Goal: Task Accomplishment & Management: Complete application form

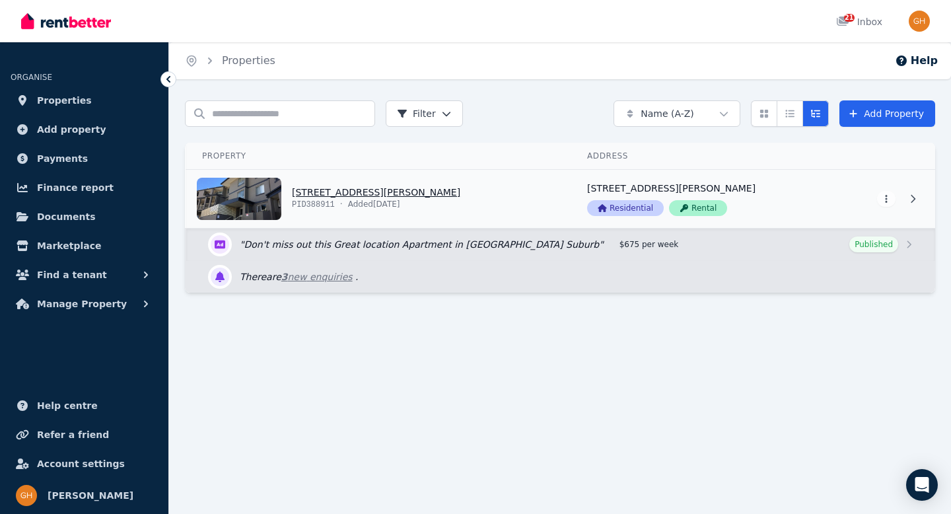
click at [398, 198] on link "View property details" at bounding box center [378, 199] width 385 height 58
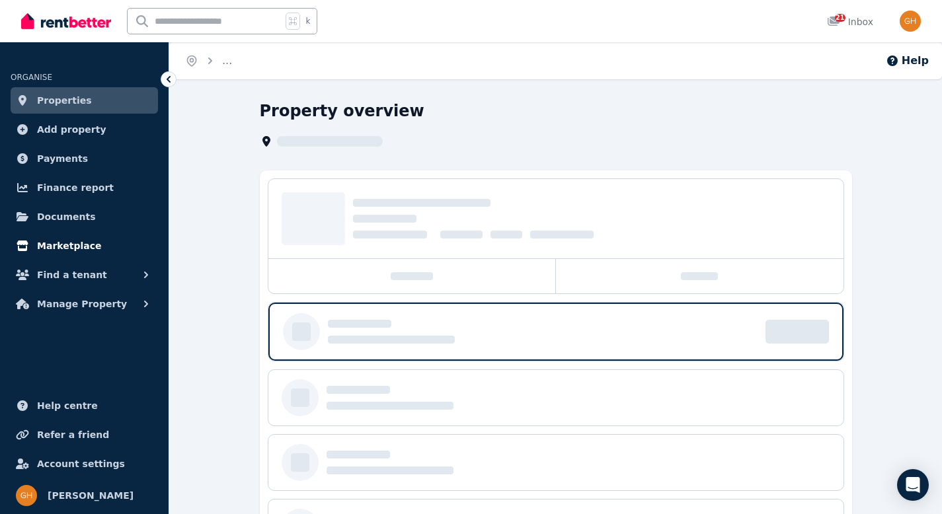
click at [118, 246] on link "Marketplace" at bounding box center [84, 246] width 147 height 26
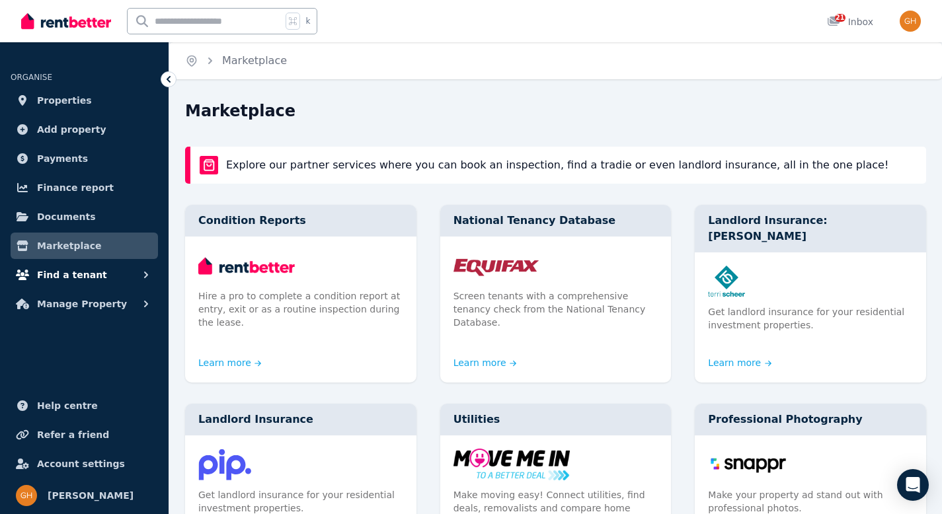
click at [108, 275] on button "Find a tenant" at bounding box center [84, 275] width 147 height 26
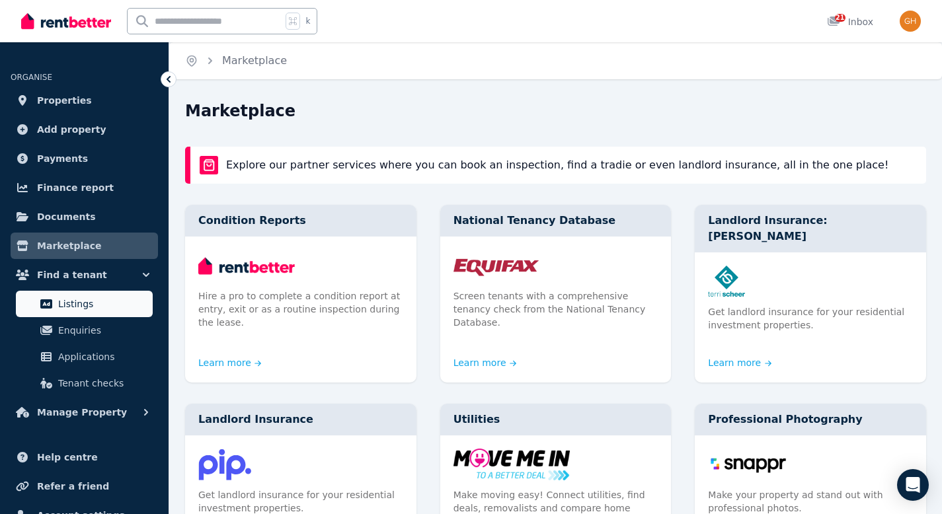
click at [103, 294] on link "Listings" at bounding box center [84, 304] width 137 height 26
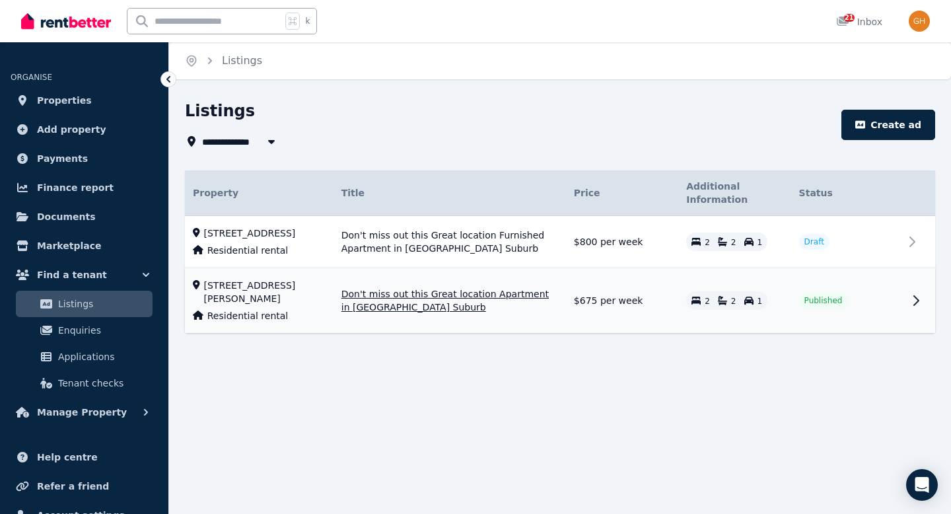
click at [819, 306] on span "Published" at bounding box center [824, 300] width 38 height 11
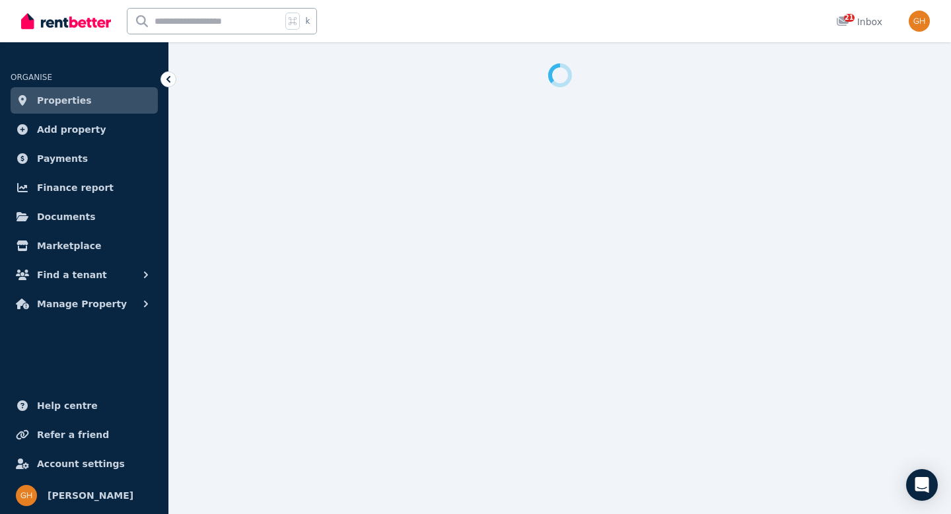
select select "***"
select select "**********"
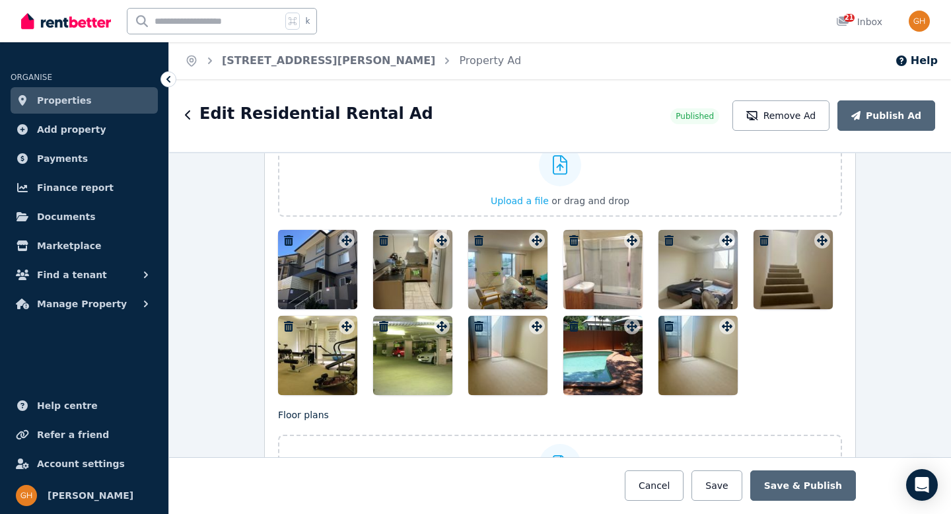
scroll to position [1715, 0]
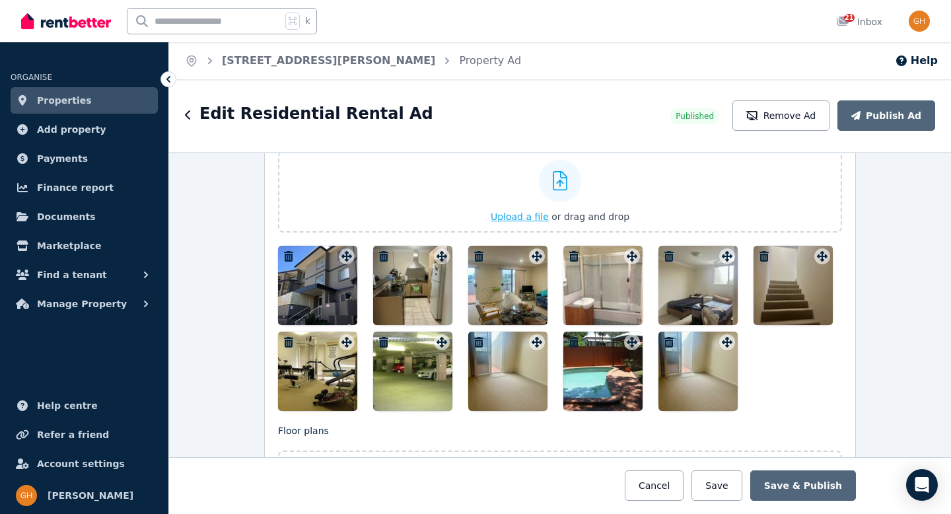
click at [562, 187] on icon at bounding box center [560, 181] width 15 height 20
click at [0, 0] on input "Upload a file or drag and drop" at bounding box center [0, 0] width 0 height 0
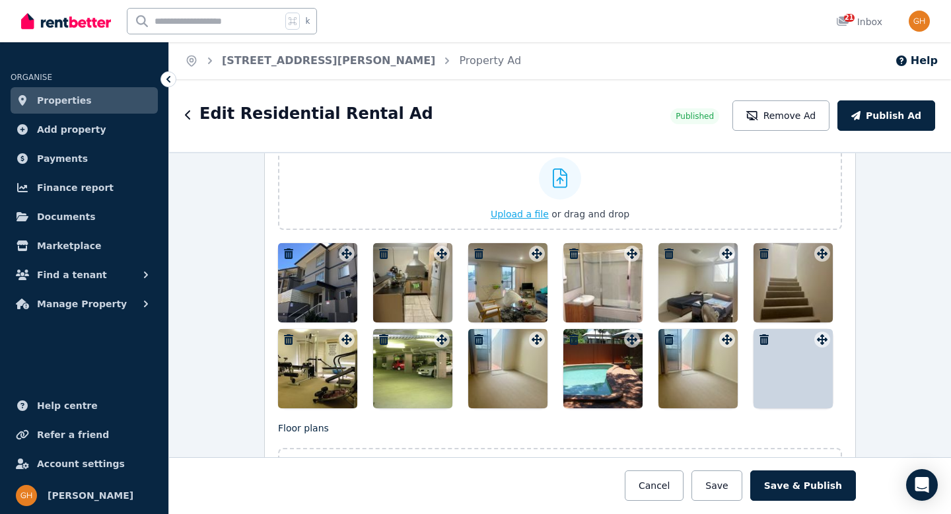
scroll to position [1703, 0]
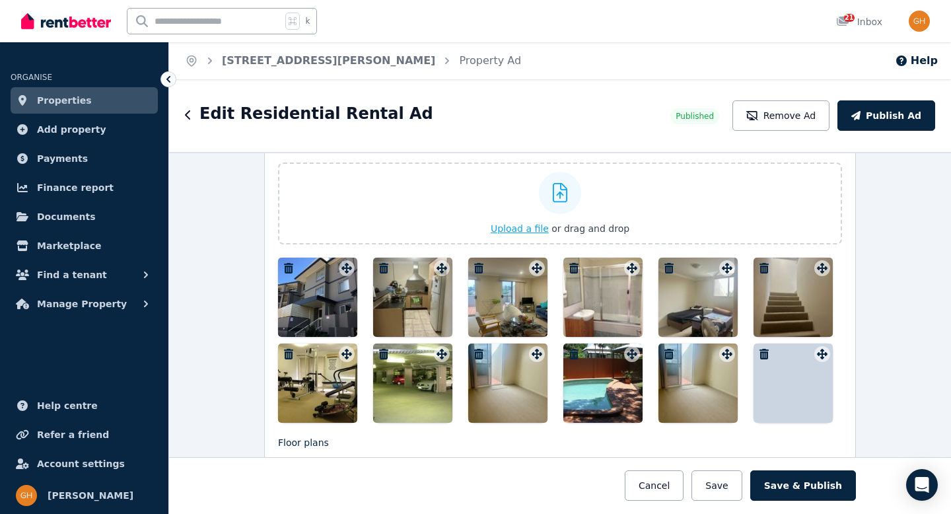
click at [556, 192] on icon at bounding box center [560, 193] width 15 height 20
click at [0, 0] on input "Upload a file or drag and drop" at bounding box center [0, 0] width 0 height 0
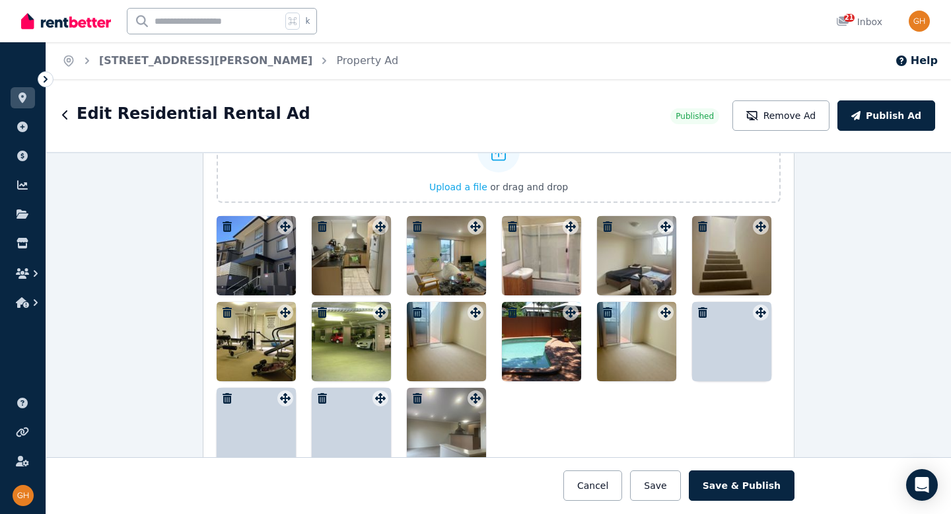
scroll to position [1744, 0]
click at [413, 395] on icon "button" at bounding box center [417, 398] width 9 height 11
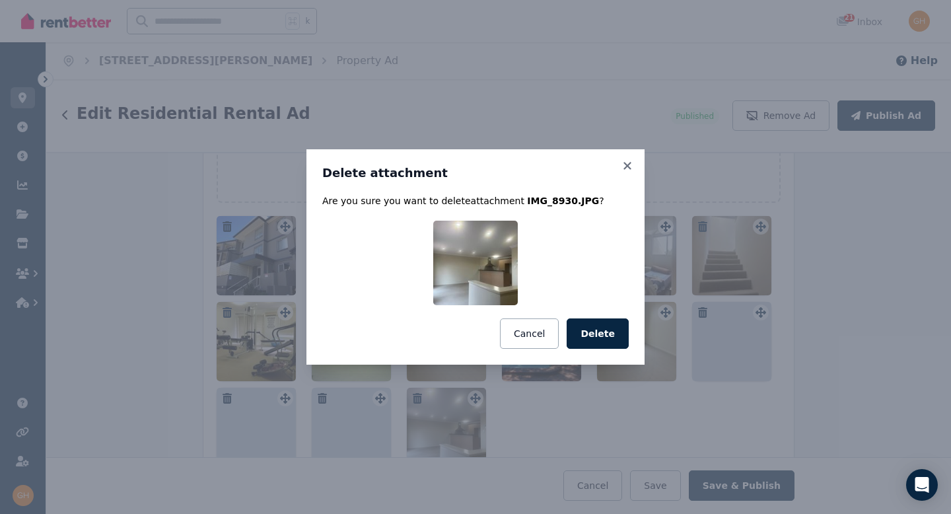
drag, startPoint x: 594, startPoint y: 336, endPoint x: 585, endPoint y: 335, distance: 9.3
click at [594, 336] on button "Delete" at bounding box center [598, 333] width 62 height 30
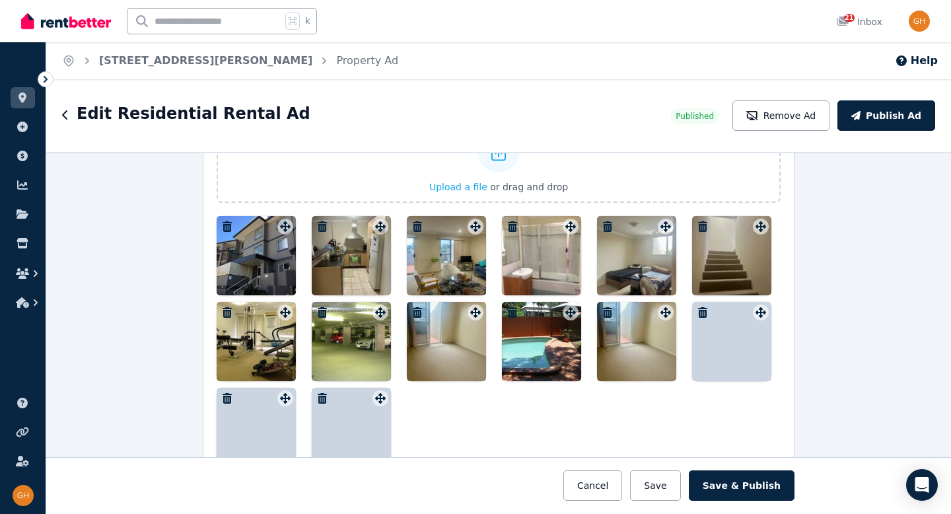
click at [316, 397] on icon "button" at bounding box center [322, 398] width 13 height 11
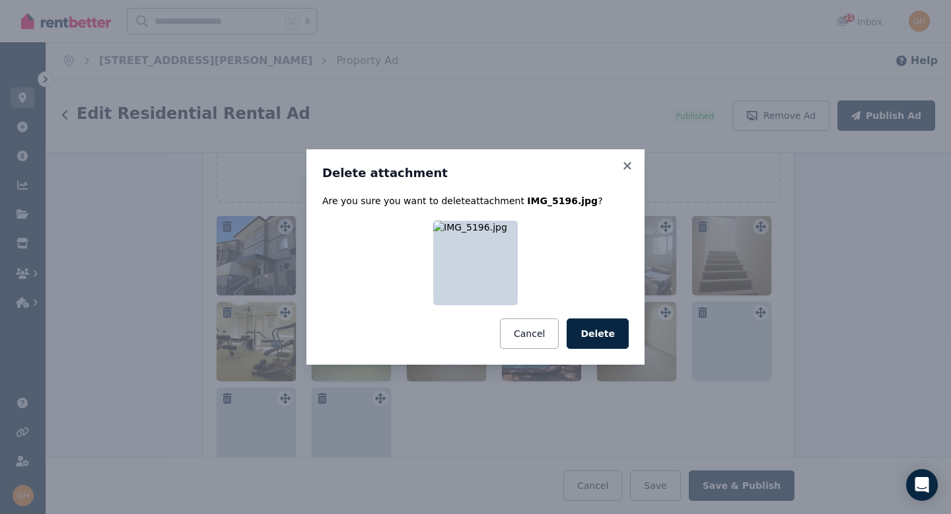
drag, startPoint x: 603, startPoint y: 330, endPoint x: 486, endPoint y: 331, distance: 117.0
click at [603, 330] on button "Delete" at bounding box center [598, 333] width 62 height 30
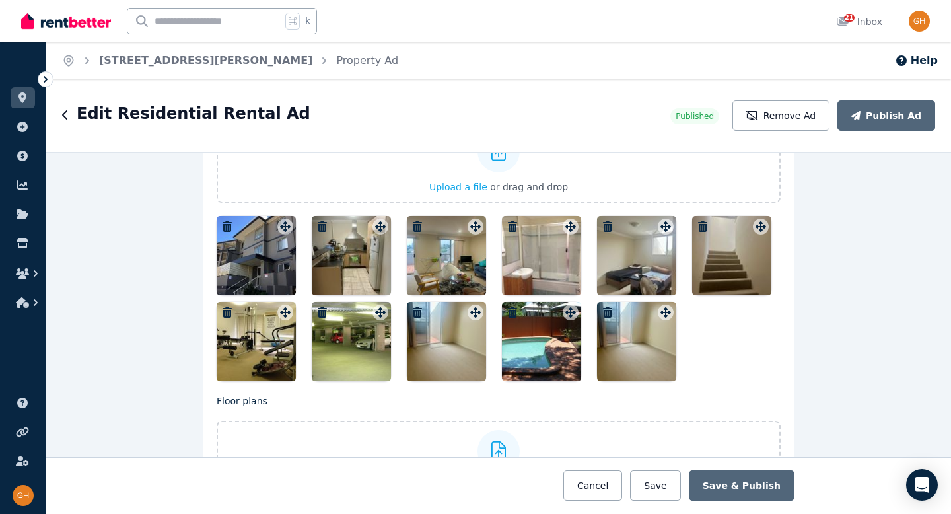
click at [318, 224] on icon "button" at bounding box center [322, 226] width 9 height 11
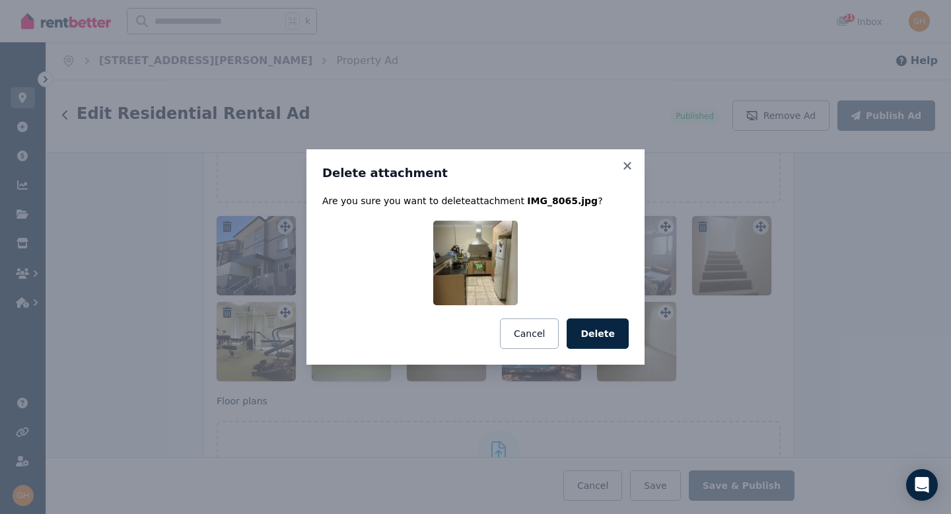
click at [589, 331] on button "Delete" at bounding box center [598, 333] width 62 height 30
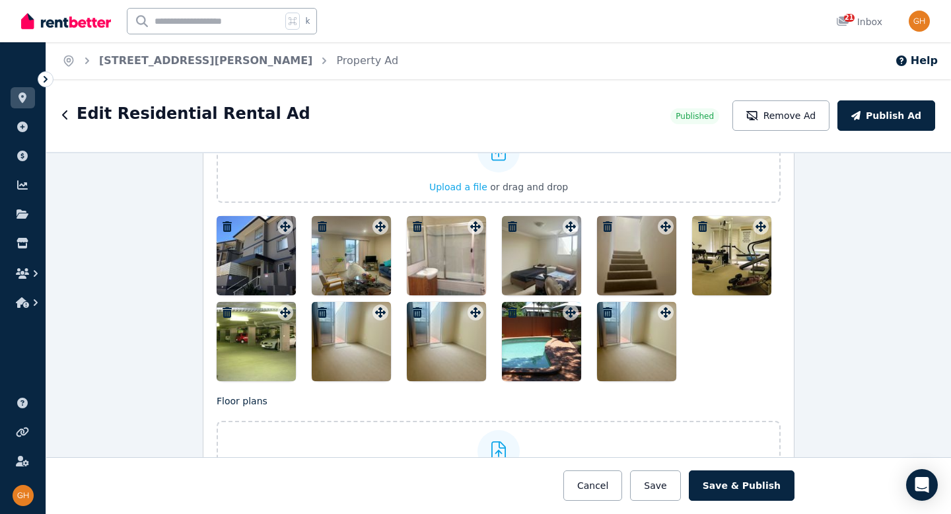
click at [414, 224] on icon "button" at bounding box center [417, 226] width 13 height 11
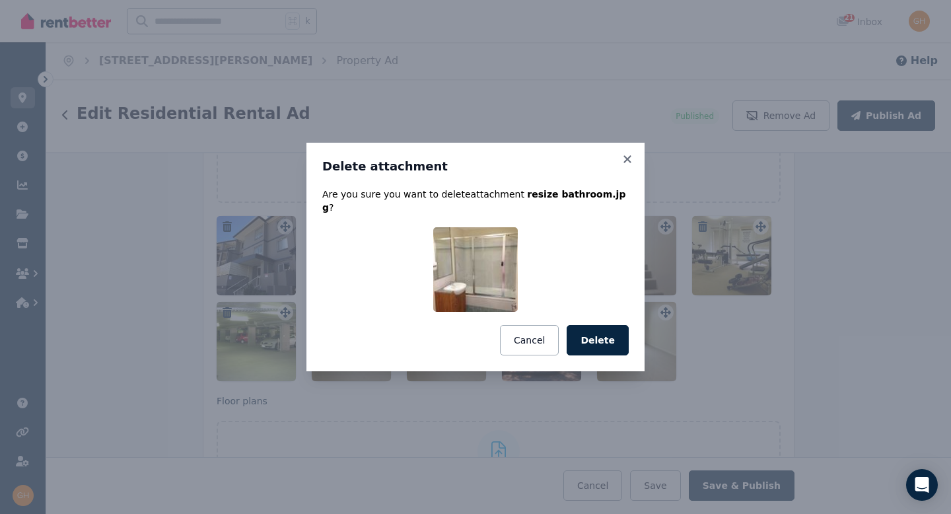
click at [591, 338] on button "Delete" at bounding box center [598, 340] width 62 height 30
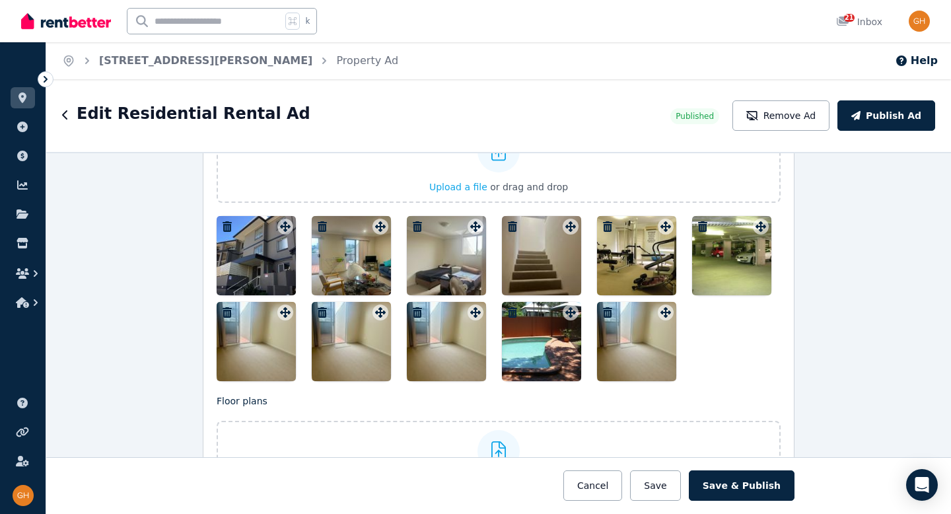
click at [317, 227] on icon "button" at bounding box center [322, 226] width 13 height 11
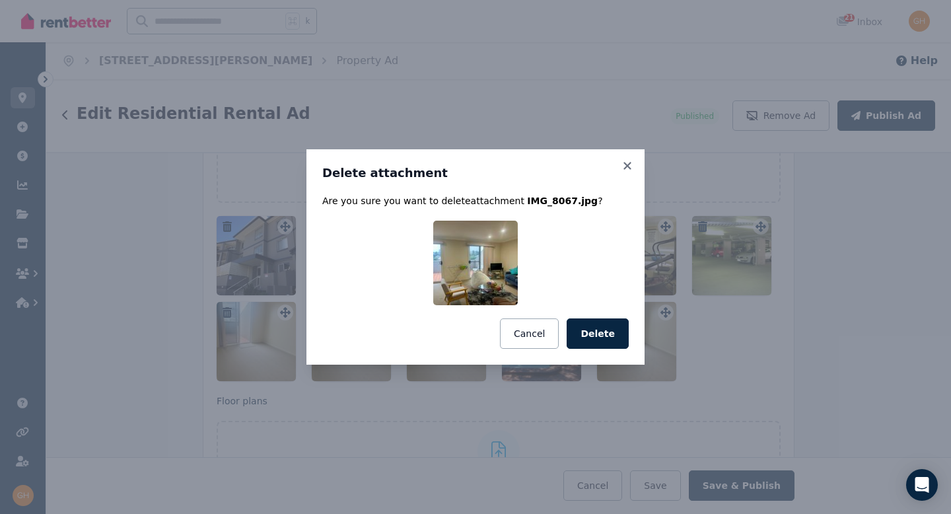
click at [585, 332] on button "Delete" at bounding box center [598, 333] width 62 height 30
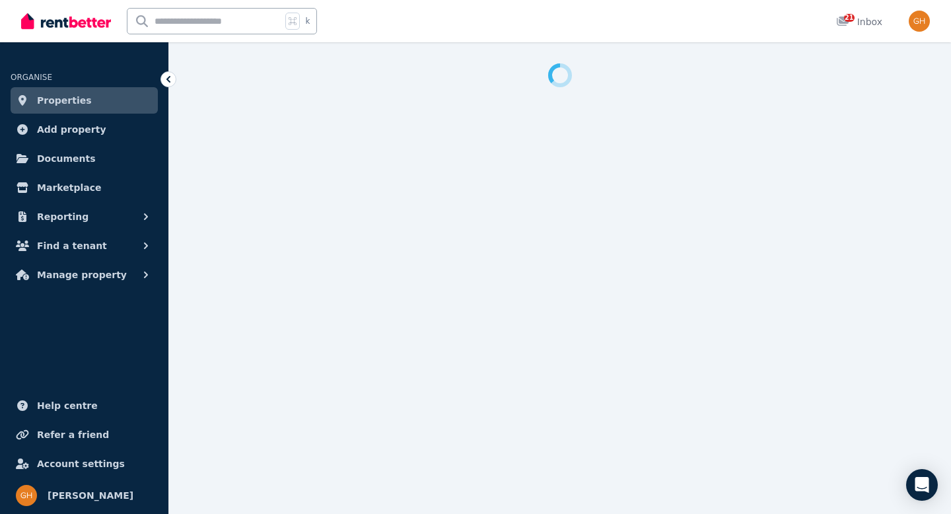
select select "***"
select select "**********"
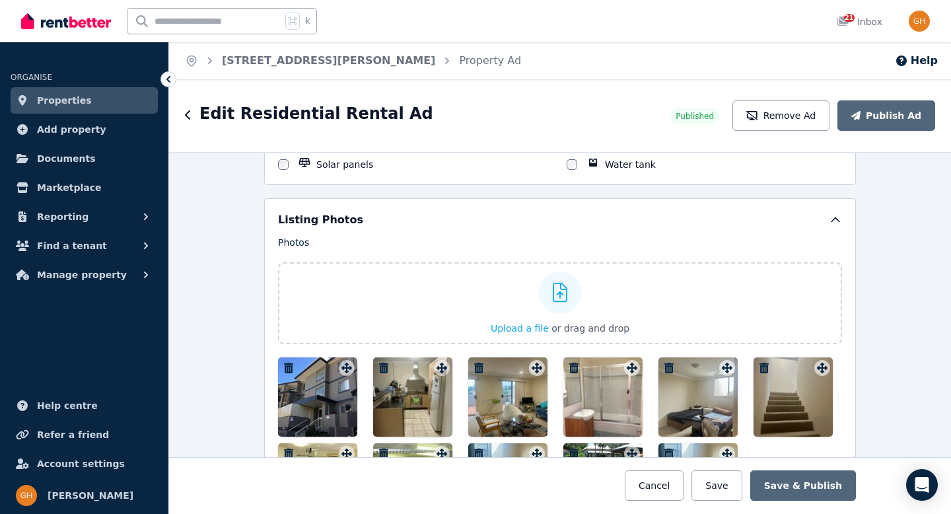
scroll to position [1611, 0]
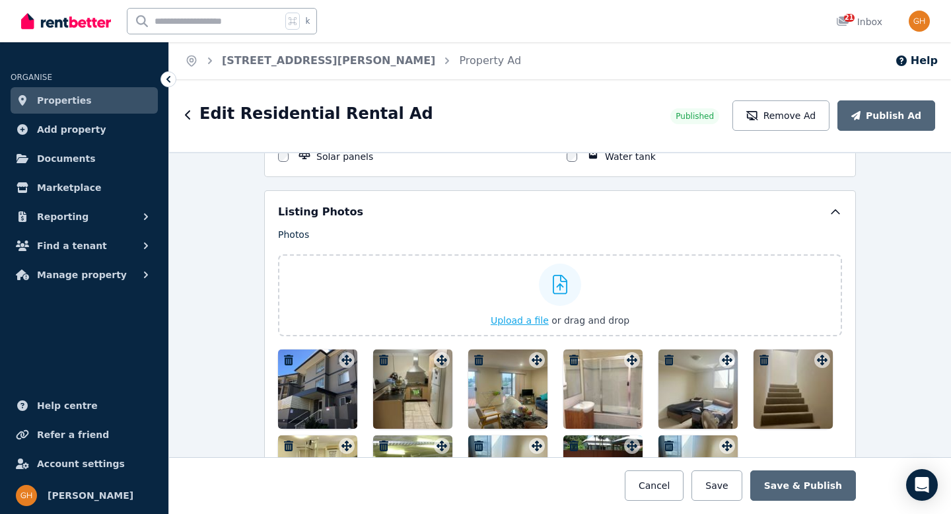
click at [558, 281] on icon at bounding box center [560, 285] width 15 height 20
click at [0, 0] on input "Upload a file or drag and drop" at bounding box center [0, 0] width 0 height 0
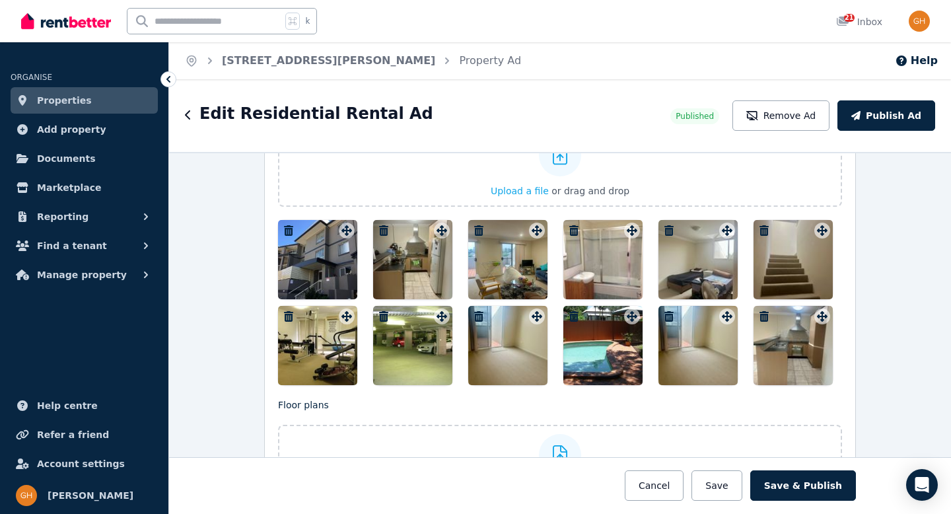
scroll to position [1665, 0]
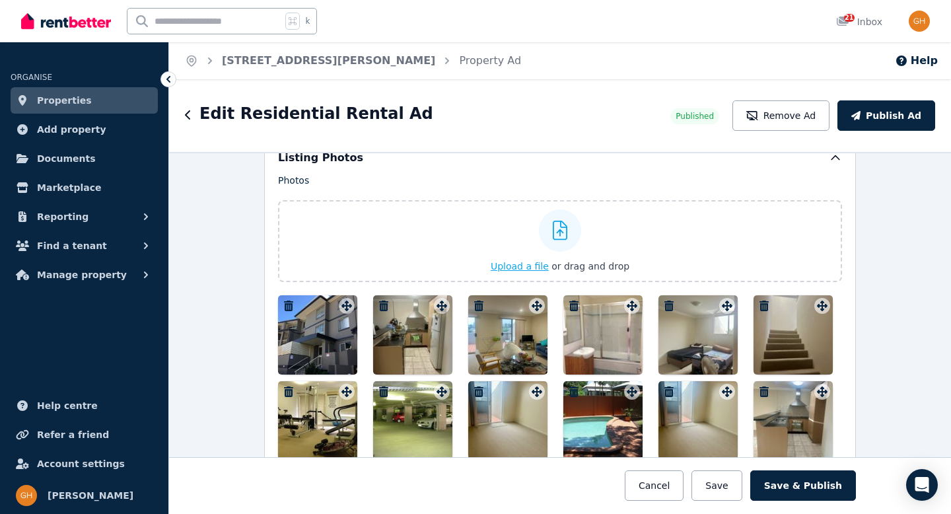
click at [556, 232] on icon at bounding box center [560, 231] width 15 height 20
click at [0, 0] on input "Upload a file or drag and drop" at bounding box center [0, 0] width 0 height 0
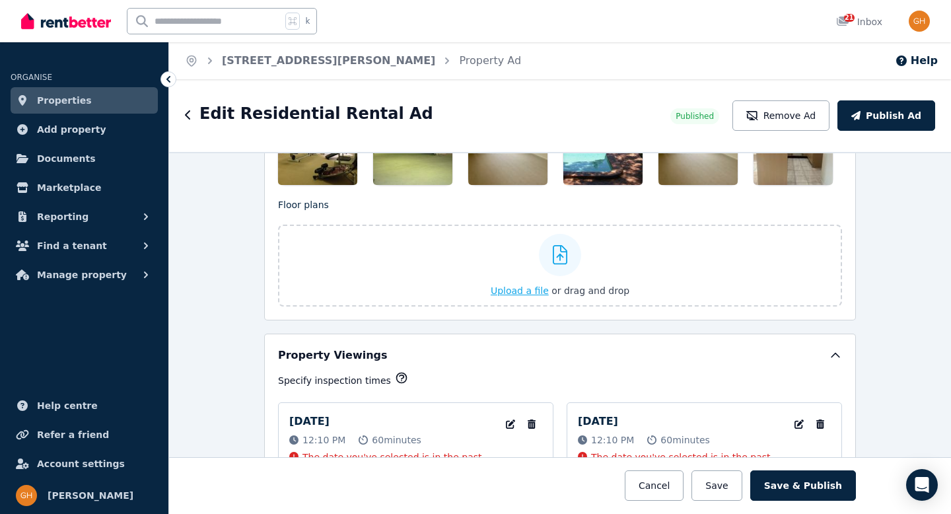
scroll to position [2077, 0]
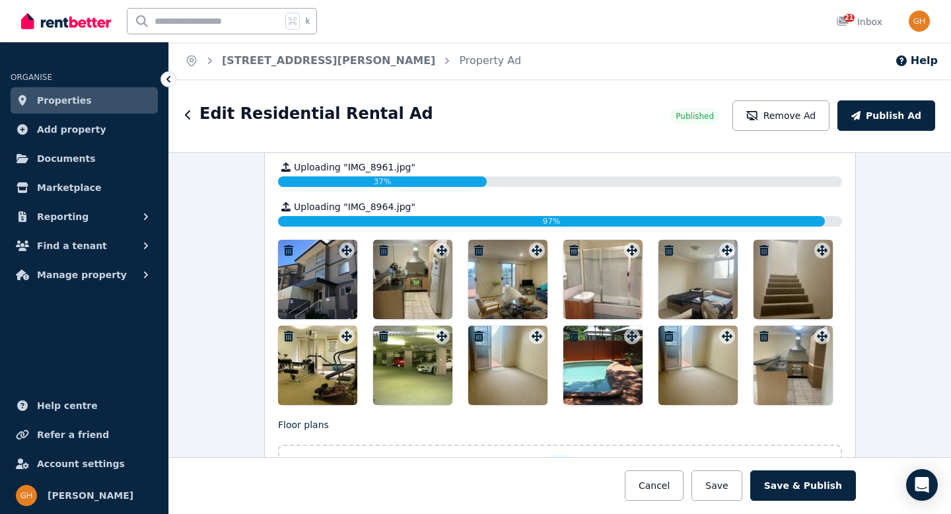
click at [383, 248] on icon "button" at bounding box center [383, 250] width 9 height 11
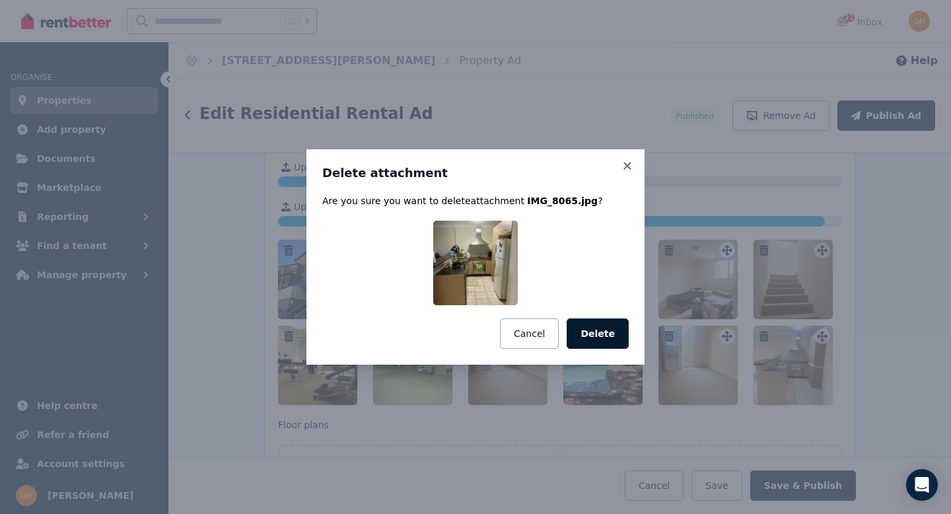
click at [598, 338] on button "Delete" at bounding box center [598, 333] width 62 height 30
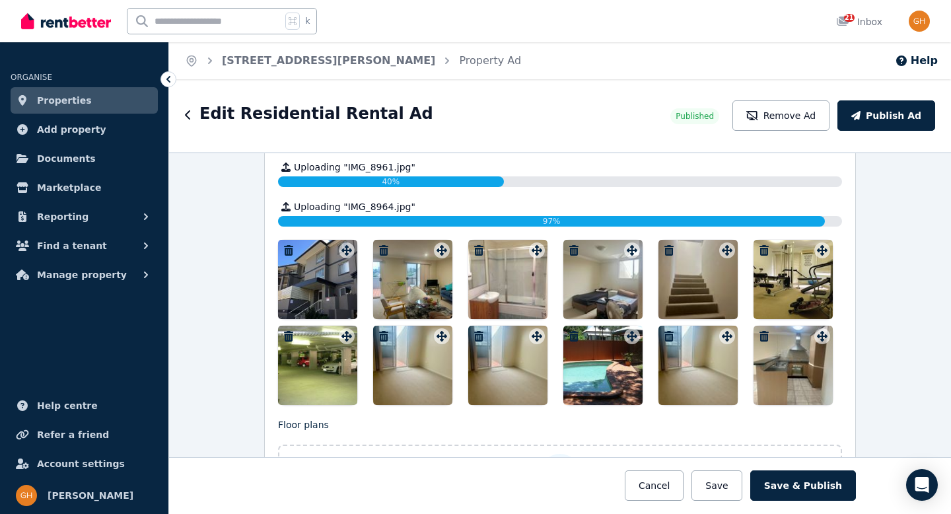
click at [474, 248] on icon "button" at bounding box center [478, 250] width 9 height 11
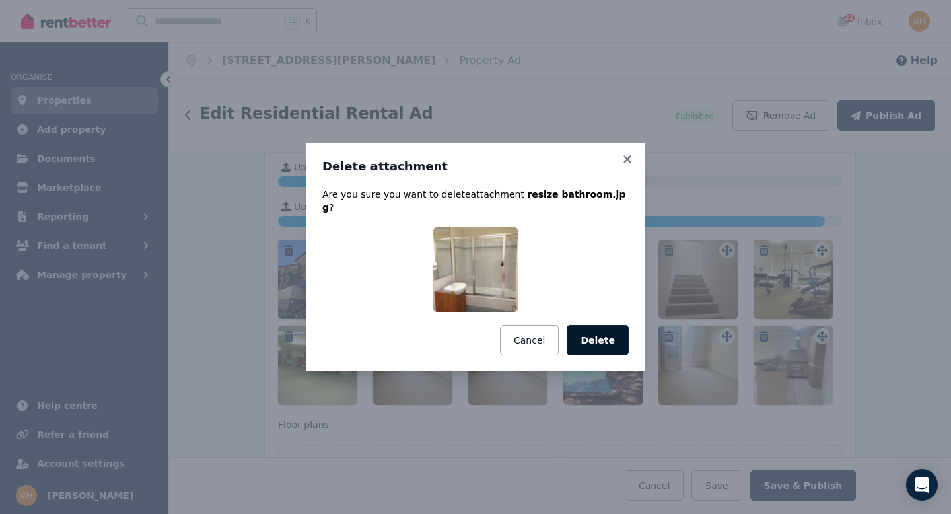
click at [603, 332] on button "Delete" at bounding box center [598, 340] width 62 height 30
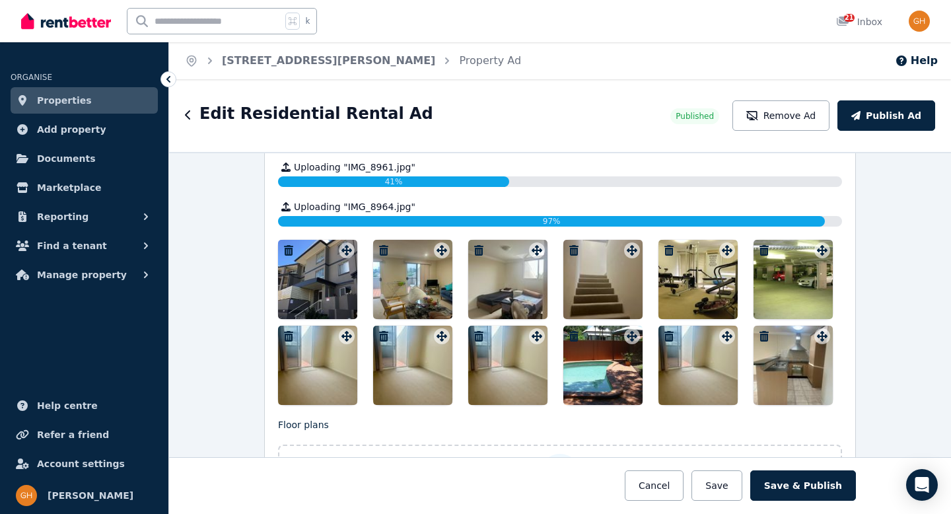
click at [381, 248] on icon "button" at bounding box center [383, 250] width 9 height 11
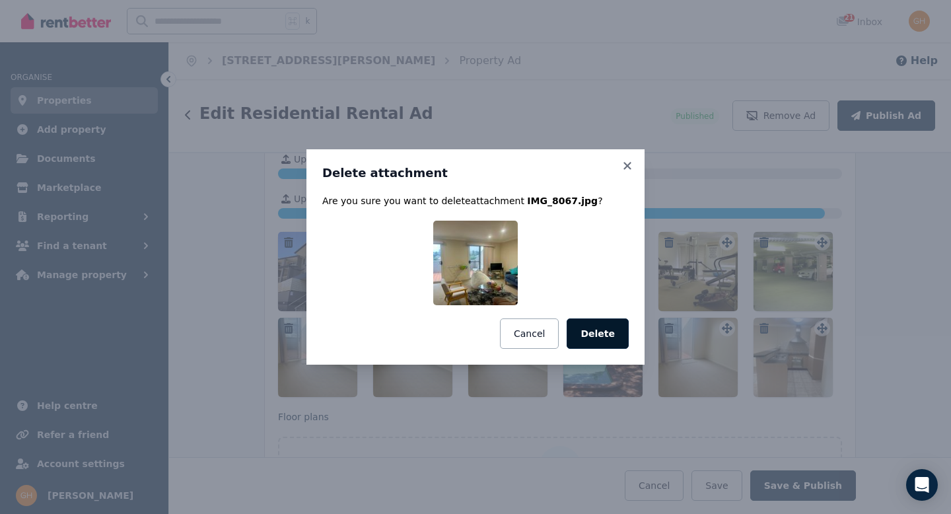
click at [609, 336] on button "Delete" at bounding box center [598, 333] width 62 height 30
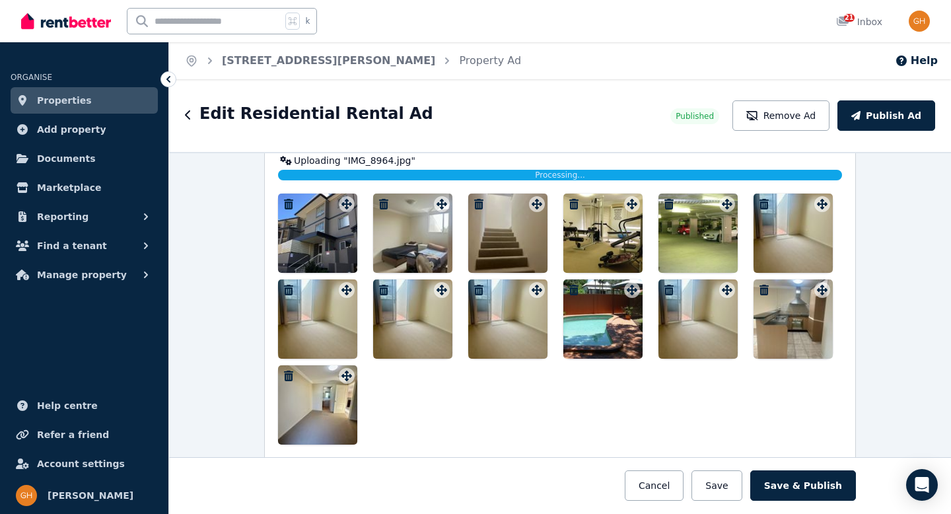
scroll to position [2094, 0]
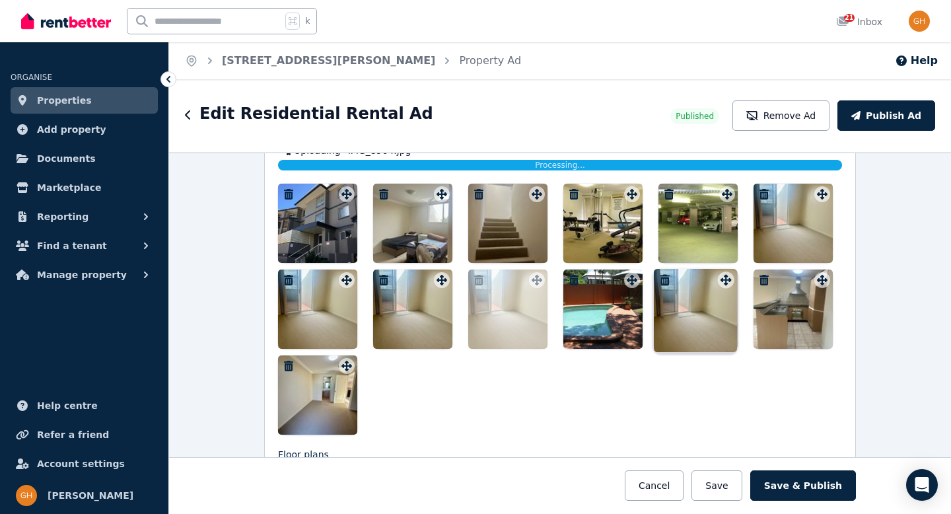
click at [436, 281] on icon at bounding box center [441, 280] width 13 height 11
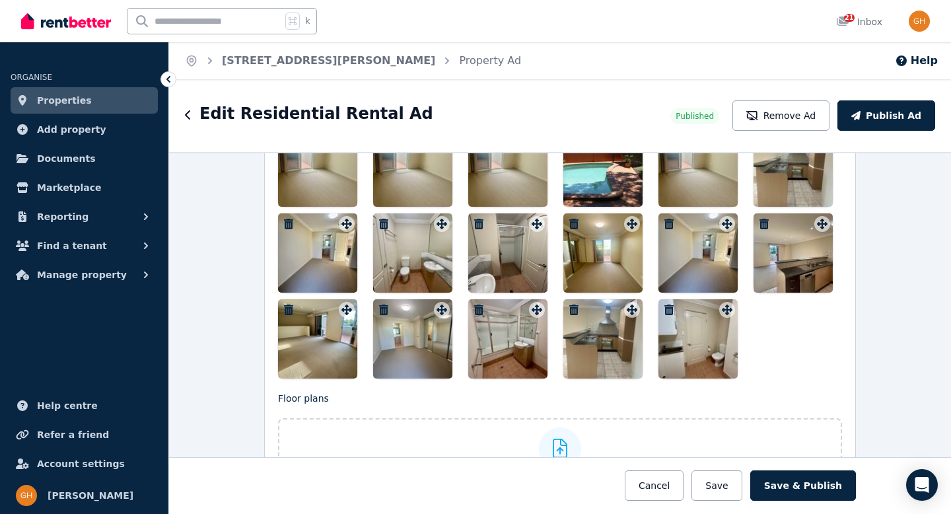
scroll to position [1892, 0]
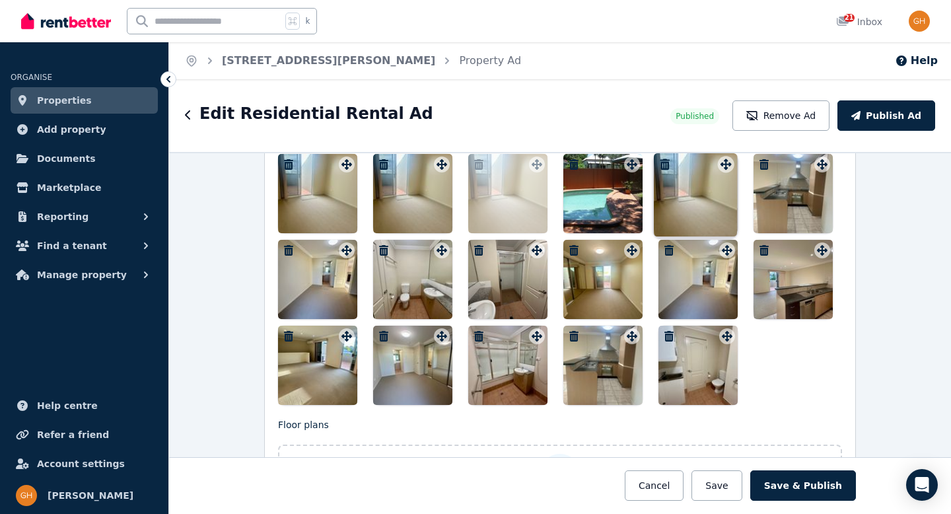
click at [438, 167] on icon at bounding box center [442, 164] width 11 height 11
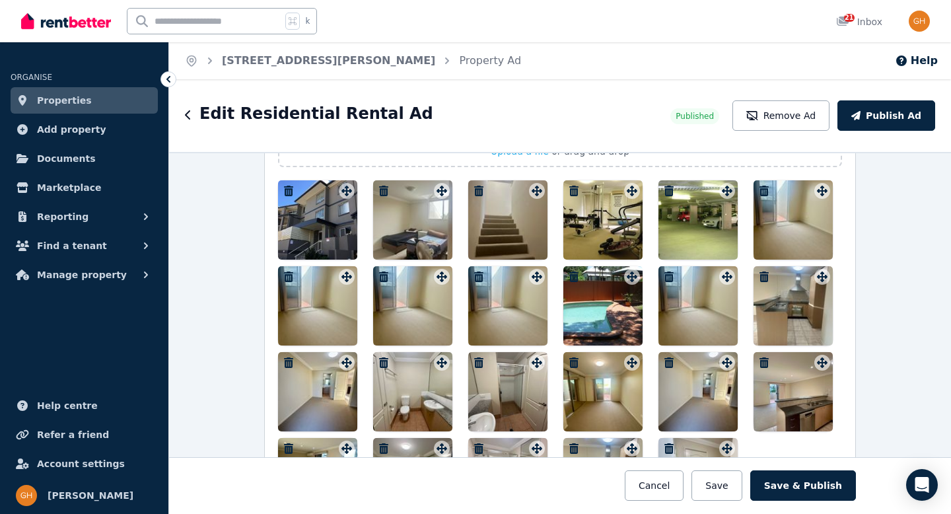
scroll to position [1777, 0]
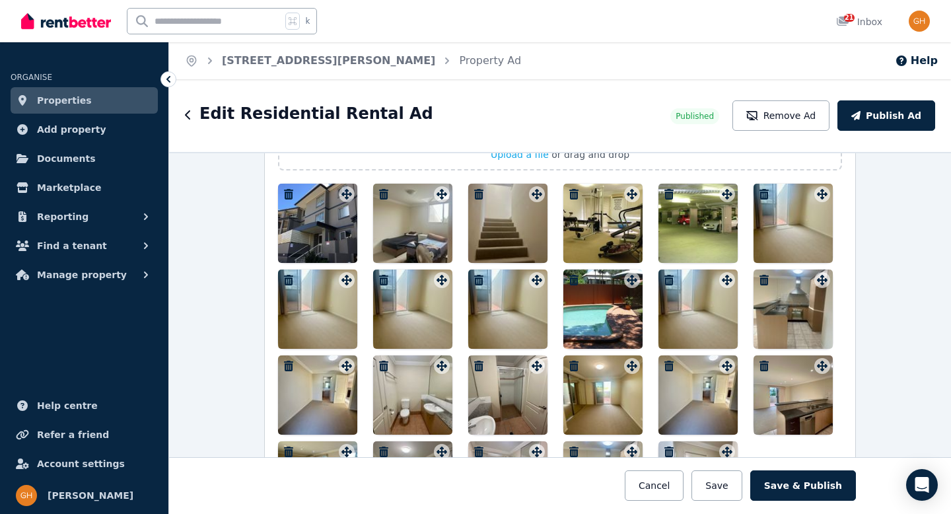
click at [534, 283] on icon at bounding box center [537, 280] width 13 height 11
click at [474, 280] on icon "button" at bounding box center [478, 280] width 9 height 11
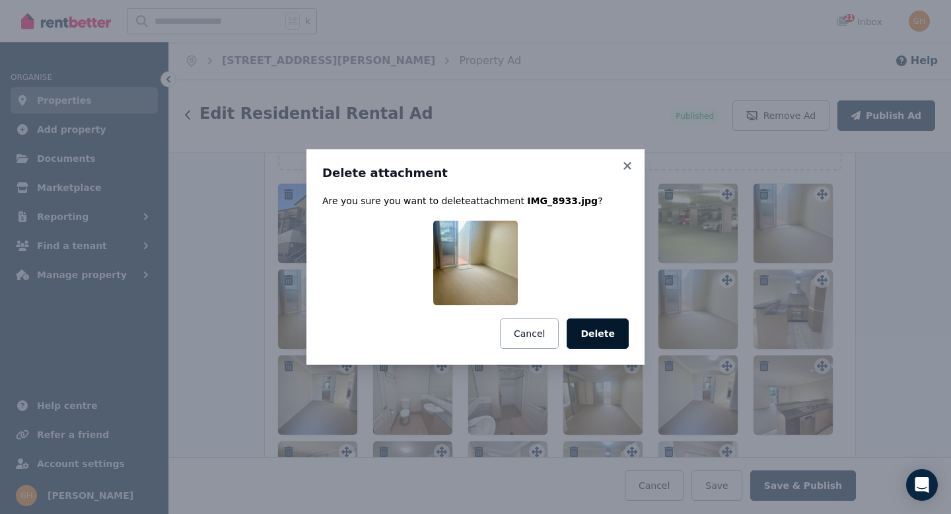
click at [599, 344] on button "Delete" at bounding box center [598, 333] width 62 height 30
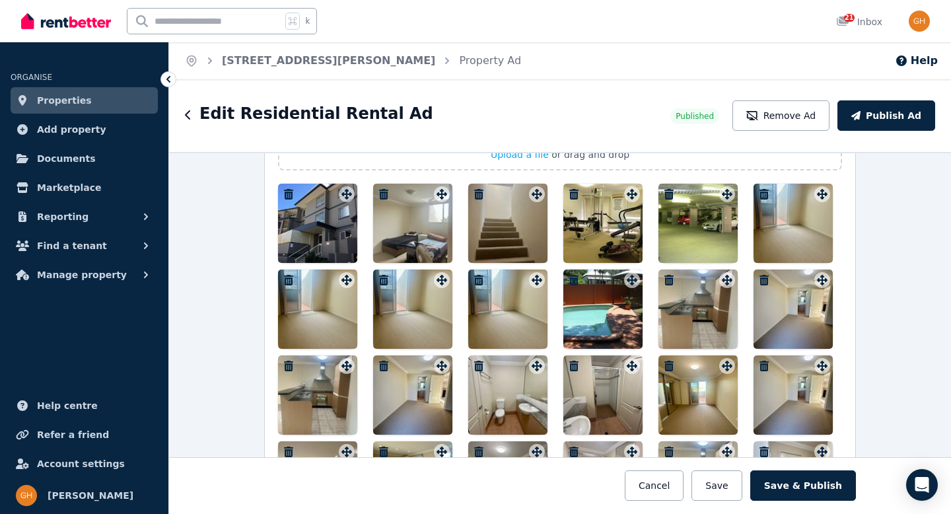
click at [381, 280] on icon "button" at bounding box center [383, 280] width 13 height 11
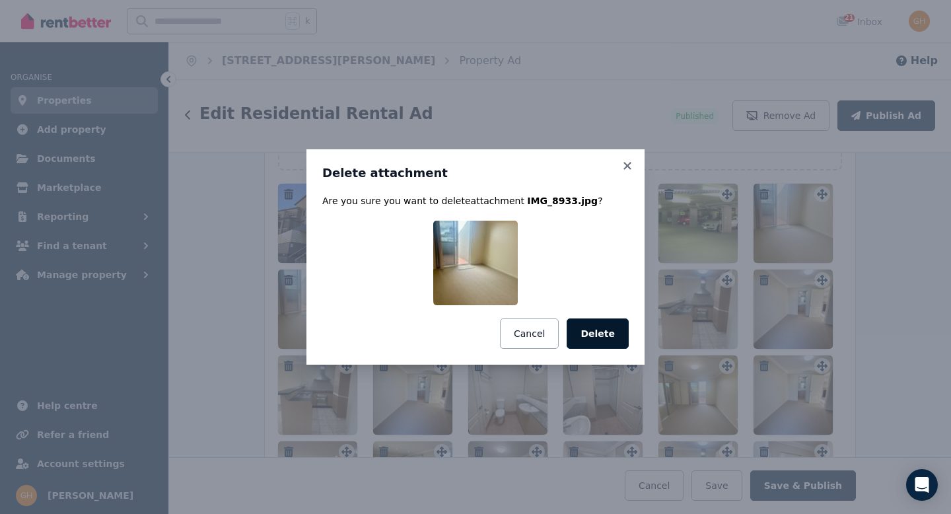
click at [589, 338] on button "Delete" at bounding box center [598, 333] width 62 height 30
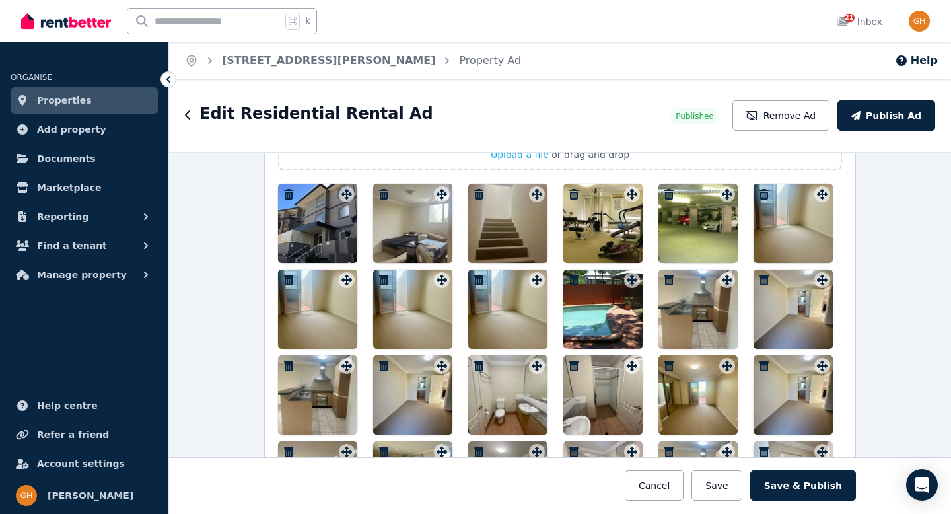
click at [284, 277] on icon "button" at bounding box center [288, 280] width 9 height 11
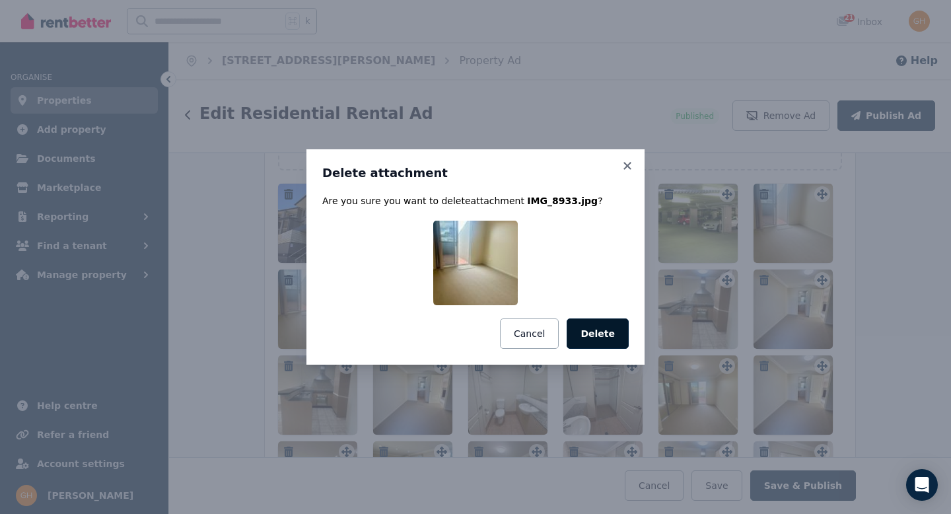
click at [594, 332] on button "Delete" at bounding box center [598, 333] width 62 height 30
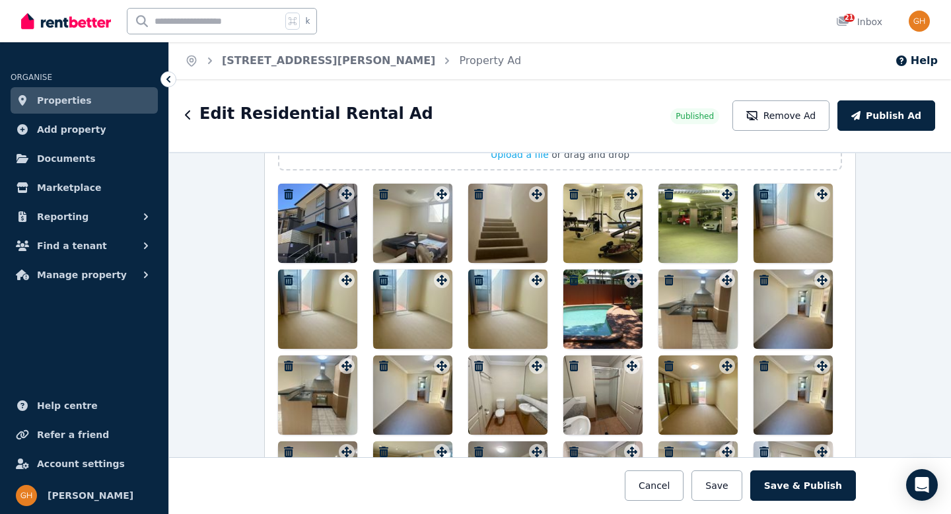
click at [380, 278] on icon "button" at bounding box center [383, 280] width 9 height 11
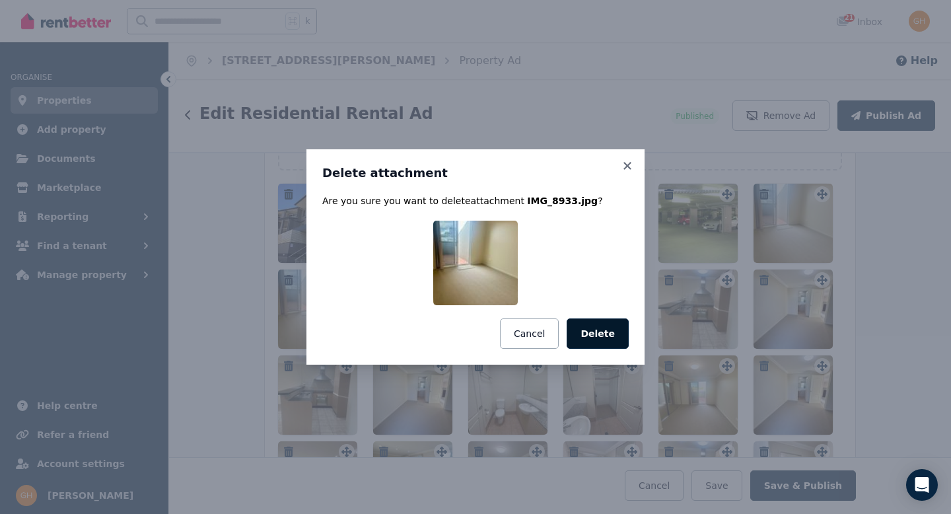
click at [591, 338] on button "Delete" at bounding box center [598, 333] width 62 height 30
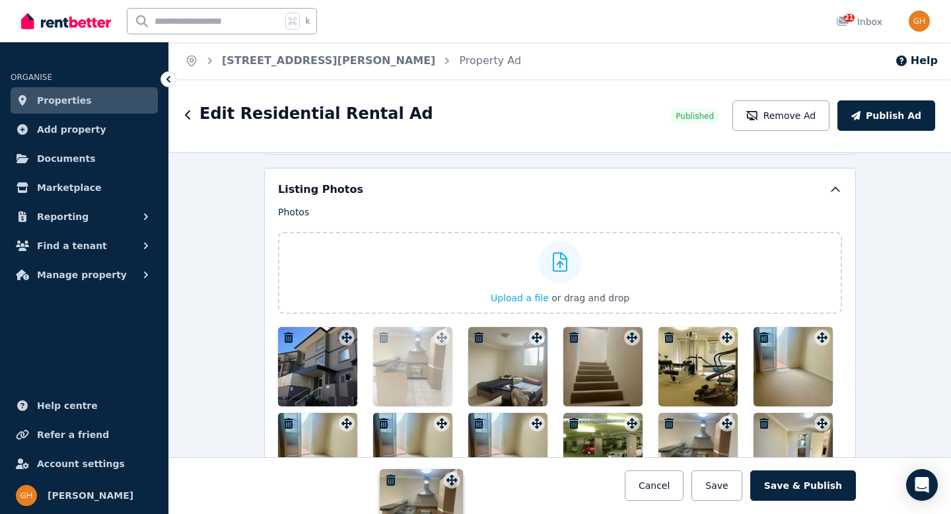
scroll to position [1643, 0]
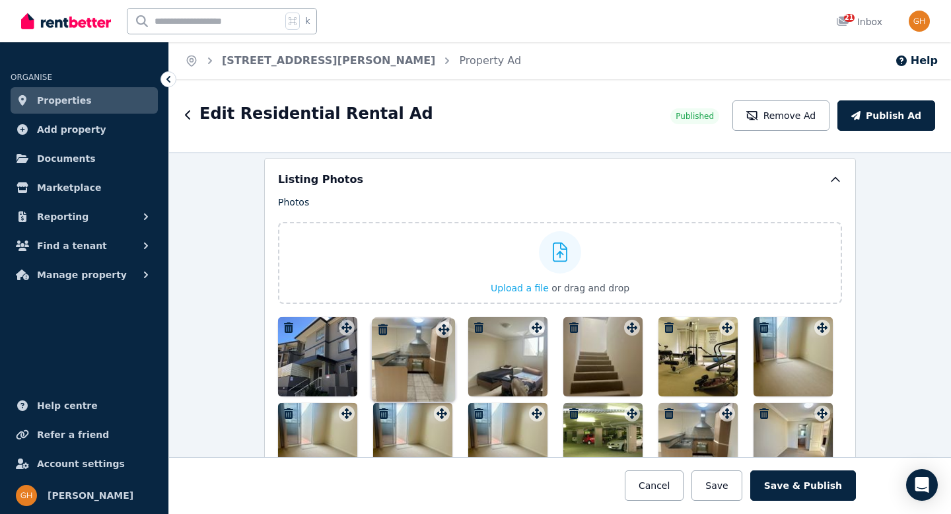
drag, startPoint x: 718, startPoint y: 348, endPoint x: 437, endPoint y: 320, distance: 281.5
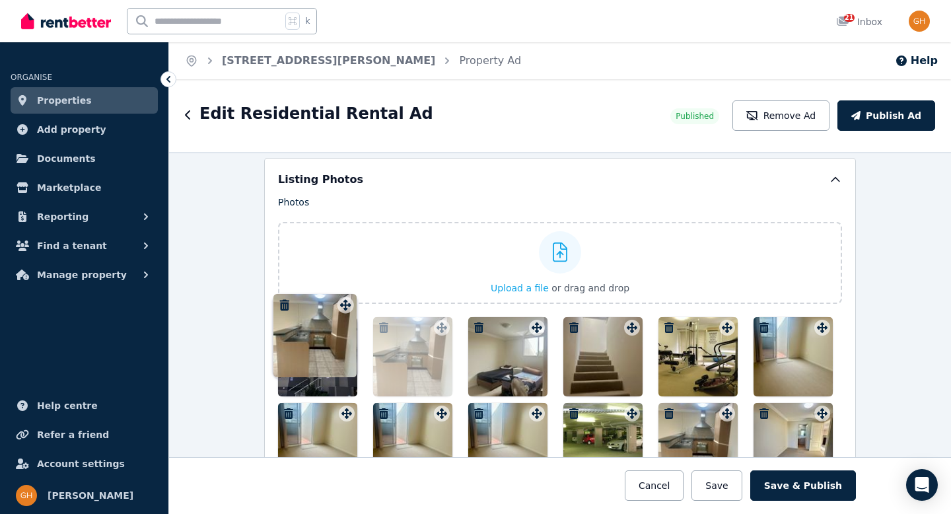
click at [437, 320] on div "Photos Upload a file or drag and drop Uploaded " IMG_8953.jpg " Uploaded " IMG_…" at bounding box center [560, 425] width 564 height 459
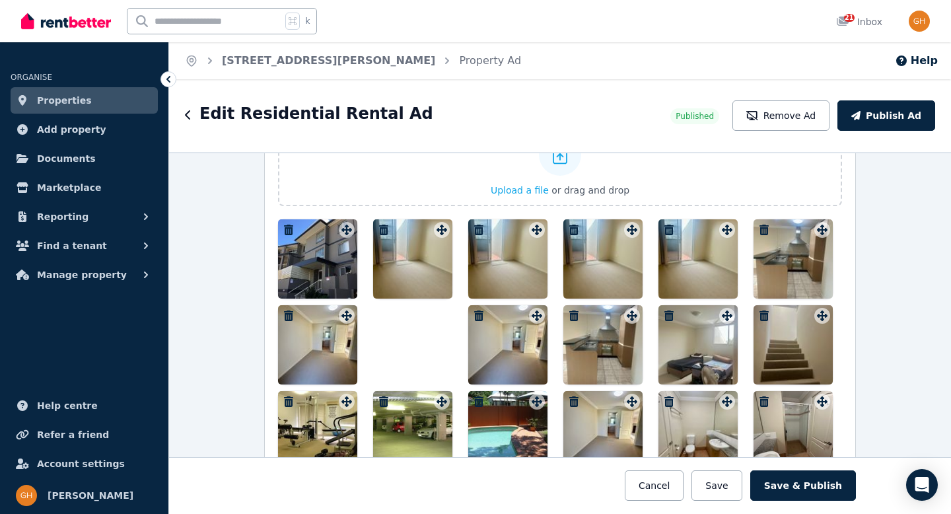
scroll to position [1743, 0]
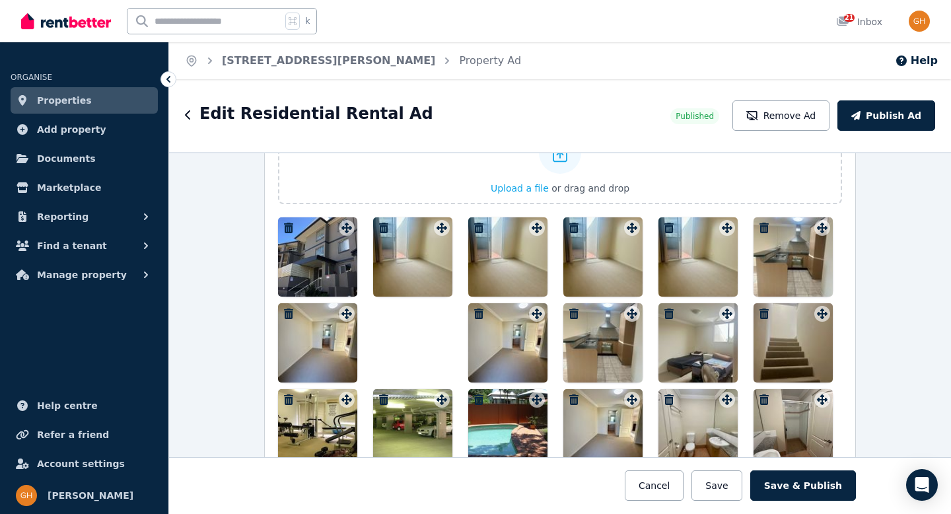
click at [601, 338] on div at bounding box center [603, 342] width 79 height 79
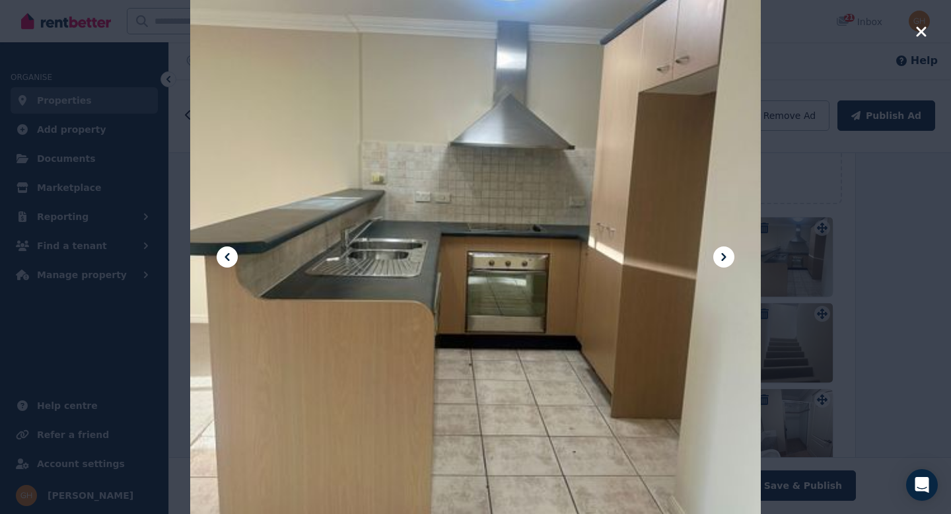
click at [626, 325] on div at bounding box center [475, 256] width 571 height 761
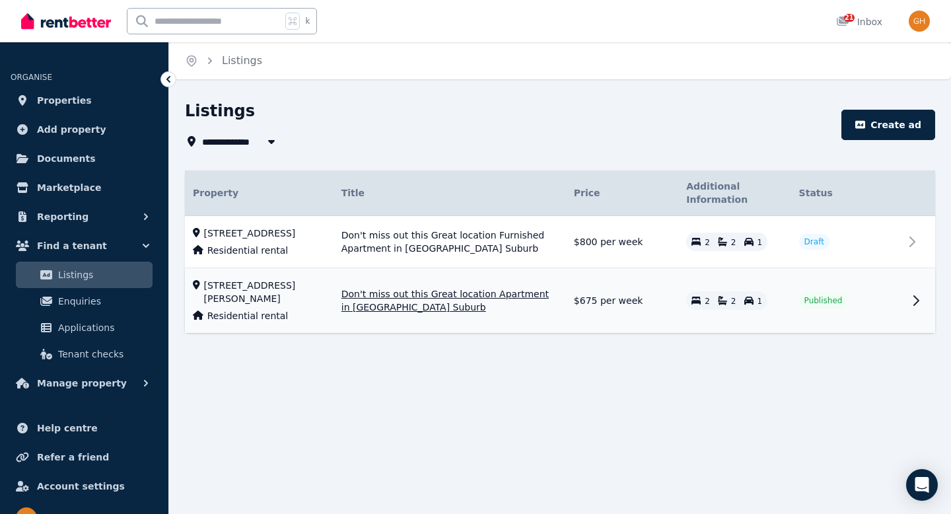
click at [326, 305] on span "33/81 Annerley Rd, Woolloongabba QLD 4102" at bounding box center [265, 292] width 122 height 26
select select "***"
select select "**********"
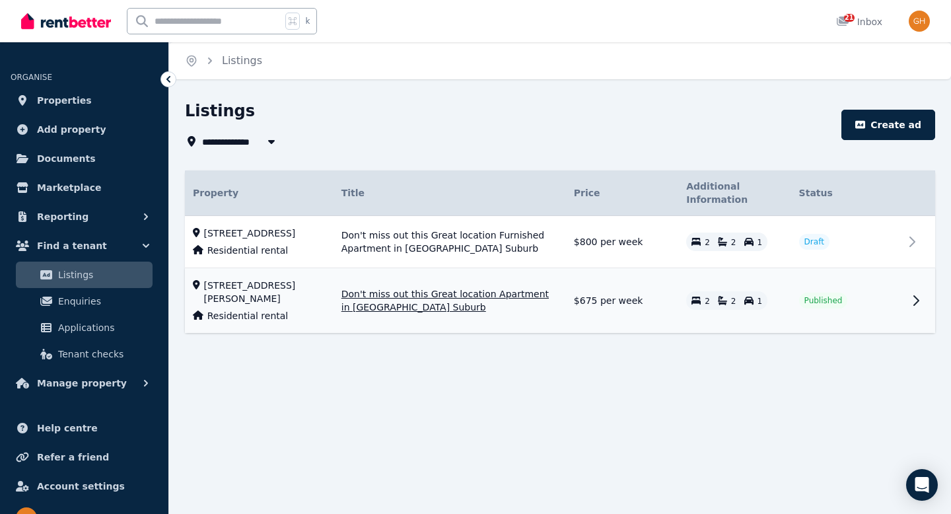
click at [811, 306] on span "Published" at bounding box center [824, 300] width 38 height 11
select select "***"
select select "**********"
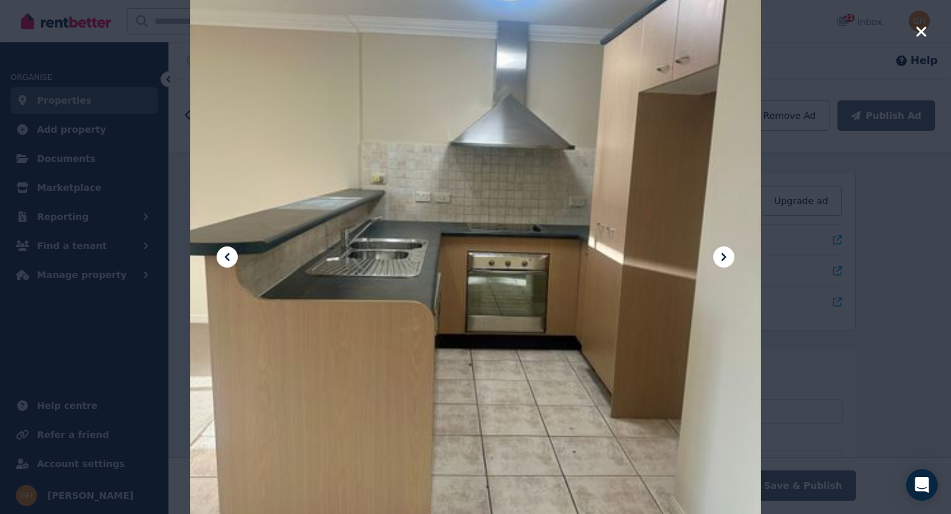
click at [922, 40] on button "button" at bounding box center [922, 33] width 12 height 19
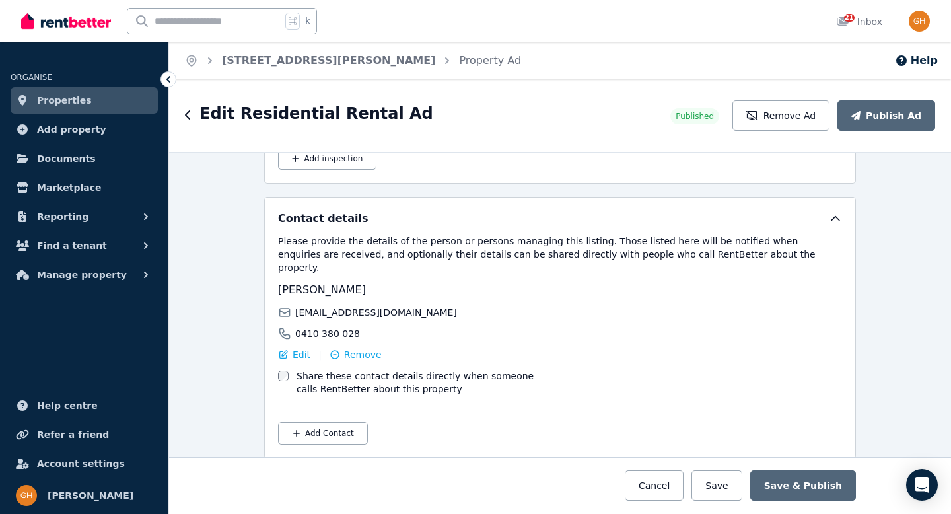
scroll to position [1697, 0]
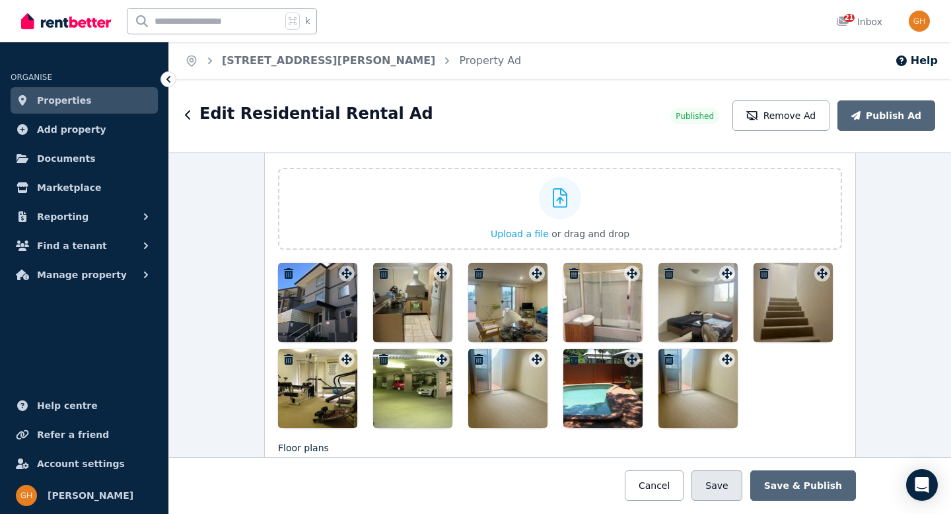
click at [731, 479] on button "Save" at bounding box center [717, 485] width 50 height 30
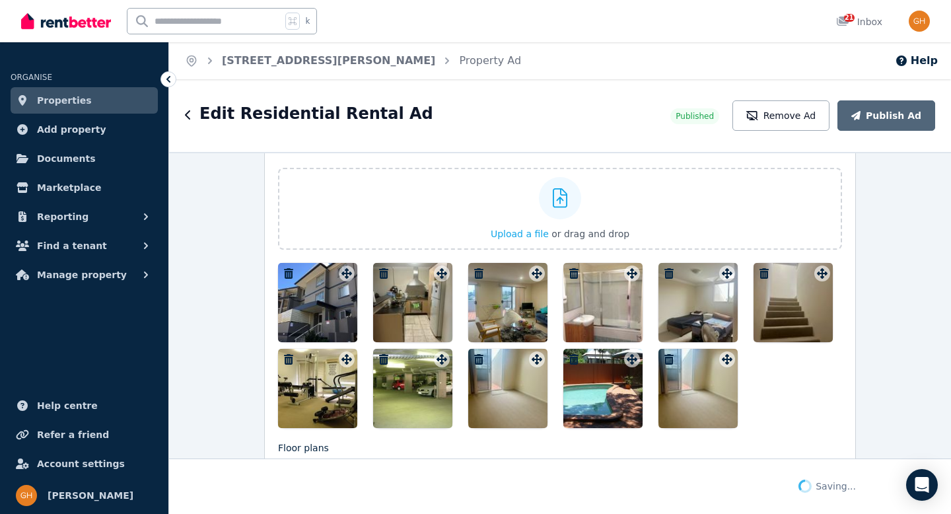
scroll to position [1801, 0]
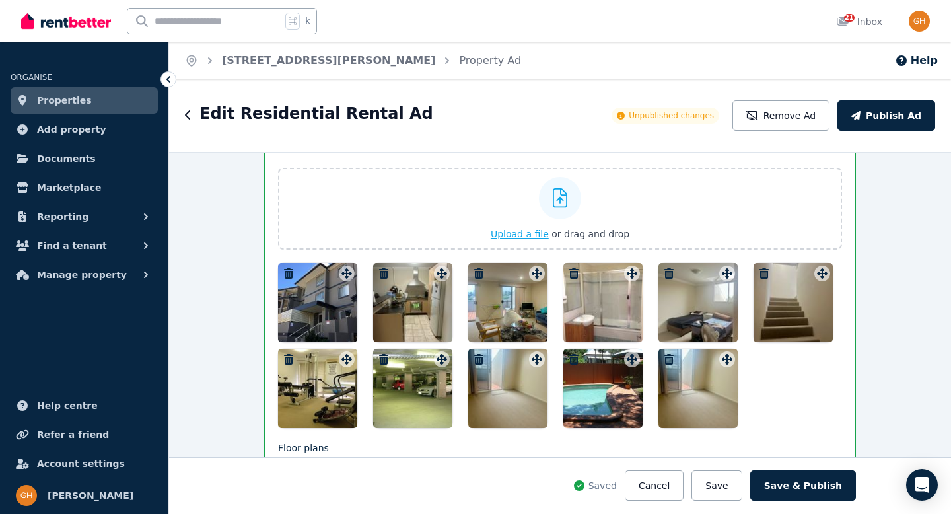
click at [518, 235] on span "Upload a file" at bounding box center [520, 234] width 58 height 11
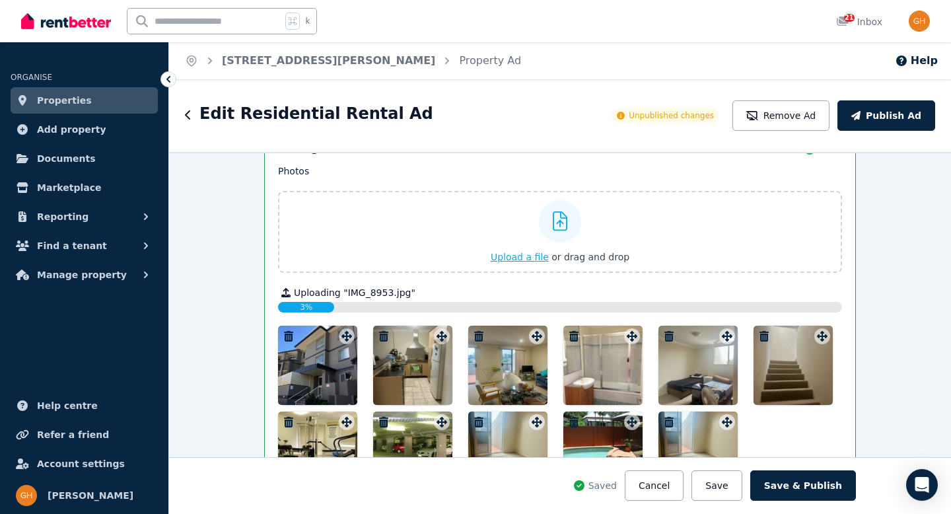
scroll to position [1770, 0]
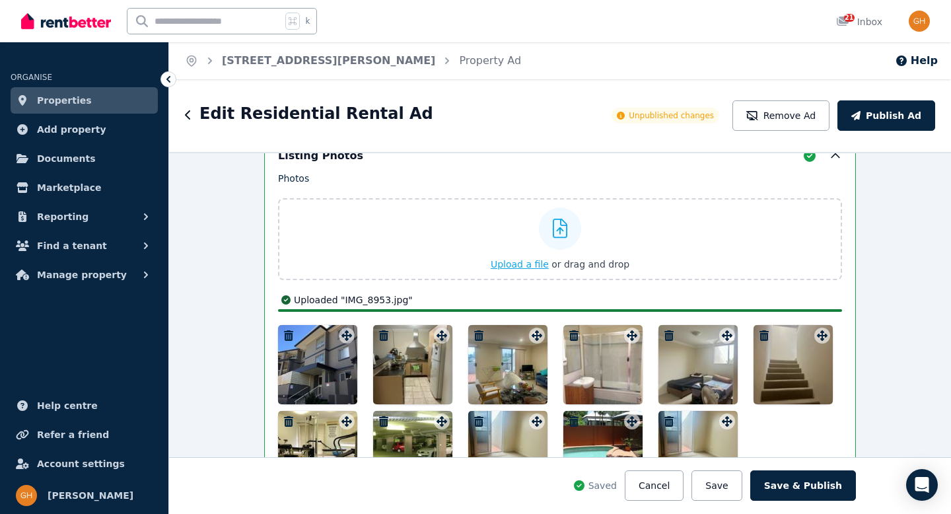
click at [523, 262] on span "Upload a file" at bounding box center [520, 264] width 58 height 11
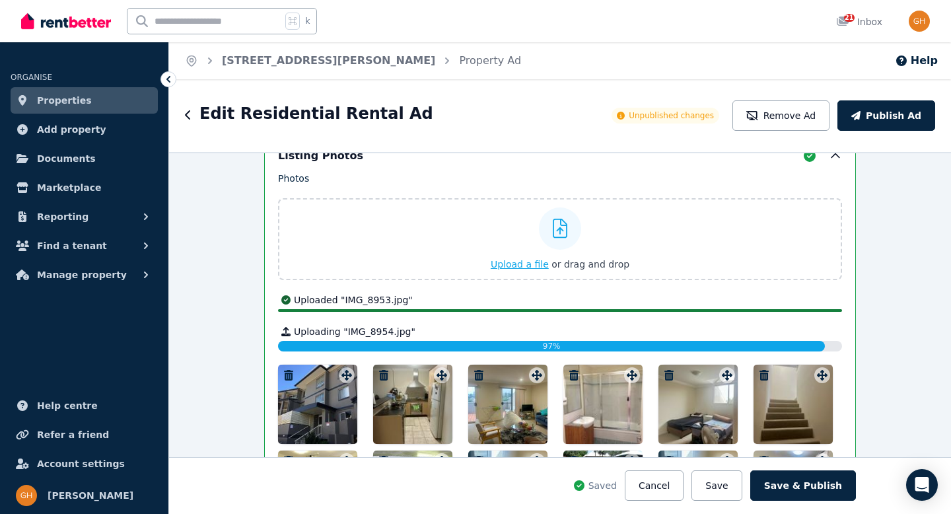
click at [556, 233] on icon at bounding box center [560, 229] width 15 height 20
click at [0, 0] on input "Upload a file or drag and drop" at bounding box center [0, 0] width 0 height 0
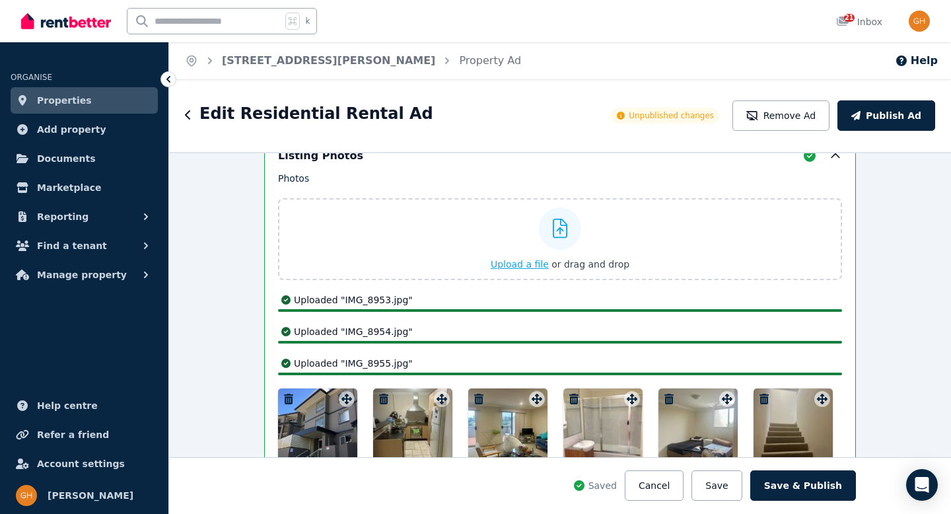
click at [553, 230] on icon at bounding box center [560, 229] width 15 height 20
click at [0, 0] on input "Upload a file or drag and drop" at bounding box center [0, 0] width 0 height 0
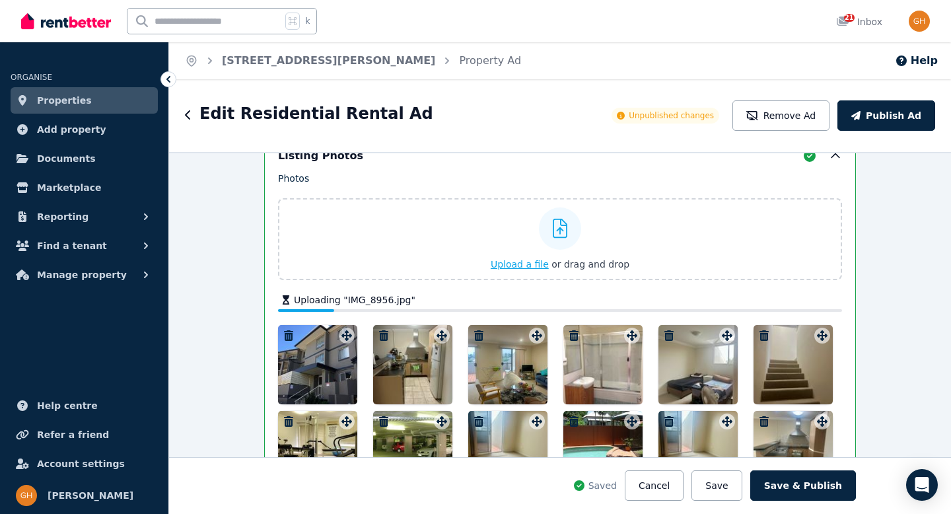
click at [553, 235] on icon at bounding box center [560, 229] width 15 height 20
click at [0, 0] on input "Upload a file or drag and drop" at bounding box center [0, 0] width 0 height 0
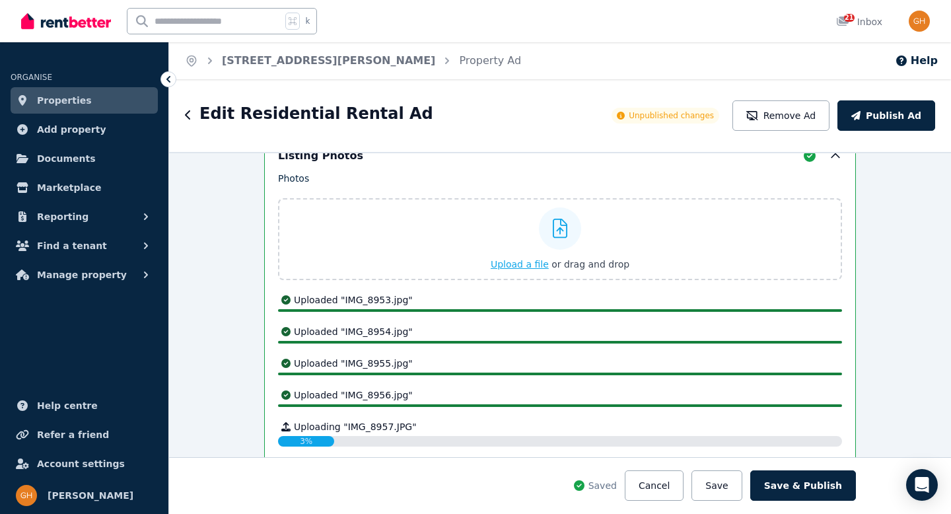
click at [556, 229] on icon at bounding box center [560, 229] width 15 height 20
click at [0, 0] on input "Upload a file or drag and drop" at bounding box center [0, 0] width 0 height 0
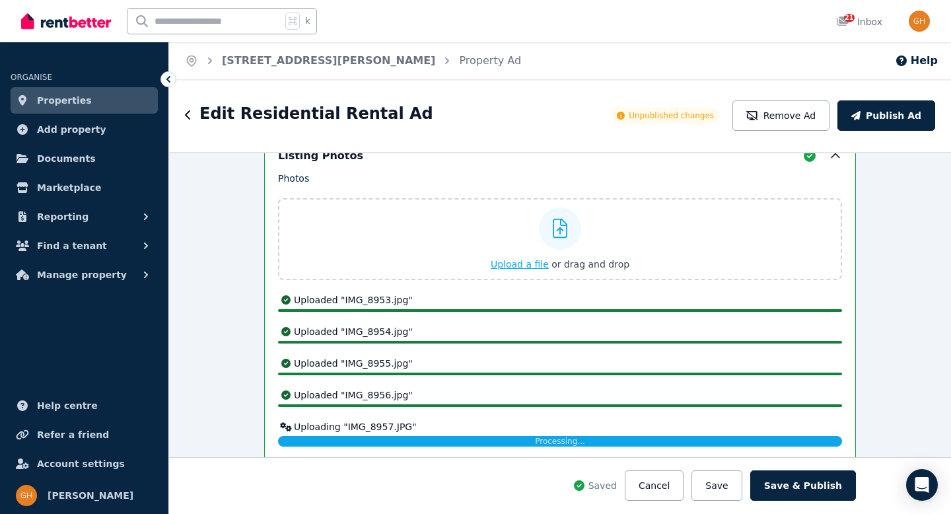
click at [553, 223] on icon at bounding box center [560, 229] width 15 height 20
click at [0, 0] on input "Upload a file or drag and drop" at bounding box center [0, 0] width 0 height 0
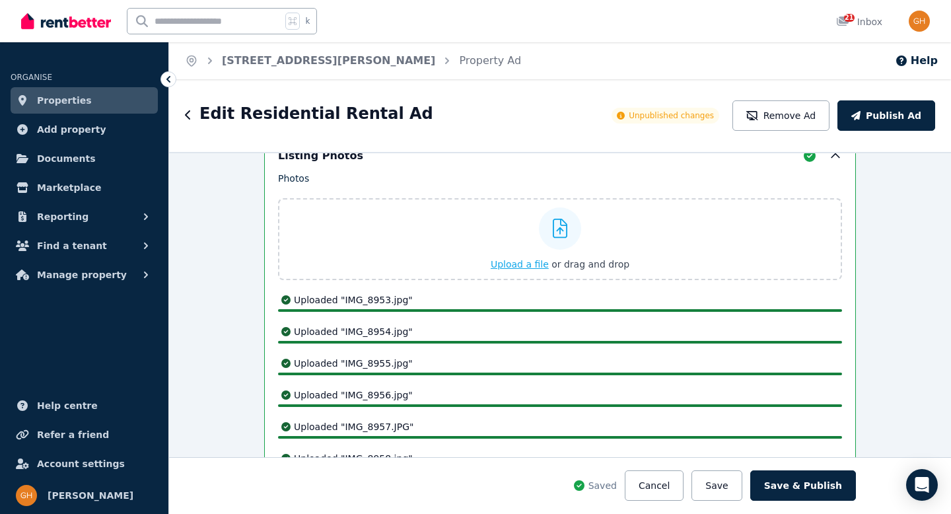
click at [553, 231] on icon at bounding box center [560, 229] width 15 height 20
click at [0, 0] on input "Upload a file or drag and drop" at bounding box center [0, 0] width 0 height 0
click at [547, 229] on div at bounding box center [560, 228] width 42 height 42
click at [0, 0] on input "Upload a file or drag and drop" at bounding box center [0, 0] width 0 height 0
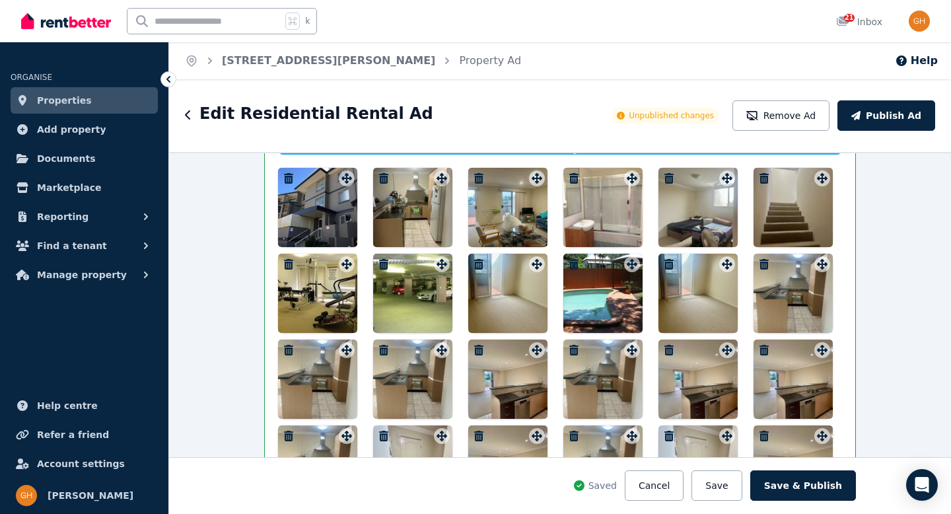
scroll to position [2181, 0]
click at [381, 178] on icon "button" at bounding box center [383, 178] width 9 height 11
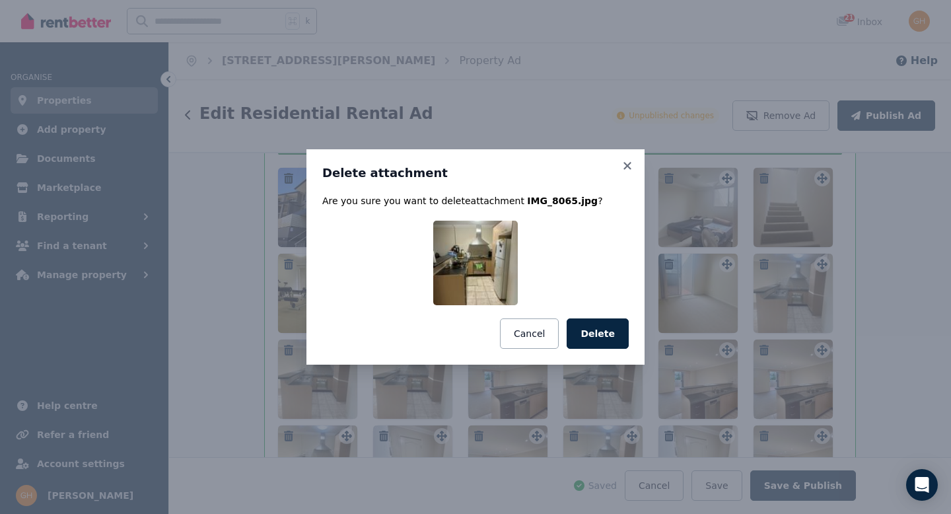
drag, startPoint x: 611, startPoint y: 327, endPoint x: 598, endPoint y: 325, distance: 12.7
click at [610, 327] on button "Delete" at bounding box center [598, 333] width 62 height 30
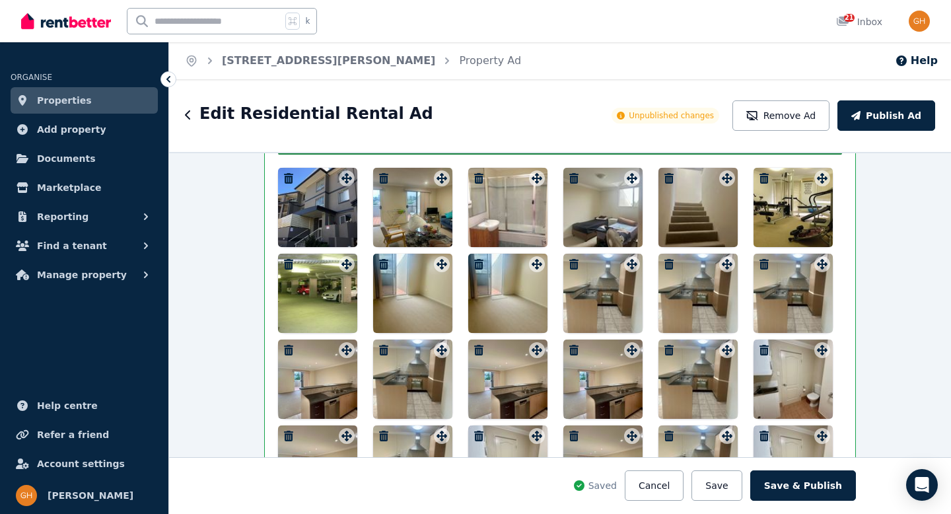
click at [383, 175] on icon "button" at bounding box center [383, 178] width 9 height 11
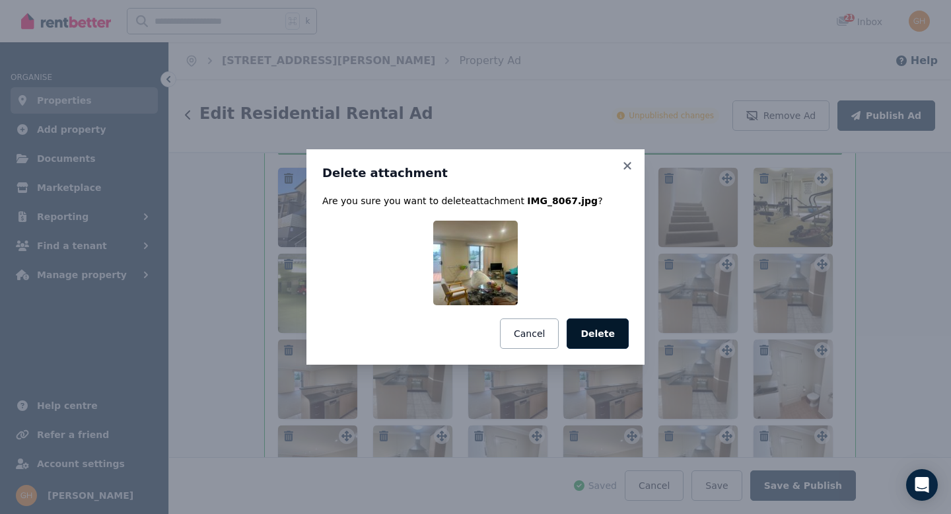
scroll to position [1896, 0]
click at [589, 332] on button "Delete" at bounding box center [598, 333] width 62 height 30
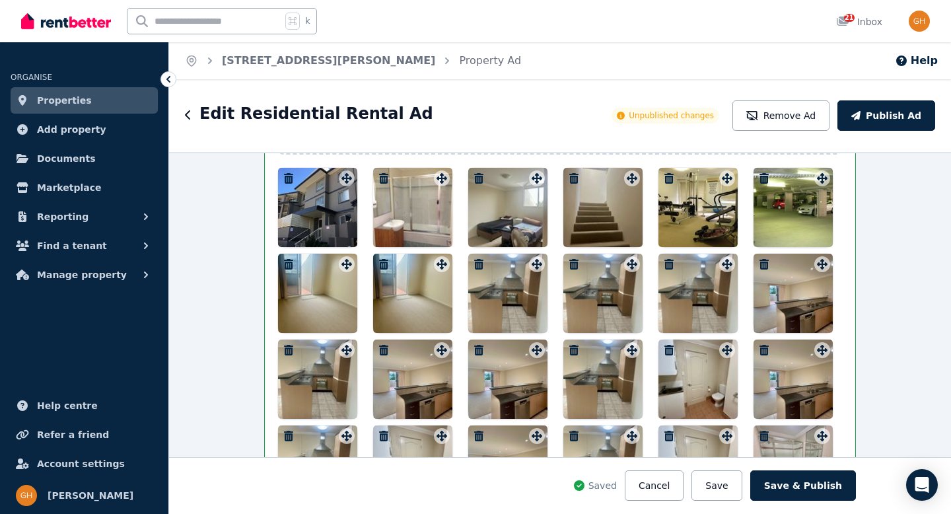
click at [474, 175] on icon "button" at bounding box center [478, 178] width 9 height 11
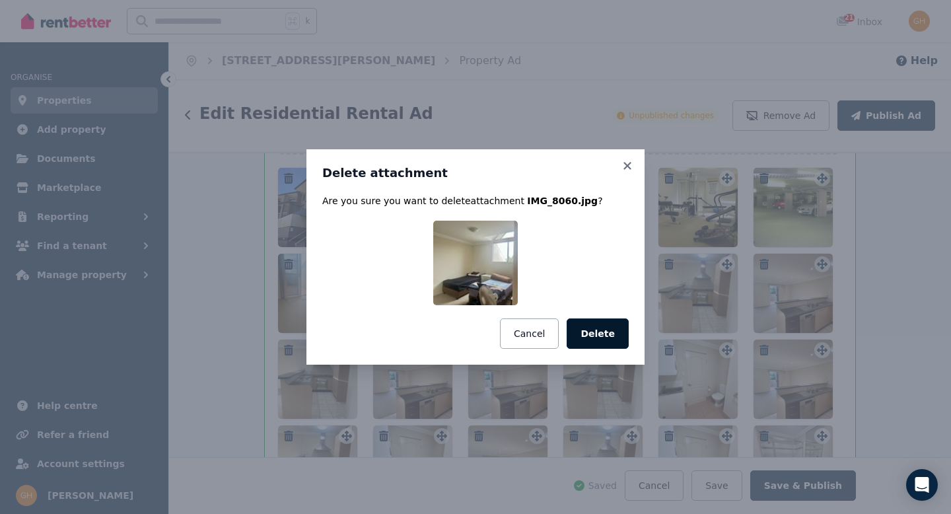
click at [600, 332] on button "Delete" at bounding box center [598, 333] width 62 height 30
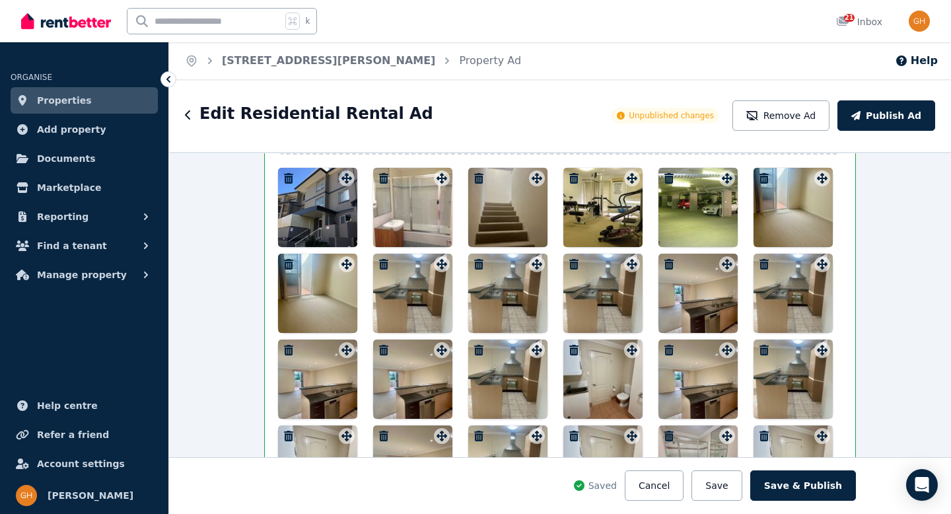
click at [381, 175] on icon "button" at bounding box center [383, 178] width 9 height 11
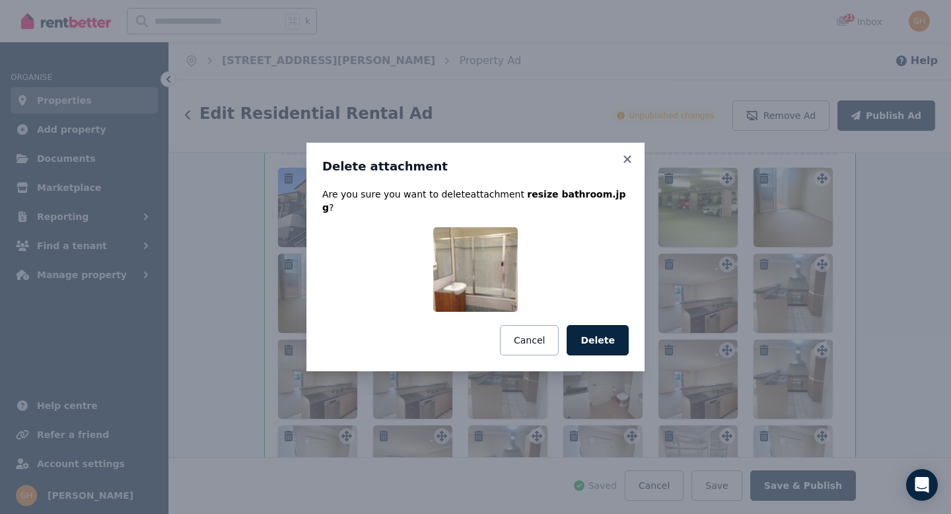
click at [613, 338] on button "Delete" at bounding box center [598, 340] width 62 height 30
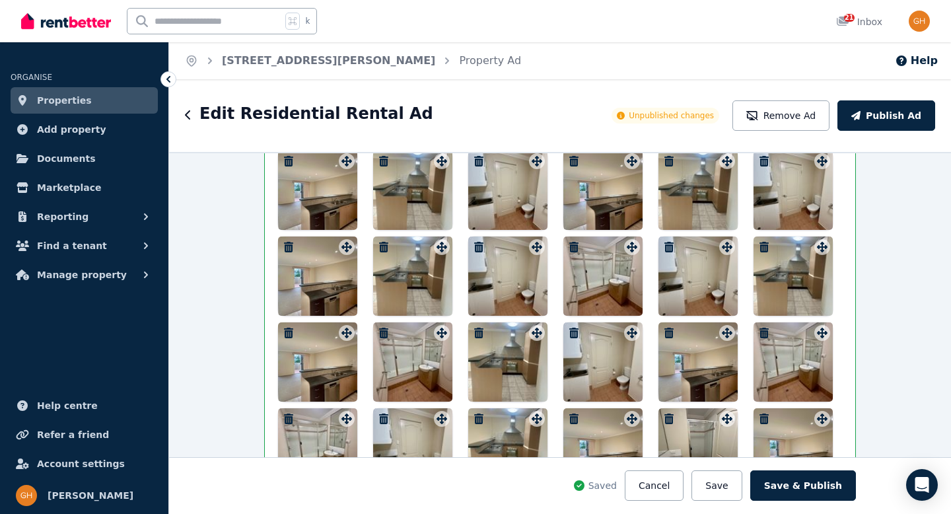
scroll to position [2724, 0]
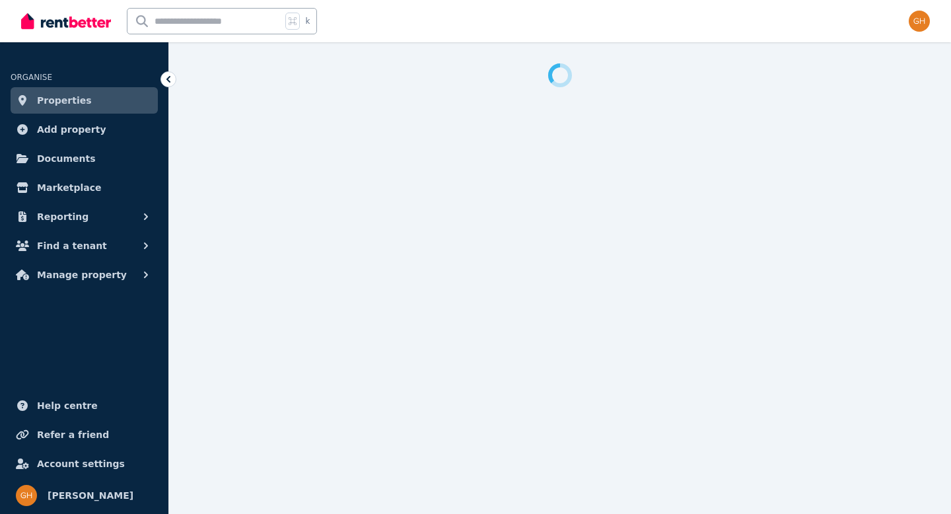
select select "***"
select select "**********"
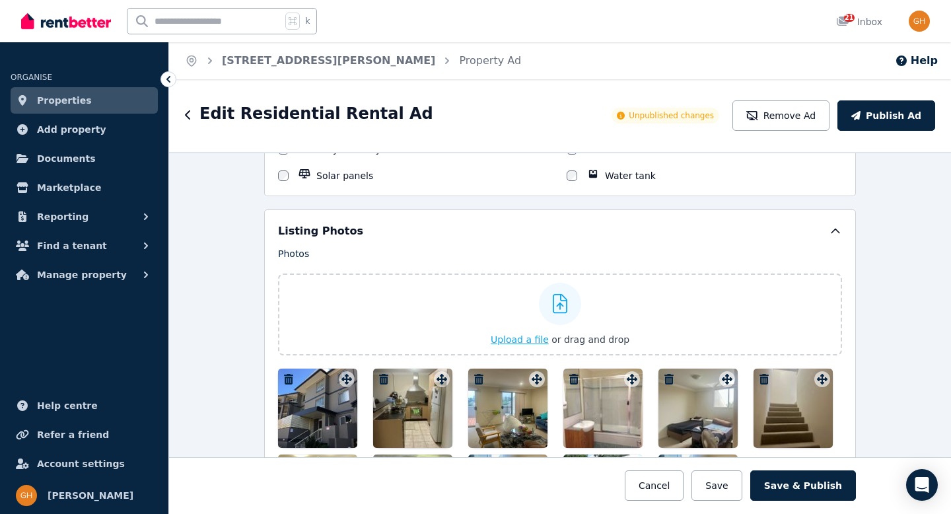
scroll to position [1719, 0]
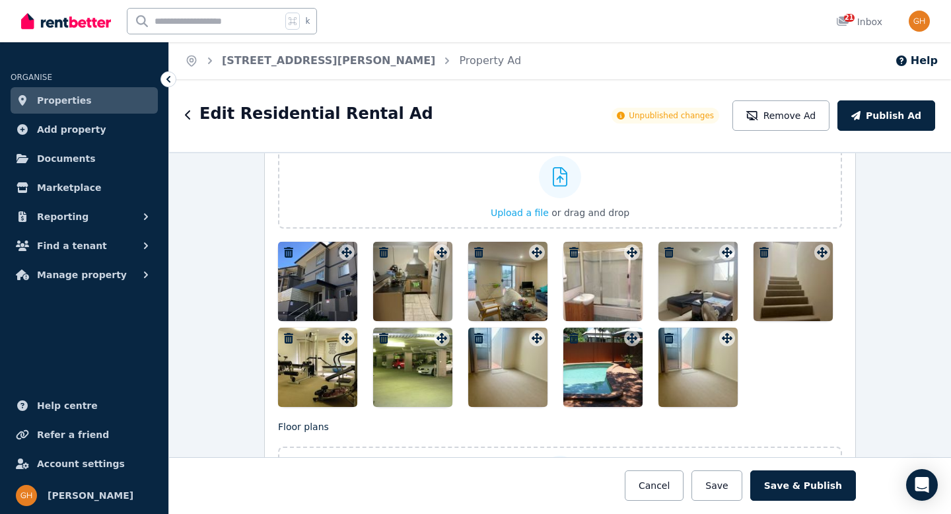
click at [379, 250] on icon "button" at bounding box center [383, 252] width 9 height 11
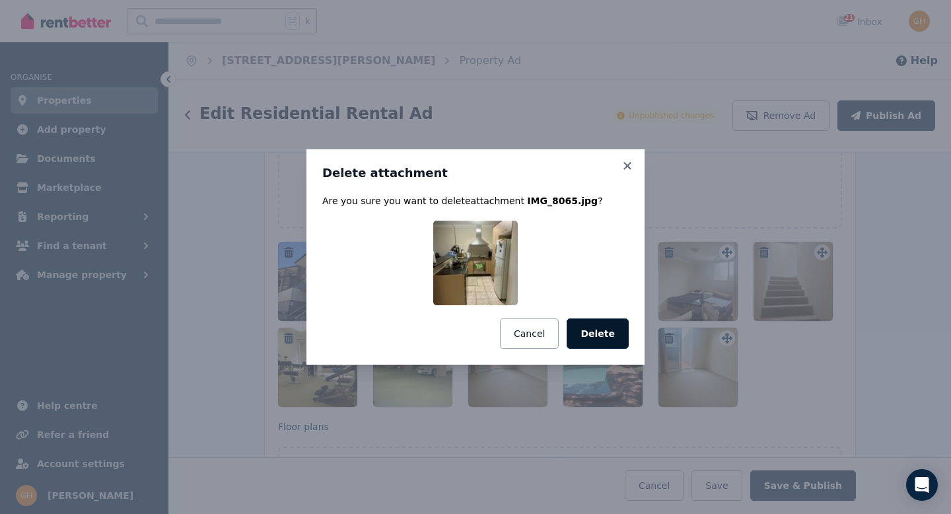
click at [603, 333] on button "Delete" at bounding box center [598, 333] width 62 height 30
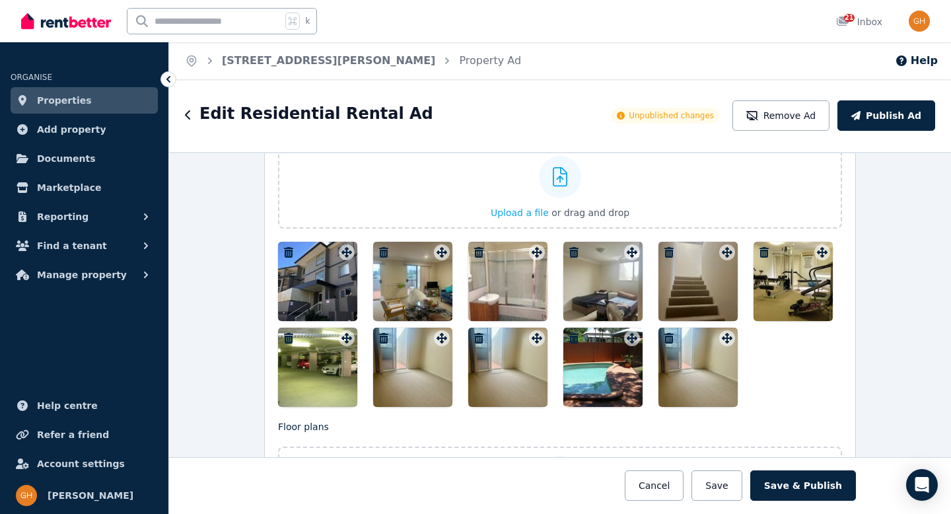
click at [381, 250] on icon "button" at bounding box center [383, 252] width 9 height 11
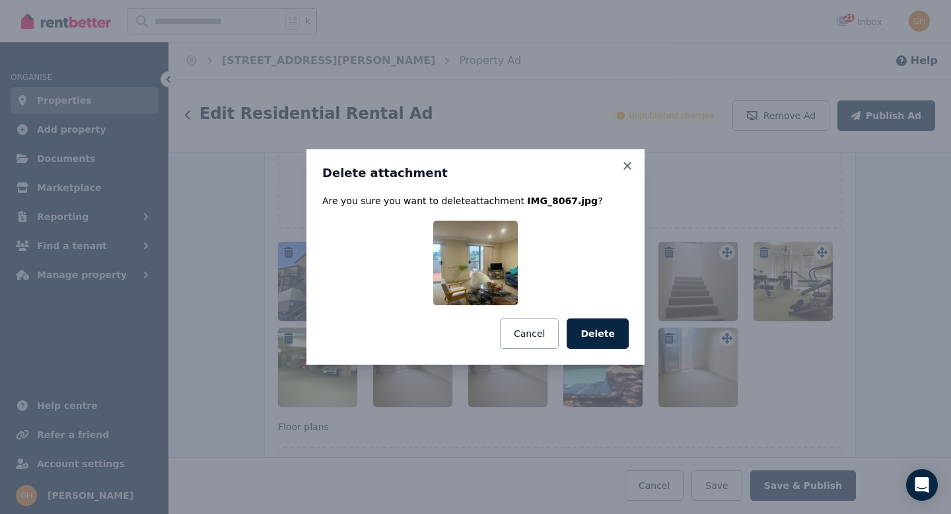
drag, startPoint x: 587, startPoint y: 330, endPoint x: 577, endPoint y: 326, distance: 10.9
click at [586, 330] on button "Delete" at bounding box center [598, 333] width 62 height 30
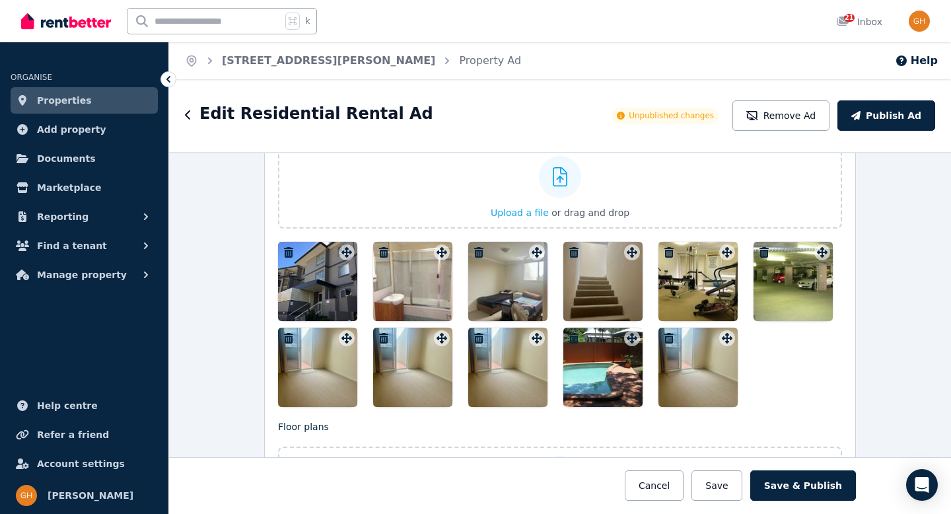
click at [379, 247] on icon "button" at bounding box center [383, 252] width 9 height 11
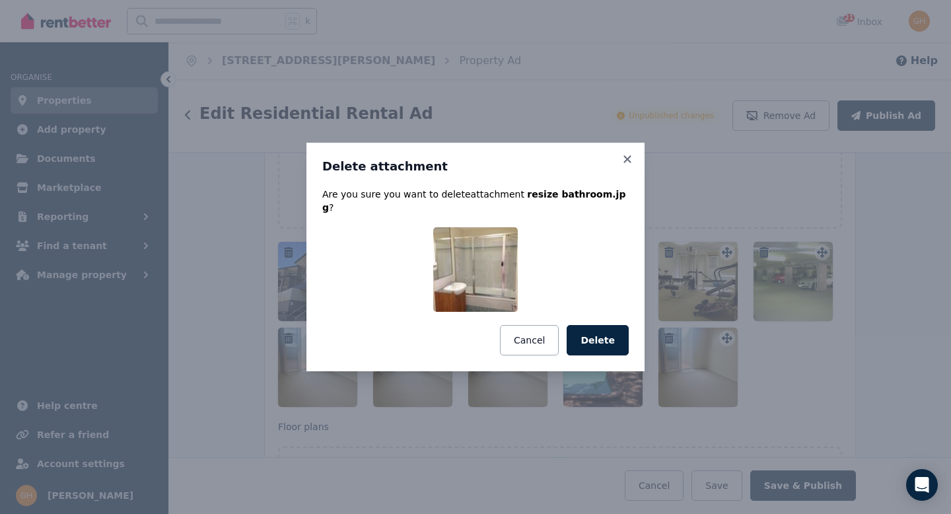
drag, startPoint x: 587, startPoint y: 334, endPoint x: 583, endPoint y: 320, distance: 13.6
click at [587, 334] on button "Delete" at bounding box center [598, 340] width 62 height 30
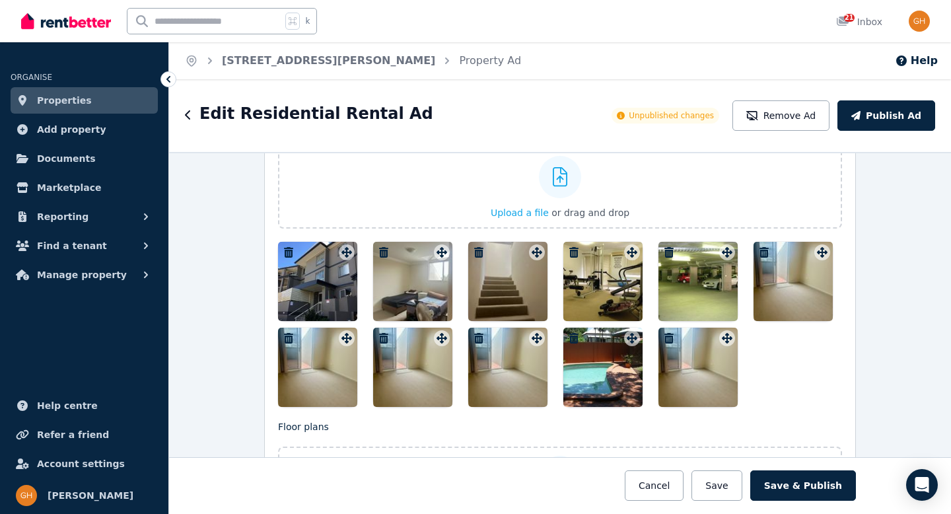
click at [381, 250] on icon "button" at bounding box center [383, 252] width 13 height 11
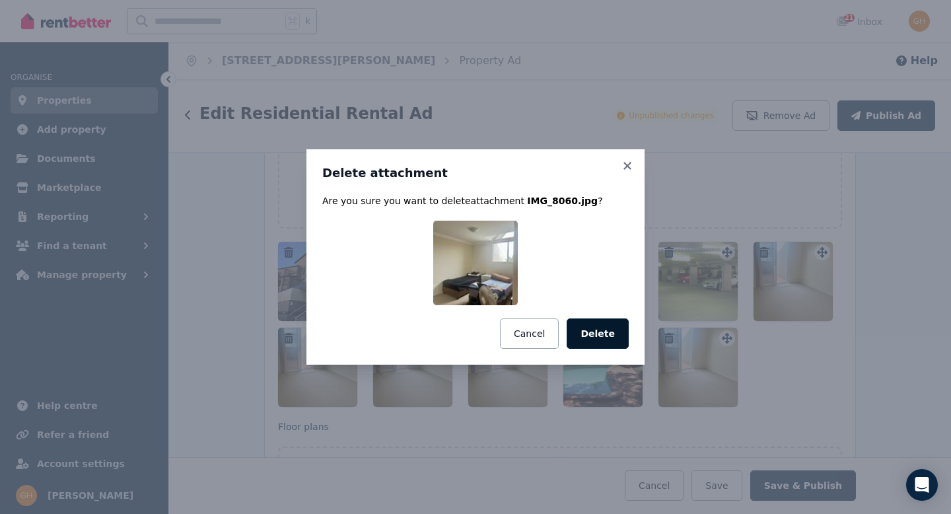
click at [576, 328] on button "Delete" at bounding box center [598, 333] width 62 height 30
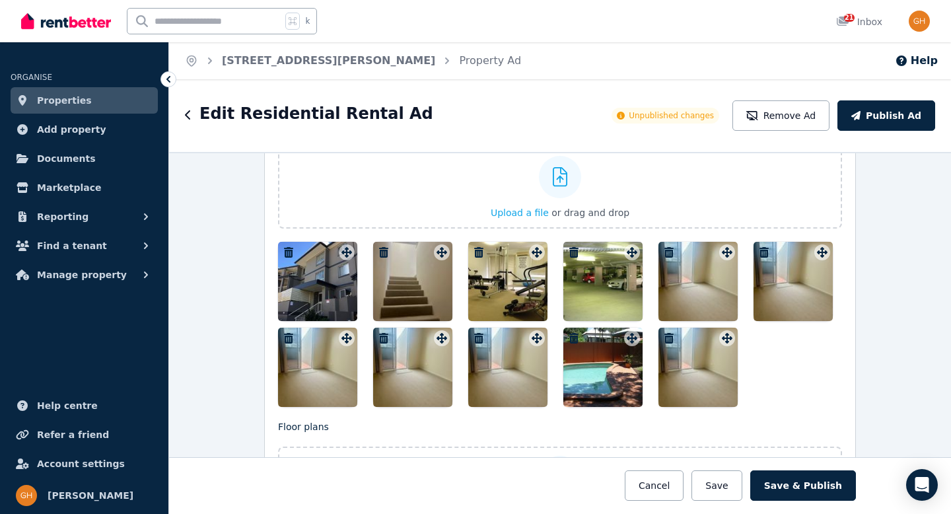
click at [286, 338] on icon "button" at bounding box center [288, 338] width 9 height 11
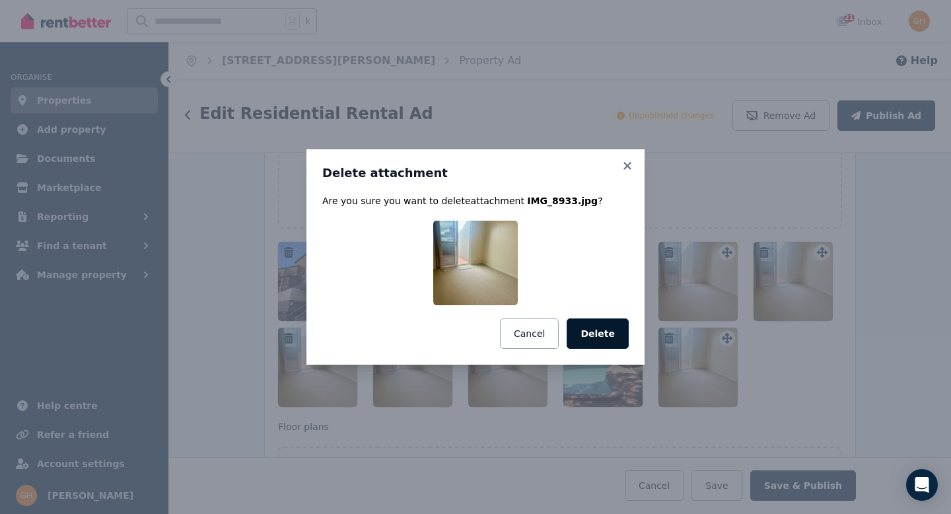
click at [599, 333] on button "Delete" at bounding box center [598, 333] width 62 height 30
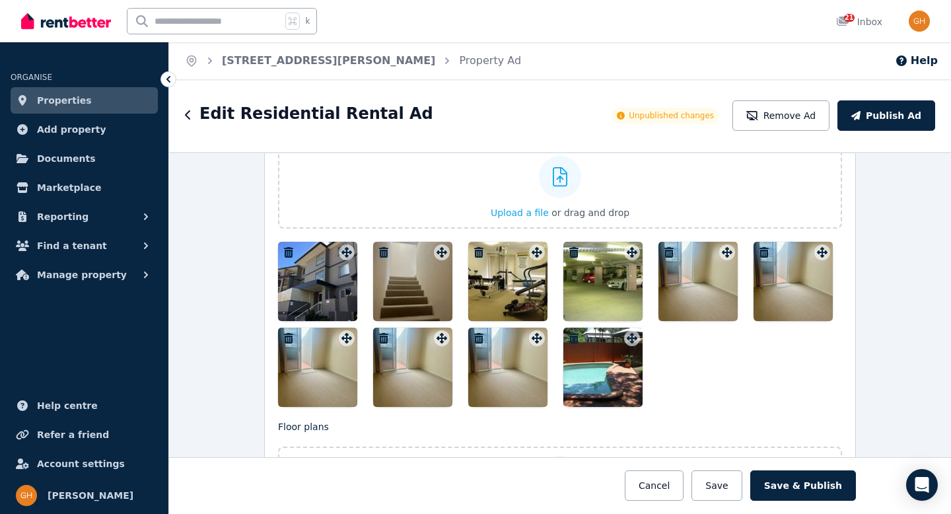
click at [381, 338] on icon "button" at bounding box center [383, 338] width 9 height 11
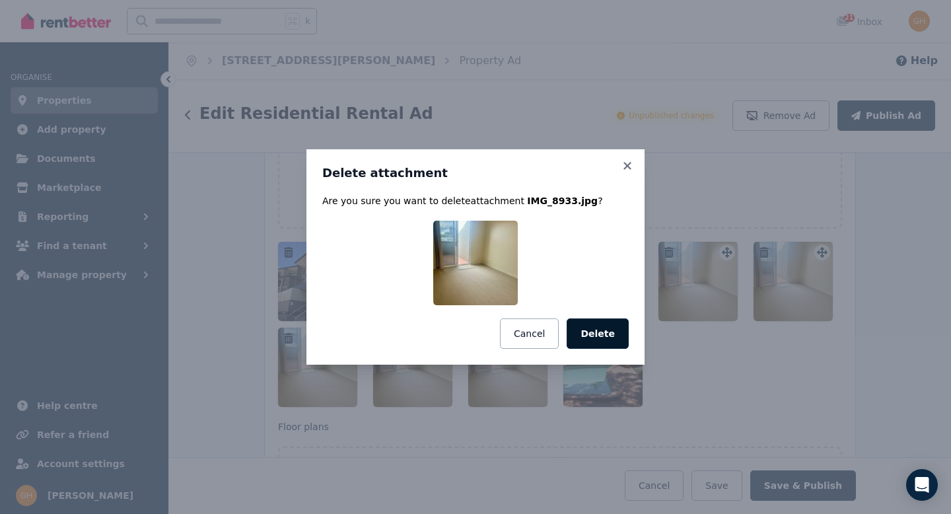
click at [587, 329] on button "Delete" at bounding box center [598, 333] width 62 height 30
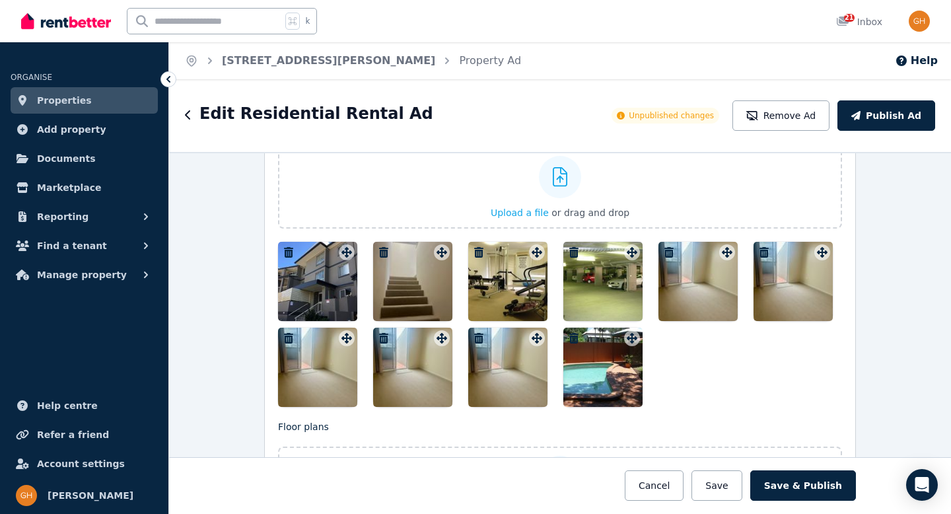
click at [474, 336] on icon "button" at bounding box center [478, 338] width 13 height 11
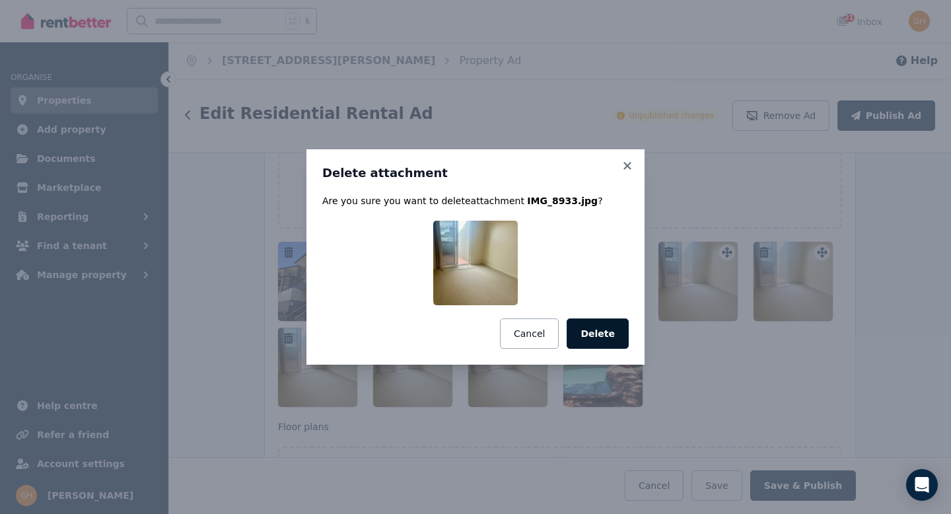
click at [609, 333] on button "Delete" at bounding box center [598, 333] width 62 height 30
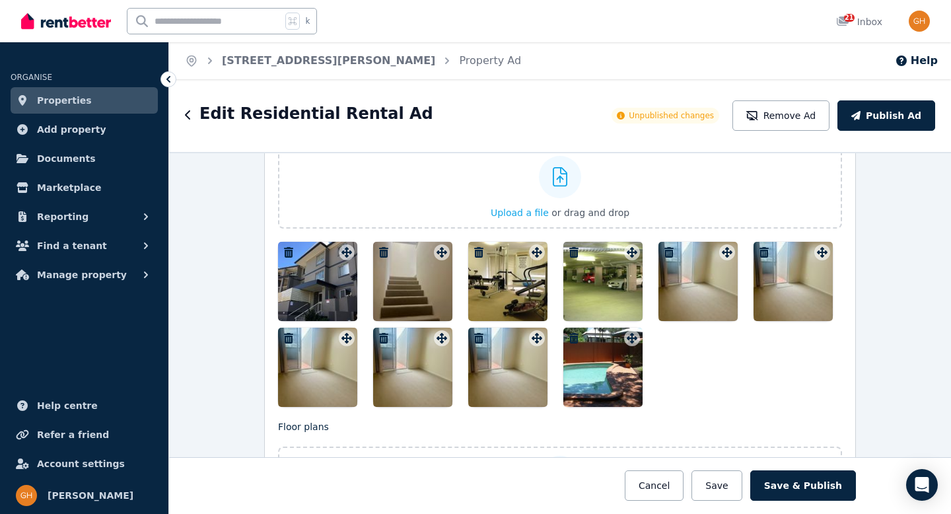
click at [665, 252] on icon "button" at bounding box center [669, 252] width 9 height 11
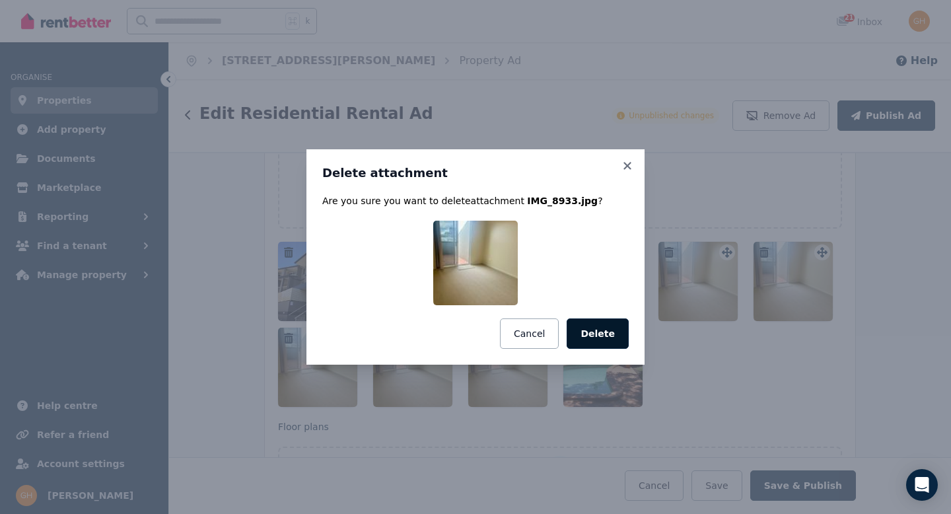
click at [602, 328] on button "Delete" at bounding box center [598, 333] width 62 height 30
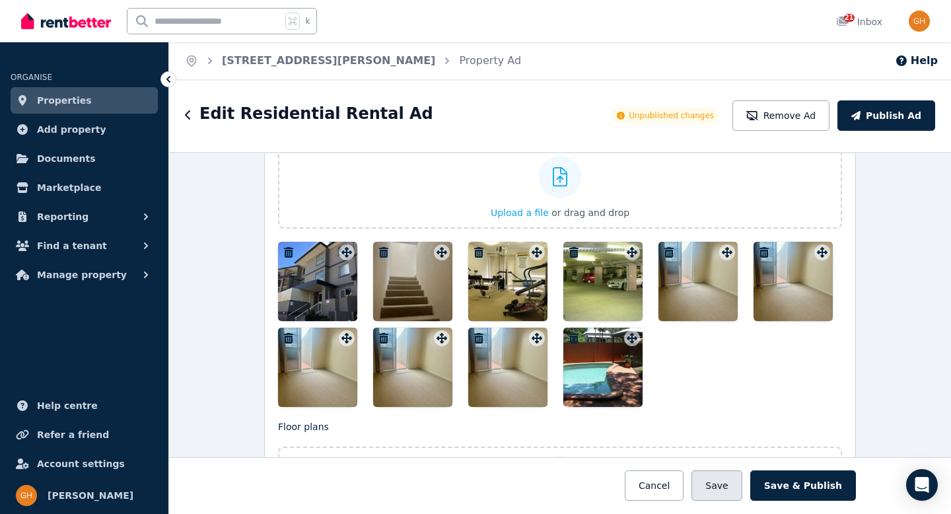
click at [735, 486] on button "Save" at bounding box center [717, 485] width 50 height 30
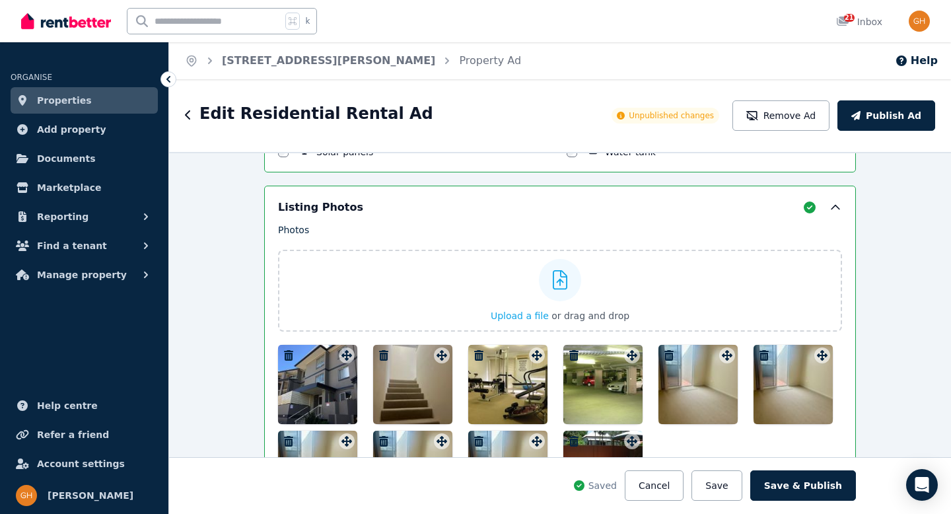
scroll to position [1822, 0]
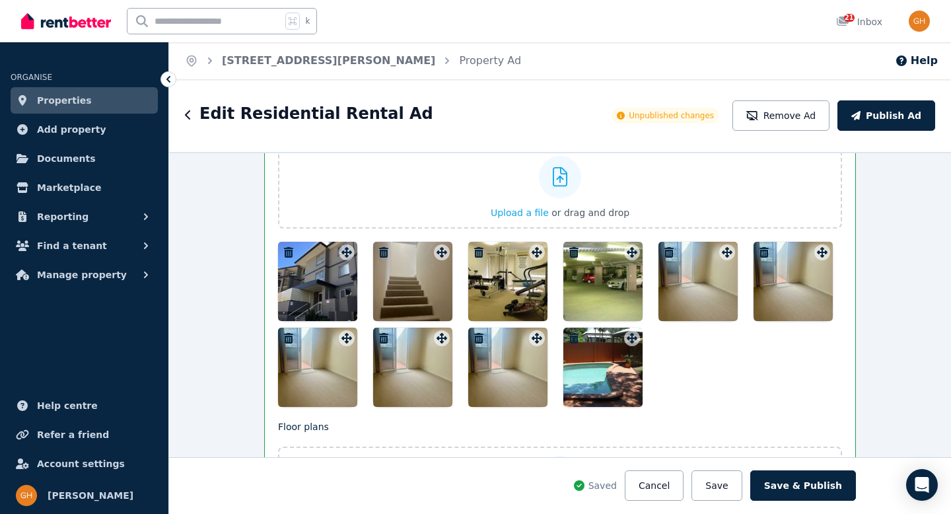
drag, startPoint x: 719, startPoint y: 486, endPoint x: 714, endPoint y: 458, distance: 28.3
click at [718, 485] on button "Save" at bounding box center [717, 485] width 50 height 30
click at [665, 251] on icon "button" at bounding box center [669, 252] width 9 height 11
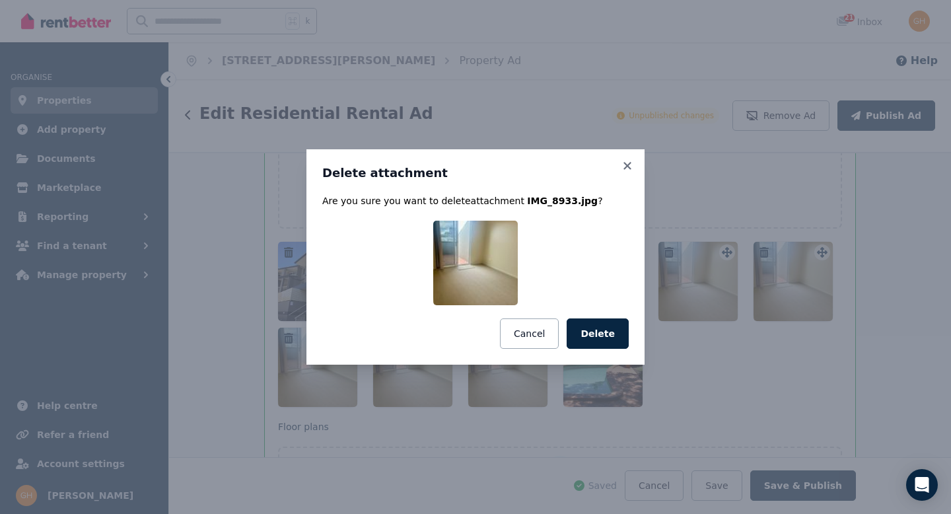
drag, startPoint x: 603, startPoint y: 330, endPoint x: 617, endPoint y: 324, distance: 15.7
click at [603, 330] on button "Delete" at bounding box center [598, 333] width 62 height 30
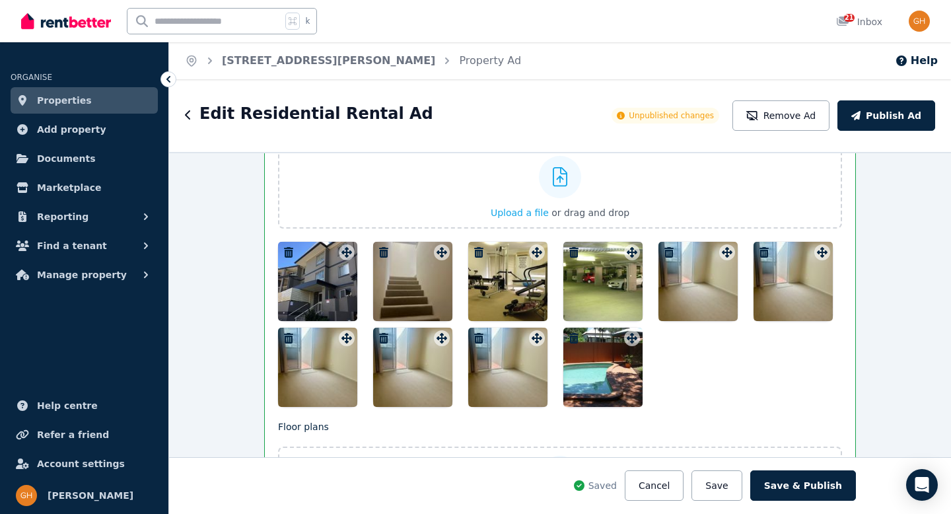
click at [762, 251] on icon "button" at bounding box center [764, 252] width 9 height 11
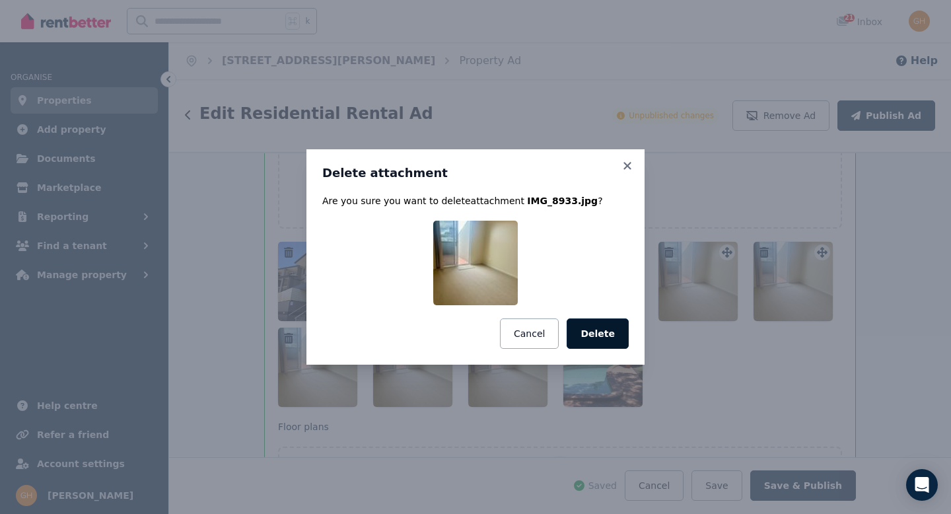
click at [598, 334] on button "Delete" at bounding box center [598, 333] width 62 height 30
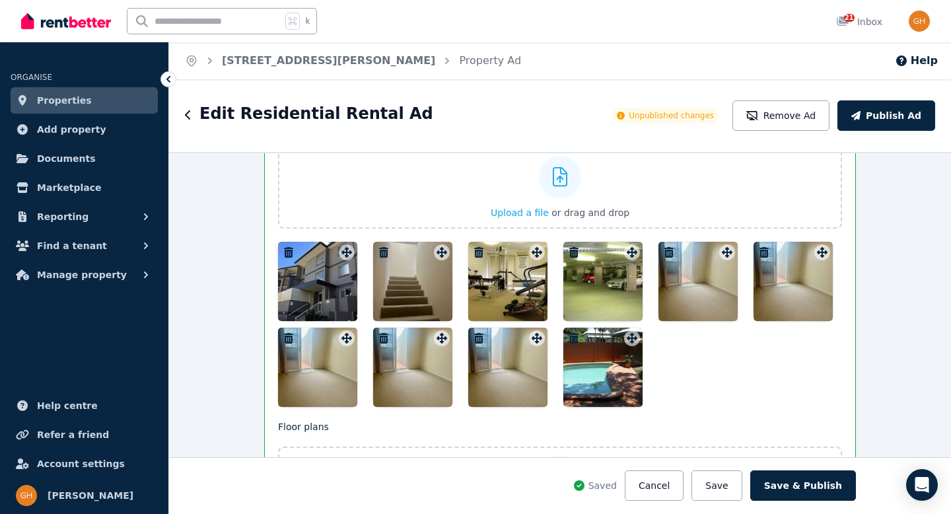
click at [474, 335] on icon "button" at bounding box center [478, 338] width 9 height 11
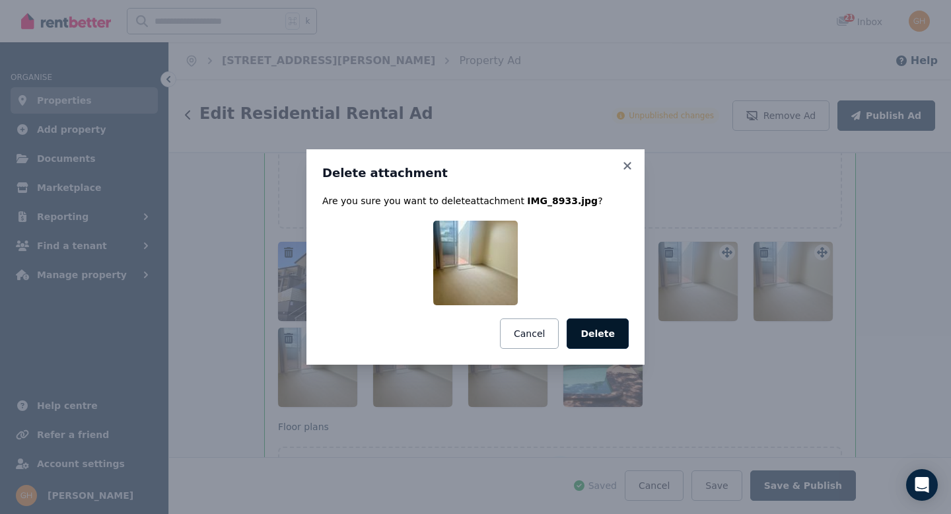
click at [607, 334] on button "Delete" at bounding box center [598, 333] width 62 height 30
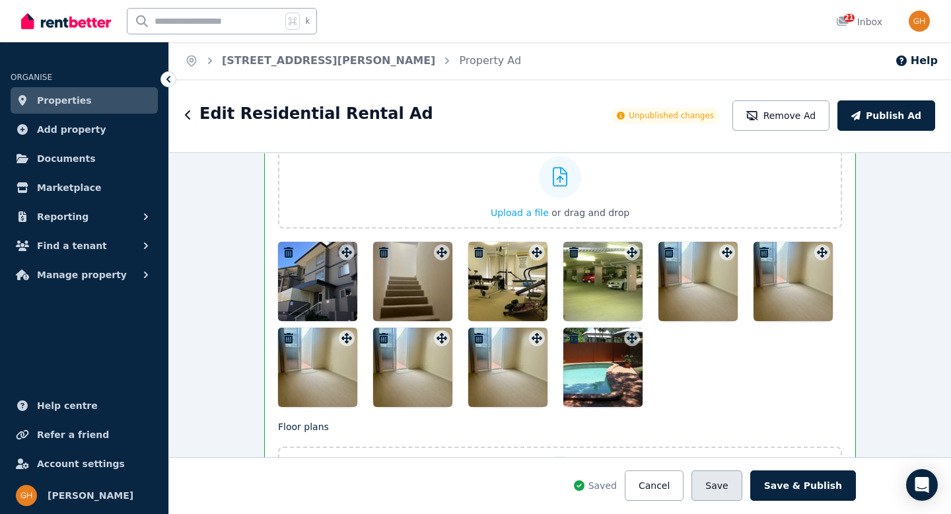
click at [717, 480] on button "Save" at bounding box center [717, 485] width 50 height 30
click at [381, 337] on icon "button" at bounding box center [383, 338] width 13 height 11
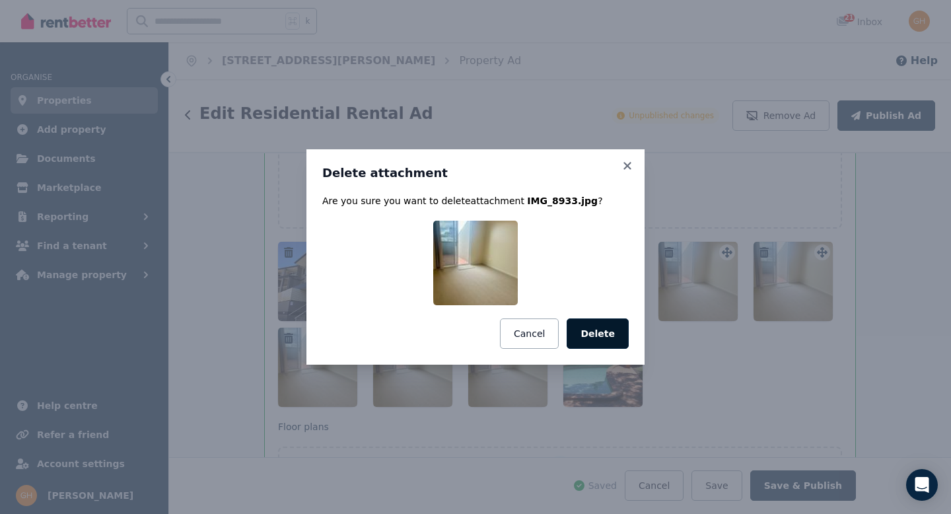
click at [599, 338] on button "Delete" at bounding box center [598, 333] width 62 height 30
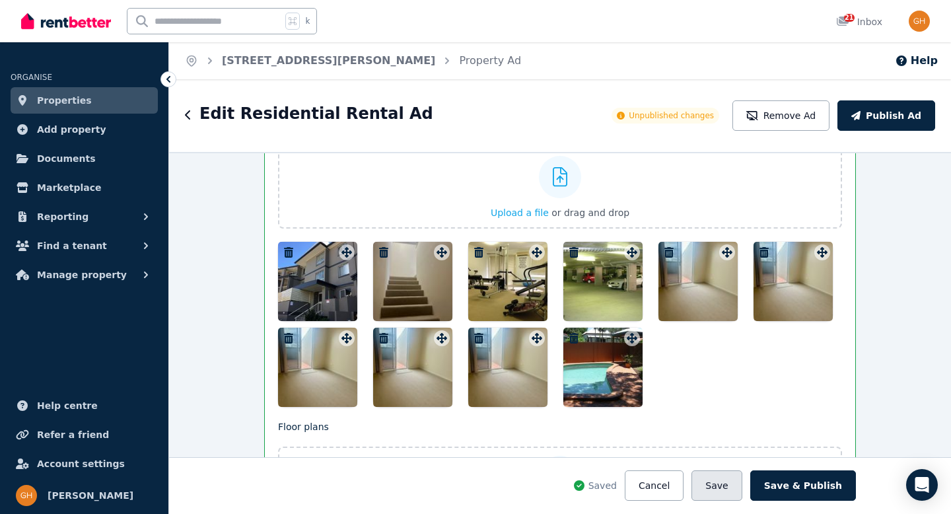
drag, startPoint x: 713, startPoint y: 485, endPoint x: 708, endPoint y: 480, distance: 7.0
click at [713, 485] on button "Save" at bounding box center [717, 485] width 50 height 30
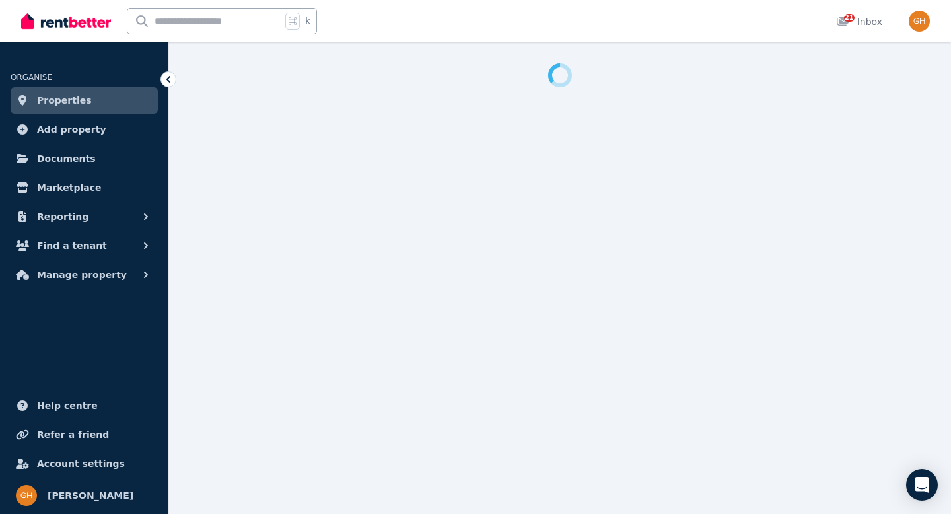
select select "***"
select select "**********"
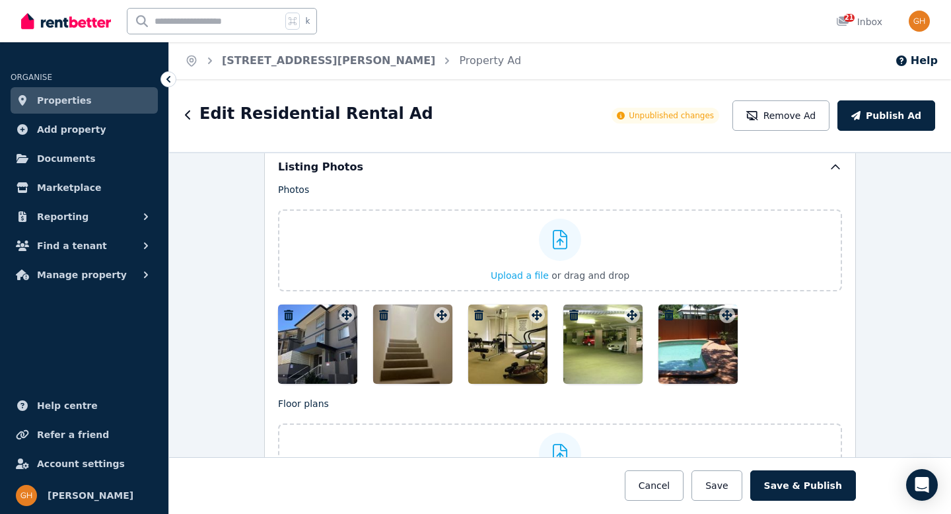
scroll to position [1623, 0]
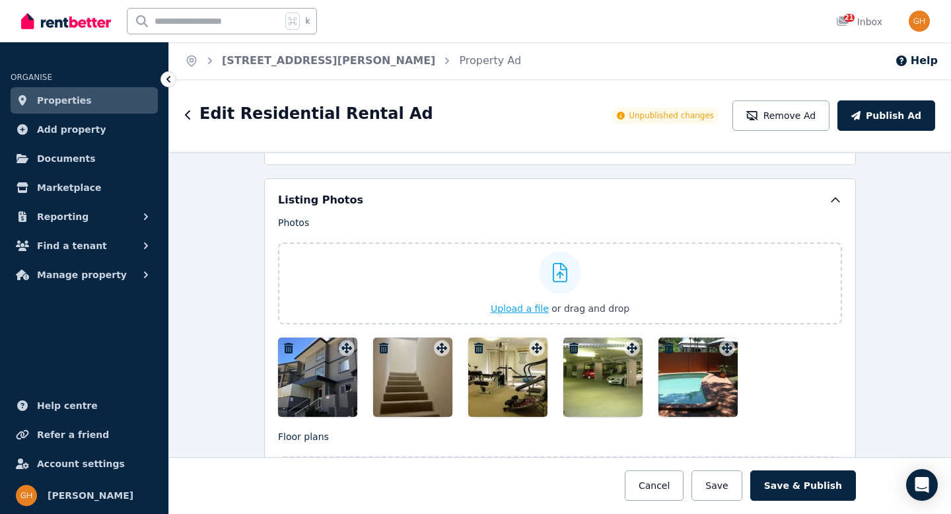
click at [557, 275] on icon at bounding box center [560, 273] width 15 height 20
click at [0, 0] on input "Upload a file or drag and drop" at bounding box center [0, 0] width 0 height 0
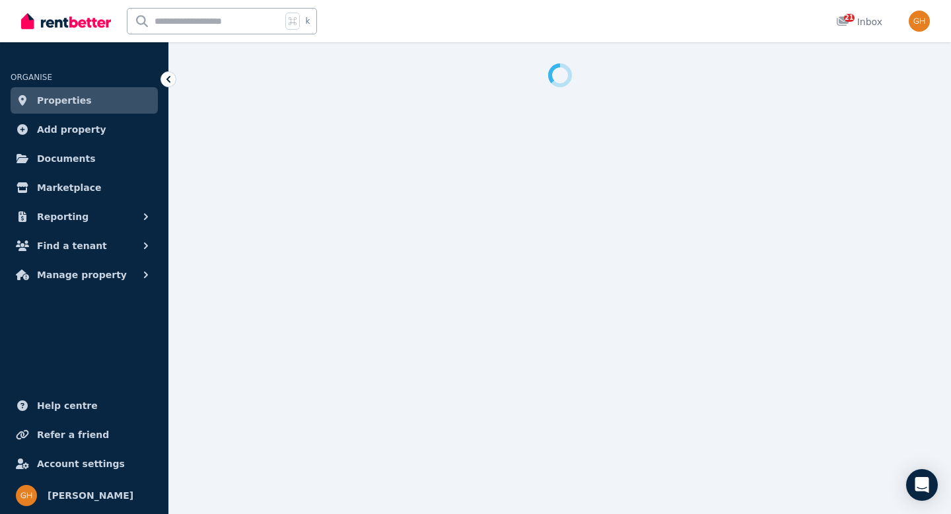
select select "***"
select select "**********"
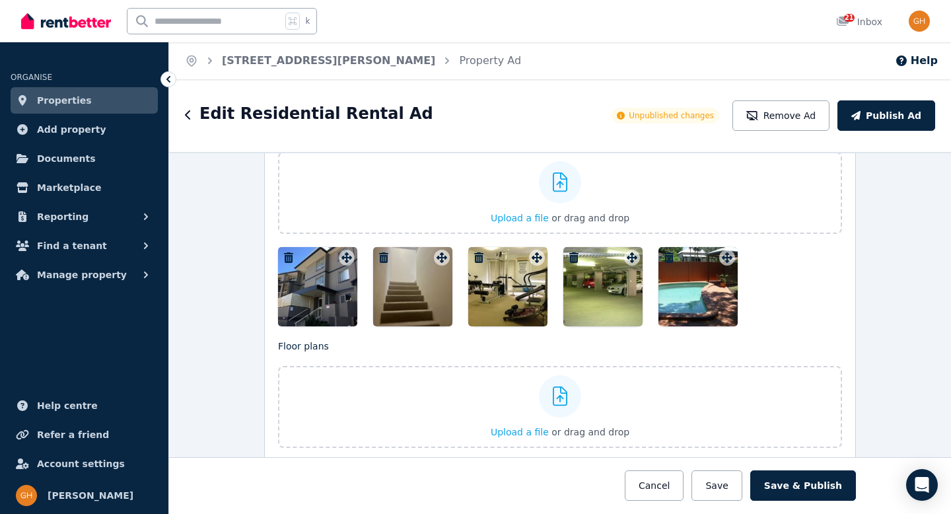
scroll to position [1711, 0]
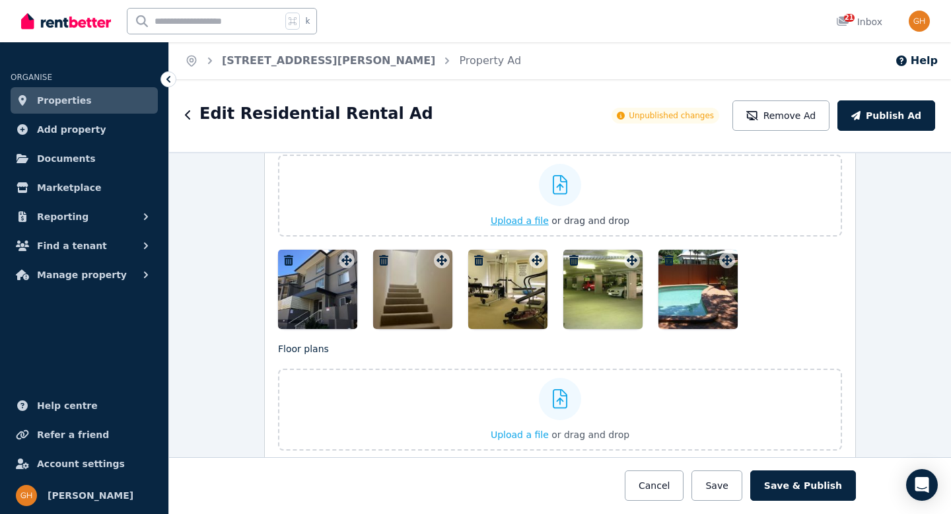
click at [553, 184] on icon at bounding box center [560, 185] width 15 height 20
click at [0, 0] on input "Upload a file or drag and drop" at bounding box center [0, 0] width 0 height 0
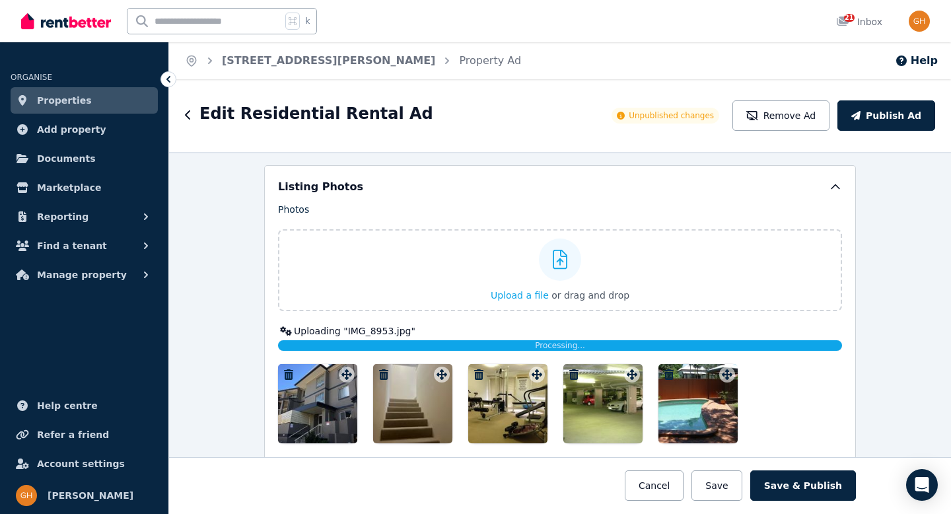
scroll to position [1637, 0]
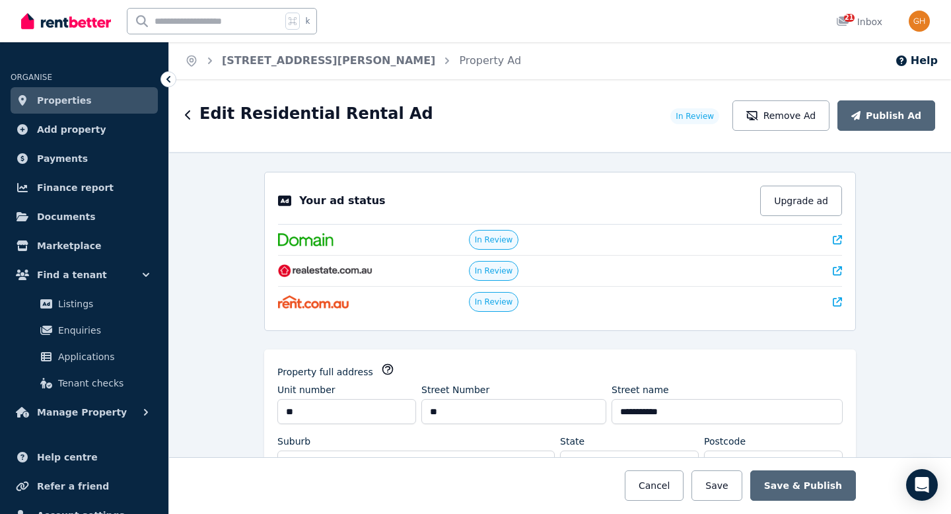
select select "***"
select select "**********"
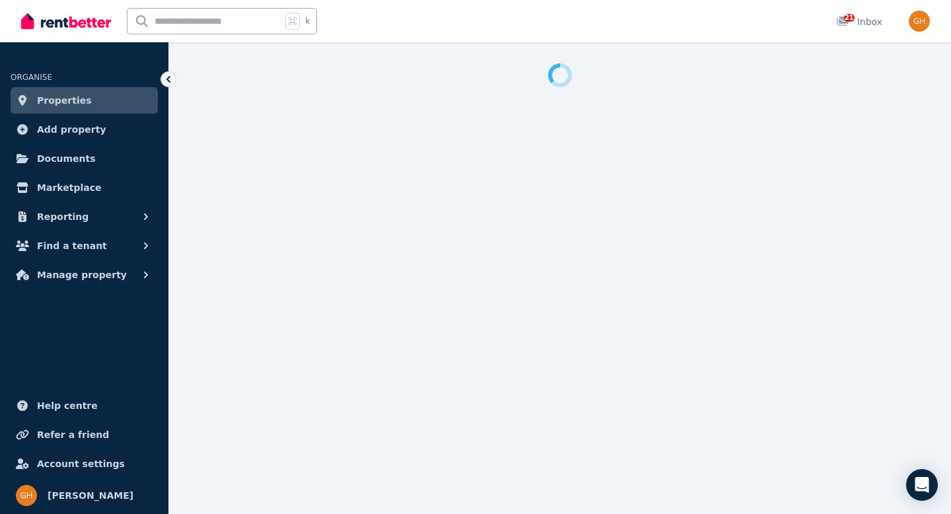
select select "***"
select select "**********"
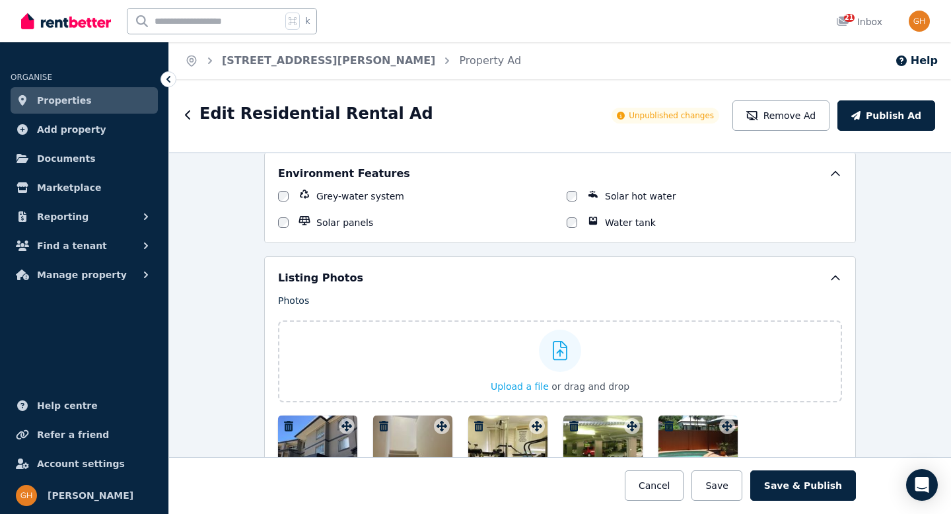
scroll to position [1563, 0]
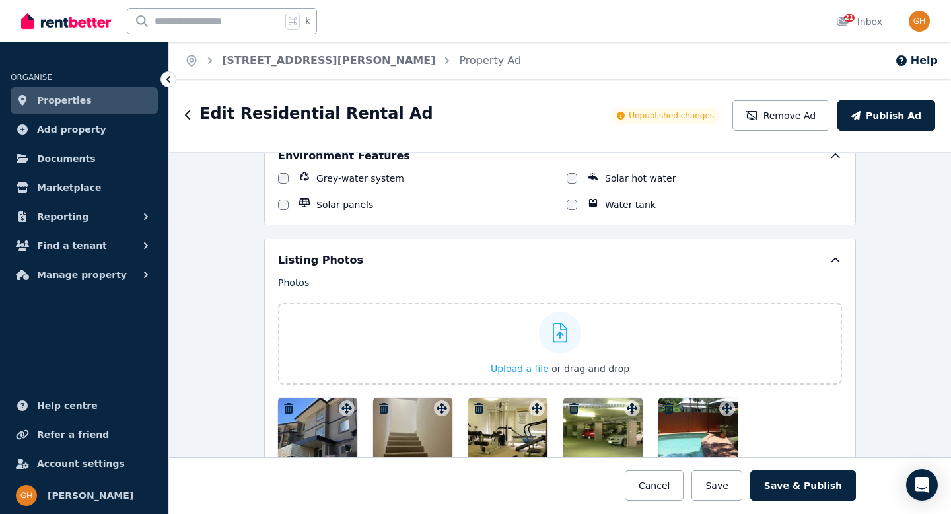
click at [558, 326] on icon at bounding box center [560, 333] width 15 height 20
click at [0, 0] on input "Upload a file or drag and drop" at bounding box center [0, 0] width 0 height 0
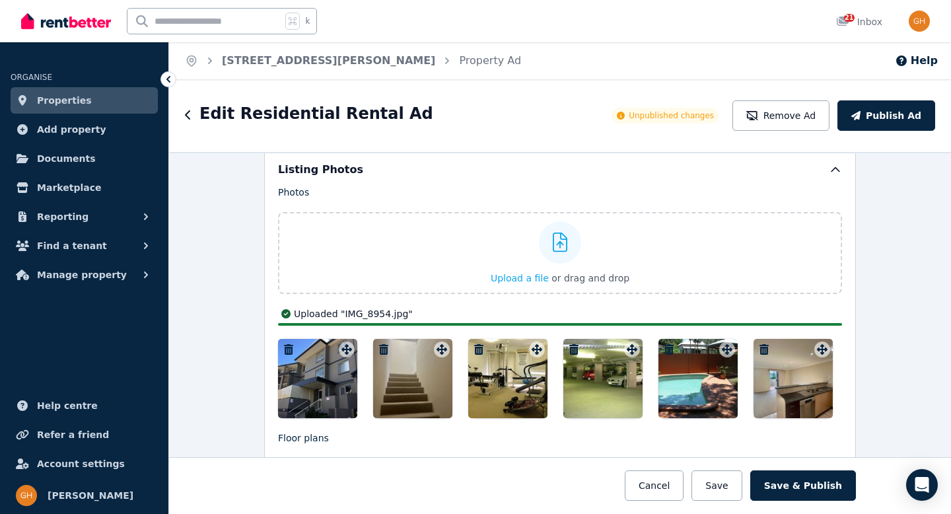
scroll to position [1656, 0]
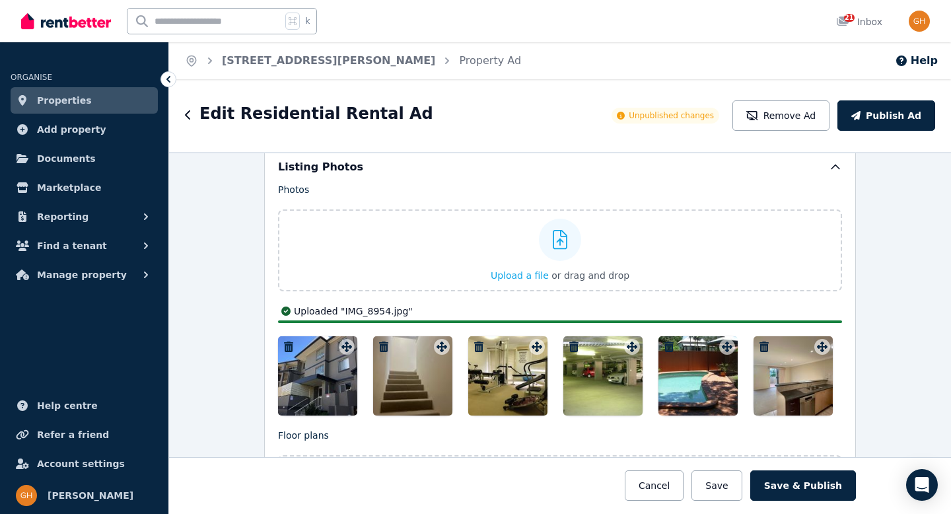
click at [730, 474] on button "Save" at bounding box center [717, 485] width 50 height 30
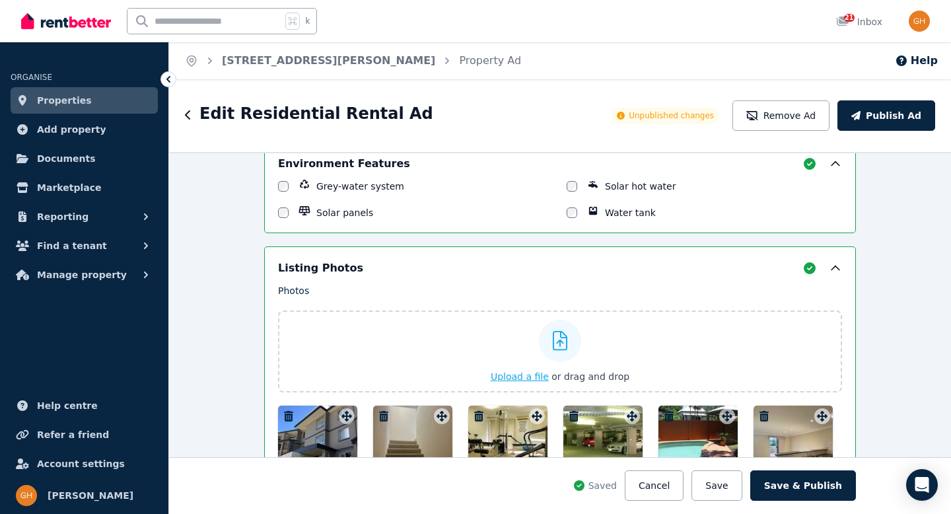
scroll to position [1659, 0]
drag, startPoint x: 503, startPoint y: 374, endPoint x: 502, endPoint y: 366, distance: 8.0
click at [503, 373] on span "Upload a file" at bounding box center [520, 376] width 58 height 11
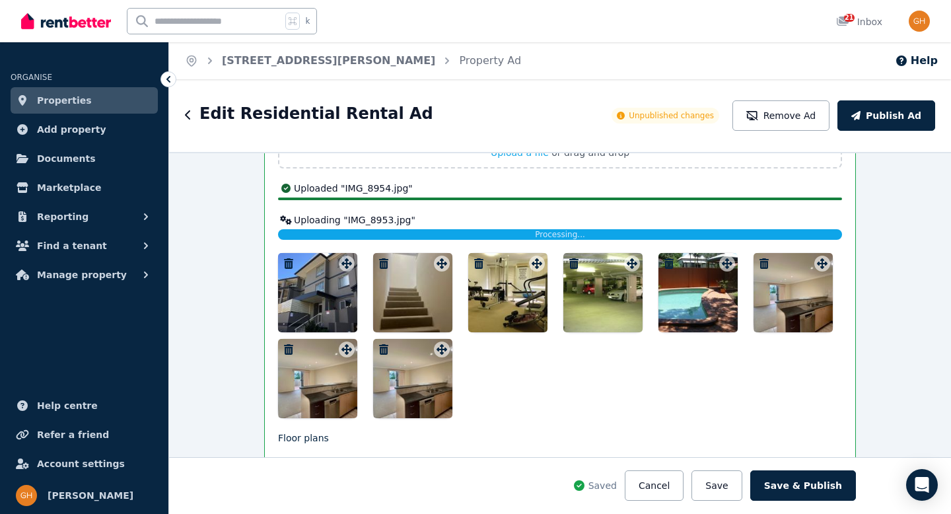
scroll to position [1883, 0]
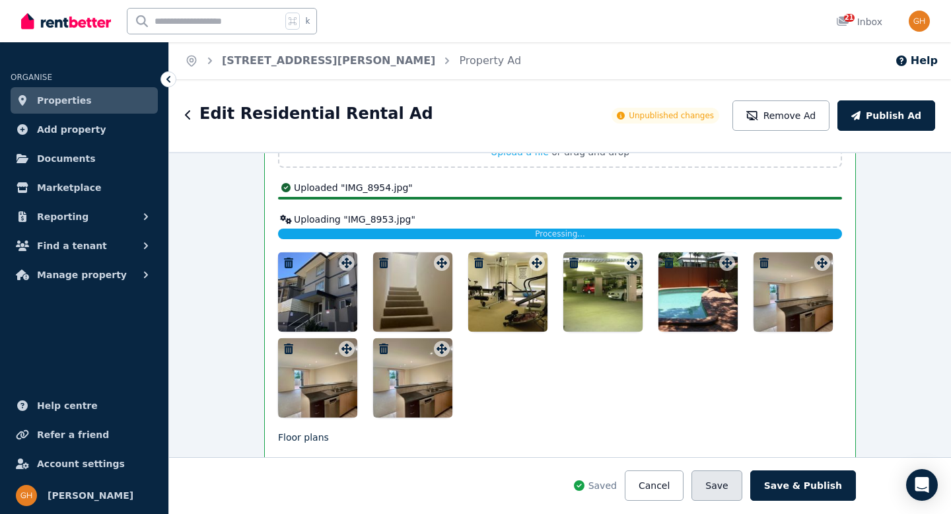
click at [722, 490] on button "Save" at bounding box center [717, 485] width 50 height 30
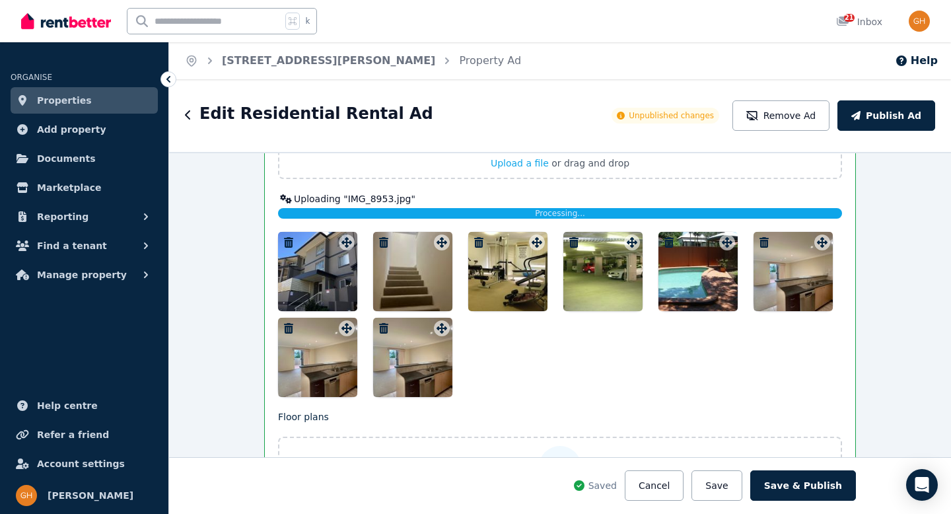
scroll to position [1855, 0]
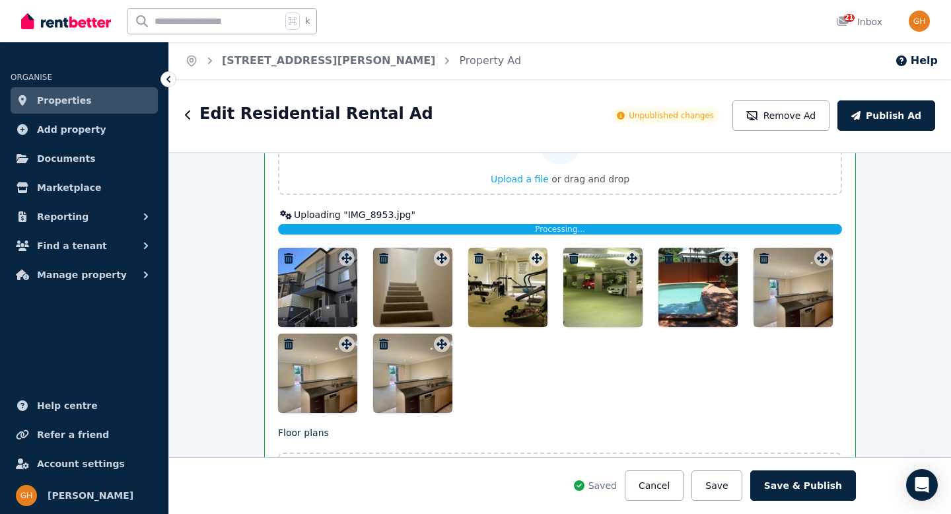
click at [379, 344] on icon "button" at bounding box center [383, 344] width 9 height 11
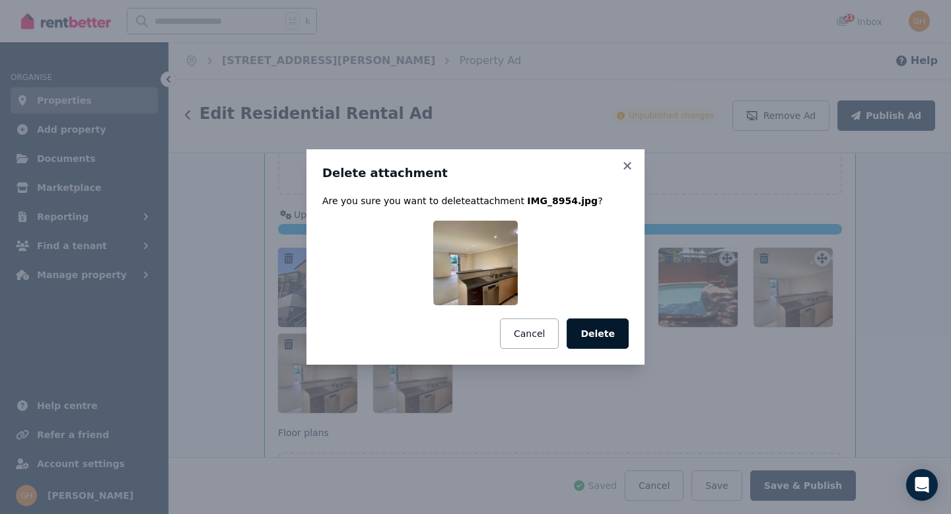
click at [607, 337] on button "Delete" at bounding box center [598, 333] width 62 height 30
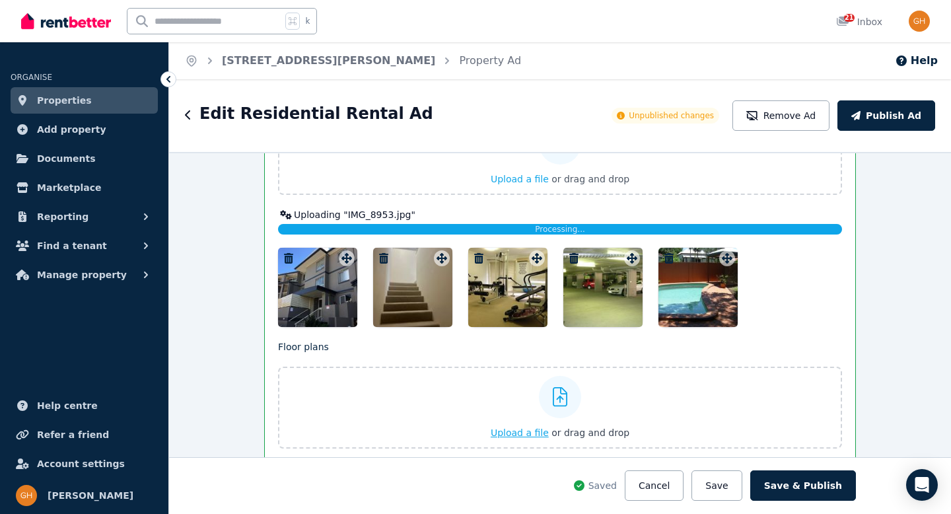
drag, startPoint x: 729, startPoint y: 476, endPoint x: 711, endPoint y: 441, distance: 39.3
click at [729, 476] on button "Save" at bounding box center [717, 485] width 50 height 30
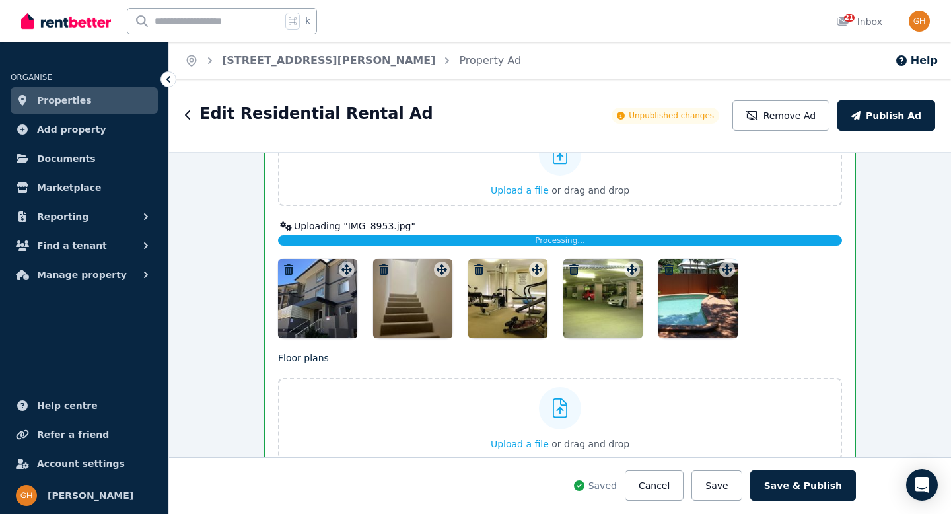
scroll to position [1828, 0]
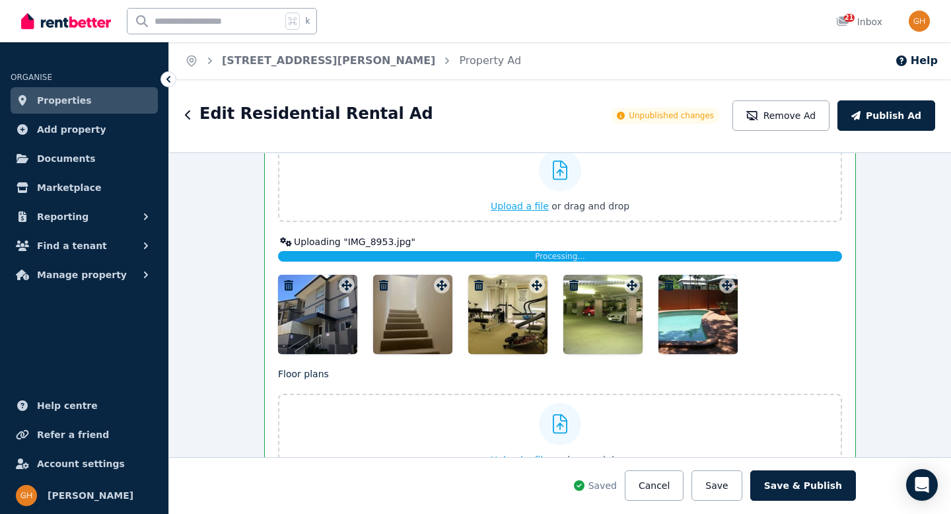
click at [526, 204] on span "Upload a file" at bounding box center [520, 206] width 58 height 11
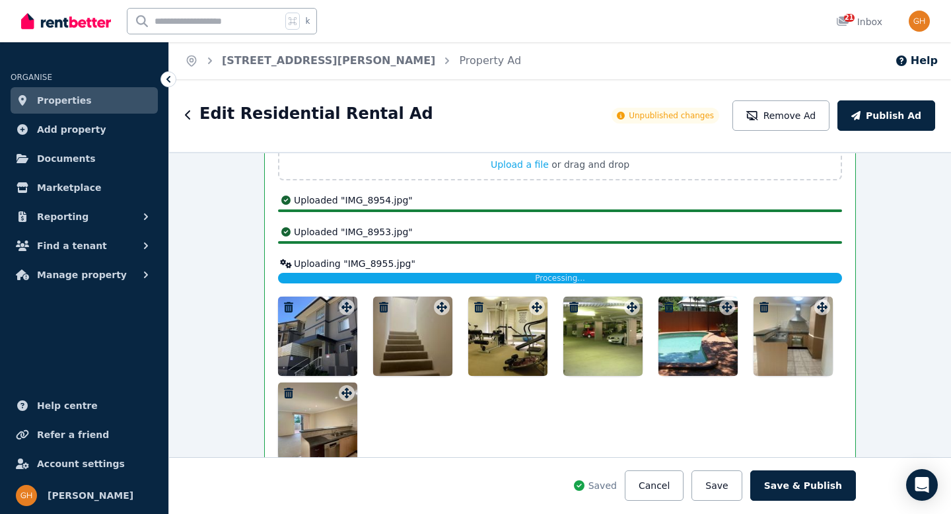
scroll to position [1896, 0]
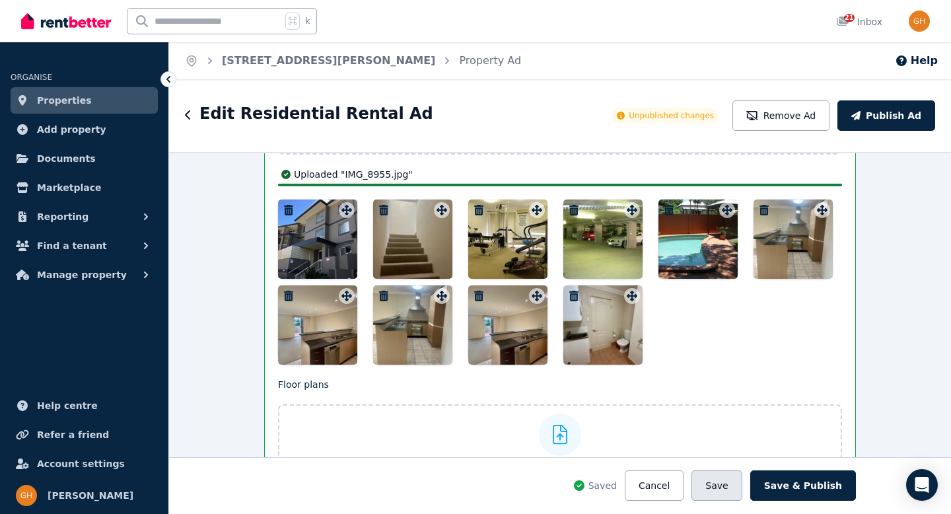
click at [733, 483] on button "Save" at bounding box center [717, 485] width 50 height 30
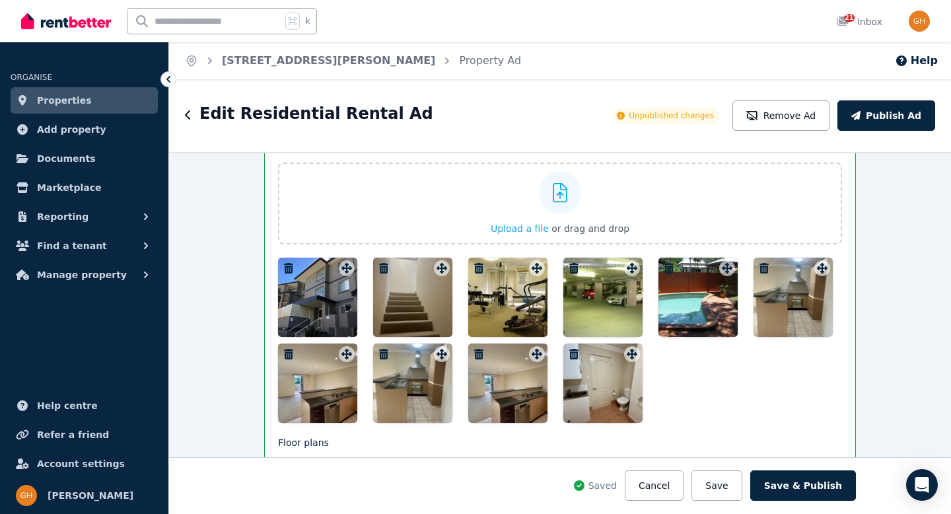
scroll to position [1734, 0]
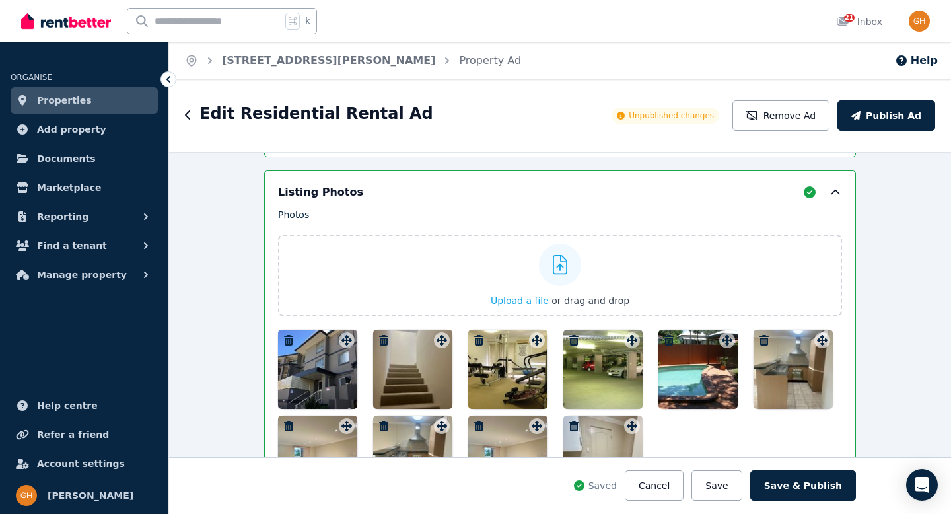
click at [553, 266] on icon at bounding box center [560, 265] width 15 height 20
click at [0, 0] on input "Upload a file or drag and drop" at bounding box center [0, 0] width 0 height 0
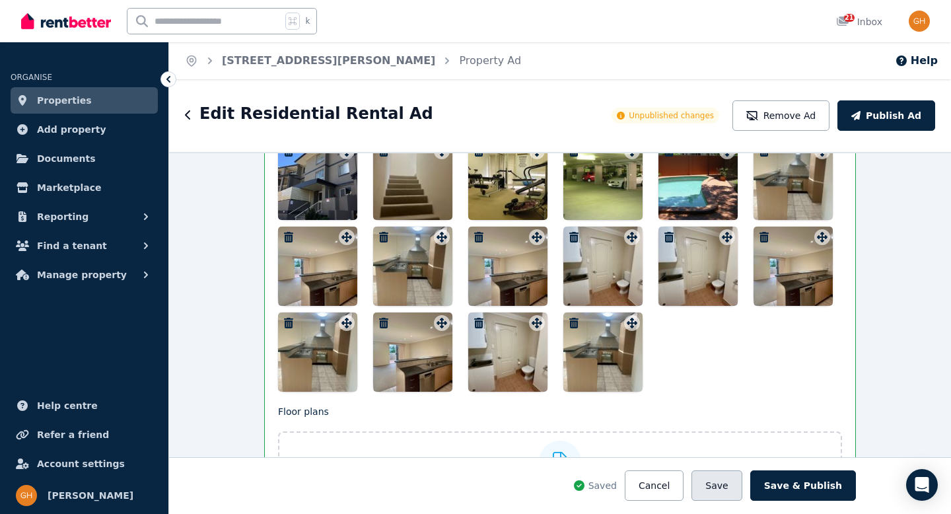
scroll to position [2050, 0]
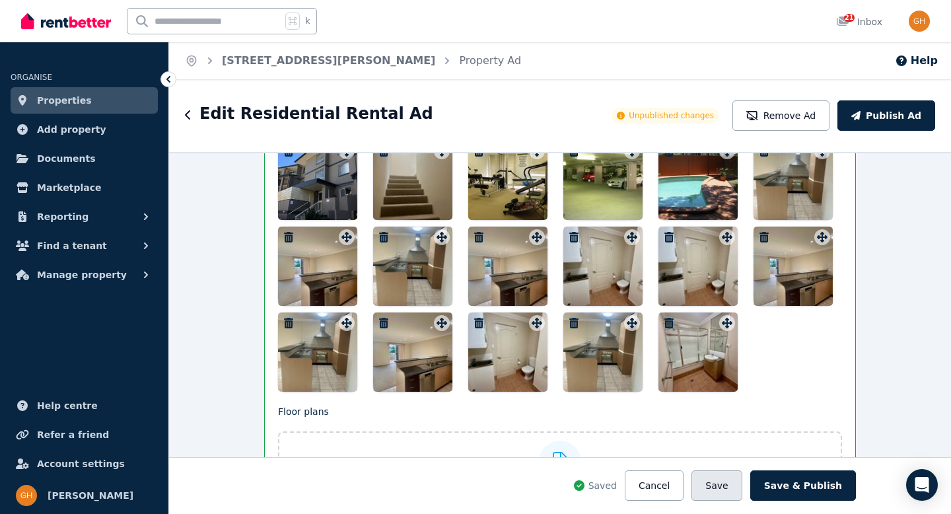
click at [725, 479] on button "Save" at bounding box center [717, 485] width 50 height 30
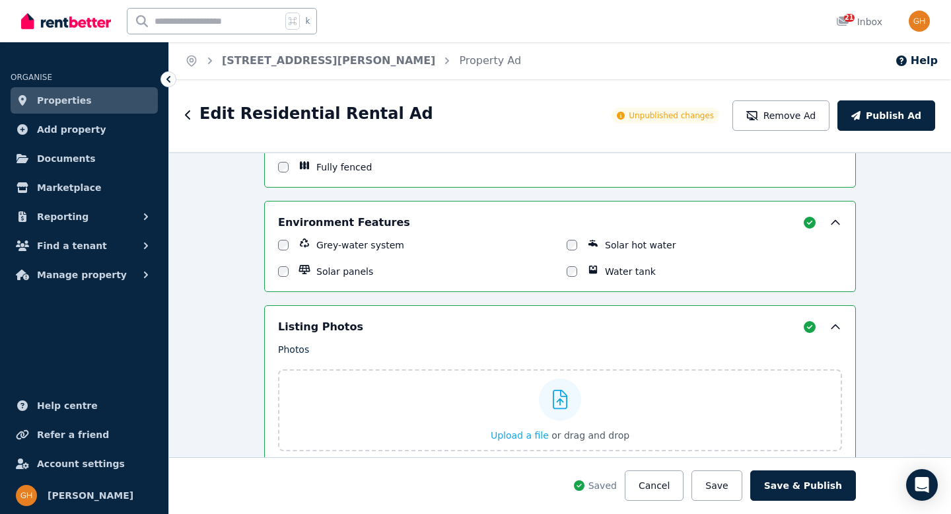
scroll to position [1753, 0]
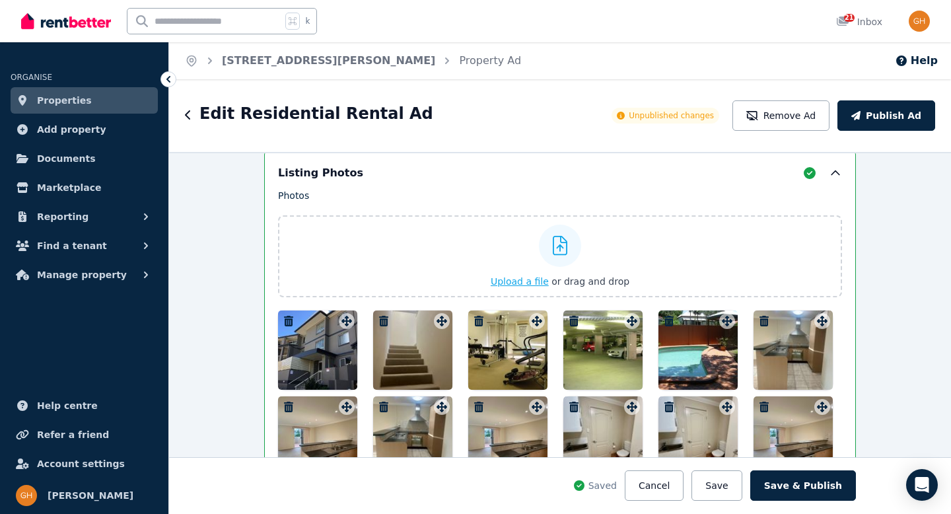
click at [554, 238] on icon at bounding box center [560, 246] width 15 height 20
click at [0, 0] on input "Upload a file or drag and drop" at bounding box center [0, 0] width 0 height 0
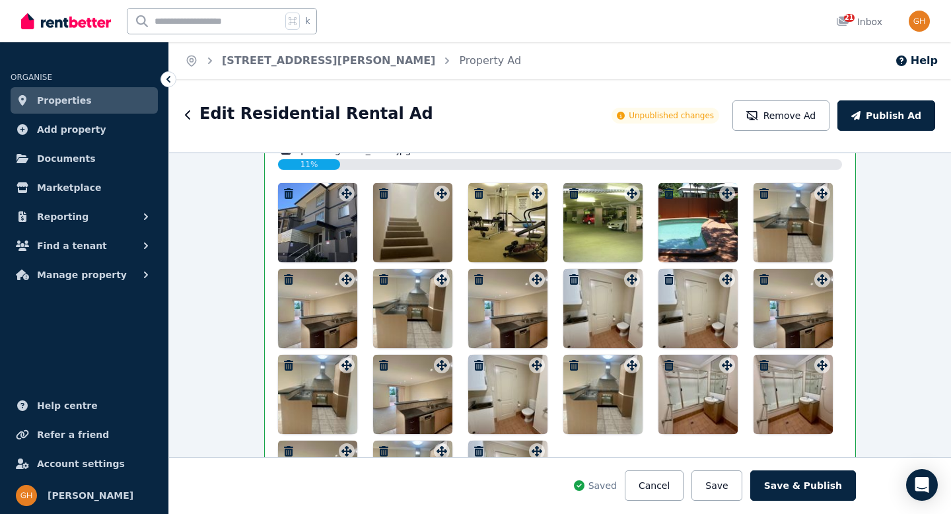
scroll to position [2174, 0]
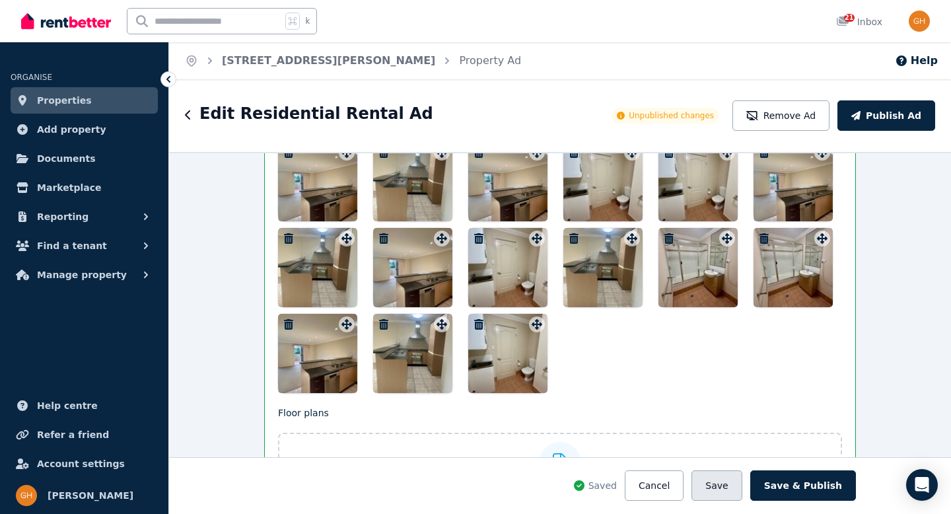
click at [724, 492] on button "Save" at bounding box center [717, 485] width 50 height 30
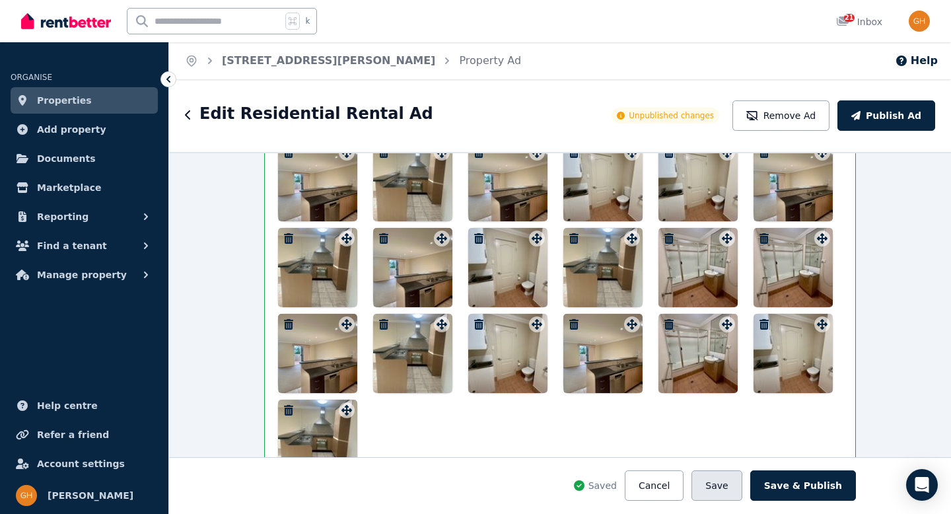
click at [735, 488] on button "Save" at bounding box center [717, 485] width 50 height 30
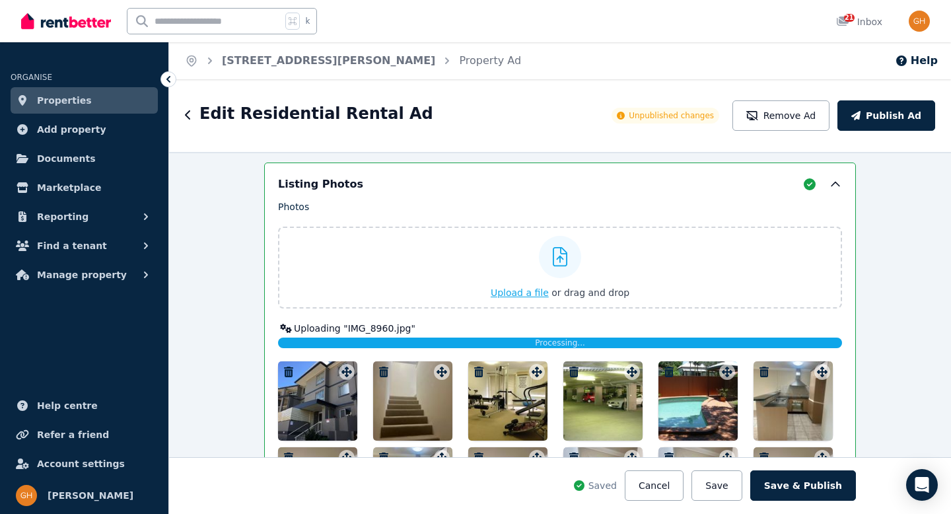
scroll to position [1739, 0]
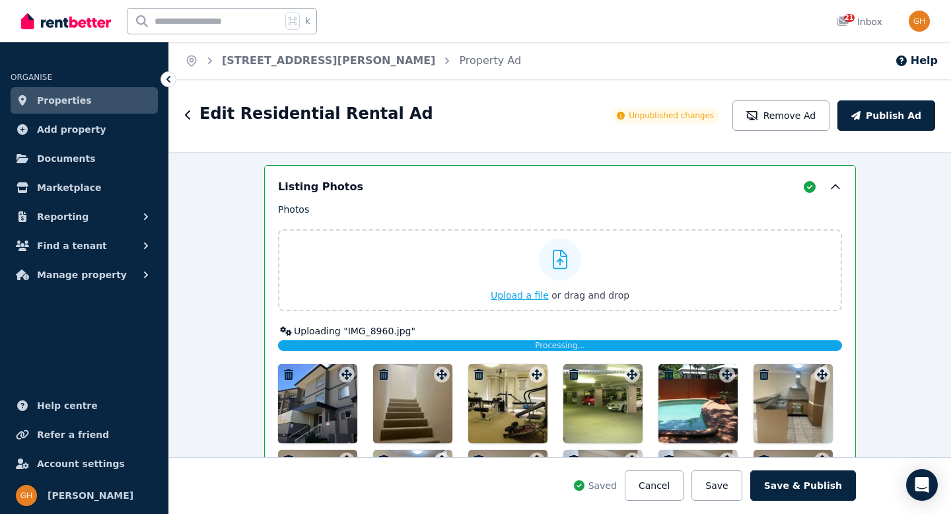
click at [563, 265] on div at bounding box center [560, 260] width 42 height 42
click at [0, 0] on input "Upload a file or drag and drop" at bounding box center [0, 0] width 0 height 0
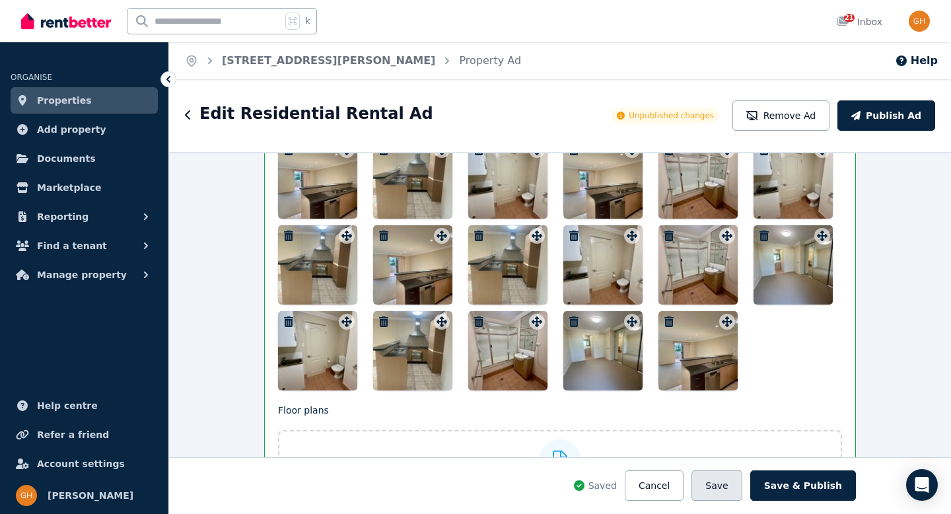
scroll to position [2372, 0]
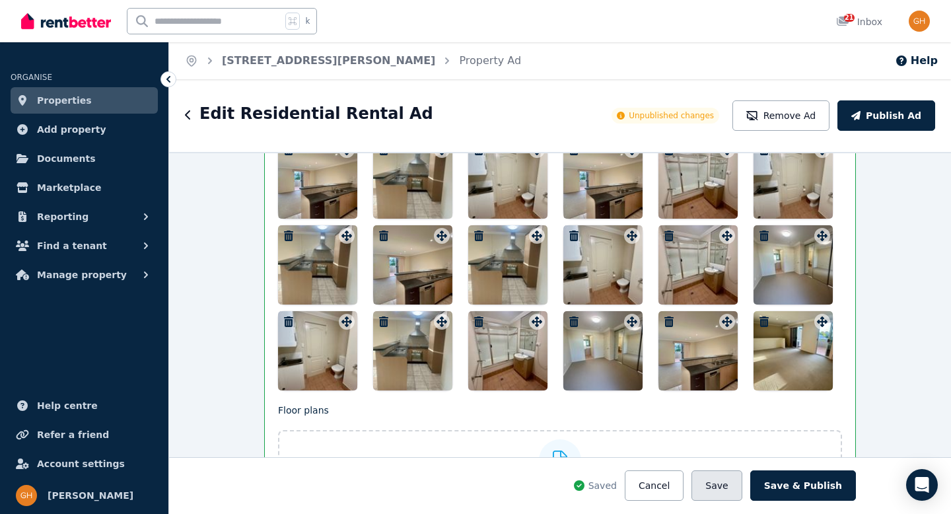
click at [724, 484] on button "Save" at bounding box center [717, 485] width 50 height 30
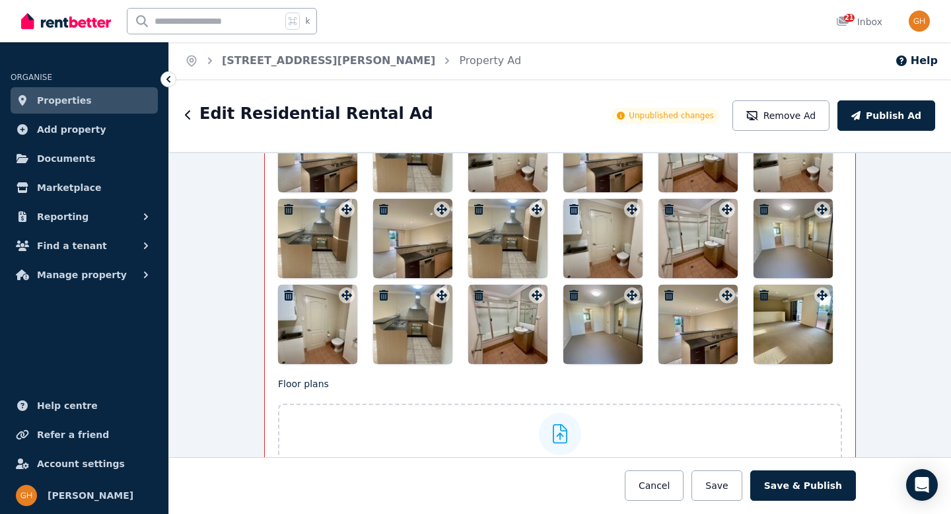
scroll to position [2284, 0]
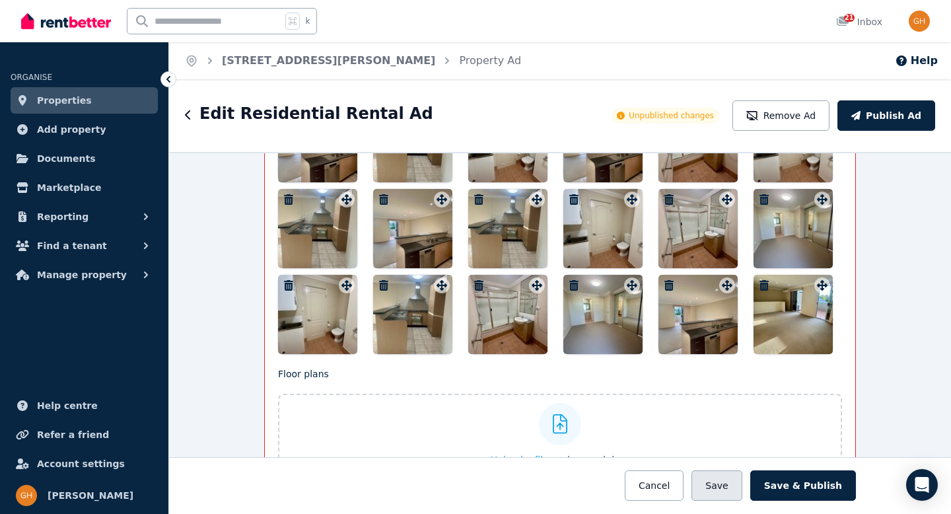
click at [733, 488] on button "Save" at bounding box center [717, 485] width 50 height 30
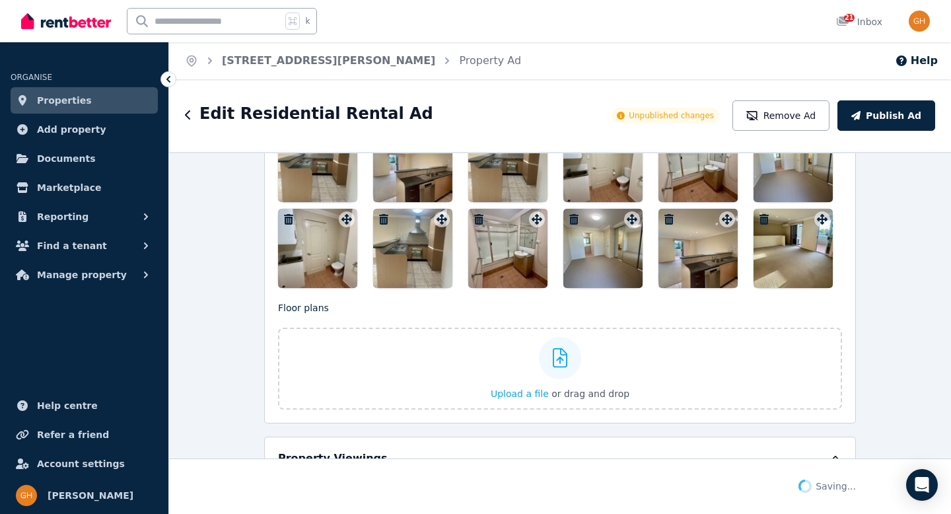
scroll to position [2218, 0]
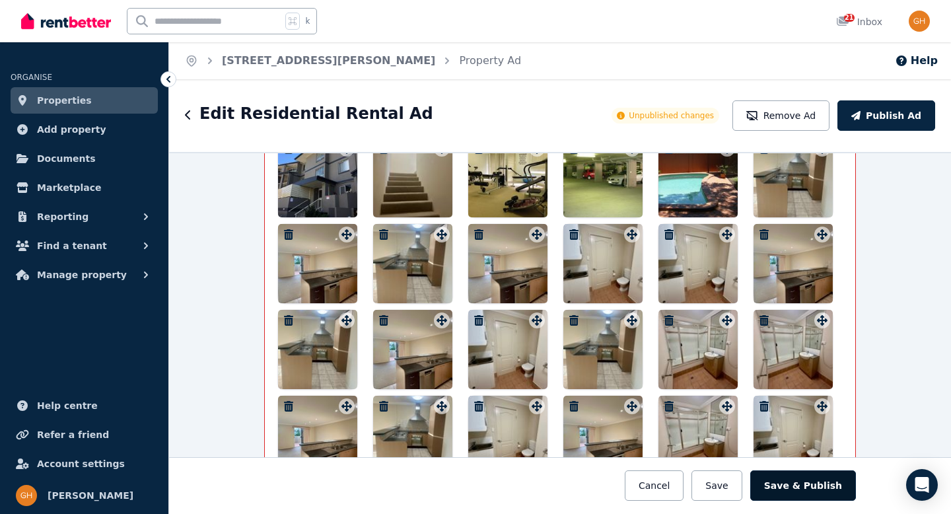
click at [831, 486] on button "Save & Publish" at bounding box center [804, 485] width 106 height 30
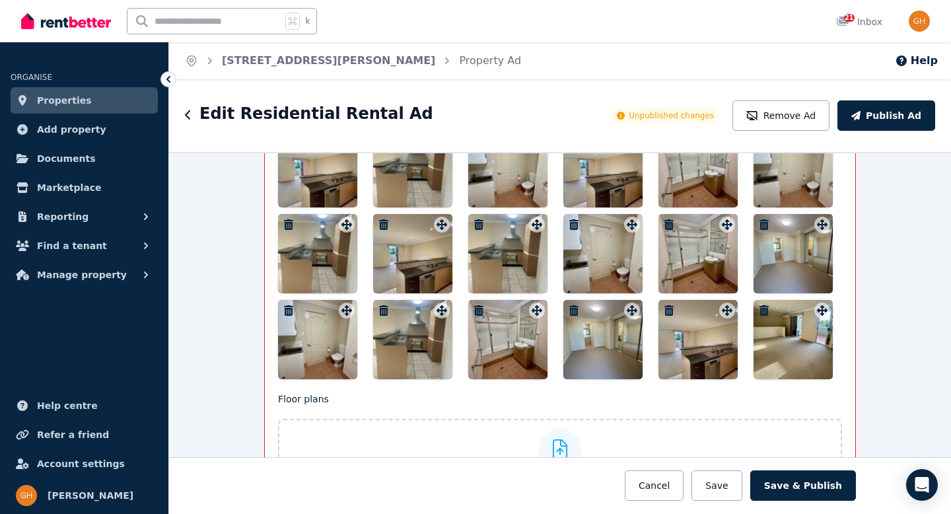
scroll to position [2258, 0]
drag, startPoint x: 725, startPoint y: 483, endPoint x: 667, endPoint y: 394, distance: 106.5
click at [725, 483] on button "Save" at bounding box center [717, 485] width 50 height 30
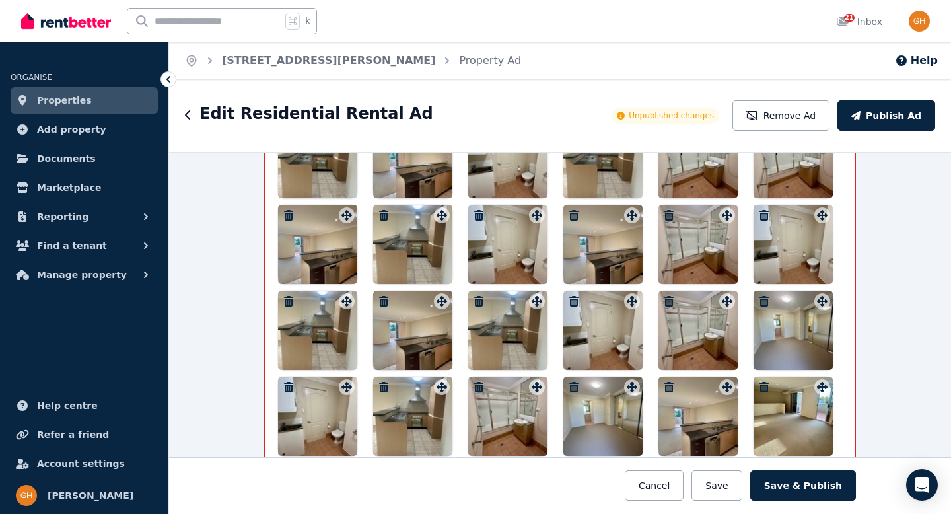
scroll to position [2294, 0]
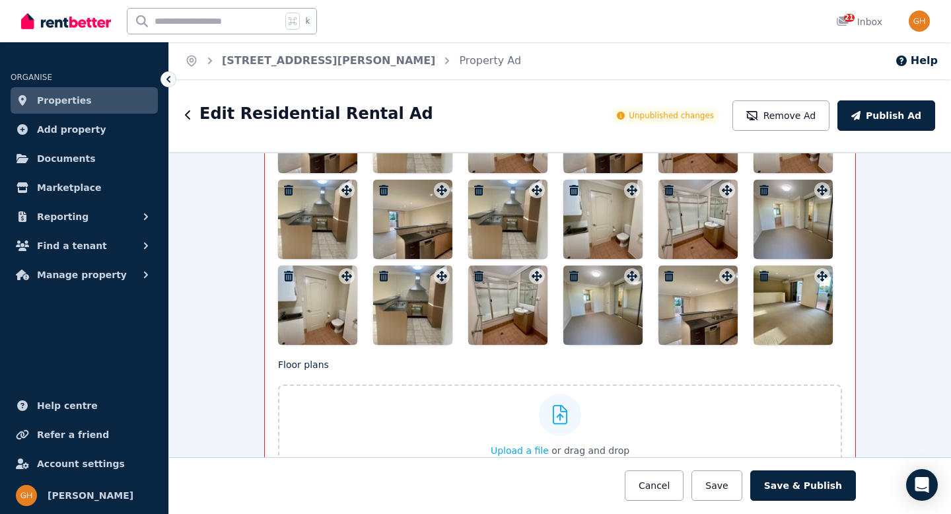
click at [472, 186] on icon "button" at bounding box center [478, 190] width 13 height 11
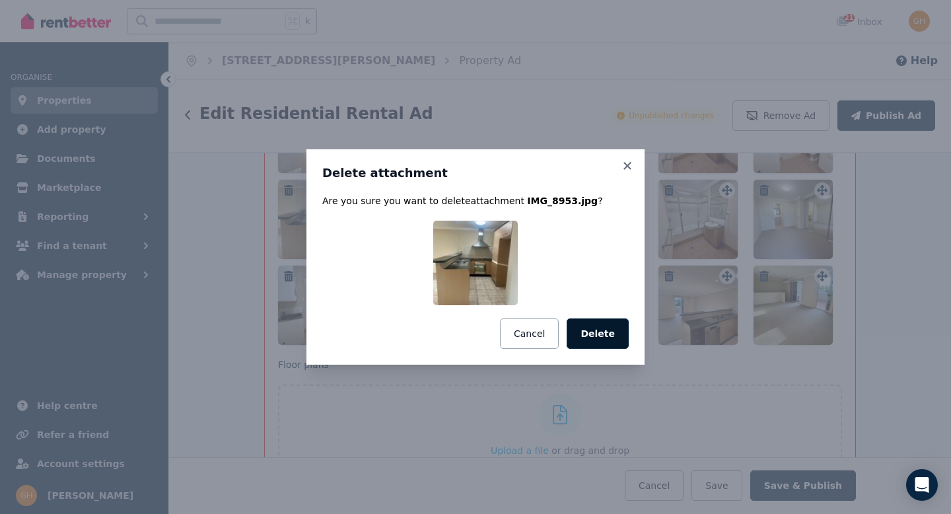
click at [613, 331] on button "Delete" at bounding box center [598, 333] width 62 height 30
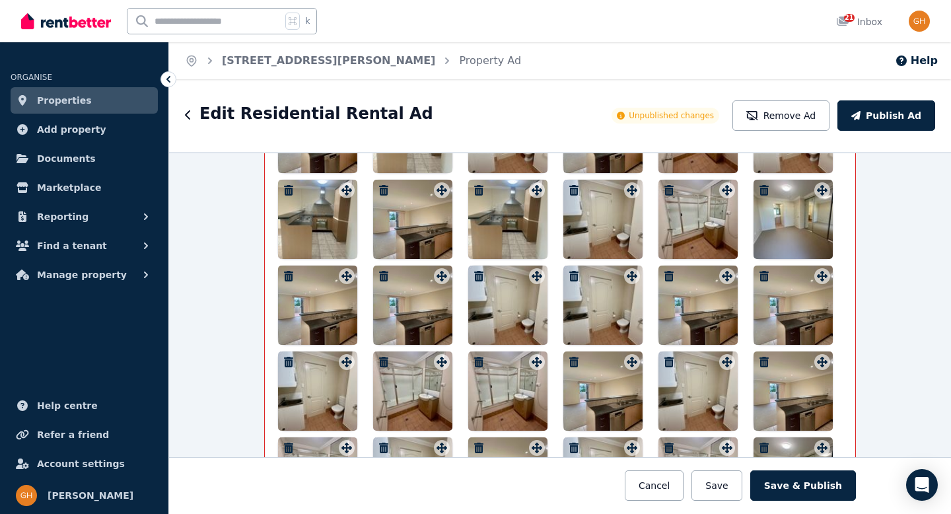
click at [476, 188] on icon "button" at bounding box center [478, 190] width 9 height 11
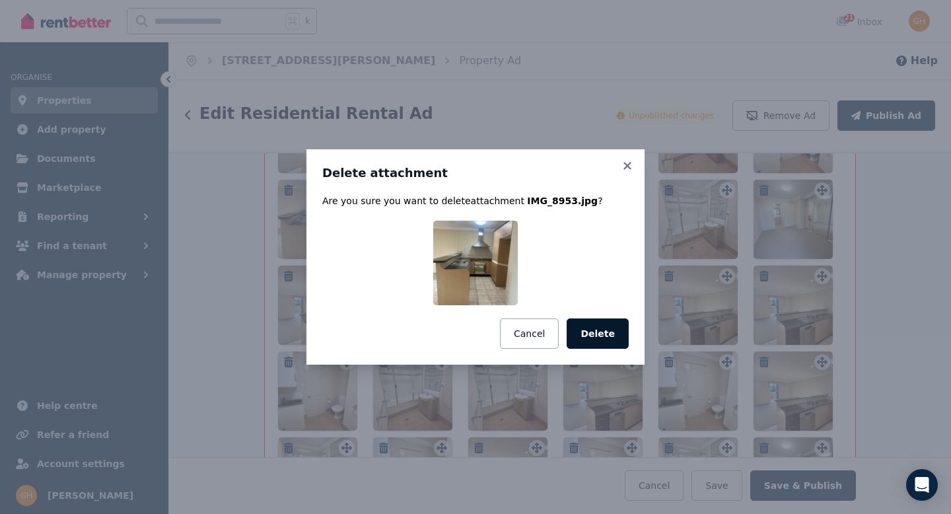
click at [599, 332] on button "Delete" at bounding box center [598, 333] width 62 height 30
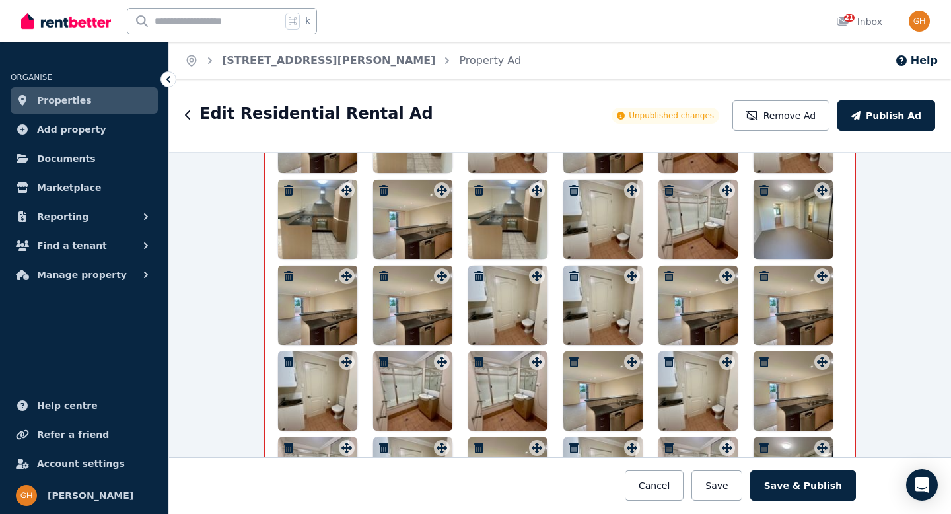
click at [574, 359] on icon "button" at bounding box center [574, 362] width 13 height 11
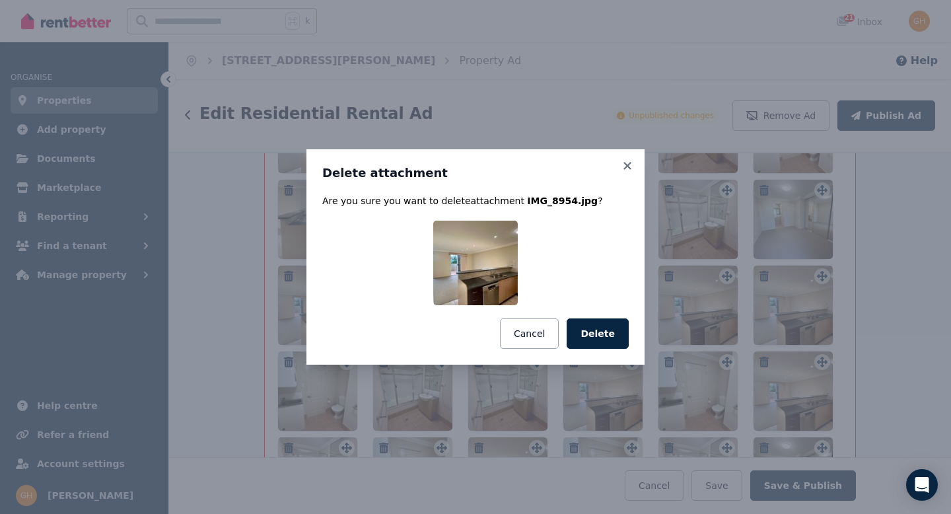
click at [607, 336] on button "Delete" at bounding box center [598, 333] width 62 height 30
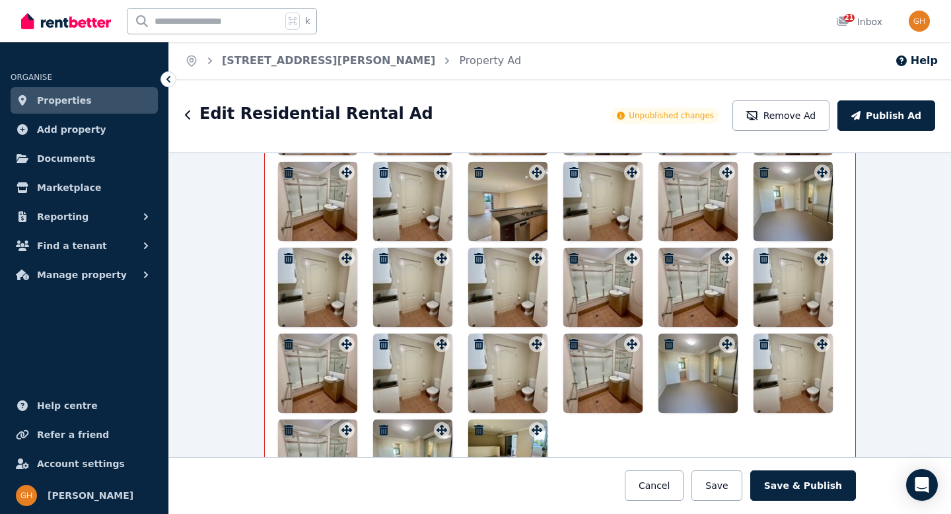
scroll to position [2574, 0]
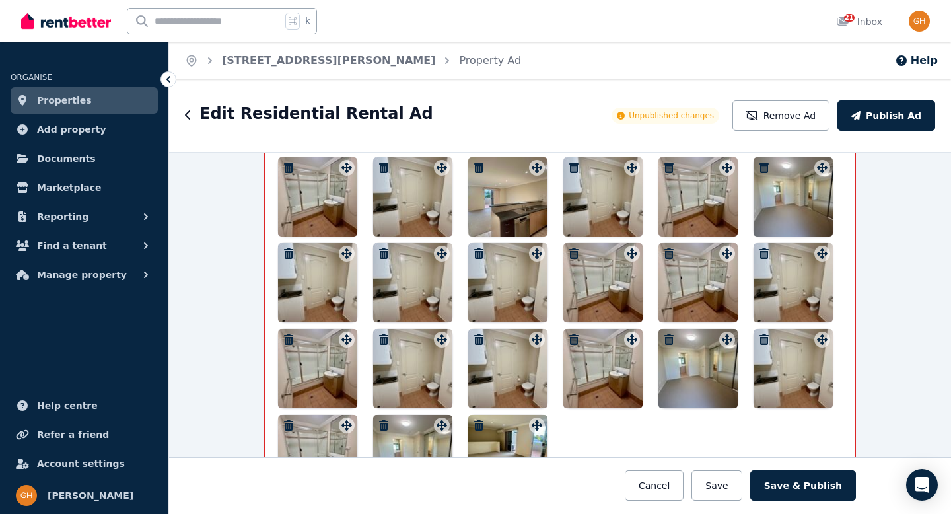
click at [665, 335] on icon "button" at bounding box center [669, 339] width 9 height 11
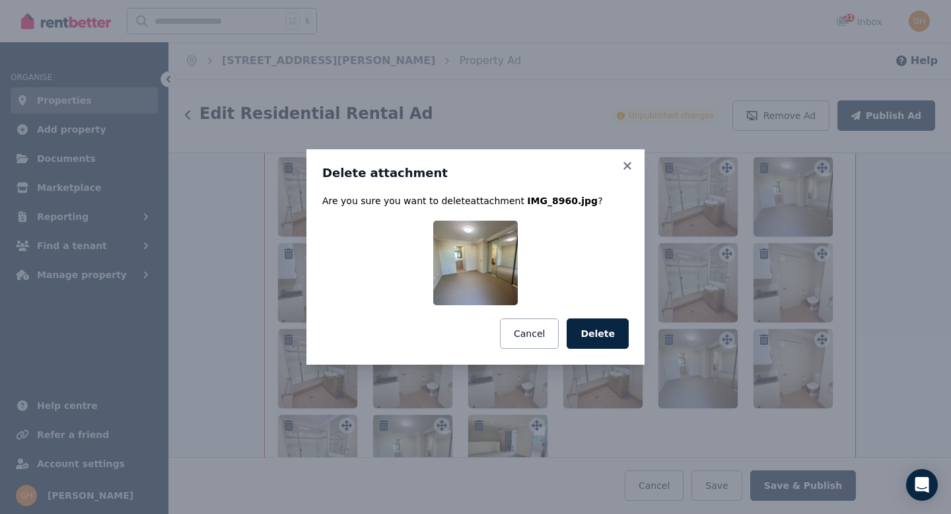
click at [624, 332] on button "Delete" at bounding box center [598, 333] width 62 height 30
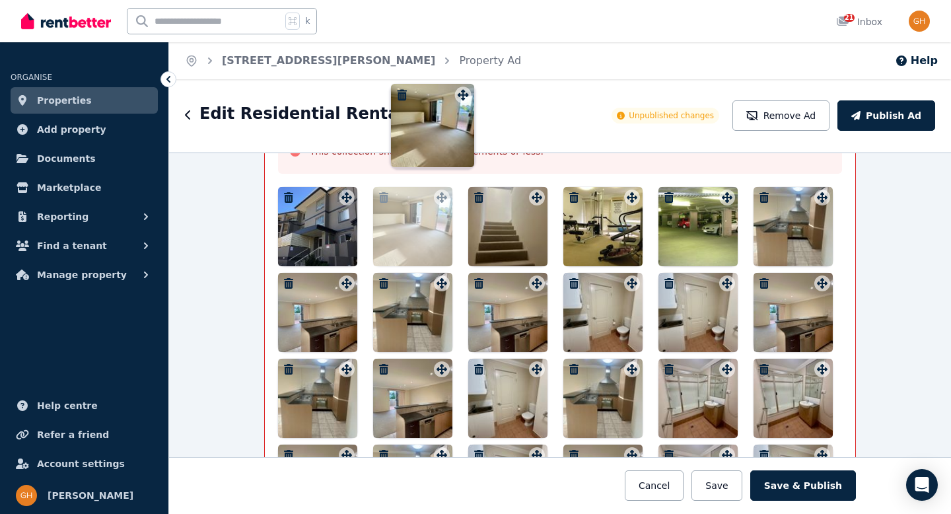
scroll to position [1885, 0]
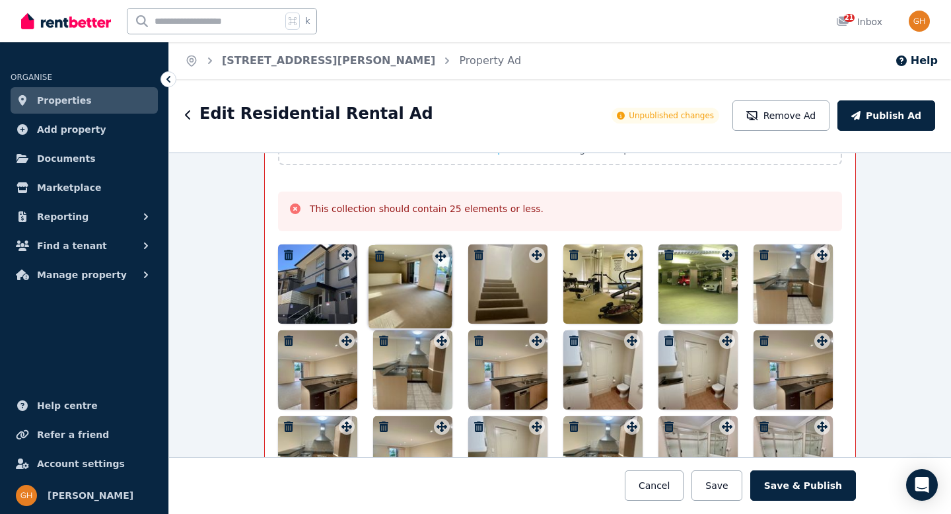
drag, startPoint x: 435, startPoint y: 347, endPoint x: 461, endPoint y: 254, distance: 96.5
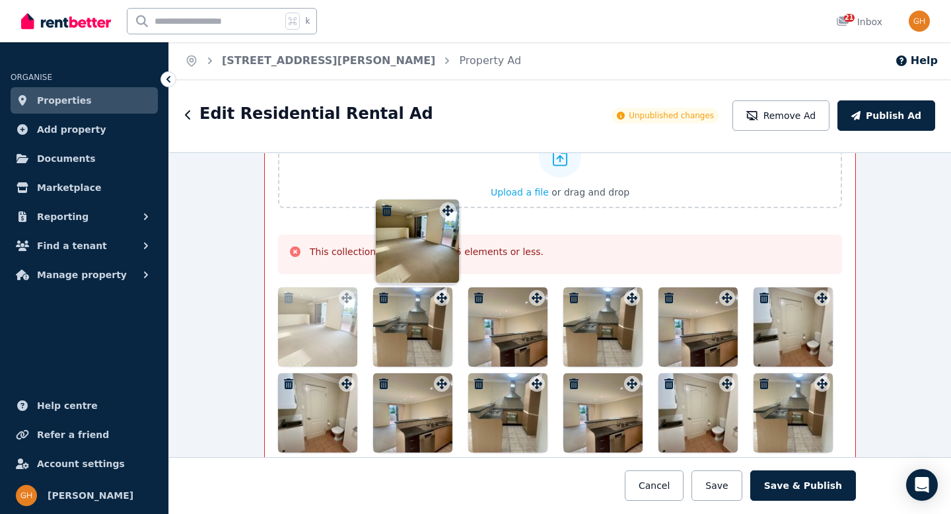
scroll to position [1824, 0]
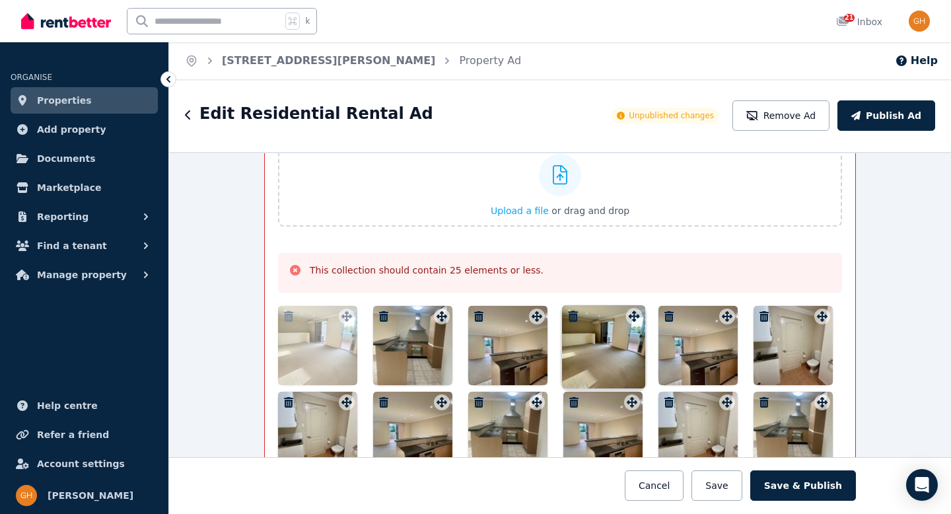
drag, startPoint x: 435, startPoint y: 309, endPoint x: 632, endPoint y: 309, distance: 196.9
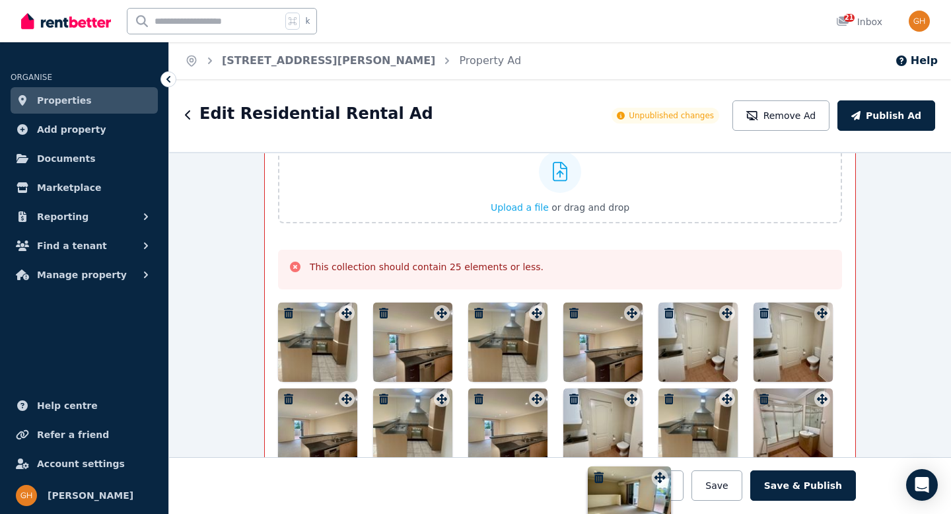
scroll to position [1842, 0]
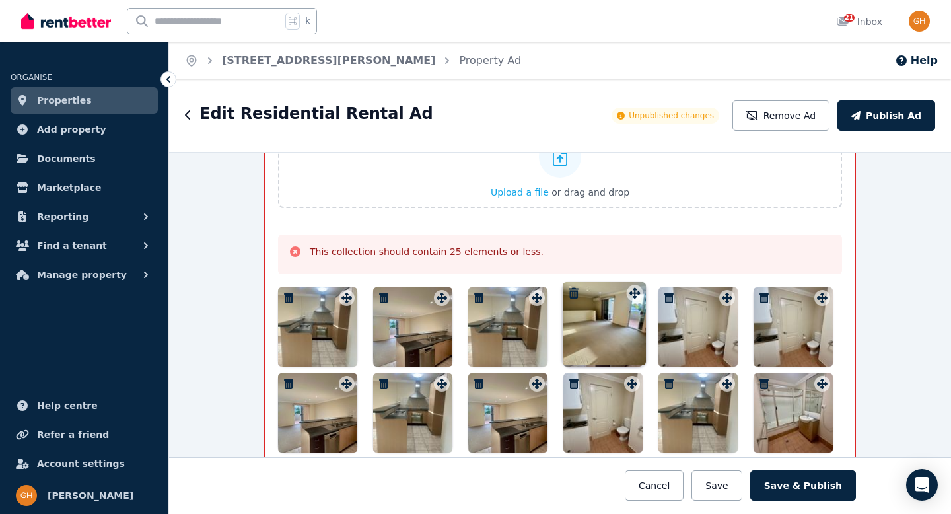
drag, startPoint x: 341, startPoint y: 308, endPoint x: 632, endPoint y: 285, distance: 292.3
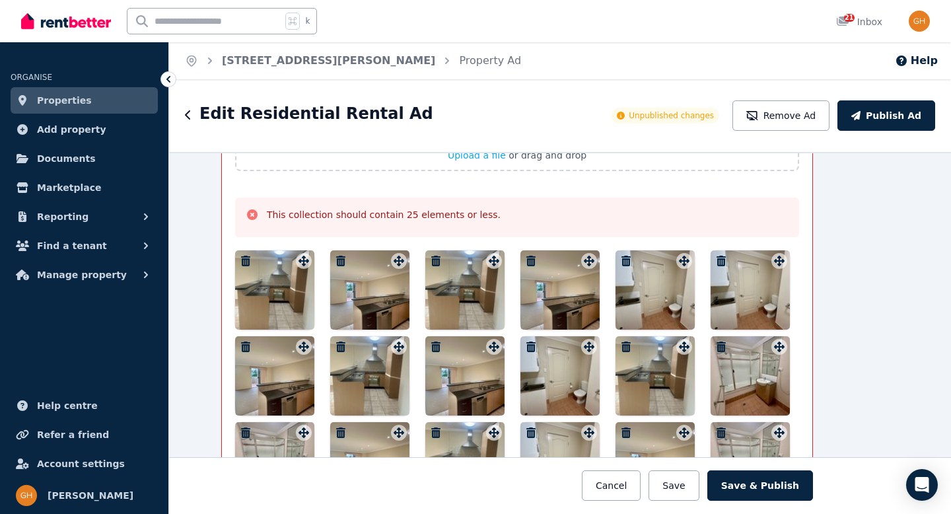
scroll to position [1879, 43]
click at [685, 114] on span "Unpublished changes" at bounding box center [671, 115] width 85 height 11
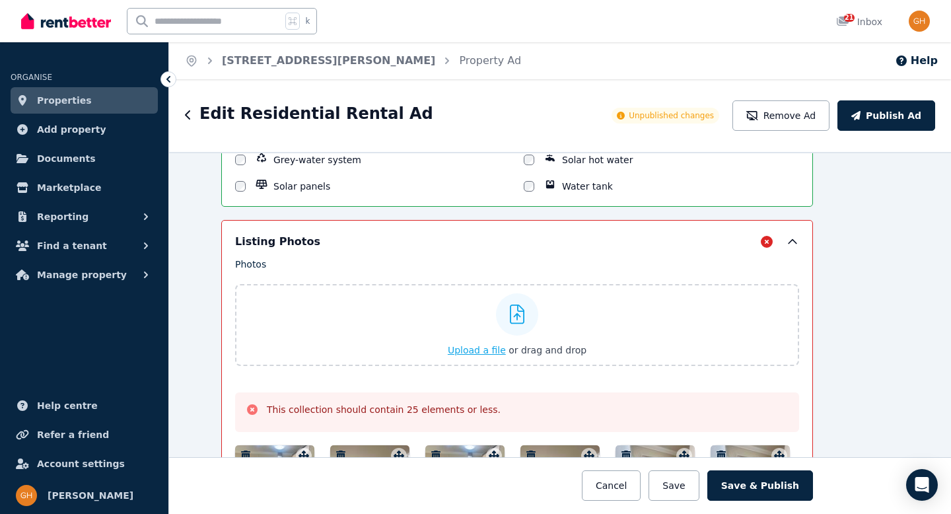
scroll to position [1824, 43]
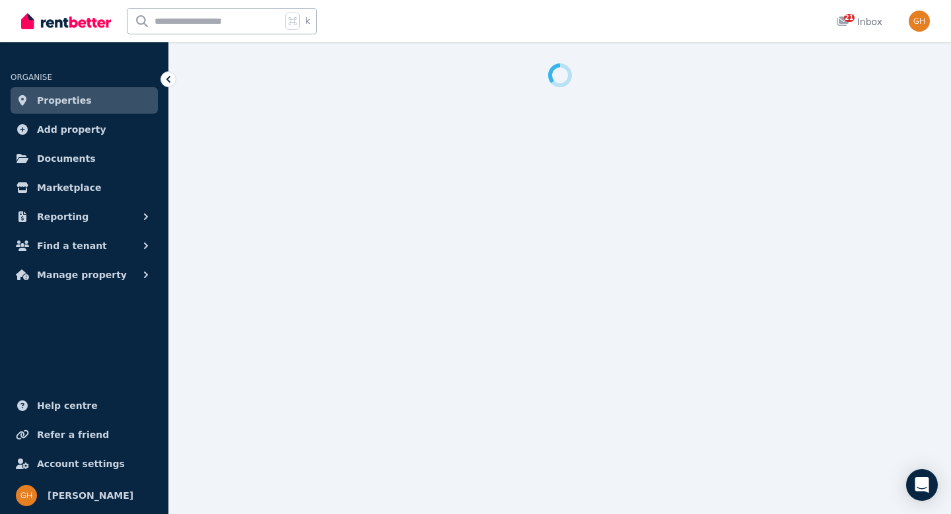
select select "***"
select select "**********"
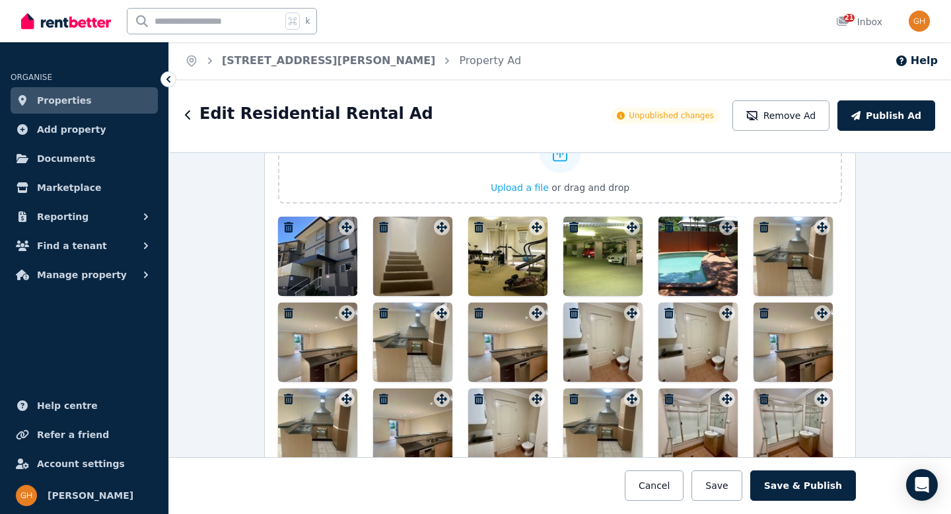
scroll to position [1746, 0]
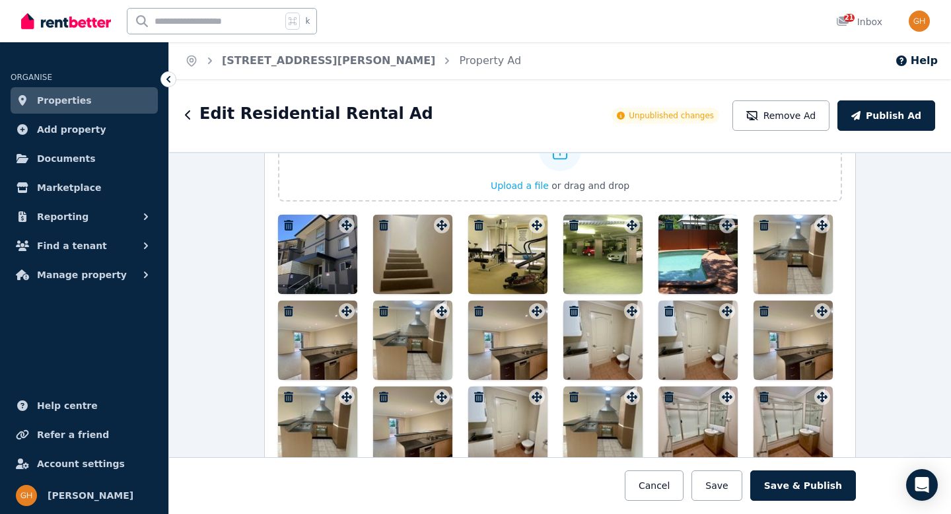
click at [377, 309] on icon "button" at bounding box center [383, 311] width 13 height 11
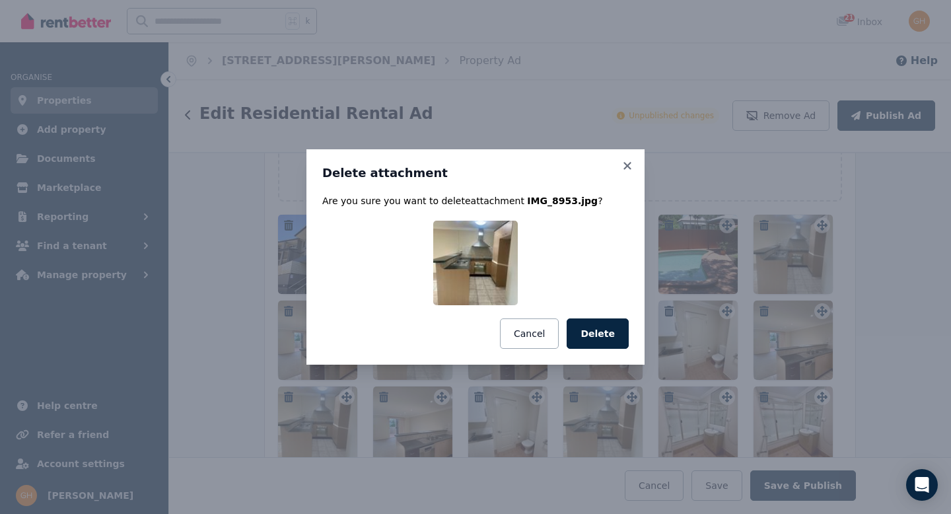
click at [619, 336] on button "Delete" at bounding box center [598, 333] width 62 height 30
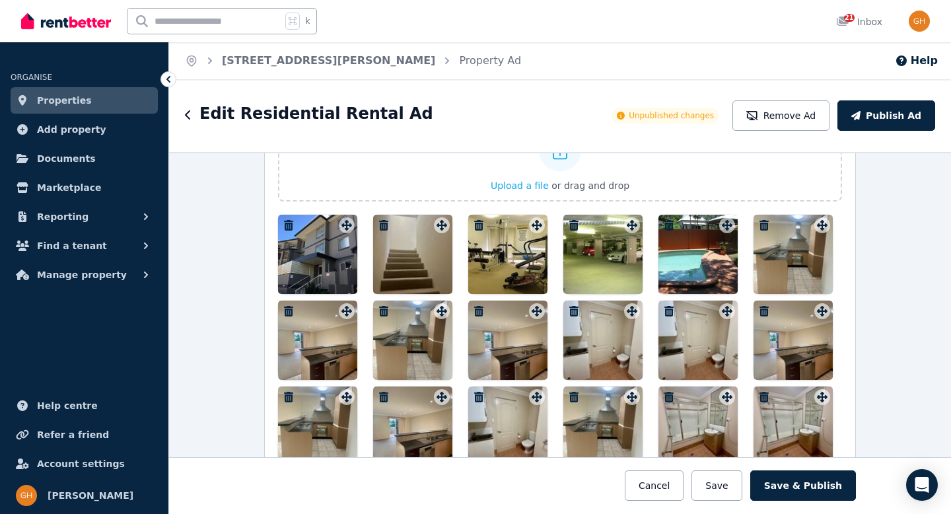
click at [377, 307] on icon "button" at bounding box center [383, 311] width 13 height 11
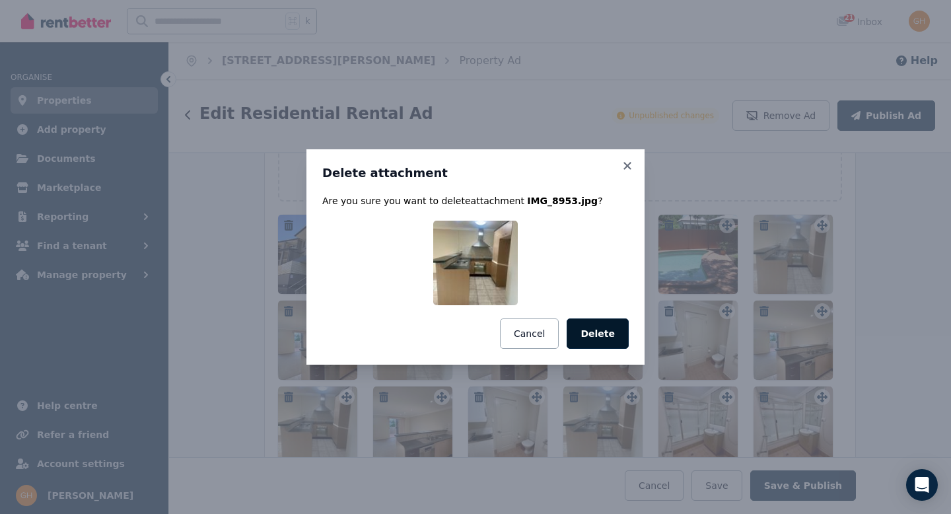
click at [578, 336] on button "Delete" at bounding box center [598, 333] width 62 height 30
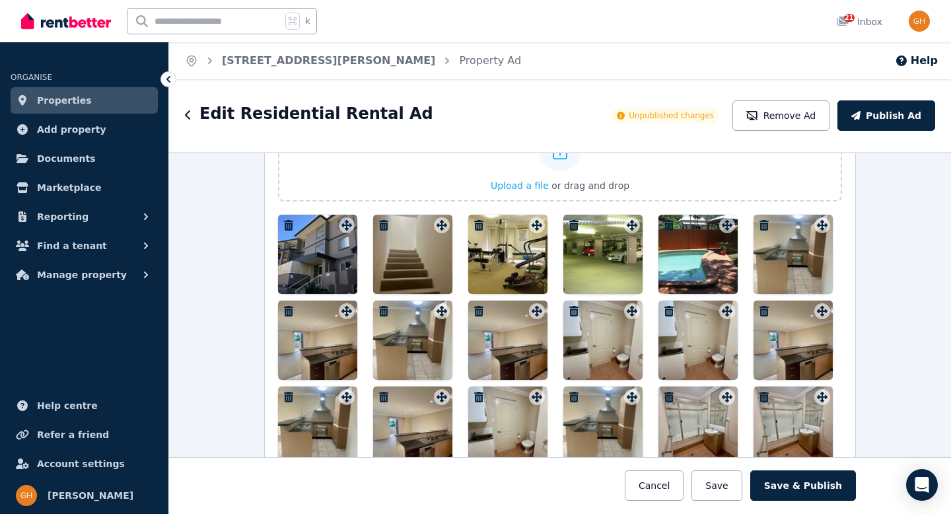
drag, startPoint x: 350, startPoint y: 309, endPoint x: 321, endPoint y: 324, distance: 31.9
click at [321, 325] on div at bounding box center [317, 340] width 79 height 79
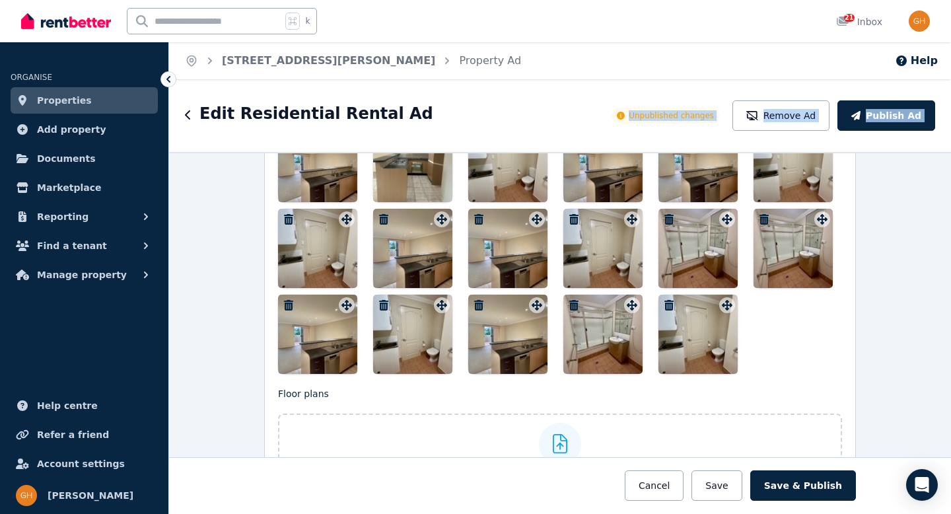
drag, startPoint x: 533, startPoint y: 315, endPoint x: 483, endPoint y: 147, distance: 175.8
click at [483, 147] on div "**********" at bounding box center [560, 296] width 782 height 435
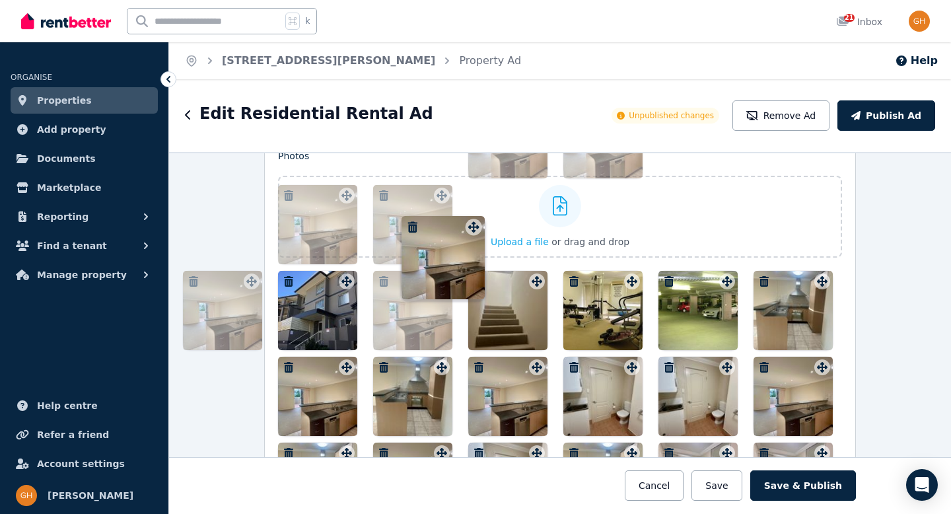
scroll to position [1686, 0]
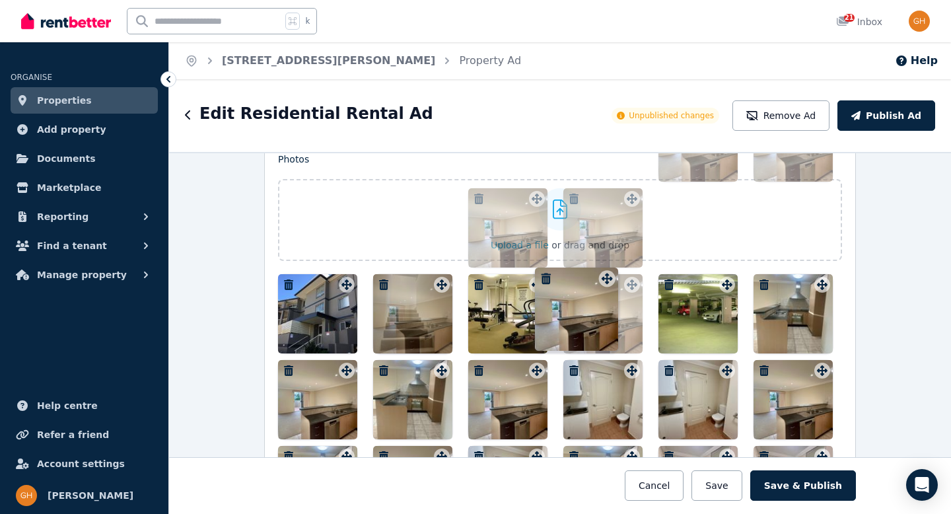
drag, startPoint x: 339, startPoint y: 307, endPoint x: 412, endPoint y: 269, distance: 82.4
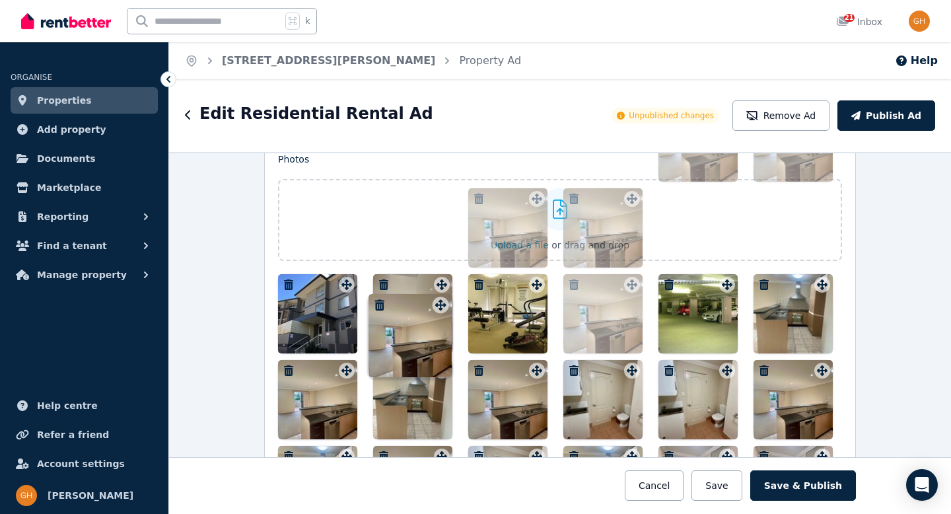
click at [412, 269] on div "Photos Upload a file or drag and drop To pick up a draggable item, press the sp…" at bounding box center [560, 468] width 564 height 630
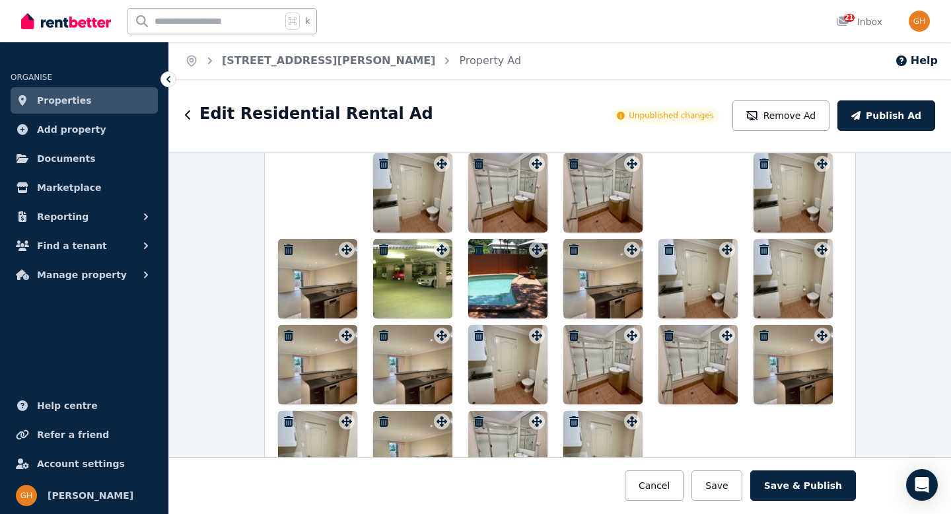
scroll to position [2149, 0]
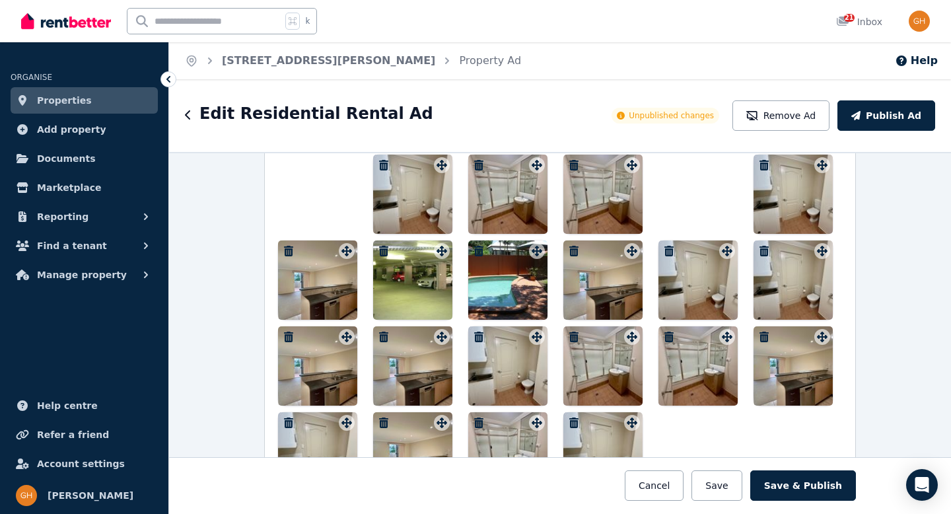
drag, startPoint x: 619, startPoint y: 346, endPoint x: 630, endPoint y: 334, distance: 16.4
click at [642, 322] on div at bounding box center [560, 151] width 564 height 681
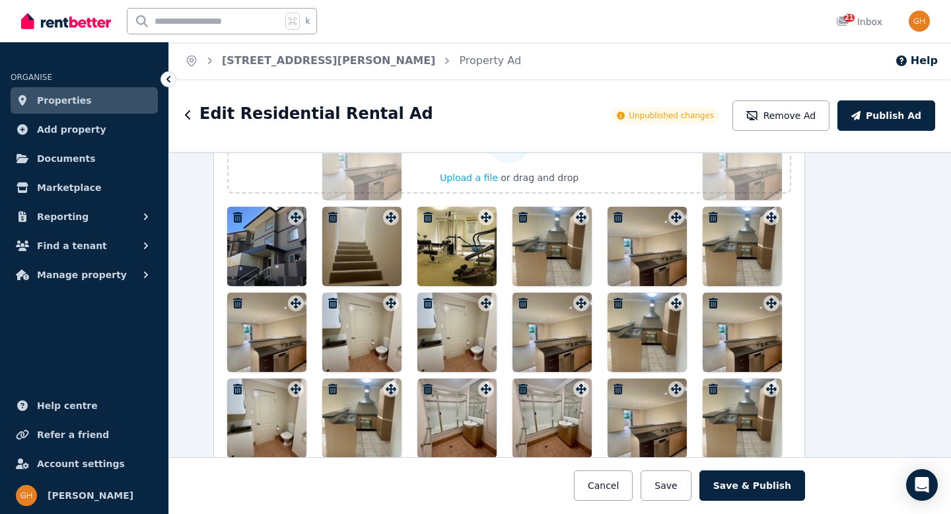
scroll to position [1759, 51]
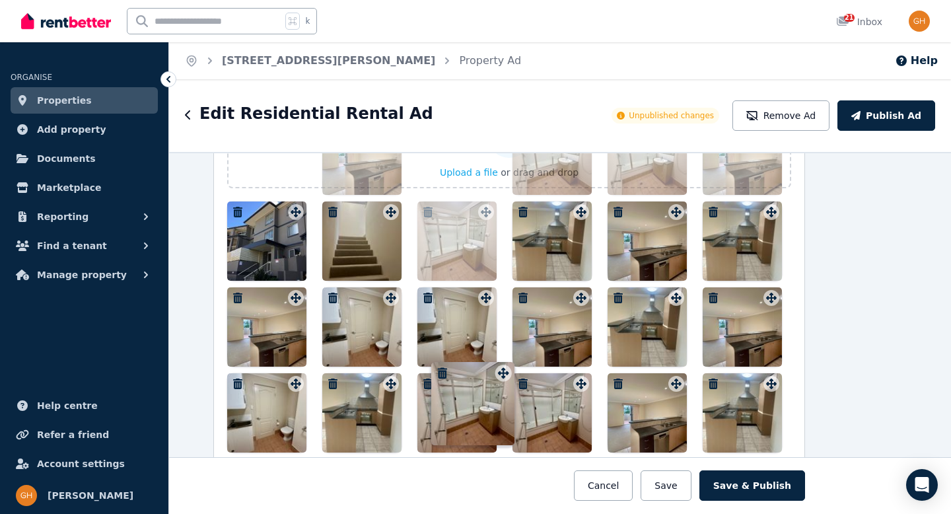
drag, startPoint x: 626, startPoint y: 336, endPoint x: 595, endPoint y: 275, distance: 68.9
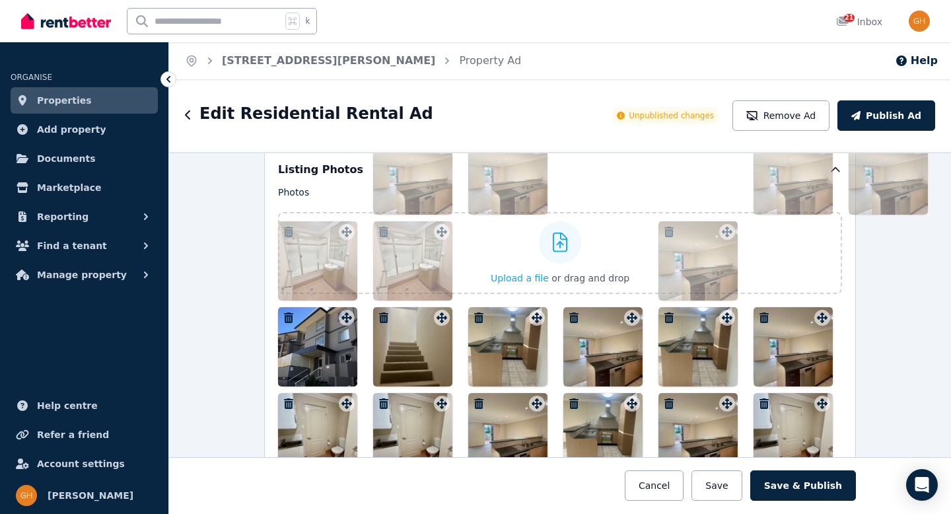
scroll to position [1665, 0]
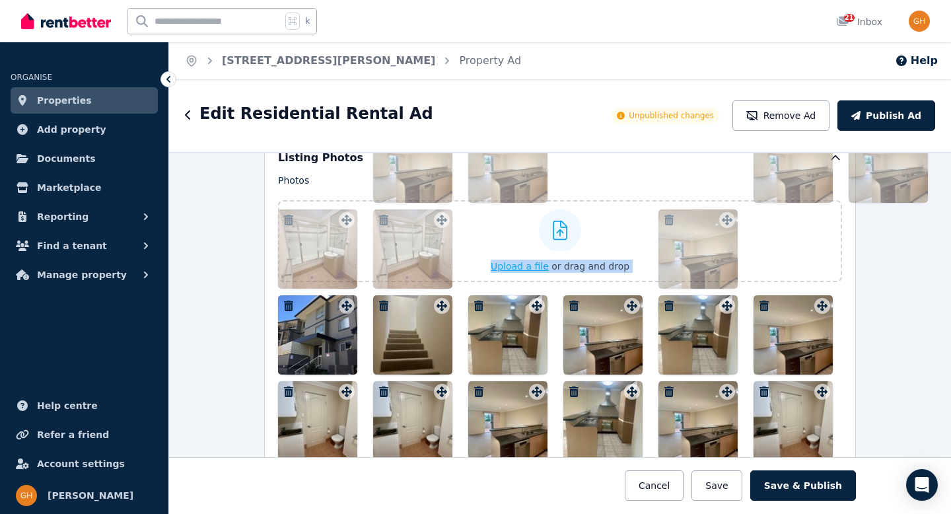
drag, startPoint x: 416, startPoint y: 235, endPoint x: 499, endPoint y: 243, distance: 83.0
drag, startPoint x: 490, startPoint y: 179, endPoint x: 542, endPoint y: 278, distance: 112.0
drag, startPoint x: 731, startPoint y: 480, endPoint x: 657, endPoint y: 219, distance: 271.3
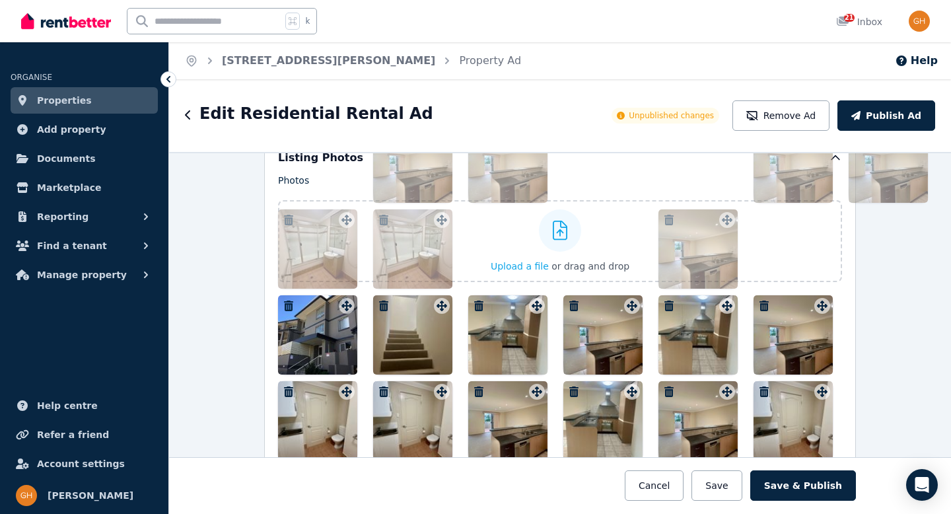
click at [733, 477] on button "Save" at bounding box center [717, 485] width 50 height 30
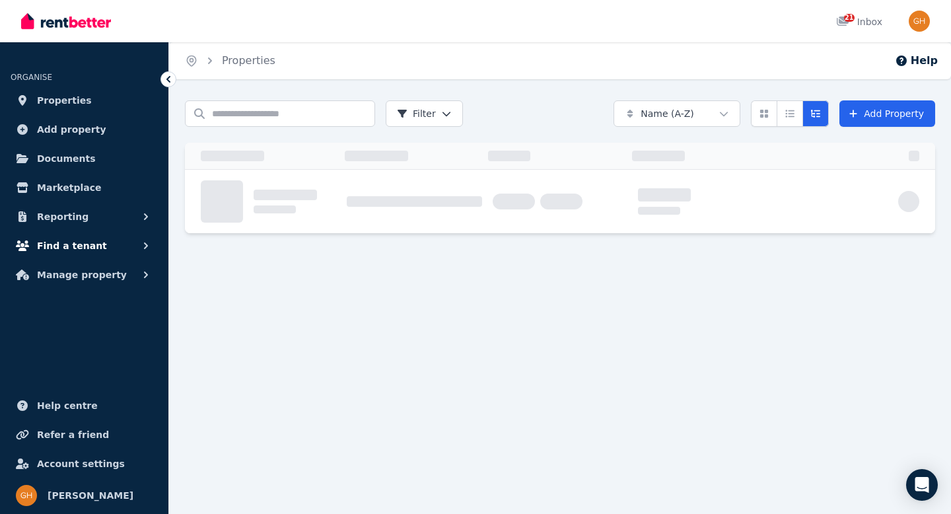
click at [93, 252] on span "Find a tenant" at bounding box center [72, 246] width 70 height 16
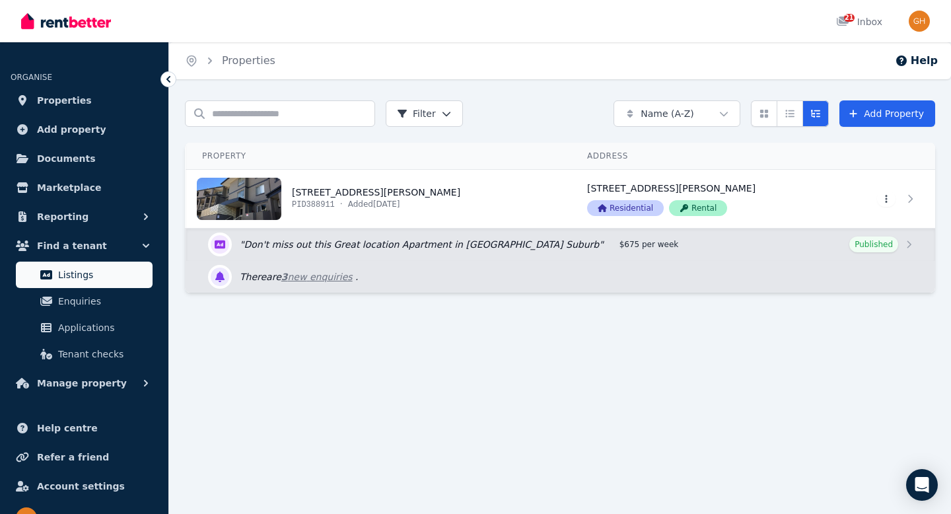
click at [89, 270] on span "Listings" at bounding box center [102, 275] width 89 height 16
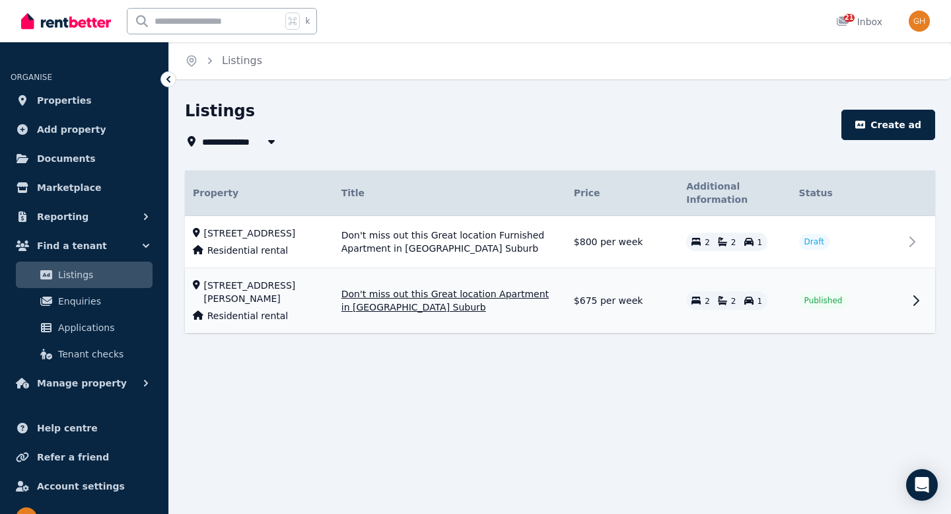
click at [831, 306] on span "Published" at bounding box center [824, 300] width 38 height 11
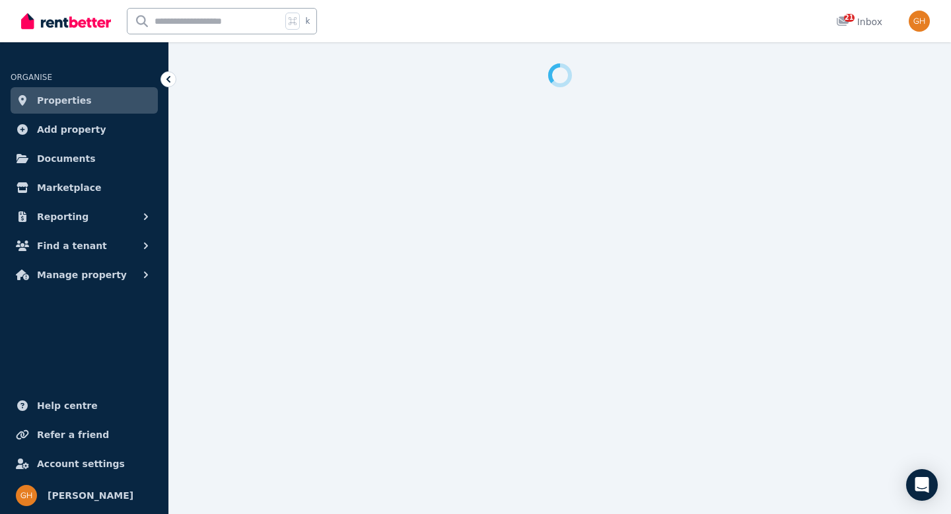
select select "***"
select select "**********"
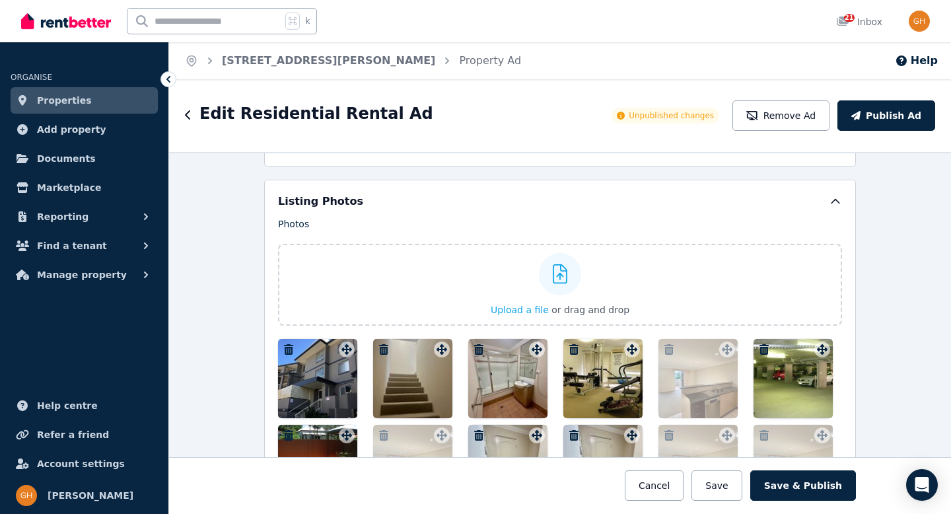
scroll to position [1622, 0]
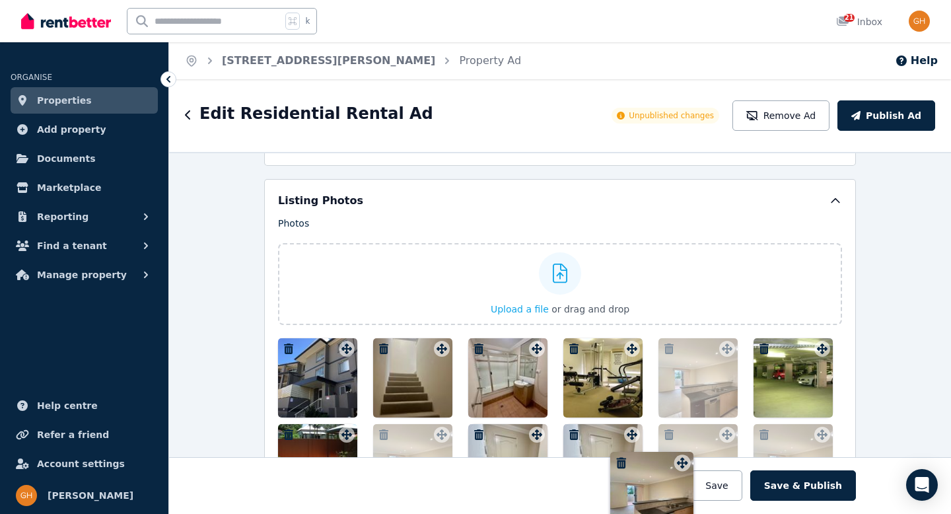
drag, startPoint x: 435, startPoint y: 290, endPoint x: 470, endPoint y: 363, distance: 81.6
click at [396, 369] on div at bounding box center [560, 506] width 564 height 337
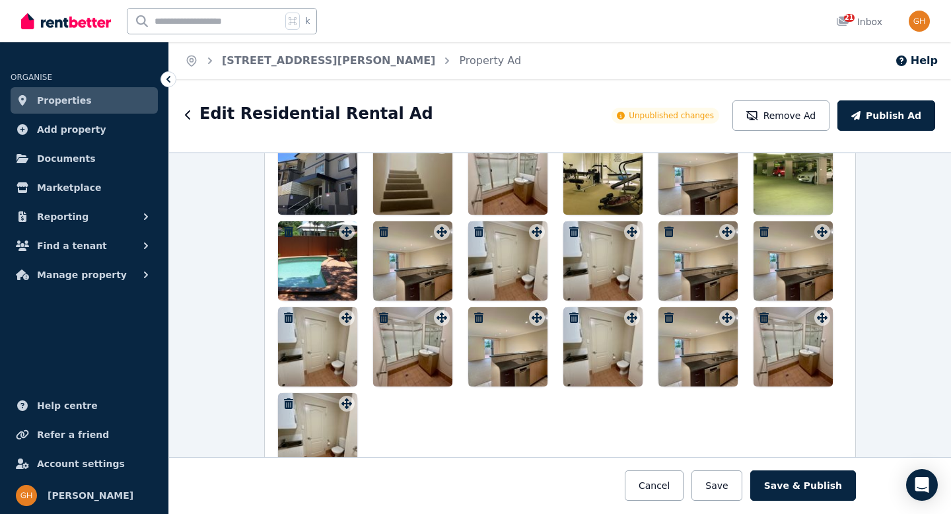
scroll to position [1798, 0]
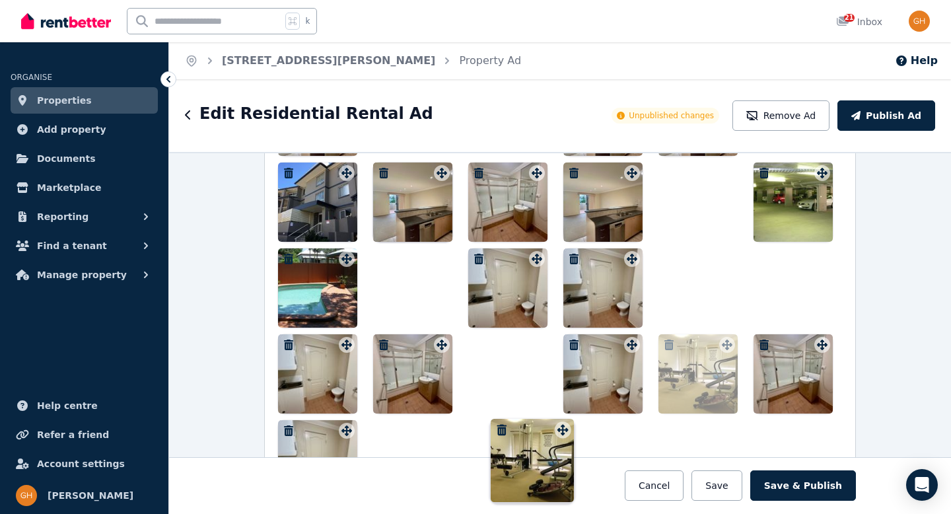
drag, startPoint x: 626, startPoint y: 176, endPoint x: 564, endPoint y: 422, distance: 253.5
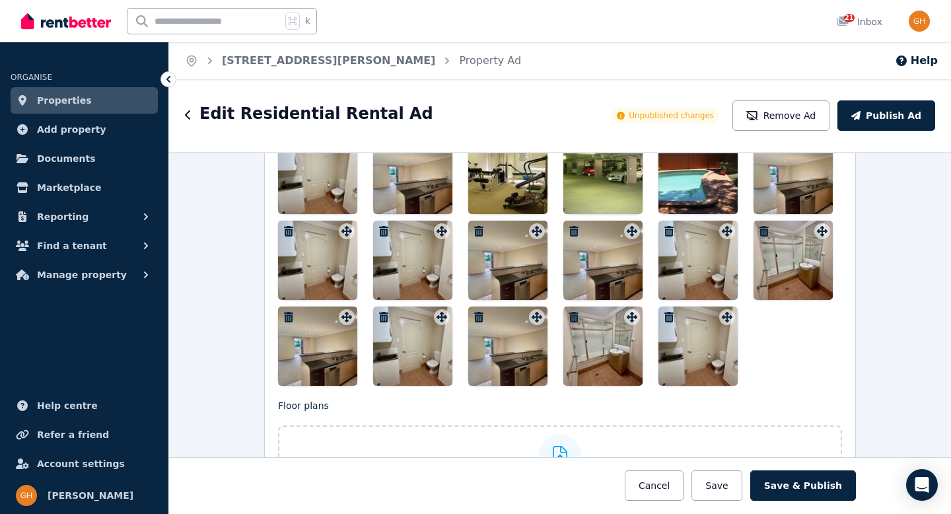
scroll to position [2015, 0]
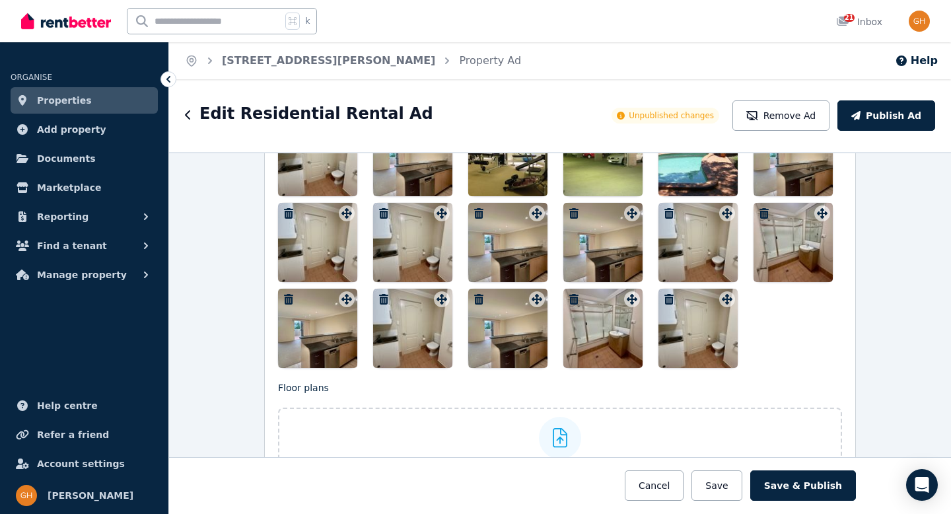
drag, startPoint x: 509, startPoint y: 170, endPoint x: 505, endPoint y: 208, distance: 38.5
click at [530, 223] on div at bounding box center [560, 156] width 564 height 423
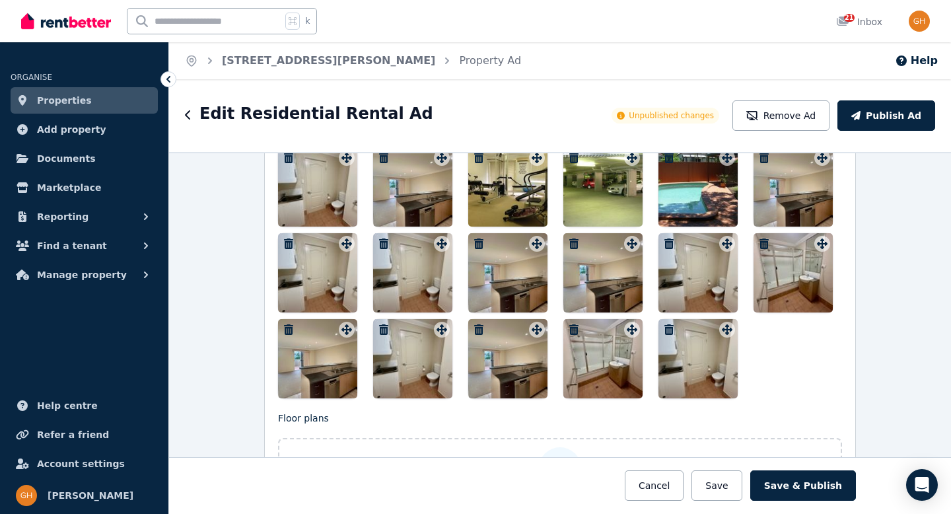
scroll to position [1984, 0]
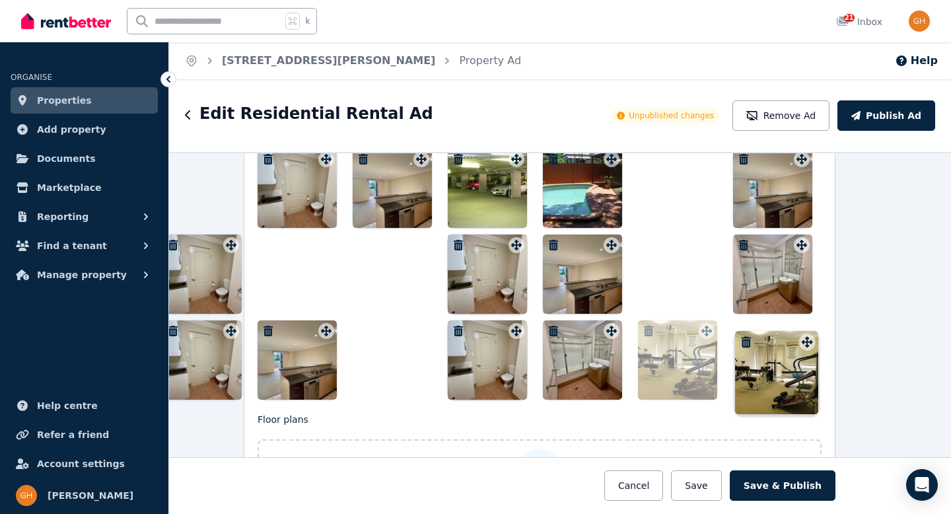
drag, startPoint x: 529, startPoint y: 160, endPoint x: 802, endPoint y: 331, distance: 322.1
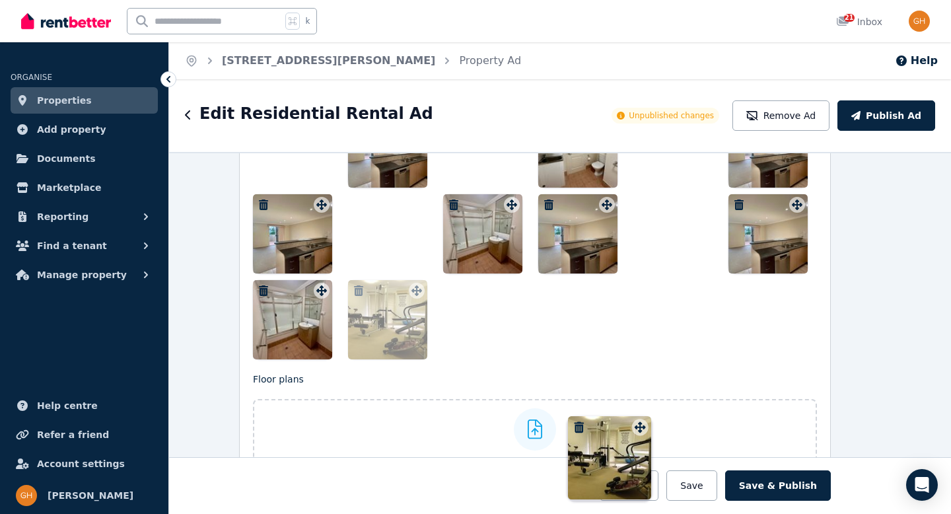
scroll to position [2210, 25]
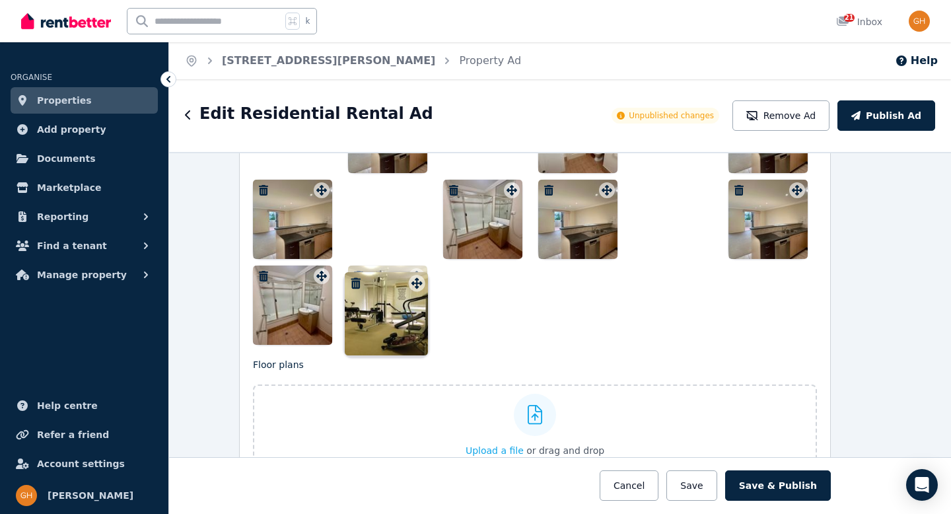
drag, startPoint x: 599, startPoint y: 331, endPoint x: 412, endPoint y: 278, distance: 193.7
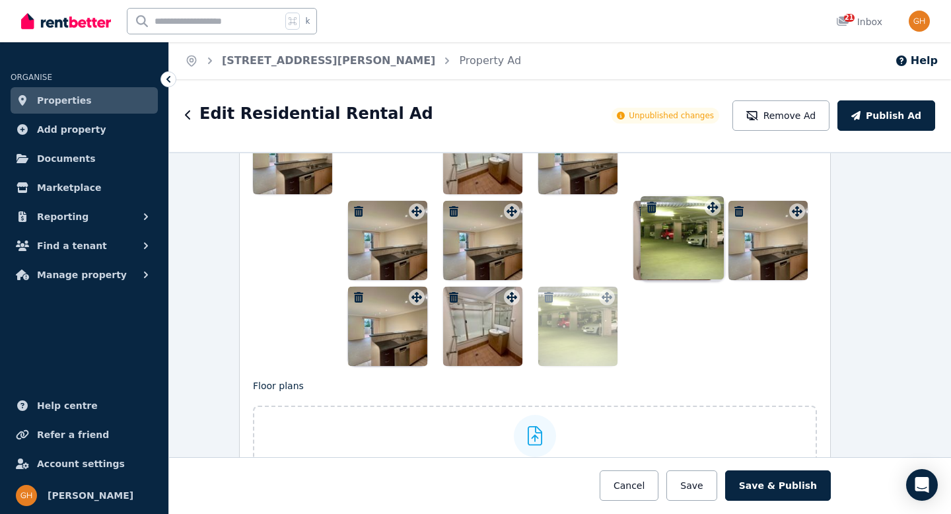
scroll to position [2254, 25]
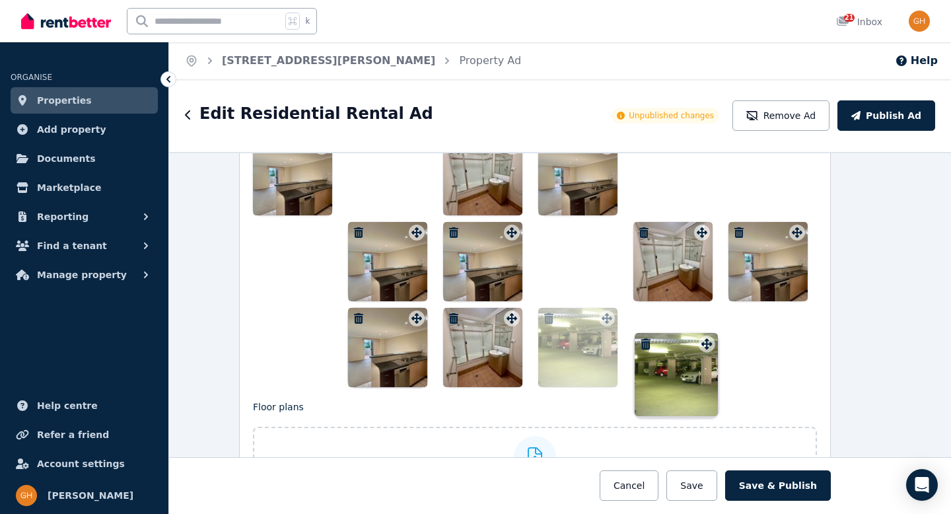
drag, startPoint x: 509, startPoint y: 217, endPoint x: 707, endPoint y: 334, distance: 229.8
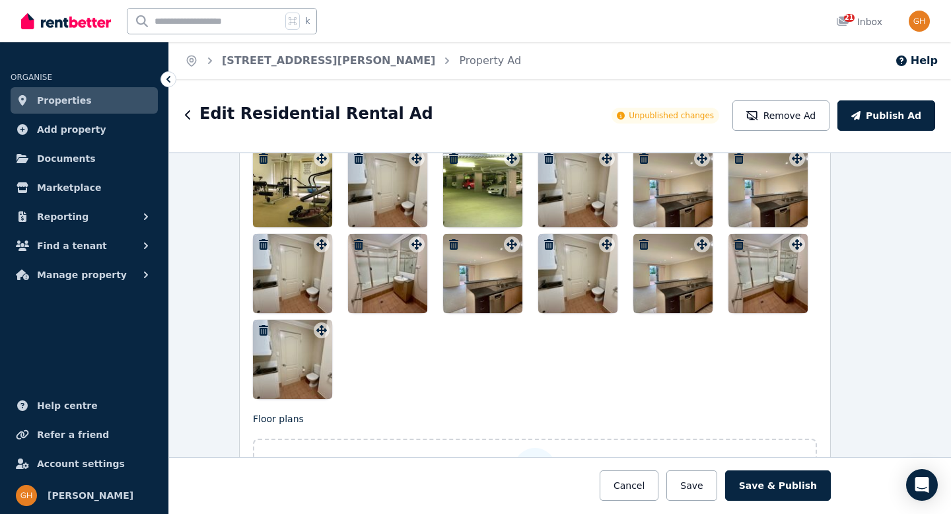
scroll to position [2414, 25]
click at [695, 480] on button "Save" at bounding box center [692, 485] width 50 height 30
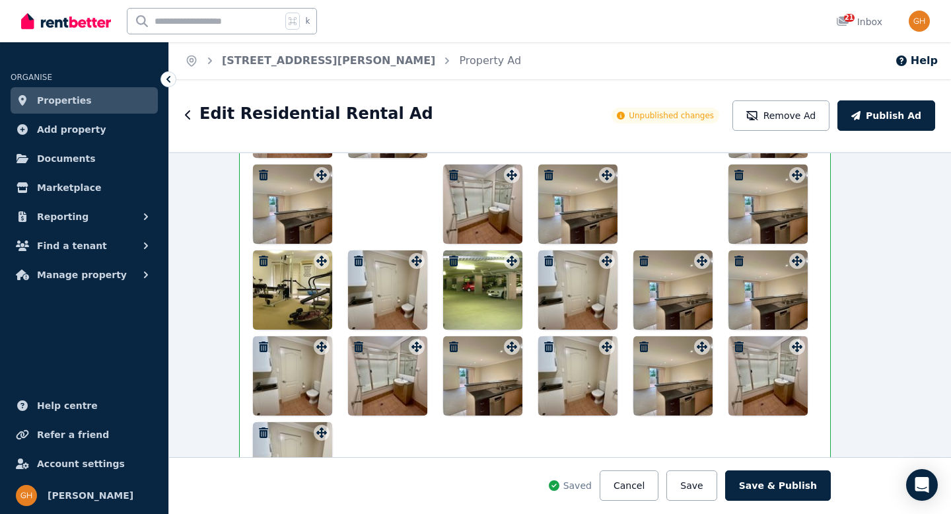
scroll to position [2518, 25]
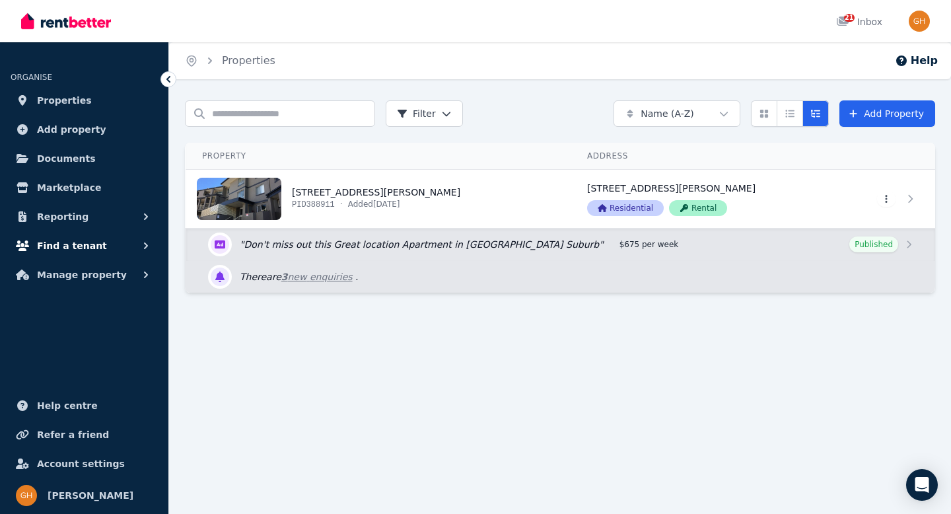
click at [96, 246] on button "Find a tenant" at bounding box center [84, 246] width 147 height 26
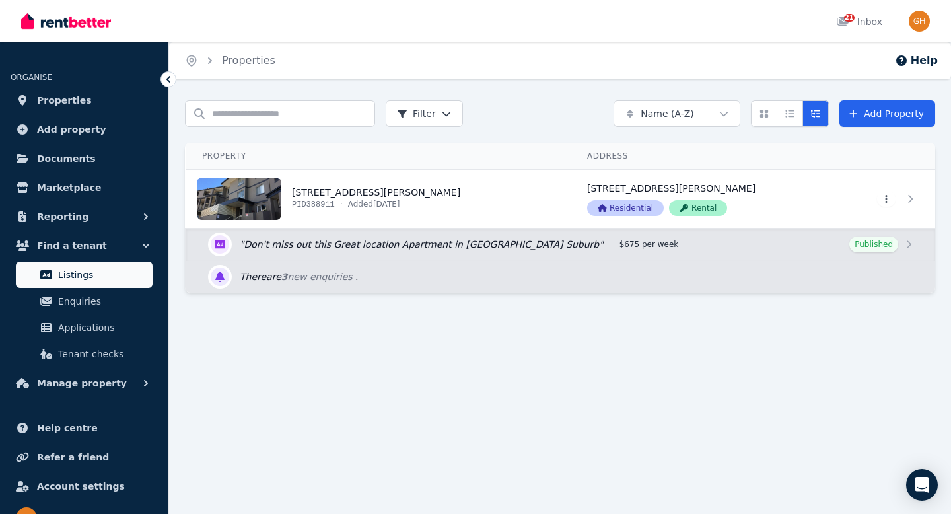
click at [108, 280] on span "Listings" at bounding box center [102, 275] width 89 height 16
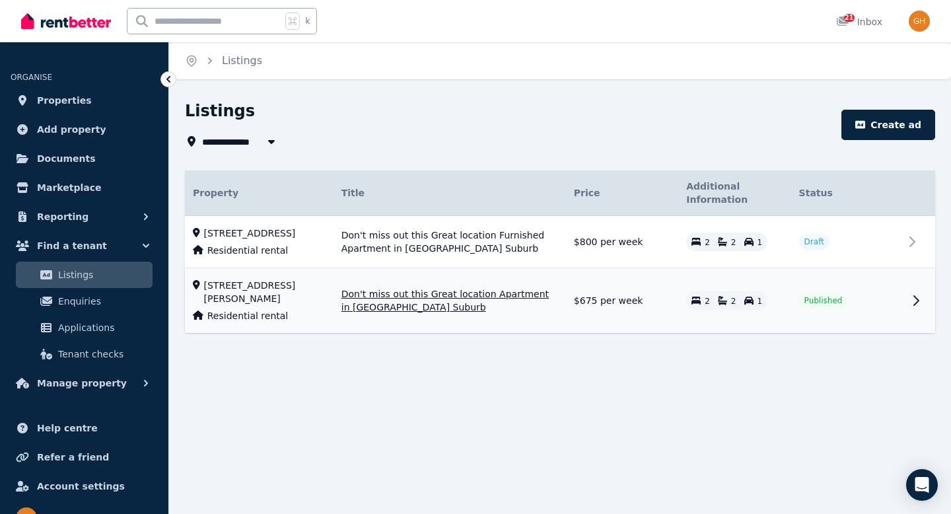
click at [500, 303] on span "Don't miss out this Great location Apartment in [GEOGRAPHIC_DATA] Suburb" at bounding box center [450, 300] width 217 height 26
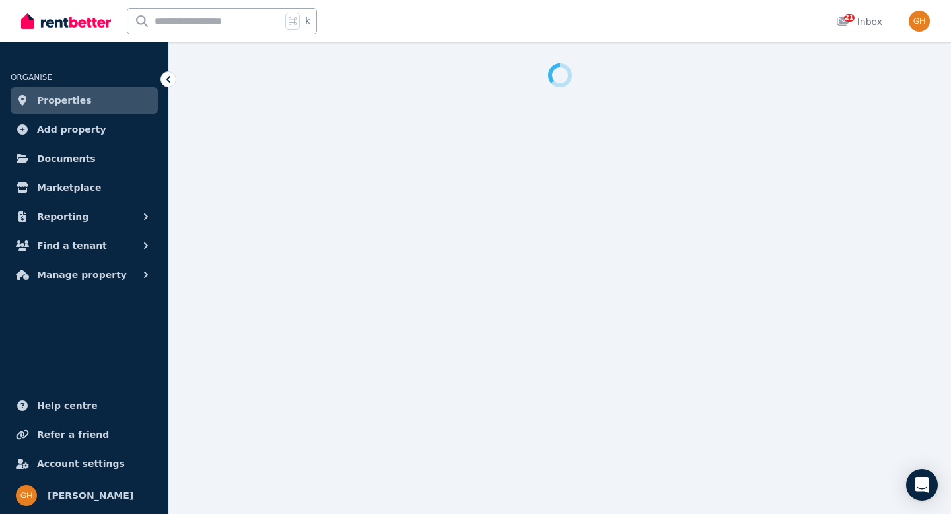
select select "***"
select select "**********"
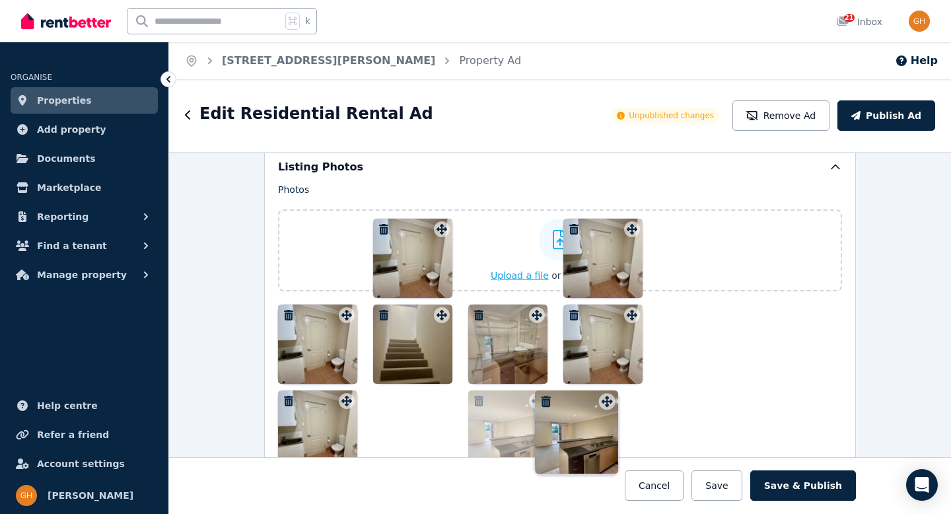
scroll to position [1625, 0]
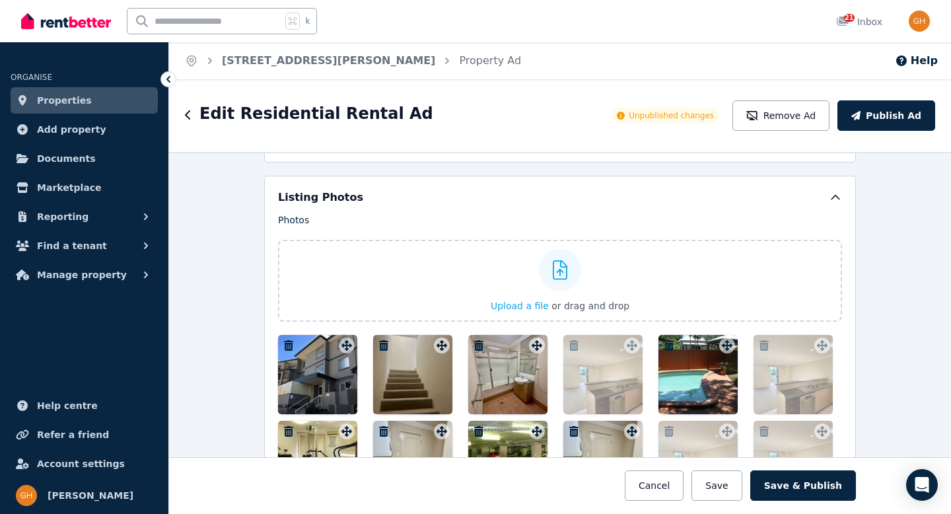
drag, startPoint x: 629, startPoint y: 190, endPoint x: 603, endPoint y: 357, distance: 169.2
click at [603, 358] on div at bounding box center [603, 374] width 79 height 79
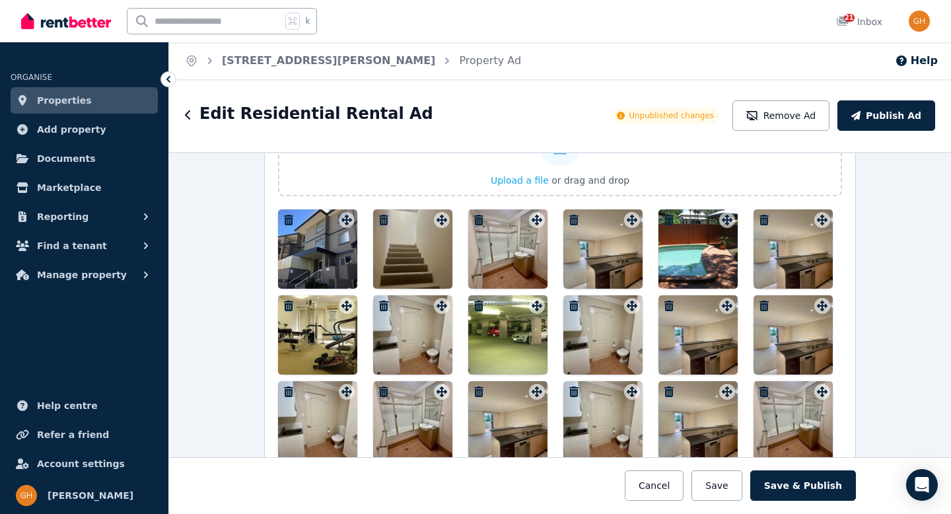
scroll to position [1752, 0]
drag, startPoint x: 513, startPoint y: 217, endPoint x: 592, endPoint y: 237, distance: 81.7
click at [613, 237] on div at bounding box center [560, 377] width 564 height 337
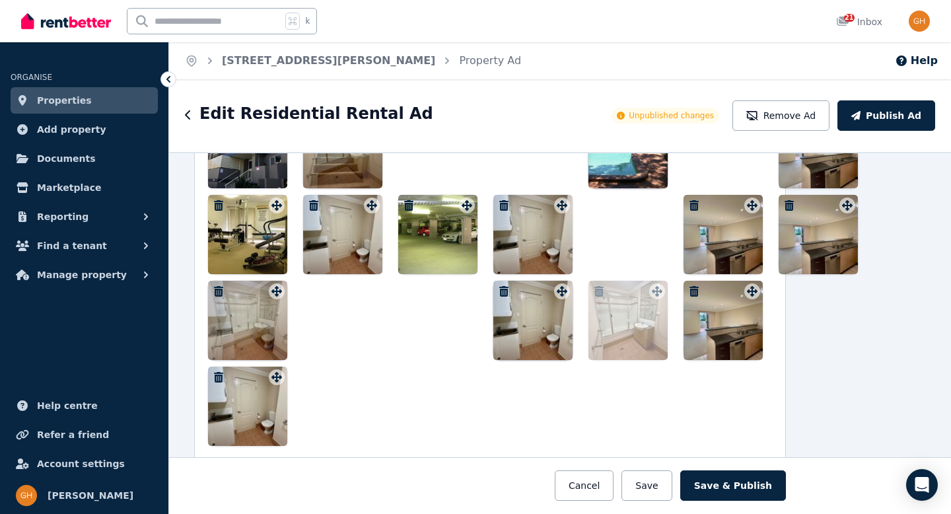
scroll to position [1853, 70]
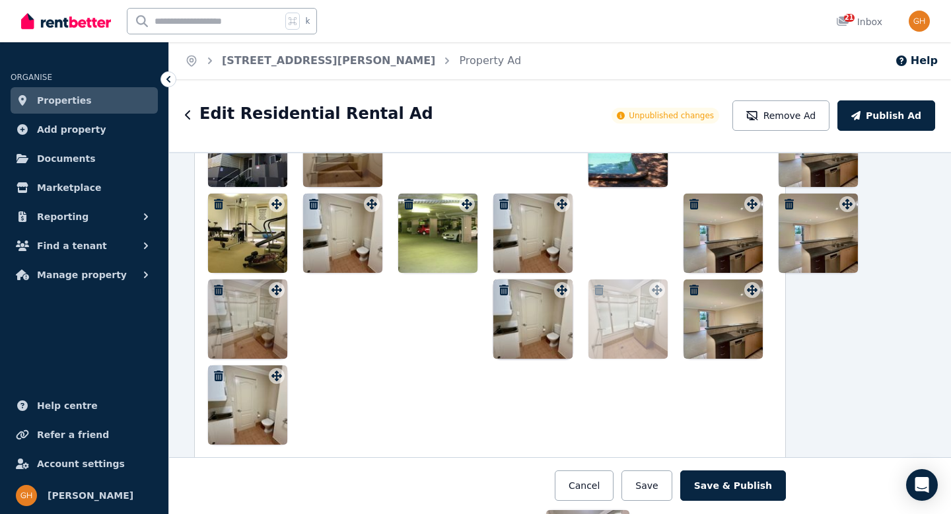
drag, startPoint x: 533, startPoint y: 217, endPoint x: 333, endPoint y: 337, distance: 233.2
click at [333, 337] on div at bounding box center [490, 276] width 564 height 337
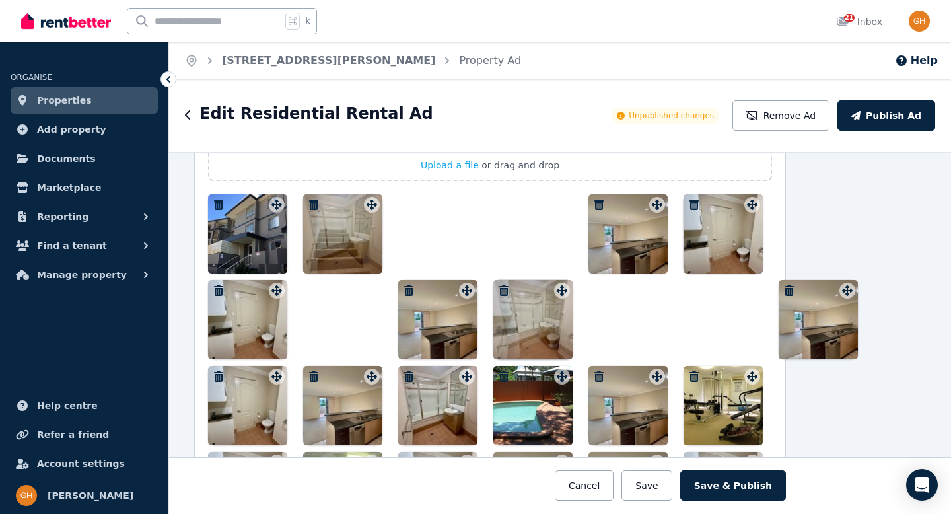
scroll to position [1747, 70]
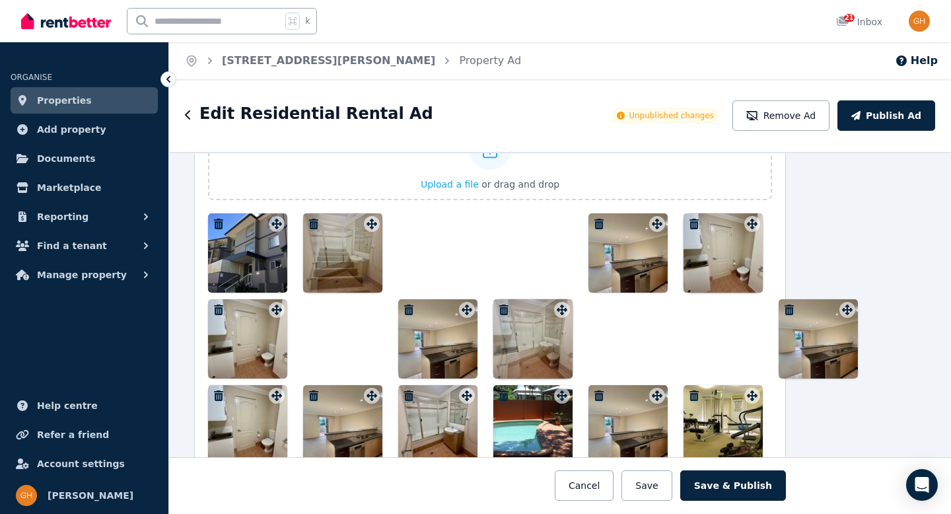
click at [698, 338] on div at bounding box center [490, 424] width 564 height 423
click at [659, 493] on button "Save" at bounding box center [647, 485] width 50 height 30
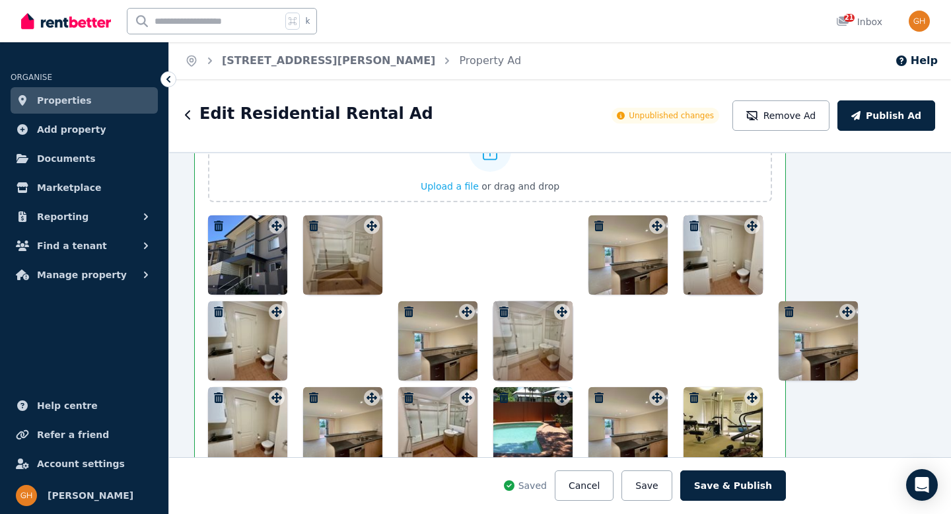
scroll to position [1847, 70]
click at [671, 357] on div at bounding box center [490, 427] width 564 height 423
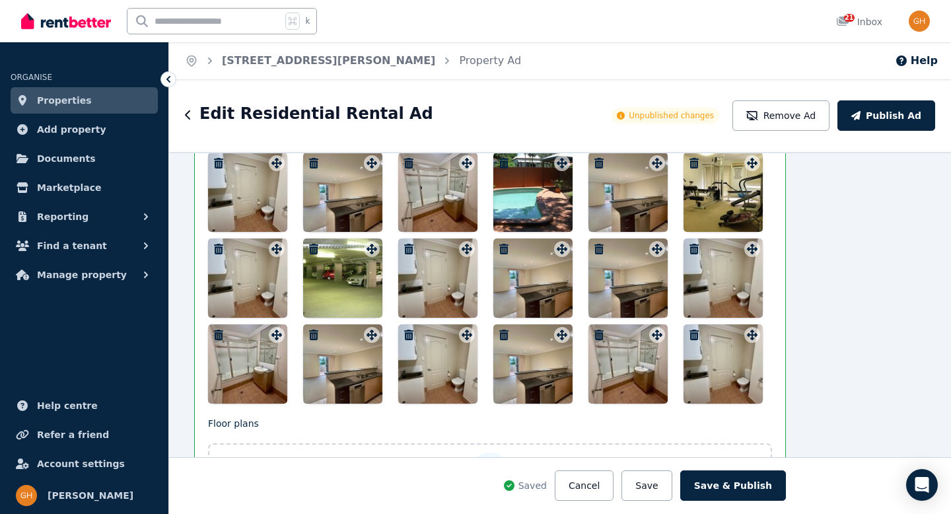
scroll to position [2083, 70]
click at [656, 486] on button "Save" at bounding box center [647, 485] width 50 height 30
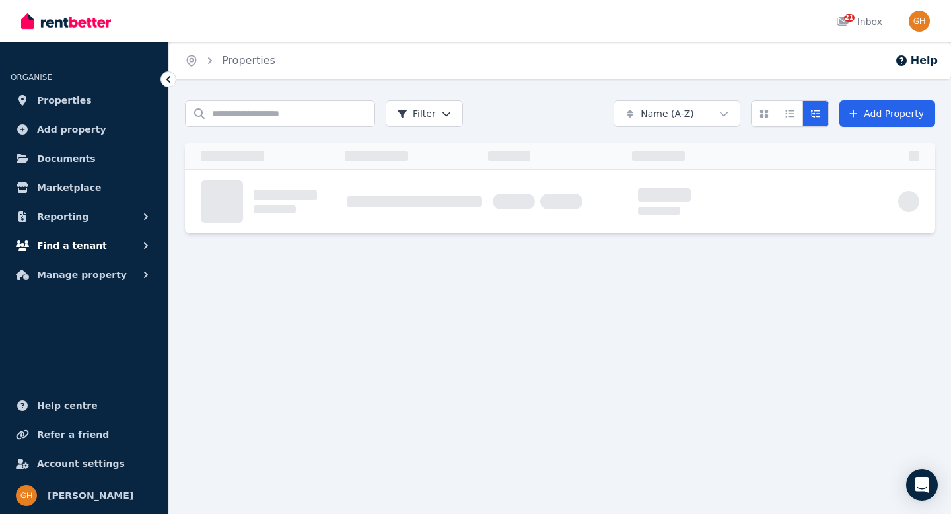
click at [128, 244] on button "Find a tenant" at bounding box center [84, 246] width 147 height 26
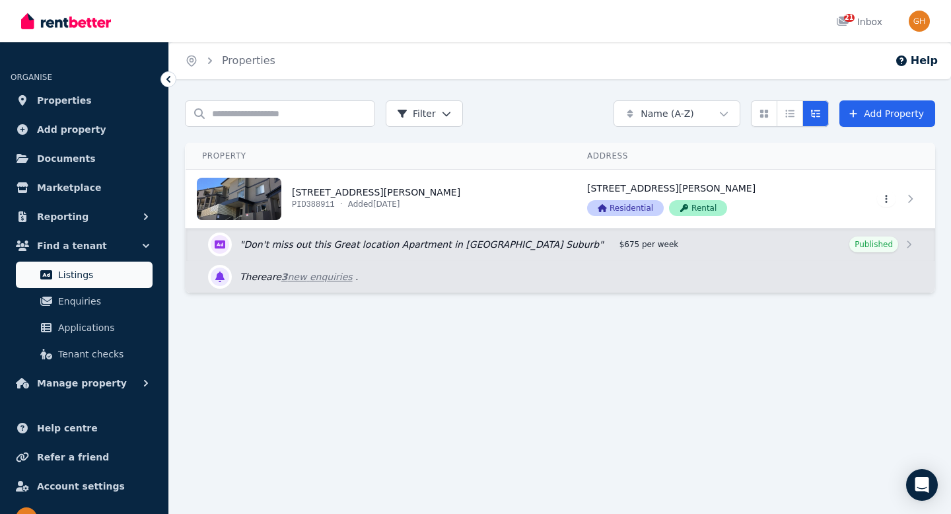
click at [109, 273] on span "Listings" at bounding box center [102, 275] width 89 height 16
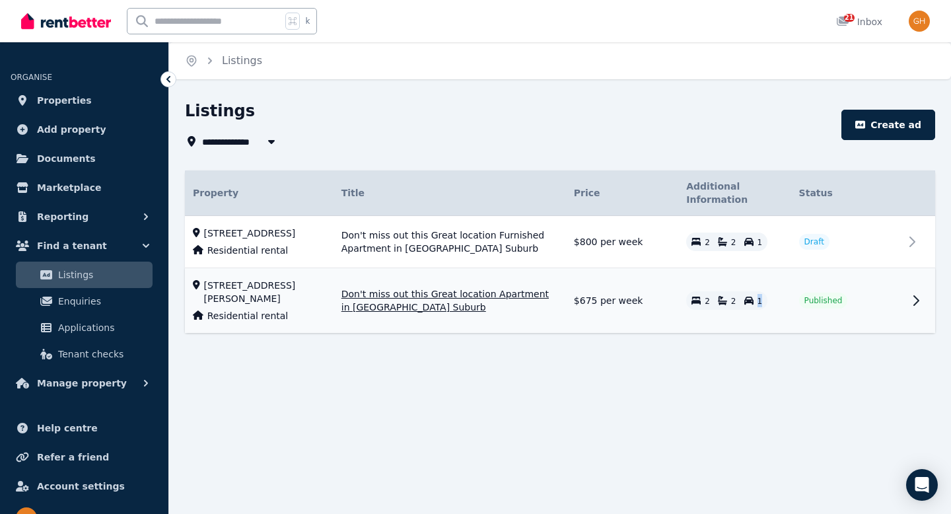
click at [759, 307] on div "1" at bounding box center [754, 300] width 19 height 13
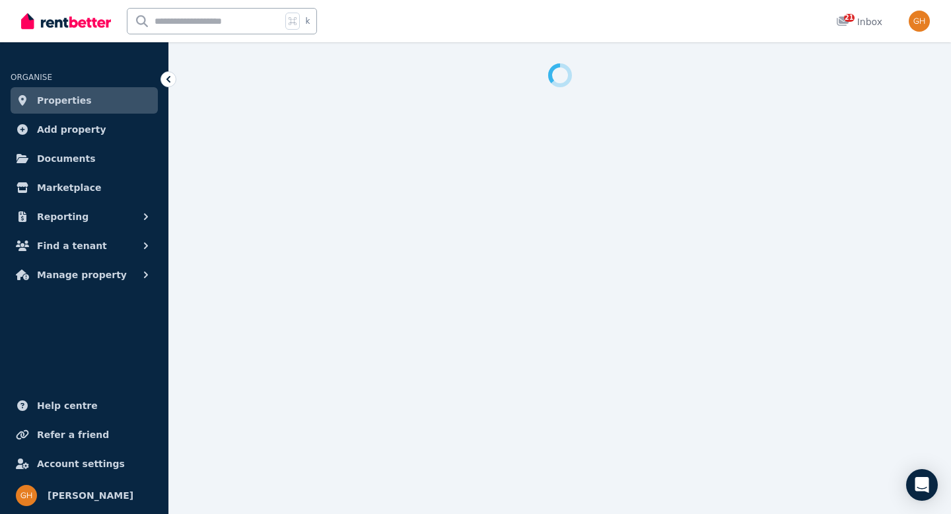
select select "***"
select select "**********"
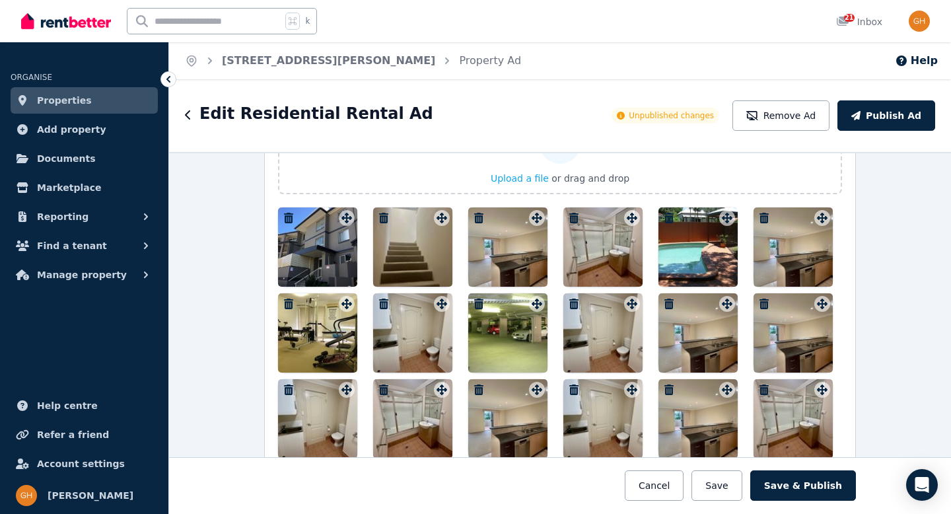
scroll to position [1756, 0]
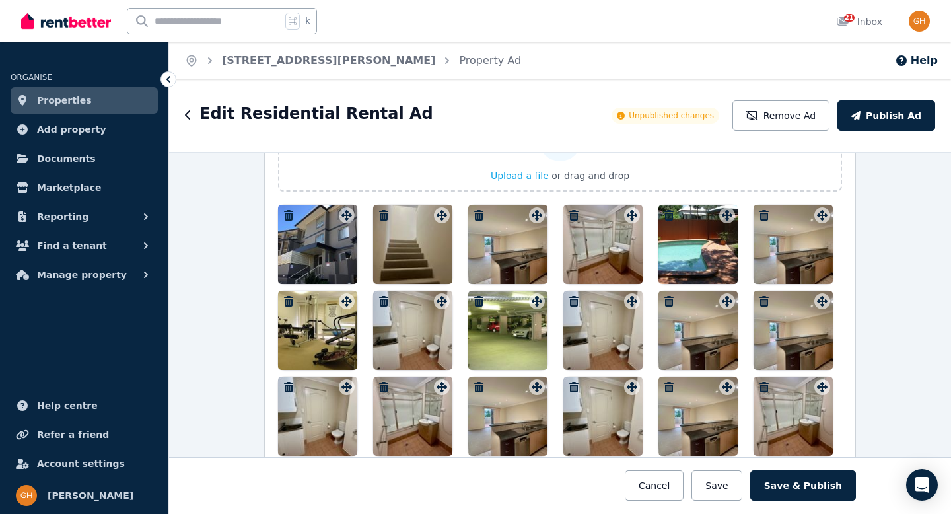
click at [761, 212] on icon "button" at bounding box center [764, 215] width 9 height 11
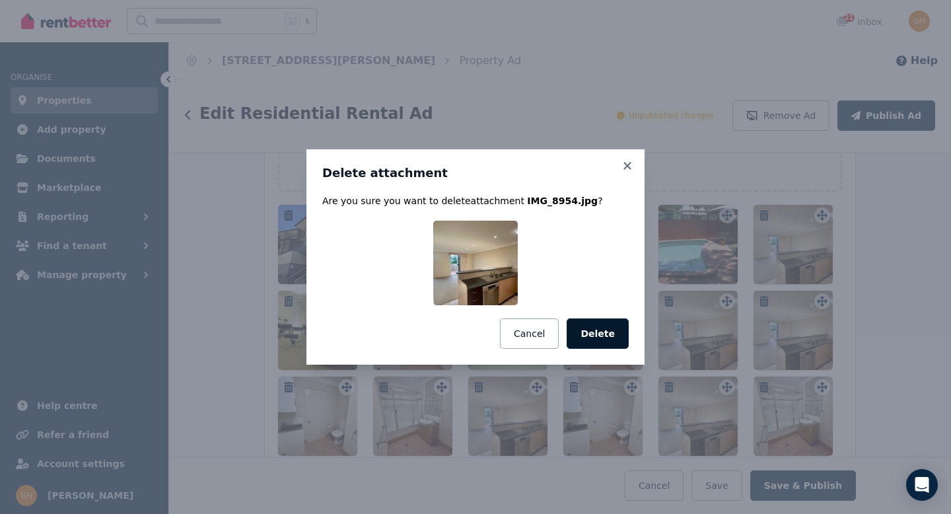
click at [613, 334] on button "Delete" at bounding box center [598, 333] width 62 height 30
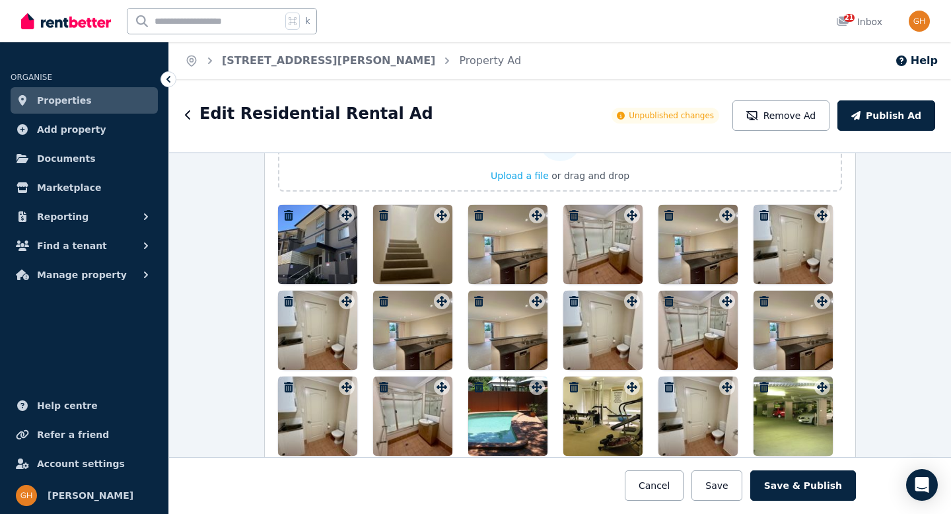
click at [664, 215] on icon "button" at bounding box center [669, 215] width 13 height 11
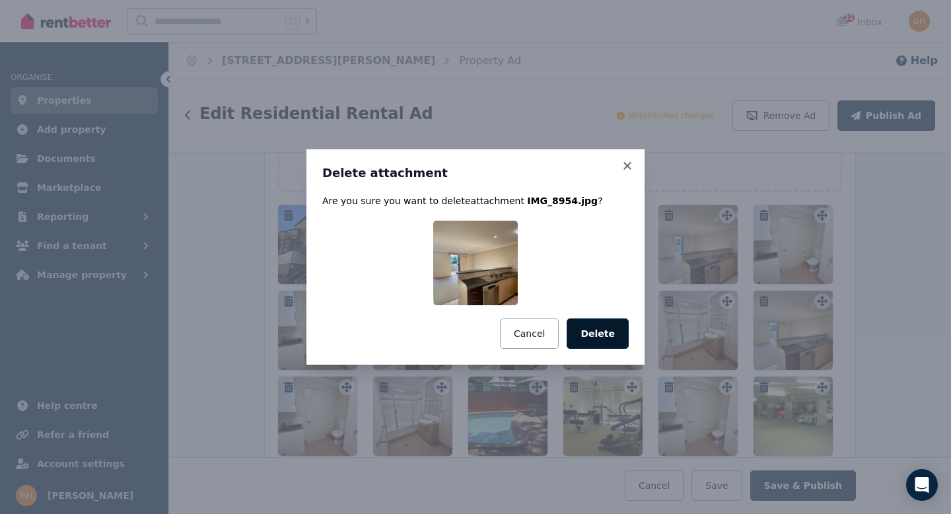
click at [601, 319] on button "Delete" at bounding box center [598, 333] width 62 height 30
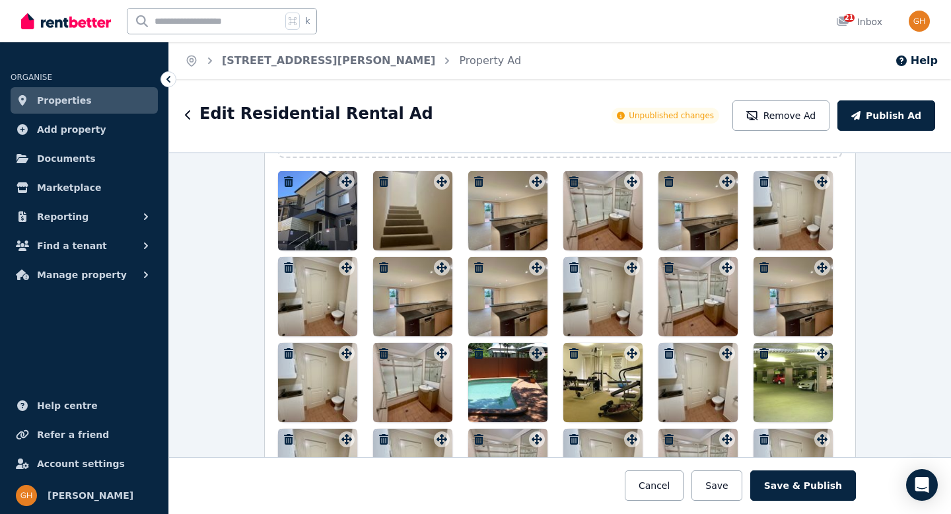
scroll to position [1789, 0]
click at [665, 180] on icon "button" at bounding box center [669, 182] width 9 height 11
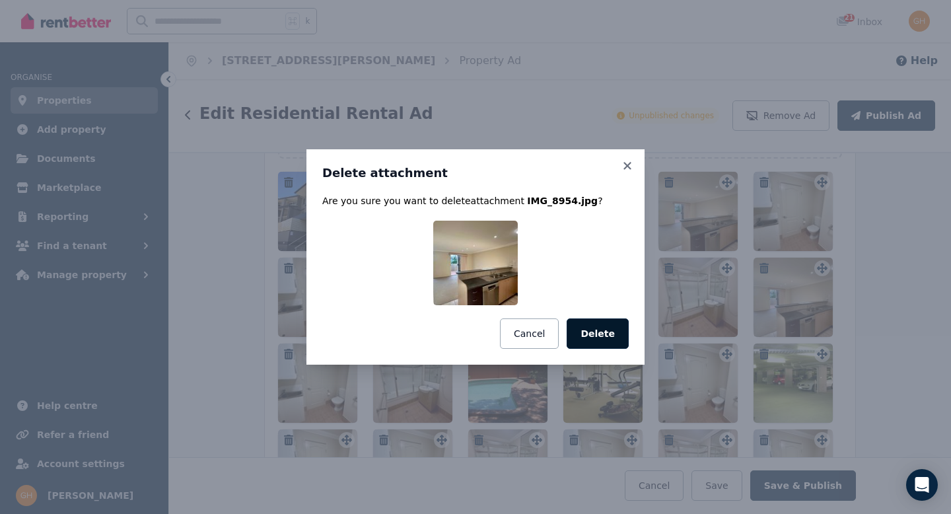
click at [605, 328] on button "Delete" at bounding box center [598, 333] width 62 height 30
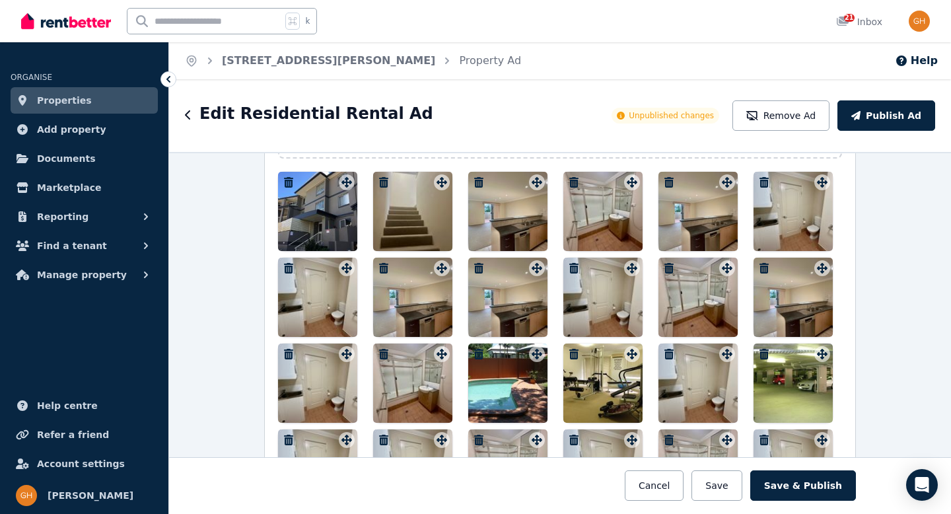
click at [379, 265] on icon "button" at bounding box center [383, 268] width 9 height 11
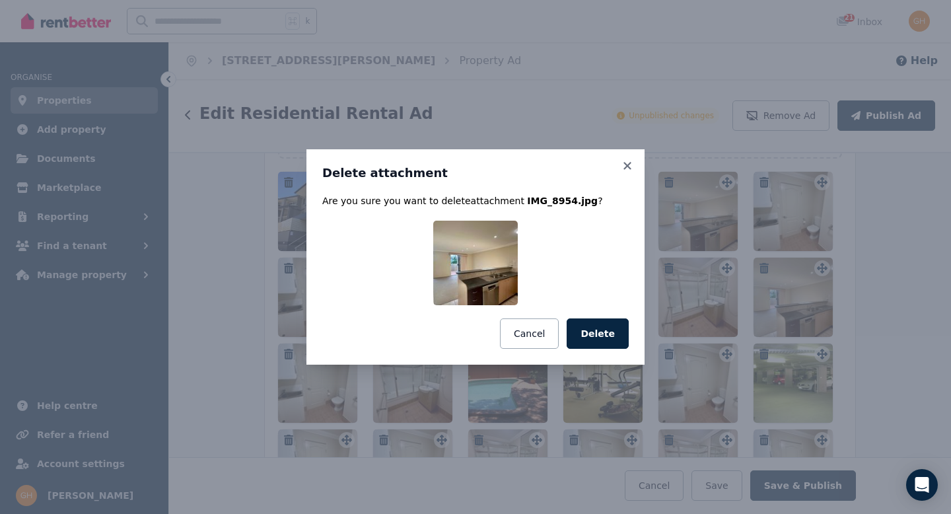
drag, startPoint x: 609, startPoint y: 336, endPoint x: 601, endPoint y: 335, distance: 7.3
click at [608, 336] on button "Delete" at bounding box center [598, 333] width 62 height 30
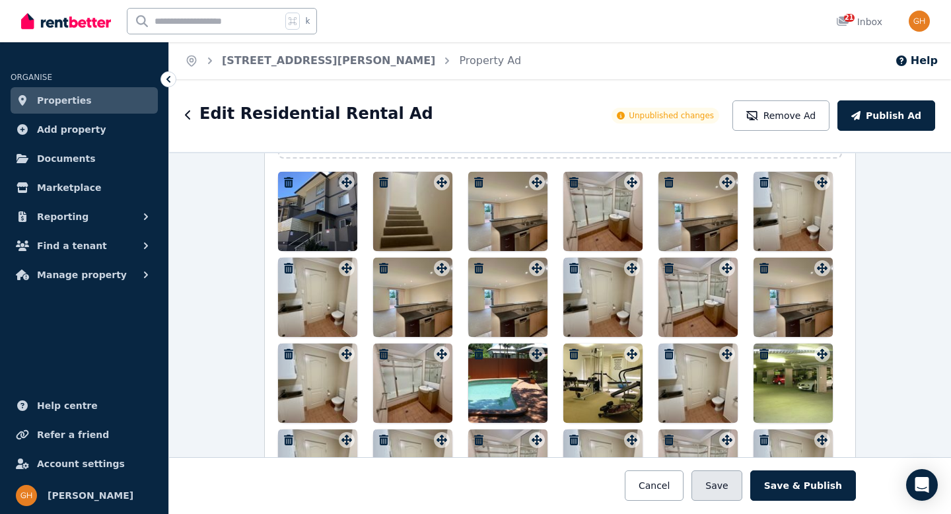
click at [730, 486] on button "Save" at bounding box center [717, 485] width 50 height 30
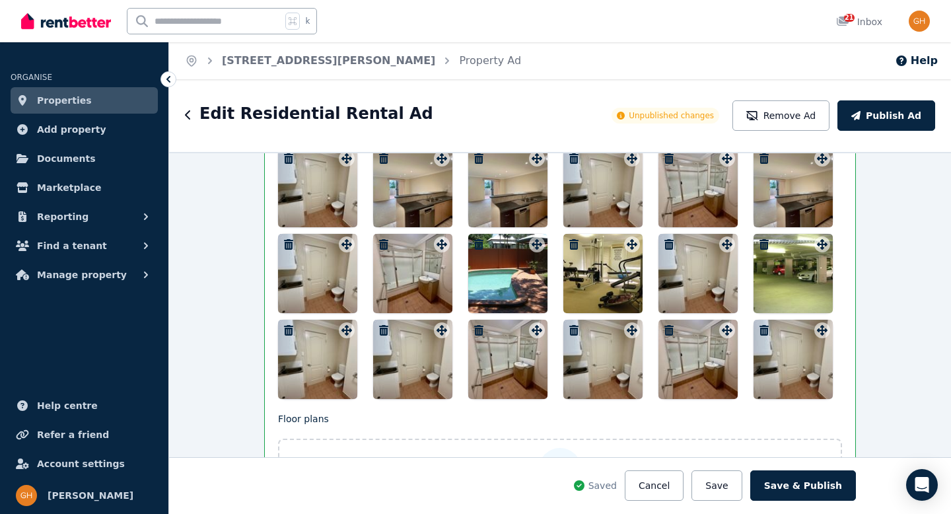
scroll to position [2002, 0]
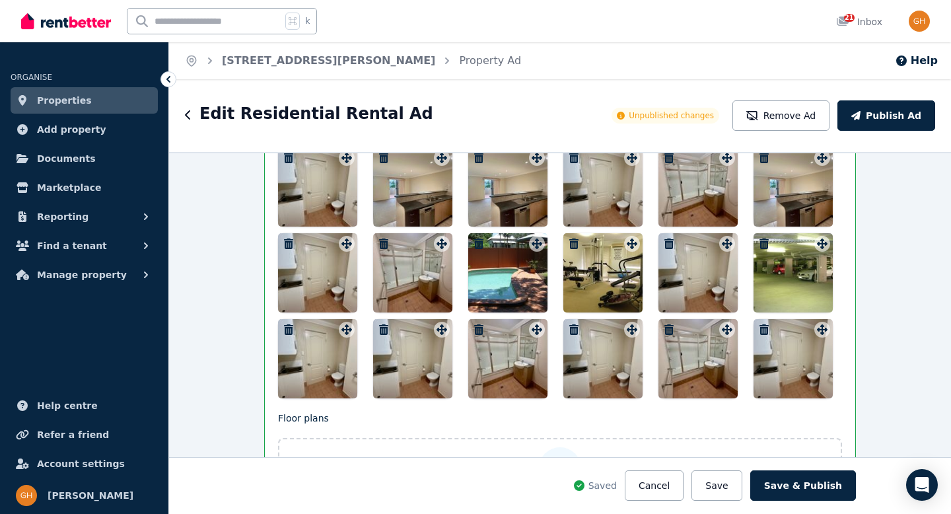
click at [380, 326] on icon "button" at bounding box center [383, 329] width 9 height 11
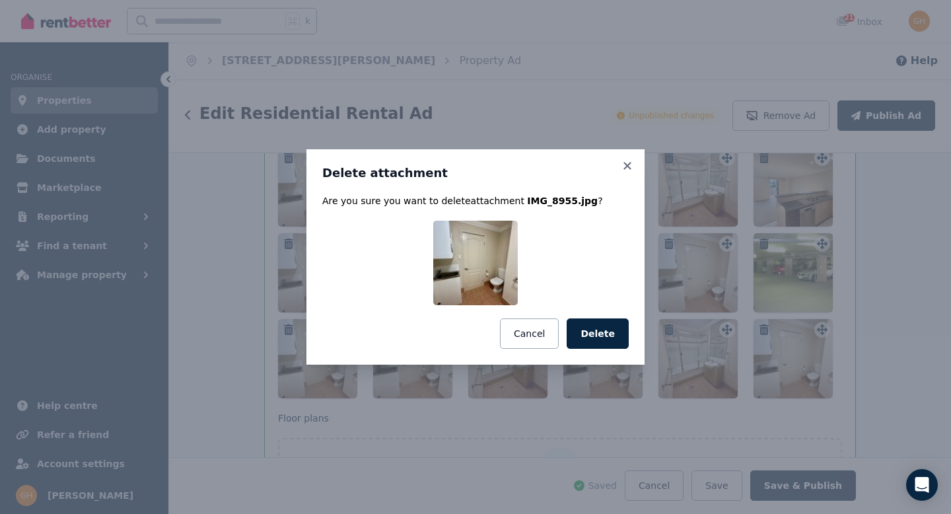
click at [599, 334] on button "Delete" at bounding box center [598, 333] width 62 height 30
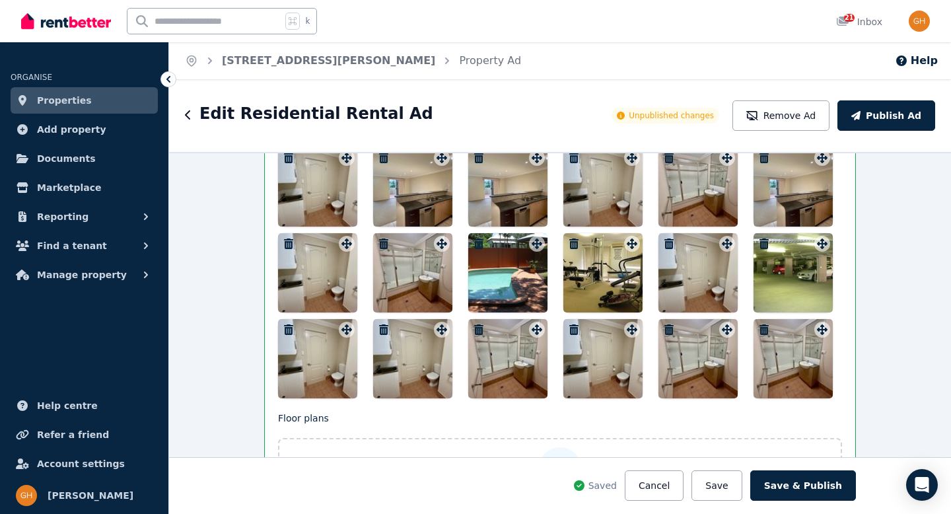
click at [287, 327] on icon "button" at bounding box center [288, 329] width 9 height 11
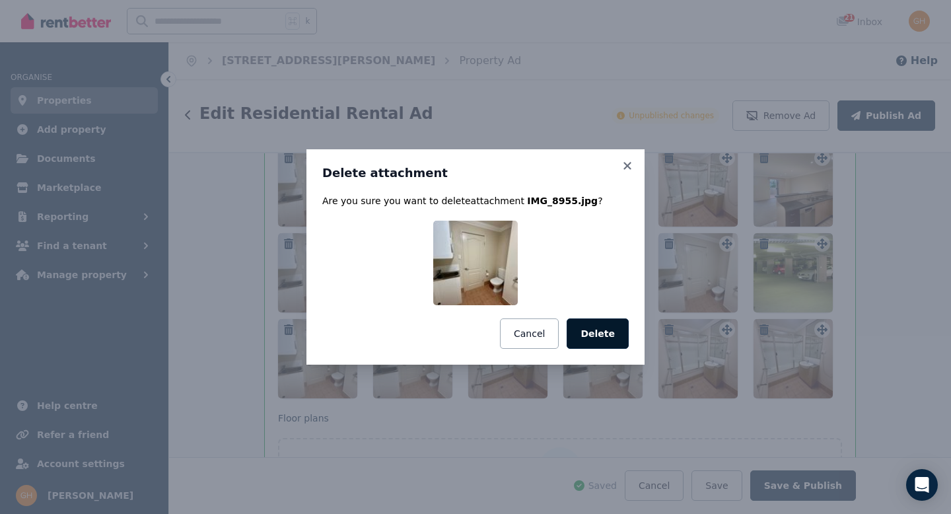
click at [597, 334] on button "Delete" at bounding box center [598, 333] width 62 height 30
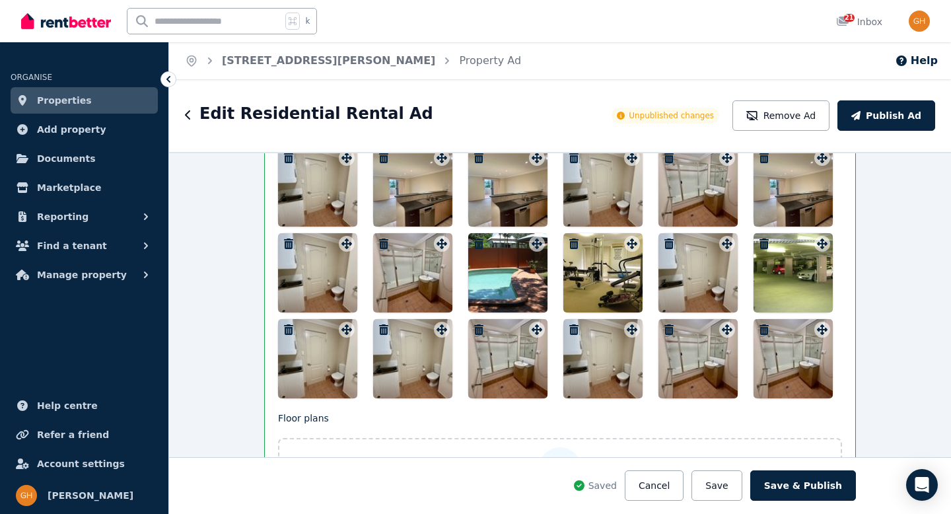
click at [475, 324] on icon "button" at bounding box center [478, 329] width 9 height 11
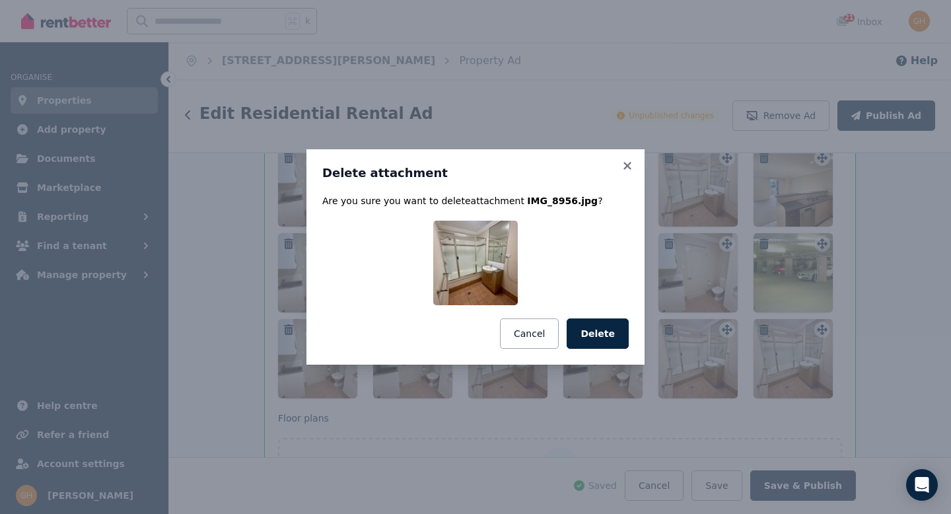
click at [587, 337] on button "Delete" at bounding box center [598, 333] width 62 height 30
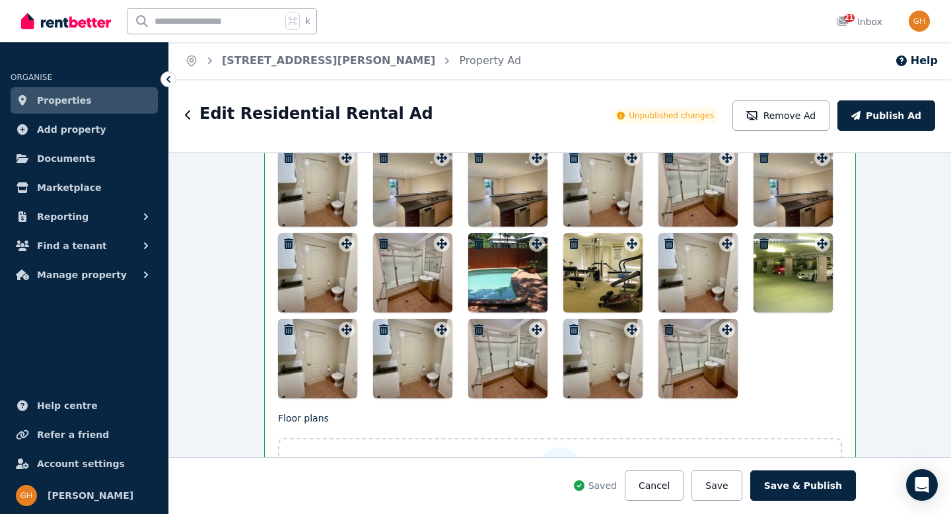
click at [722, 481] on button "Save" at bounding box center [717, 485] width 50 height 30
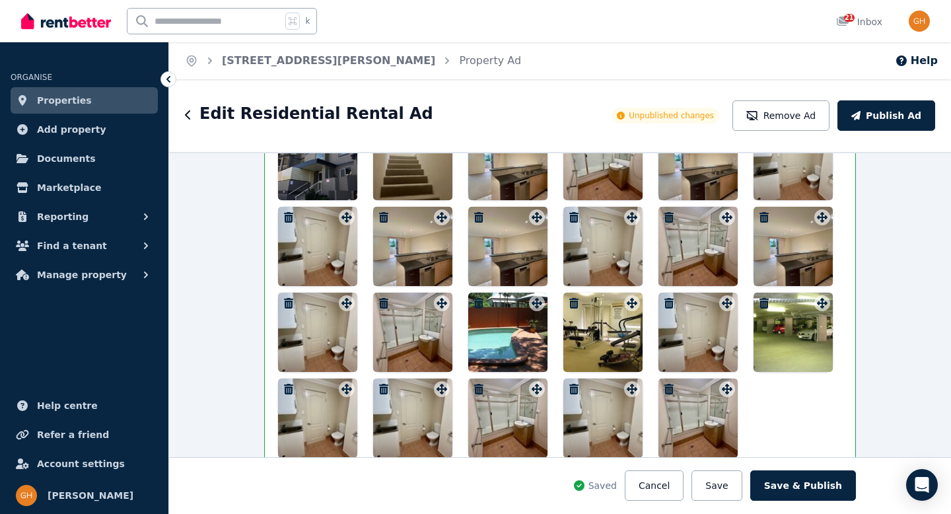
scroll to position [2021, 0]
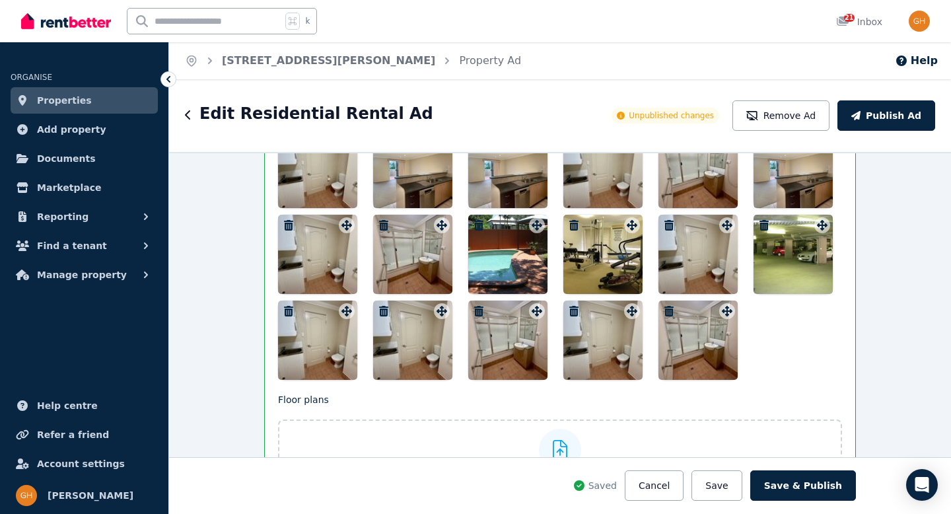
click at [665, 312] on icon "button" at bounding box center [669, 311] width 9 height 11
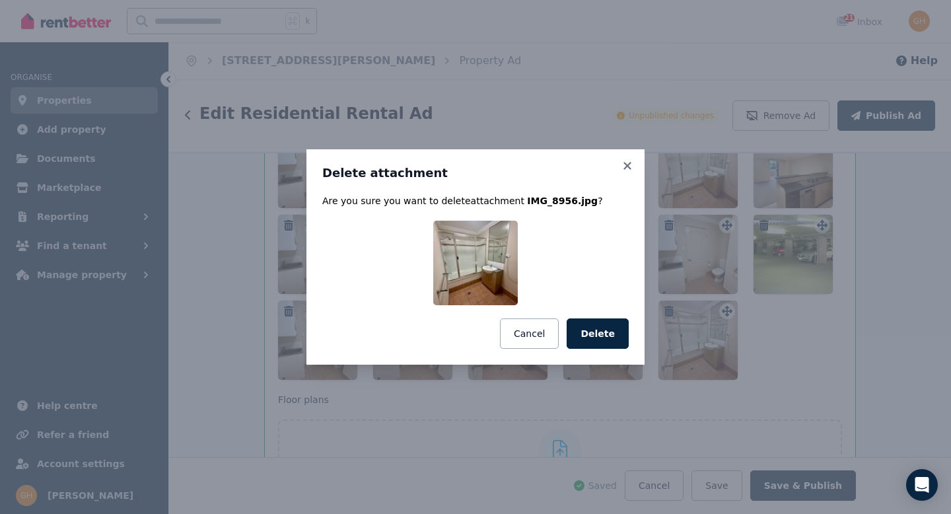
click at [607, 333] on button "Delete" at bounding box center [598, 333] width 62 height 30
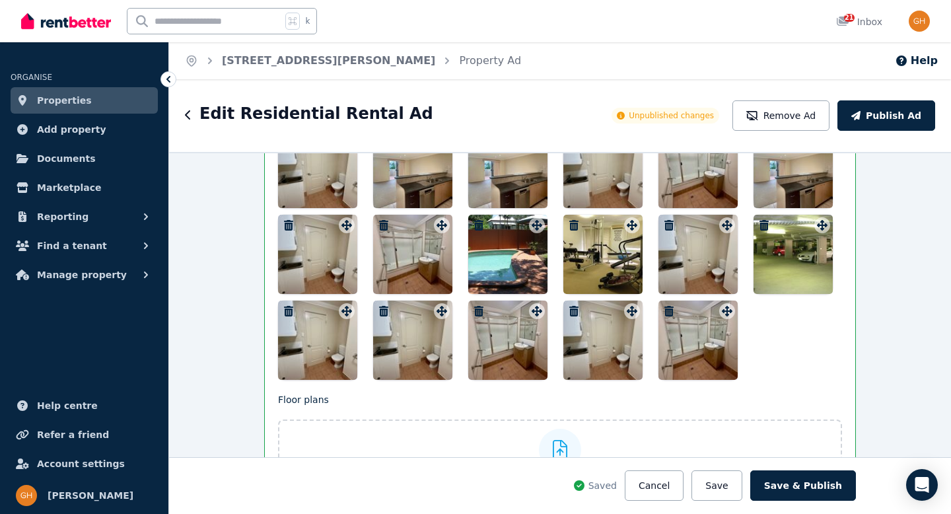
click at [570, 305] on button "button" at bounding box center [574, 311] width 16 height 16
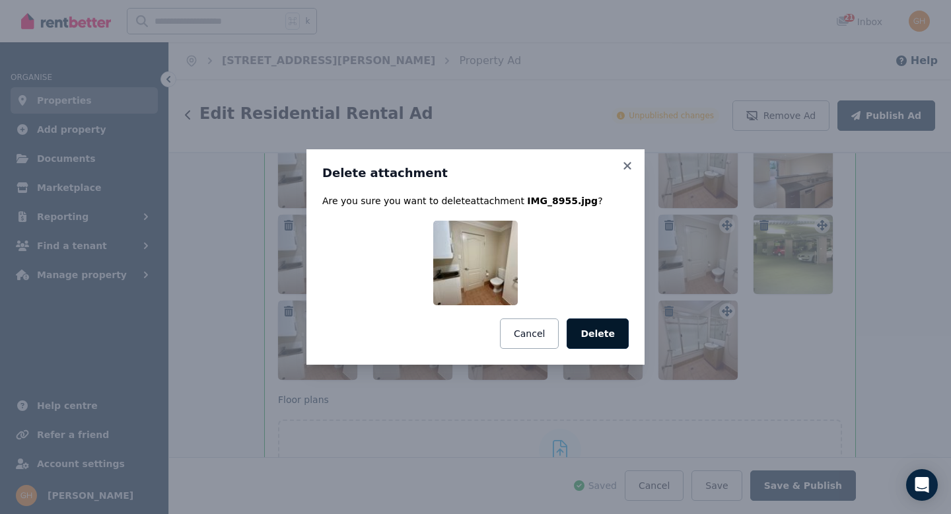
click at [596, 324] on button "Delete" at bounding box center [598, 333] width 62 height 30
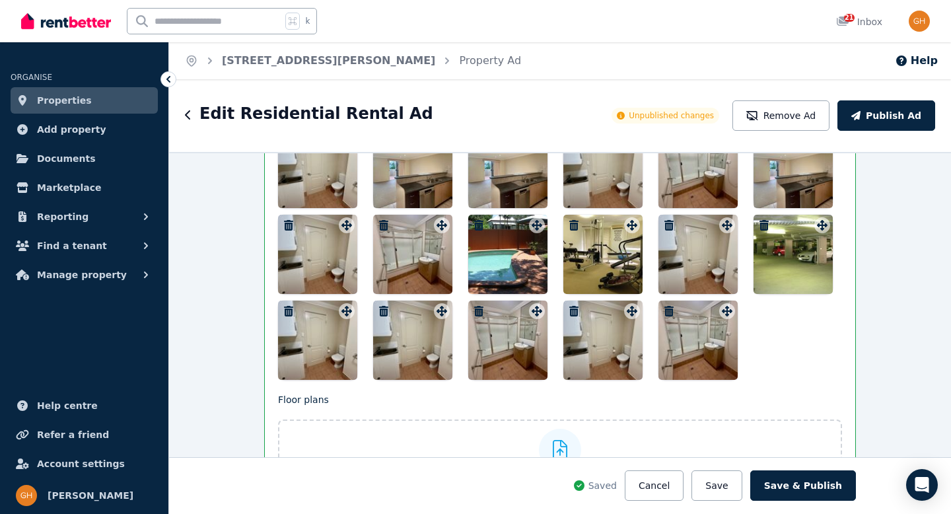
click at [477, 311] on icon "button" at bounding box center [478, 311] width 9 height 11
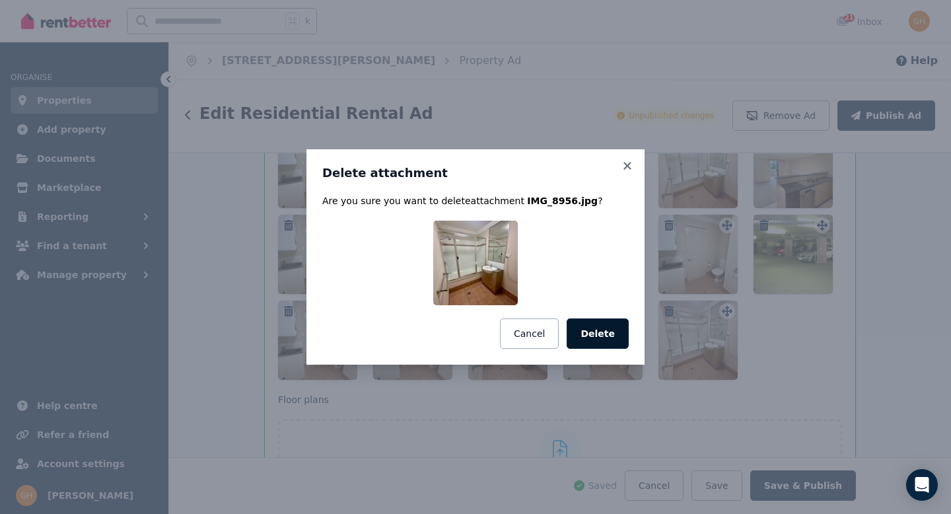
click at [601, 335] on button "Delete" at bounding box center [598, 333] width 62 height 30
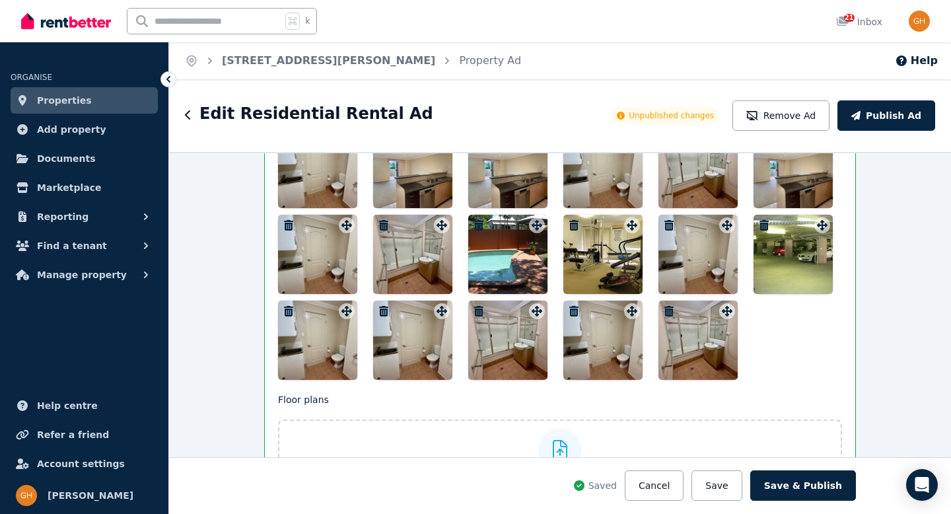
drag, startPoint x: 731, startPoint y: 482, endPoint x: 692, endPoint y: 461, distance: 44.7
click at [731, 482] on button "Save" at bounding box center [717, 485] width 50 height 30
click at [381, 309] on icon "button" at bounding box center [383, 311] width 13 height 11
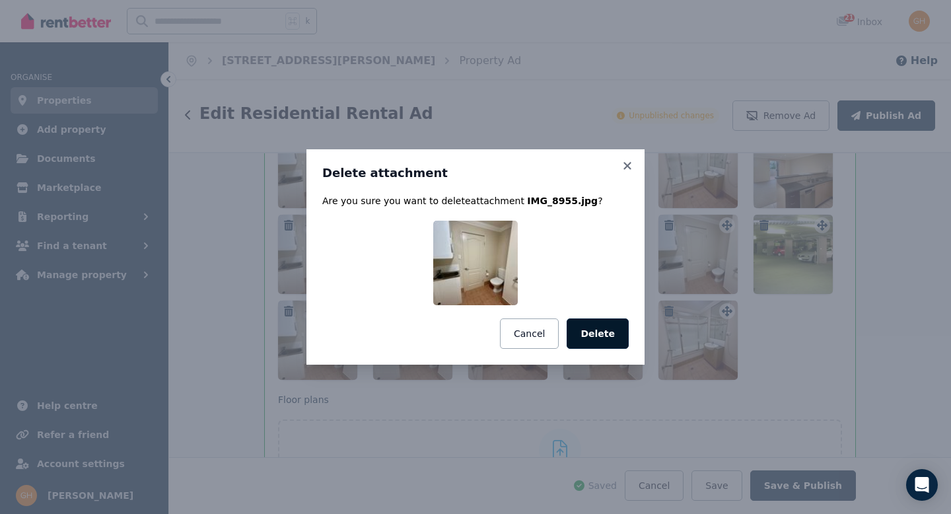
click at [591, 342] on button "Delete" at bounding box center [598, 333] width 62 height 30
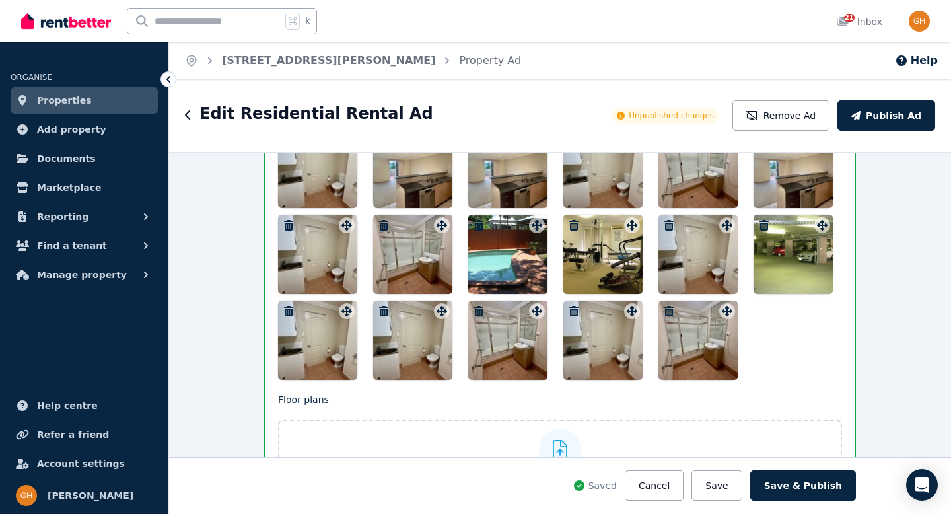
click at [286, 309] on icon "button" at bounding box center [288, 311] width 9 height 11
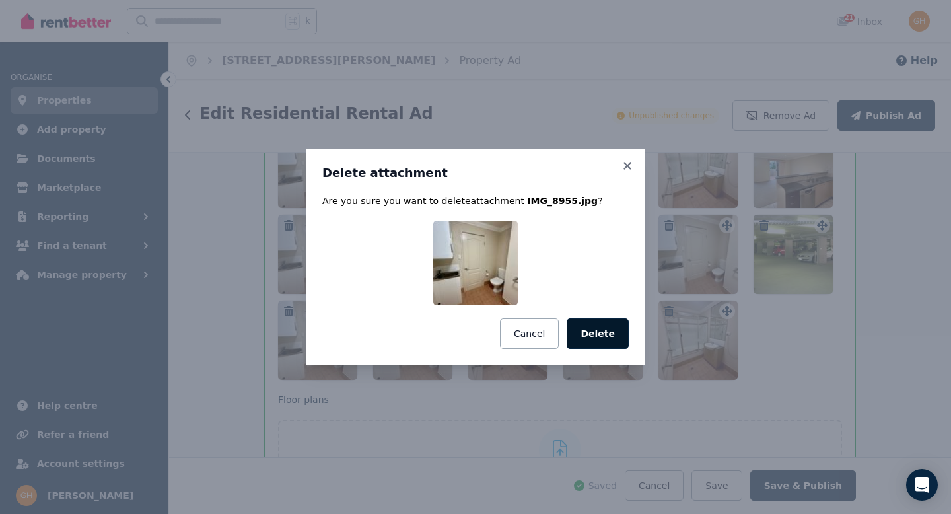
click at [593, 332] on button "Delete" at bounding box center [598, 333] width 62 height 30
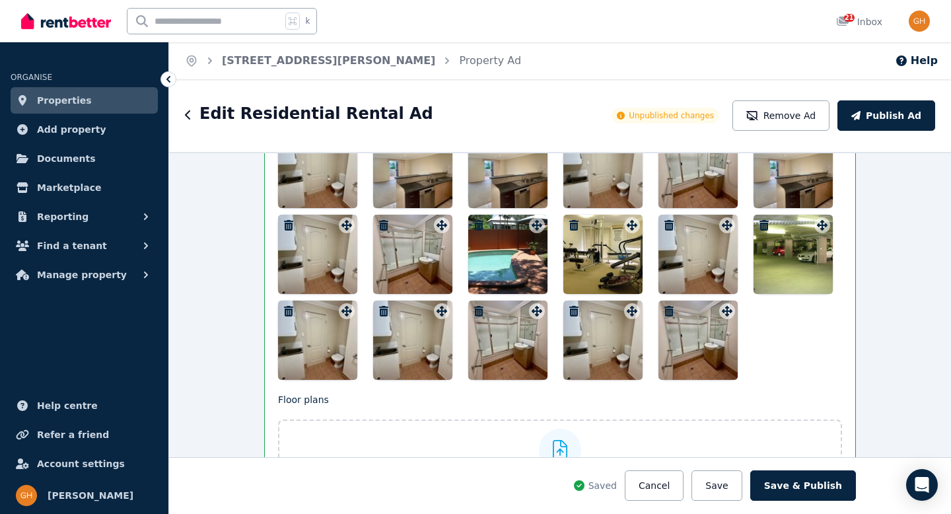
click at [727, 485] on button "Save" at bounding box center [717, 485] width 50 height 30
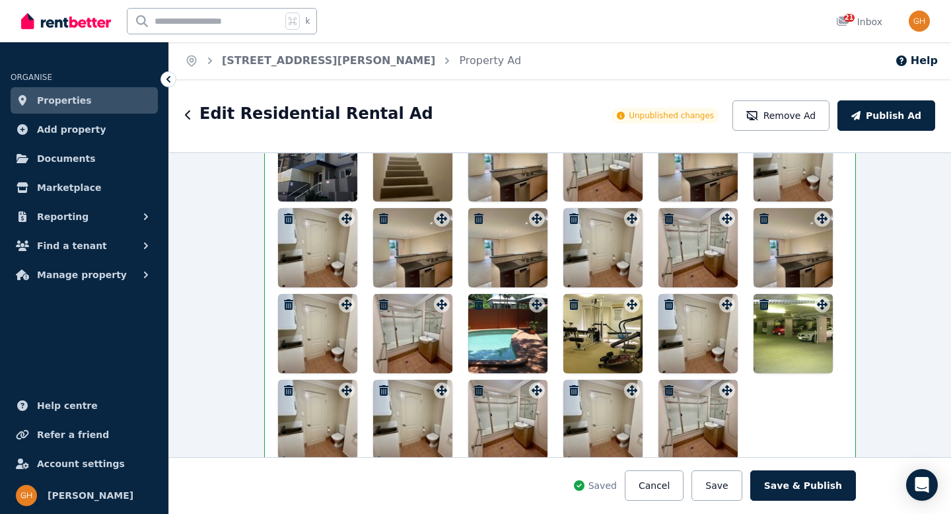
scroll to position [1941, 0]
click at [664, 303] on icon "button" at bounding box center [669, 305] width 13 height 11
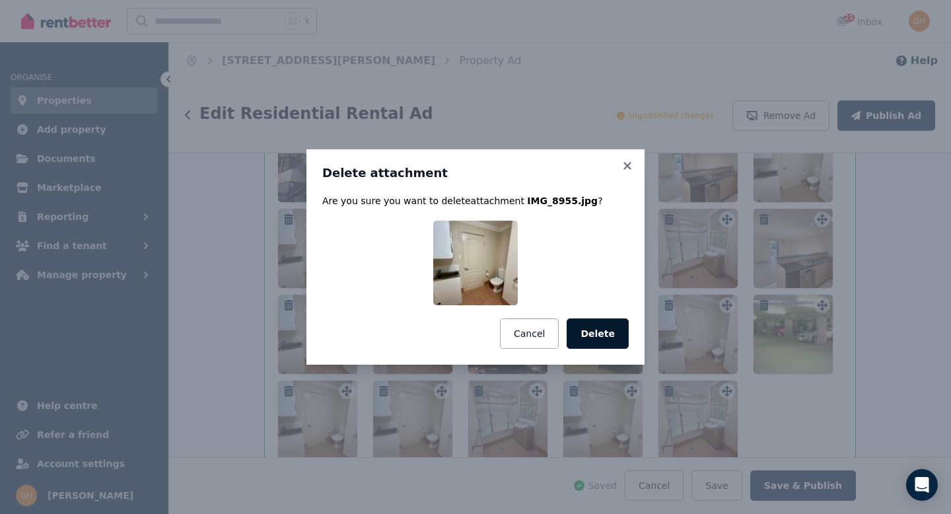
click at [600, 341] on button "Delete" at bounding box center [598, 333] width 62 height 30
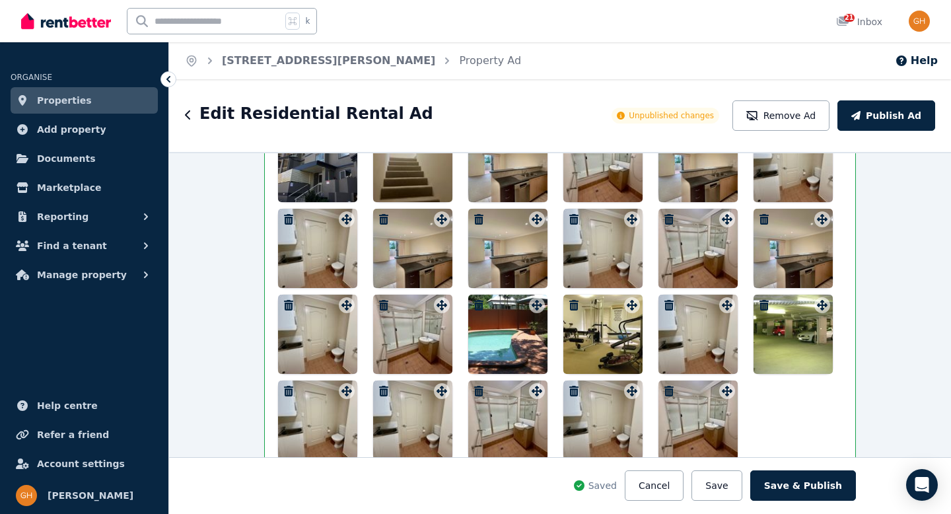
drag, startPoint x: 739, startPoint y: 492, endPoint x: 716, endPoint y: 474, distance: 29.6
click at [738, 492] on button "Save" at bounding box center [717, 485] width 50 height 30
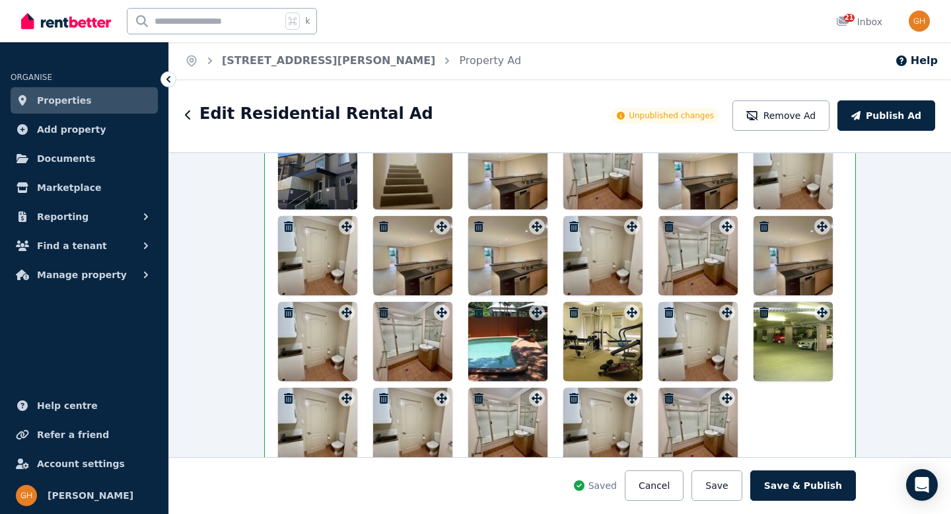
scroll to position [1933, 0]
click at [284, 313] on icon "button" at bounding box center [288, 313] width 9 height 11
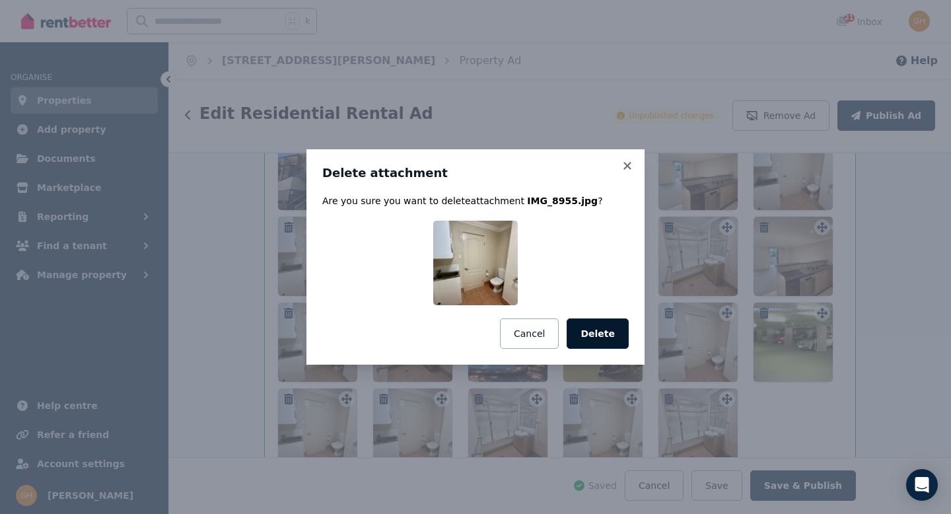
click at [613, 329] on button "Delete" at bounding box center [598, 333] width 62 height 30
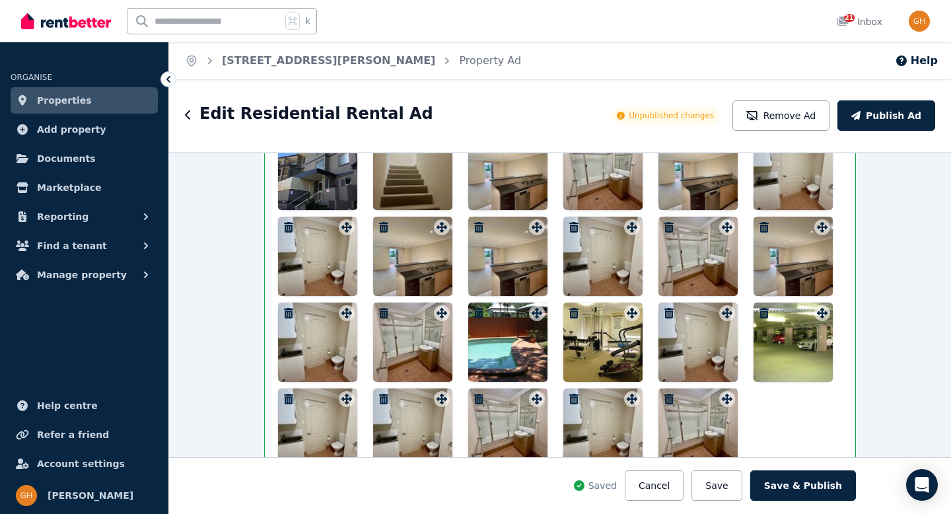
drag, startPoint x: 733, startPoint y: 480, endPoint x: 566, endPoint y: 383, distance: 193.7
click at [733, 480] on button "Save" at bounding box center [717, 485] width 50 height 30
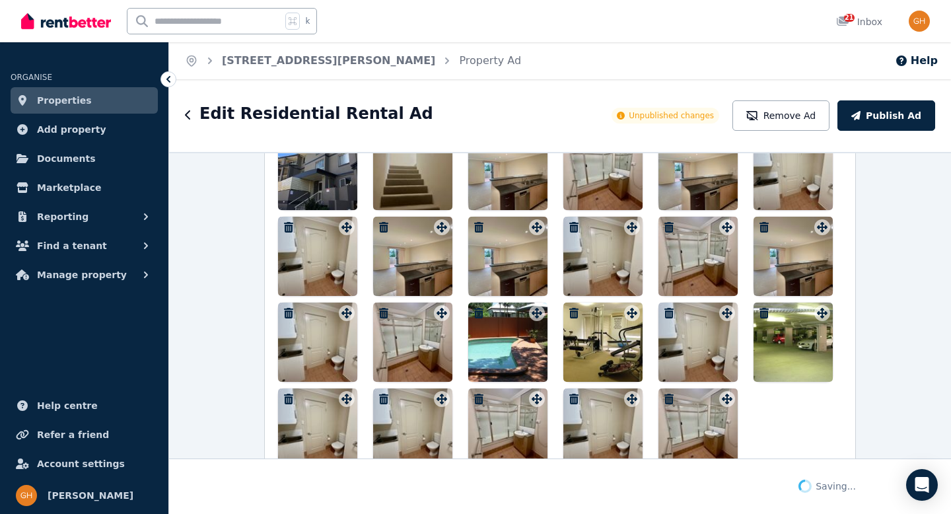
click at [379, 311] on icon "button" at bounding box center [383, 313] width 9 height 11
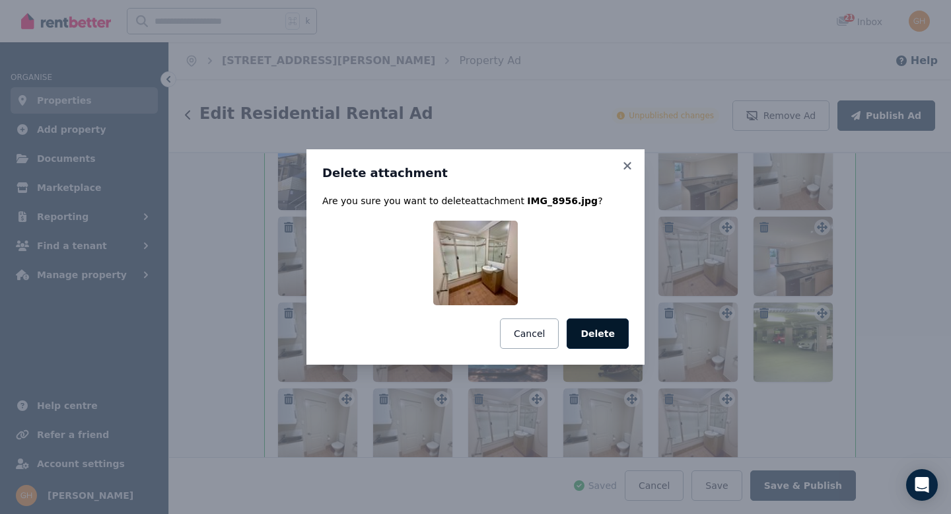
click at [602, 338] on button "Delete" at bounding box center [598, 333] width 62 height 30
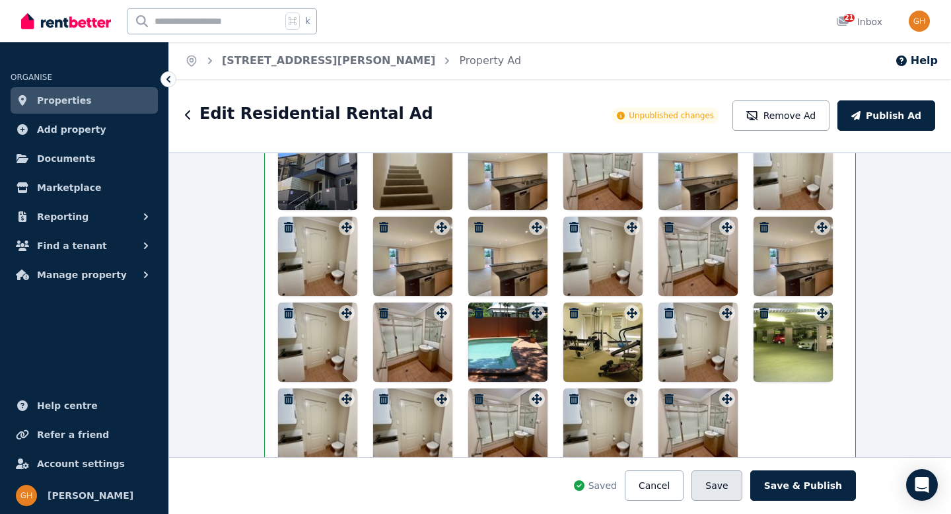
click at [725, 482] on button "Save" at bounding box center [717, 485] width 50 height 30
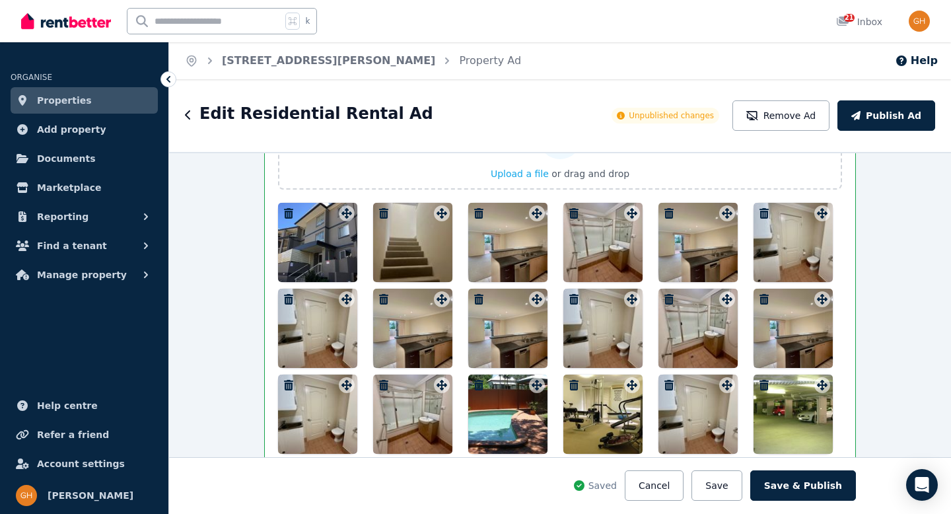
scroll to position [1857, 0]
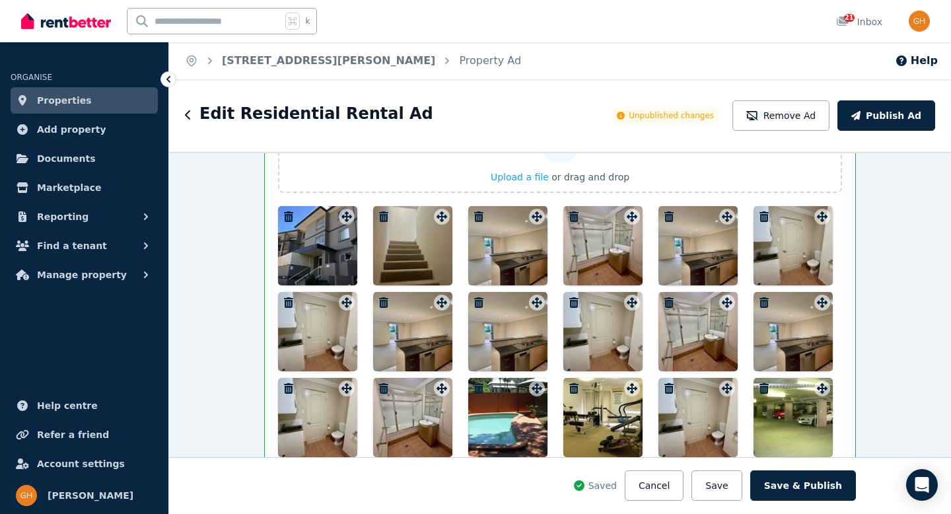
click at [476, 300] on icon "button" at bounding box center [478, 302] width 9 height 11
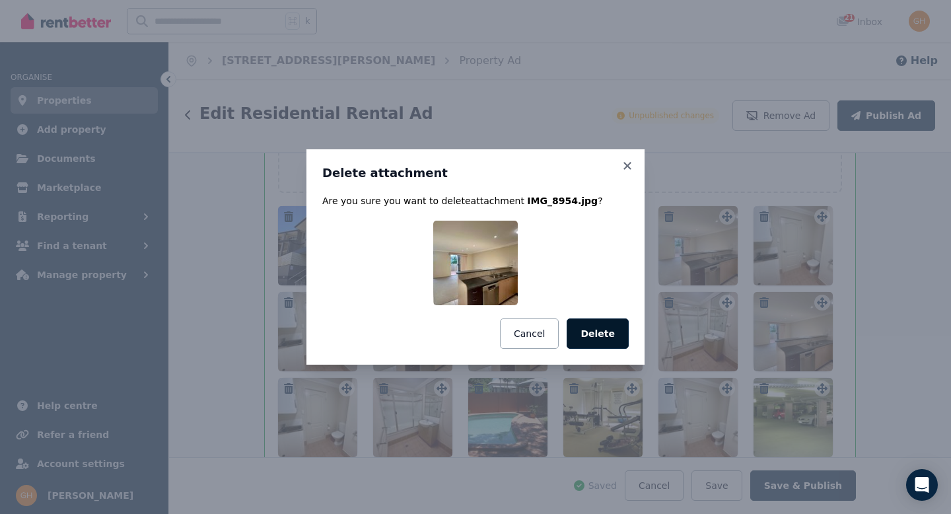
click at [587, 338] on button "Delete" at bounding box center [598, 333] width 62 height 30
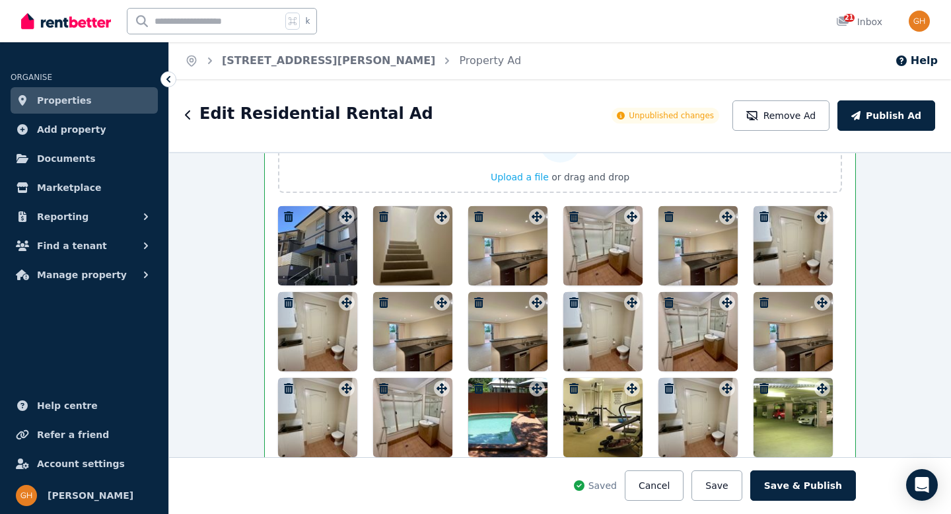
drag, startPoint x: 732, startPoint y: 487, endPoint x: 655, endPoint y: 444, distance: 87.9
click at [733, 487] on button "Save" at bounding box center [717, 485] width 50 height 30
click at [381, 299] on icon "button" at bounding box center [383, 302] width 13 height 11
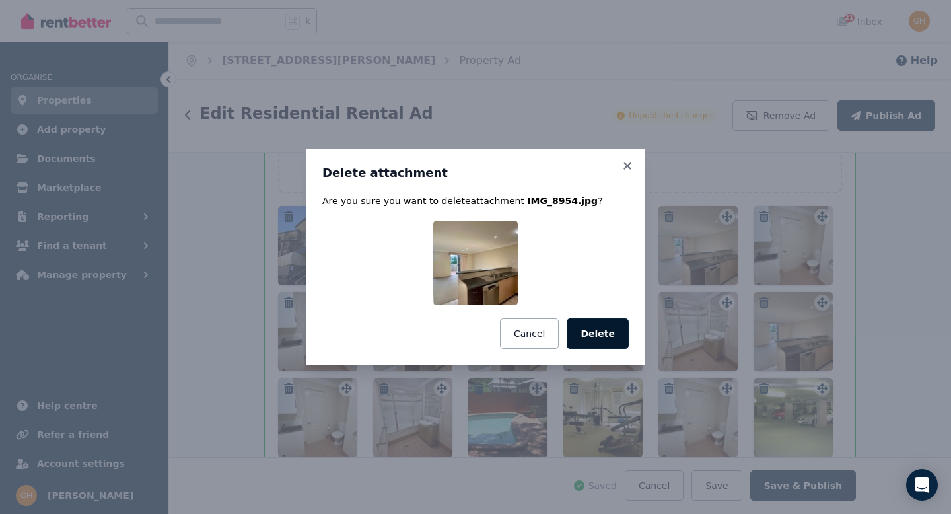
click at [591, 331] on button "Delete" at bounding box center [598, 333] width 62 height 30
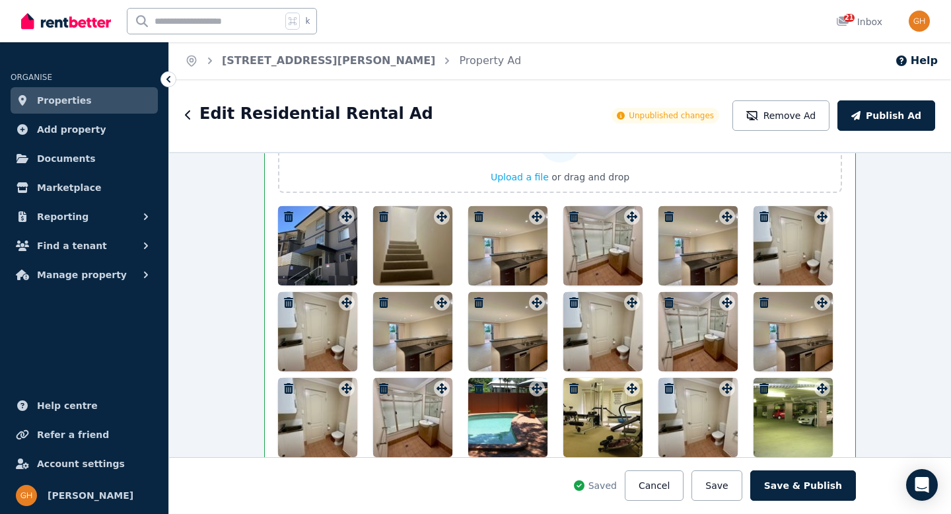
drag, startPoint x: 729, startPoint y: 490, endPoint x: 720, endPoint y: 484, distance: 11.0
click at [729, 490] on button "Save" at bounding box center [717, 485] width 50 height 30
click at [287, 299] on icon "button" at bounding box center [288, 302] width 13 height 11
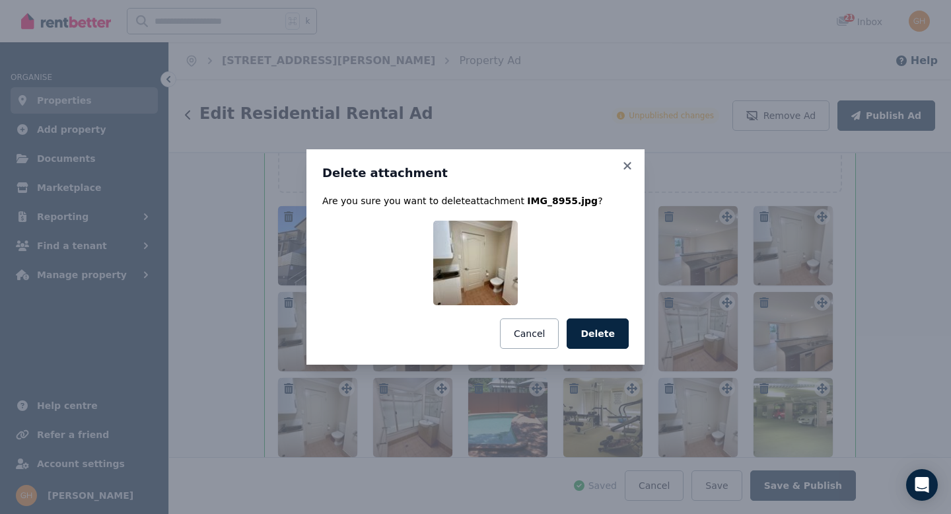
click at [612, 339] on button "Delete" at bounding box center [598, 333] width 62 height 30
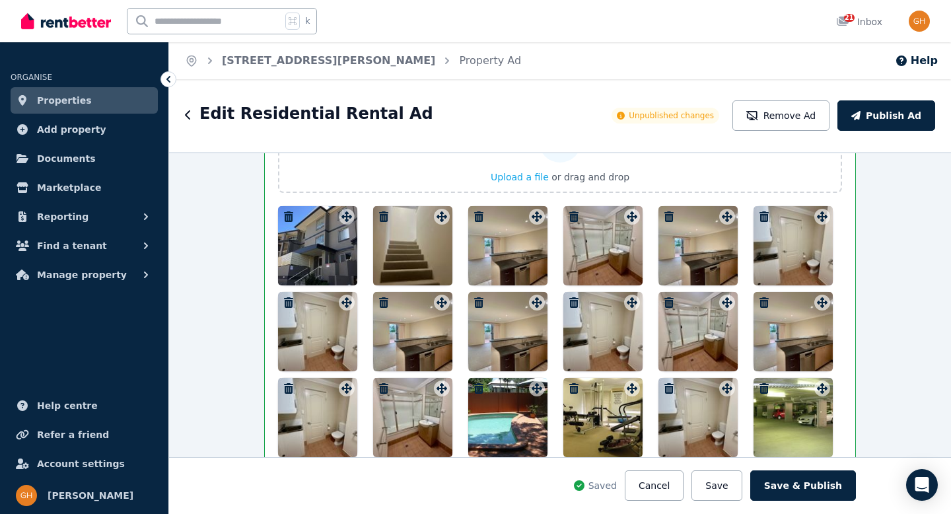
drag, startPoint x: 737, startPoint y: 488, endPoint x: 714, endPoint y: 463, distance: 34.1
click at [737, 488] on button "Save" at bounding box center [717, 485] width 50 height 30
click at [570, 298] on icon "button" at bounding box center [574, 302] width 9 height 11
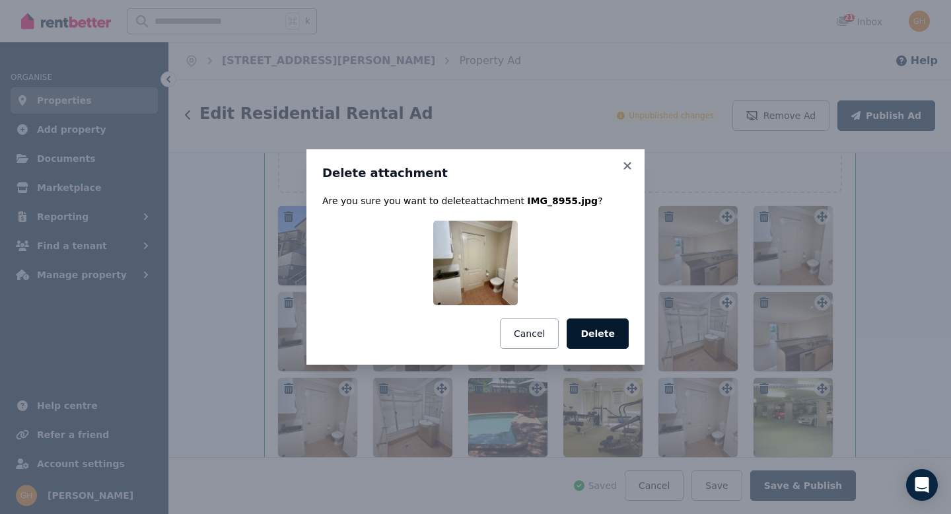
click at [600, 338] on button "Delete" at bounding box center [598, 333] width 62 height 30
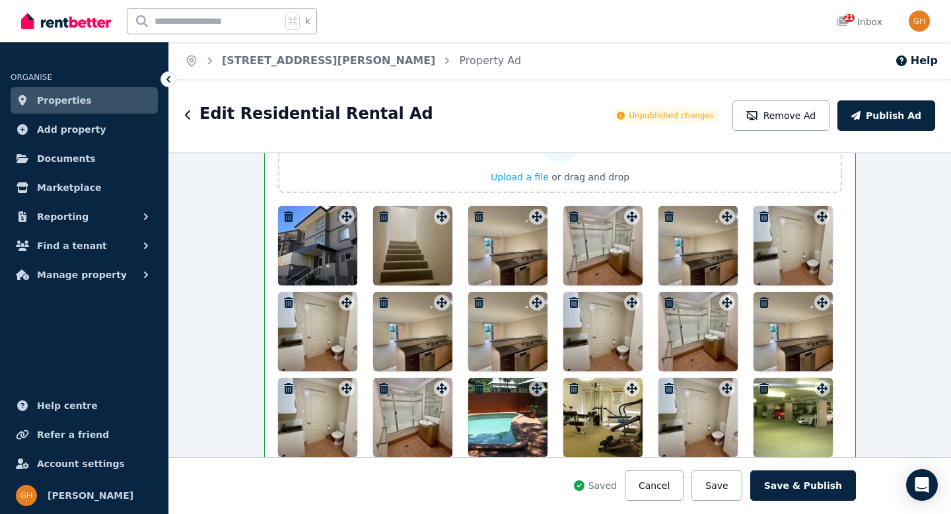
click at [667, 301] on icon "button" at bounding box center [669, 302] width 9 height 11
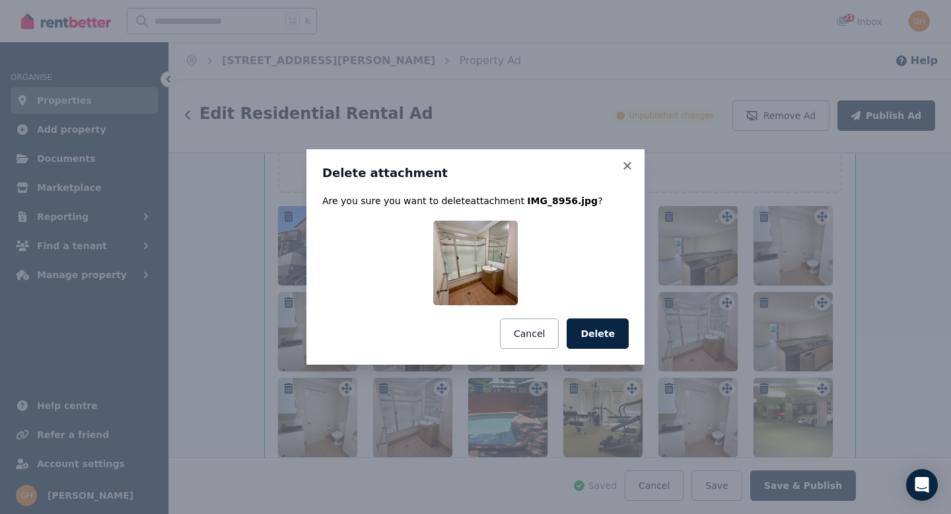
click at [595, 338] on button "Delete" at bounding box center [598, 333] width 62 height 30
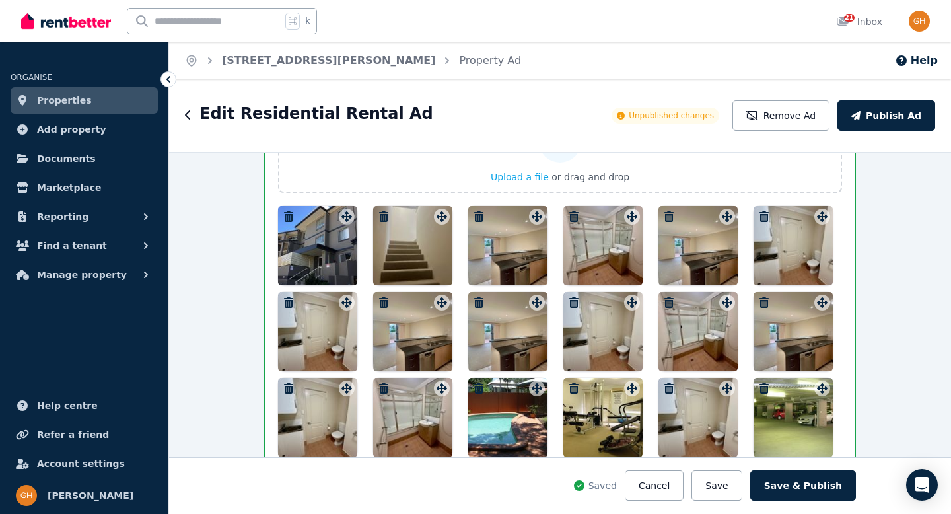
click at [760, 305] on icon "button" at bounding box center [764, 302] width 9 height 11
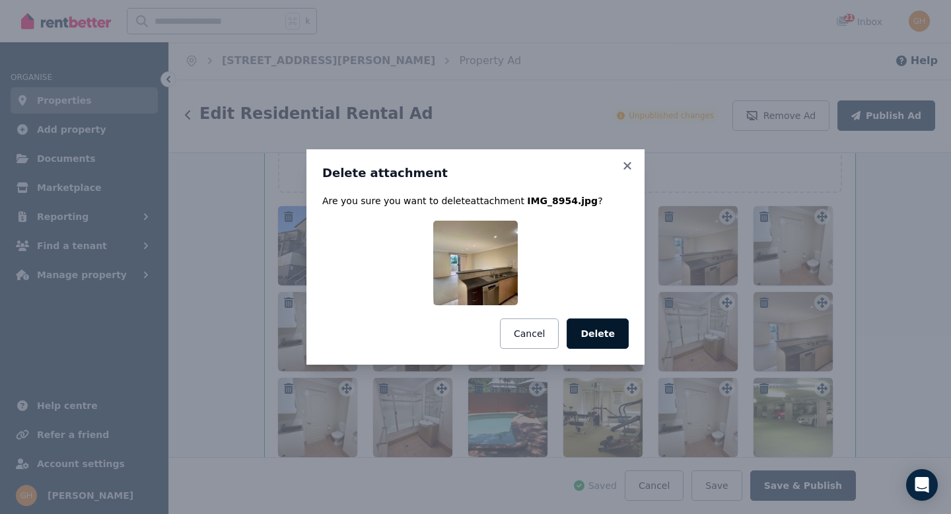
click at [590, 334] on button "Delete" at bounding box center [598, 333] width 62 height 30
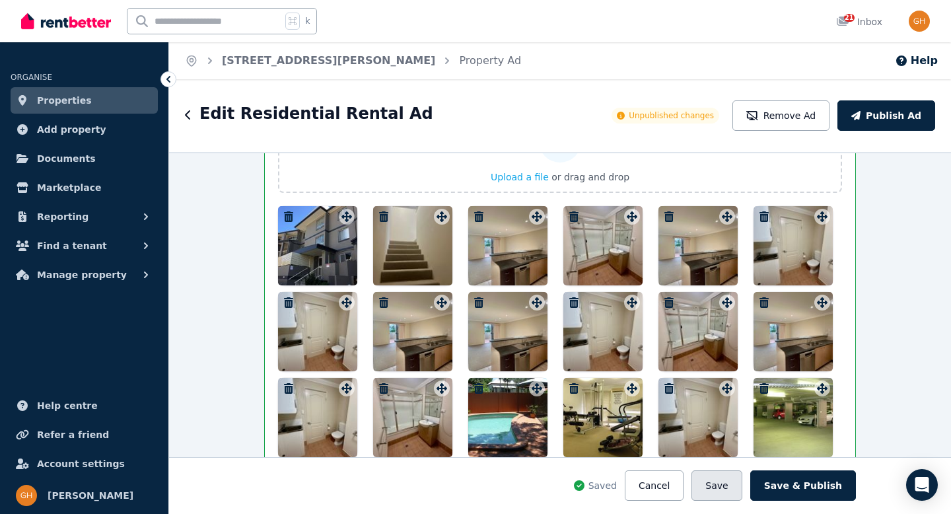
click at [714, 483] on button "Save" at bounding box center [717, 485] width 50 height 30
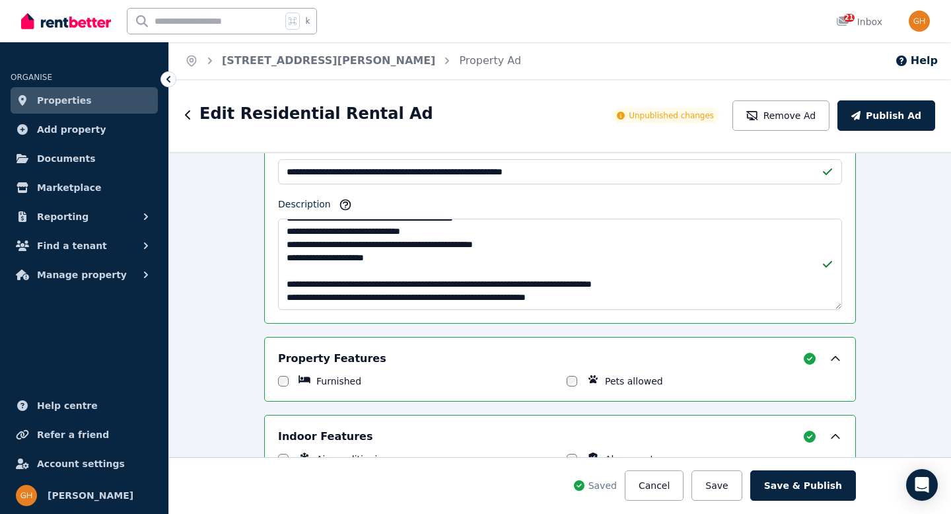
scroll to position [471, 0]
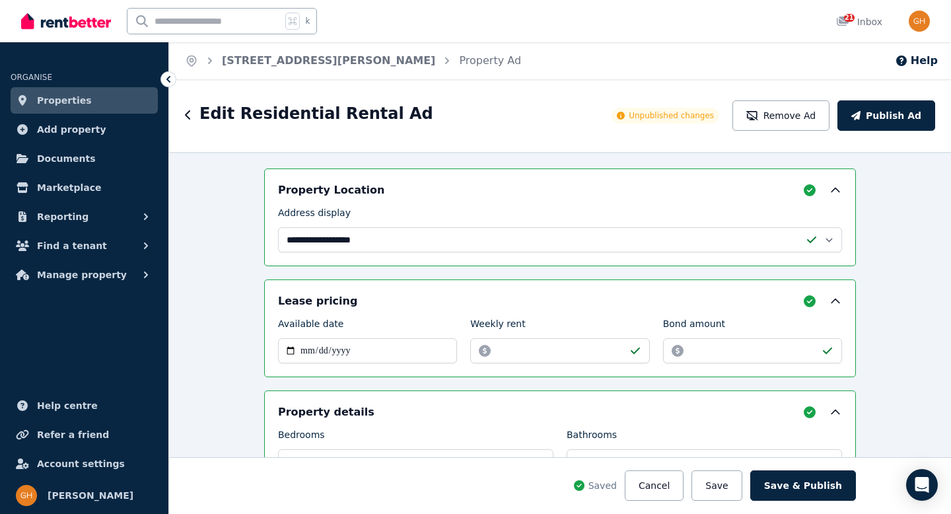
click at [107, 95] on link "Properties" at bounding box center [84, 100] width 147 height 26
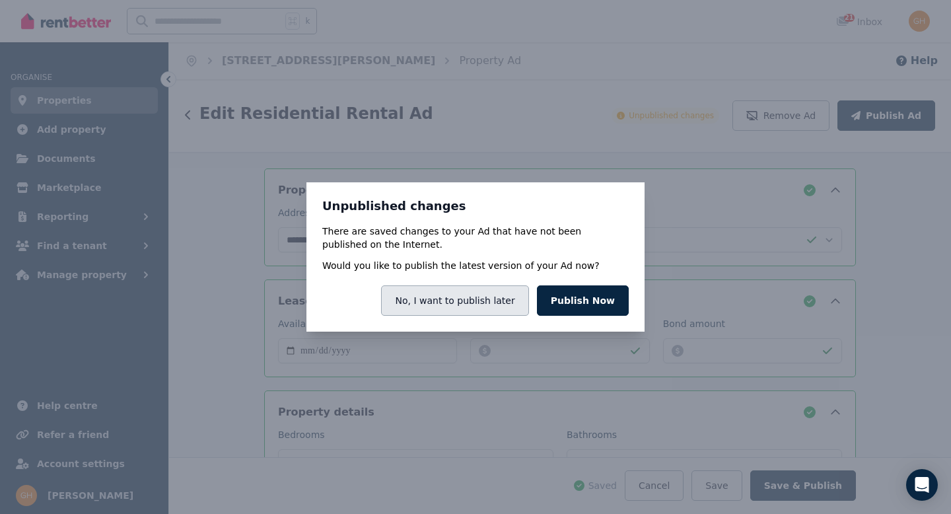
click at [503, 303] on button "No, I want to publish later" at bounding box center [454, 300] width 147 height 30
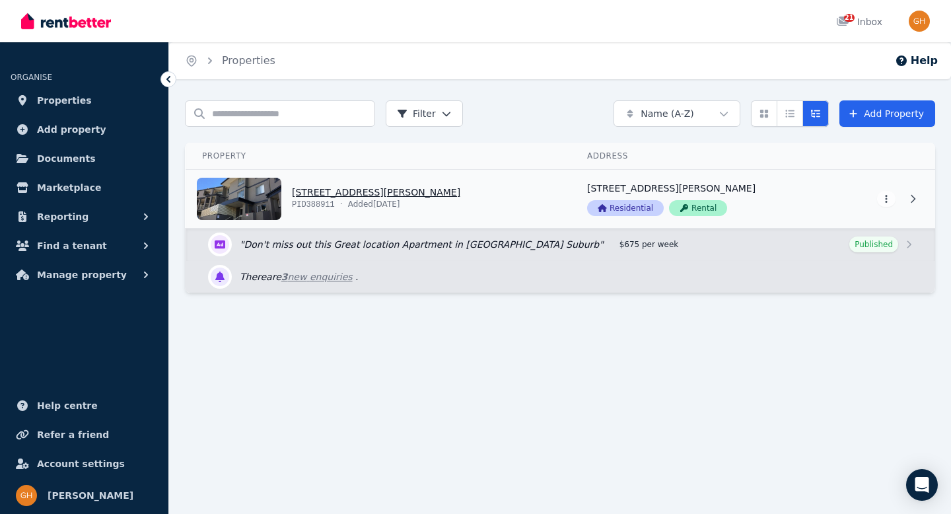
click at [757, 197] on link "View property details" at bounding box center [705, 199] width 266 height 58
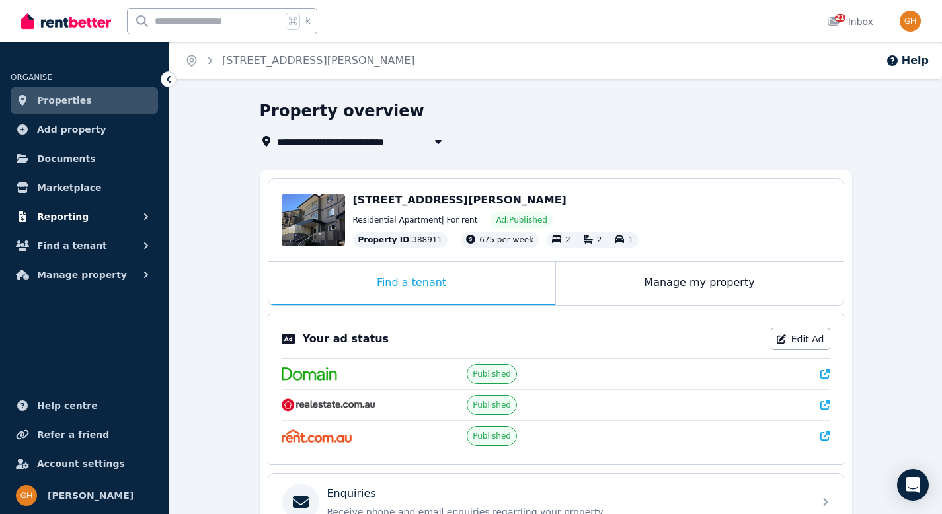
click at [77, 216] on span "Reporting" at bounding box center [63, 217] width 52 height 16
click at [109, 306] on button "Find a tenant" at bounding box center [84, 301] width 147 height 26
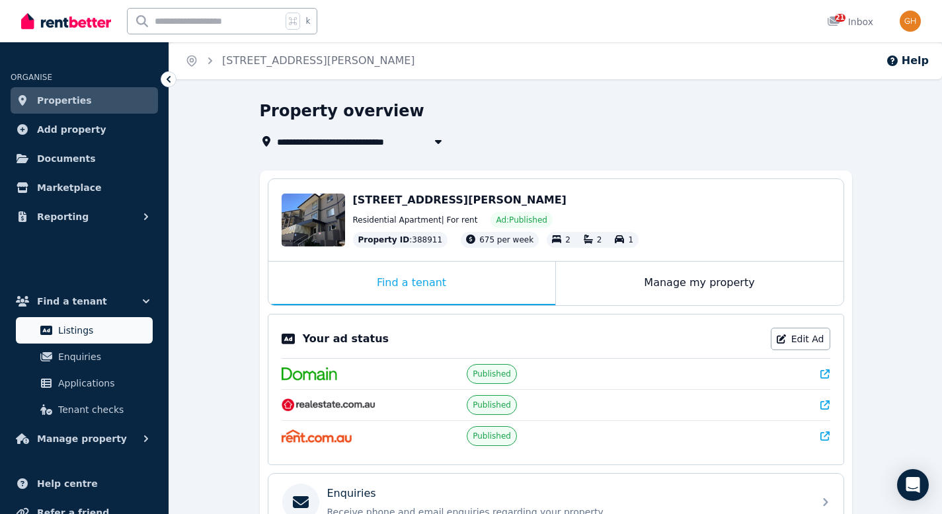
click at [123, 328] on span "Listings" at bounding box center [102, 330] width 89 height 16
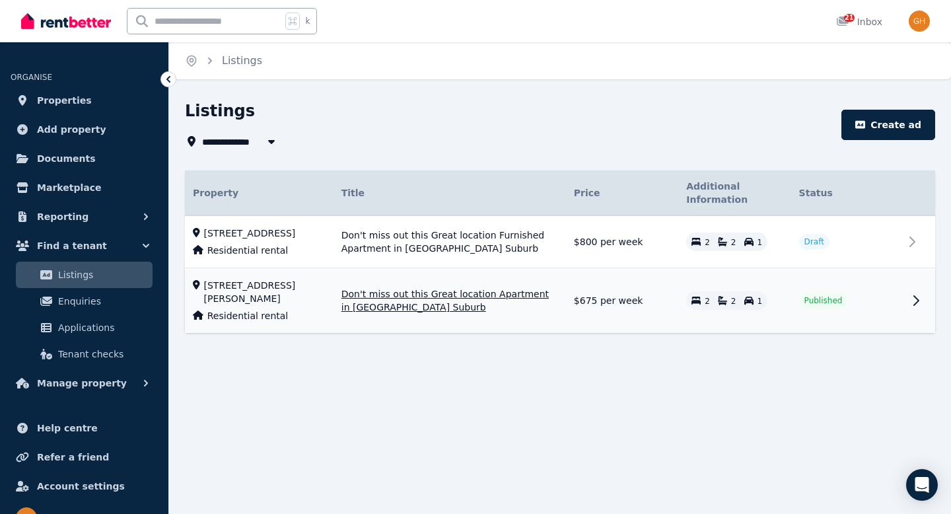
click at [828, 306] on span "Published" at bounding box center [824, 300] width 38 height 11
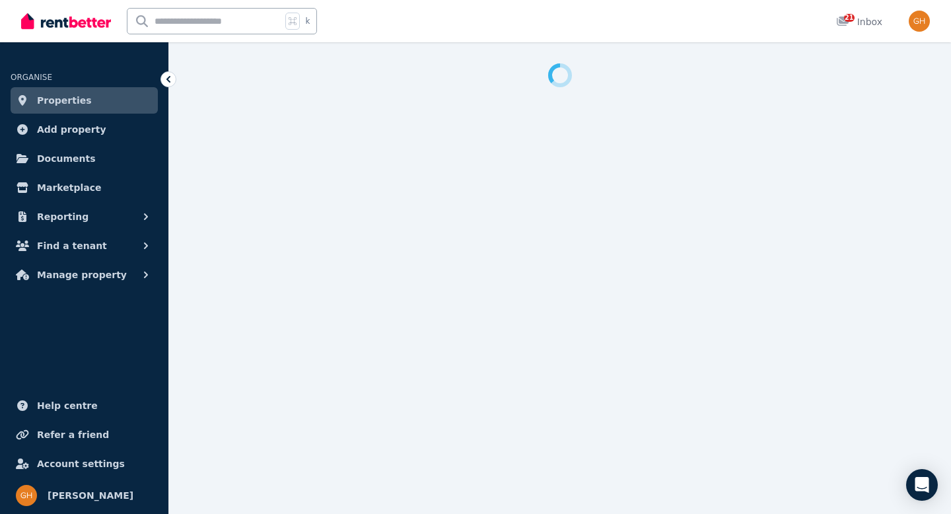
select select "***"
select select "**********"
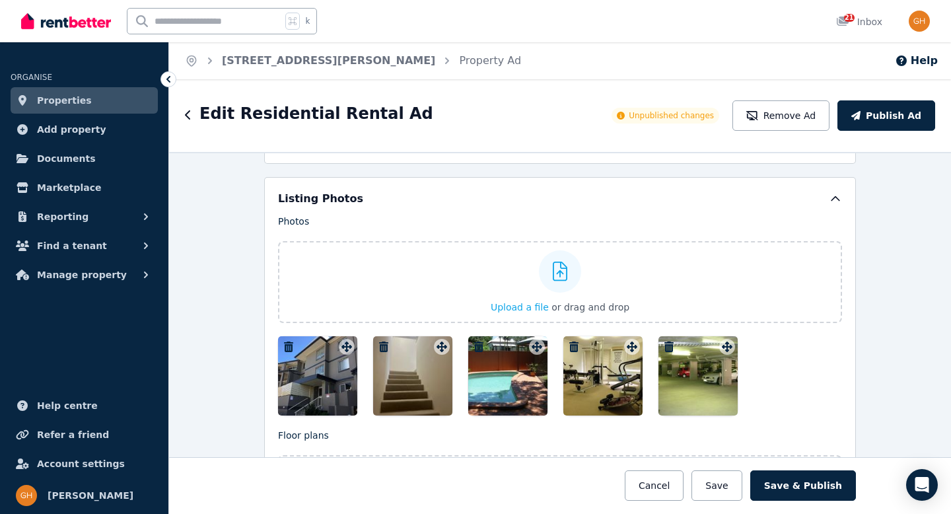
scroll to position [1628, 0]
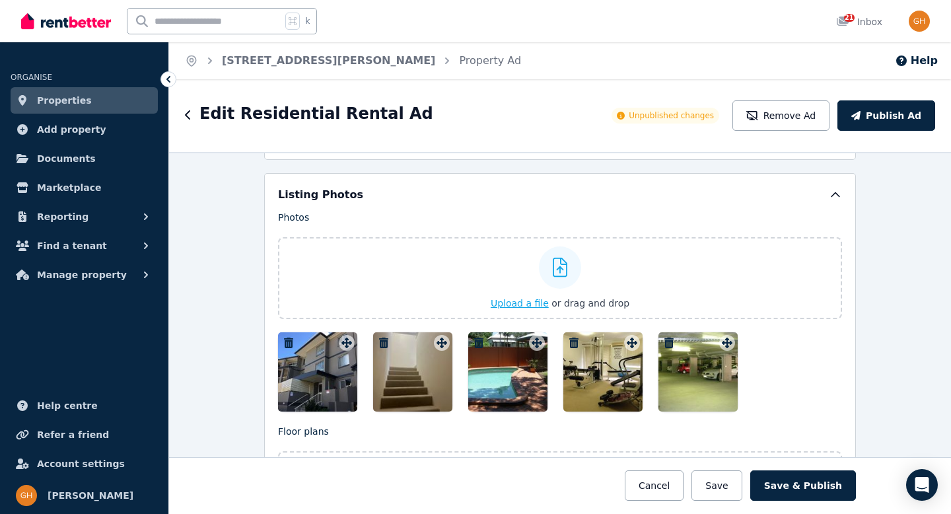
click at [557, 272] on icon at bounding box center [560, 268] width 15 height 20
click at [0, 0] on input "Upload a file or drag and drop" at bounding box center [0, 0] width 0 height 0
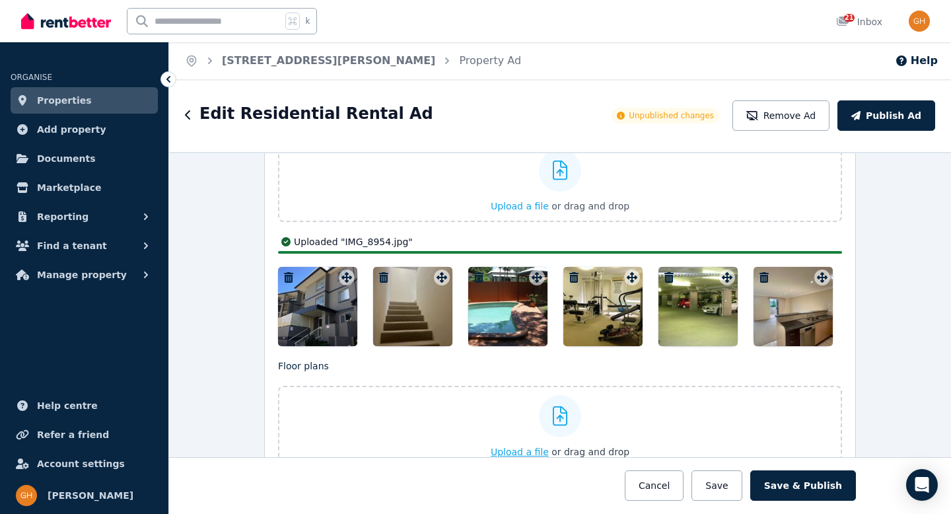
scroll to position [1727, 0]
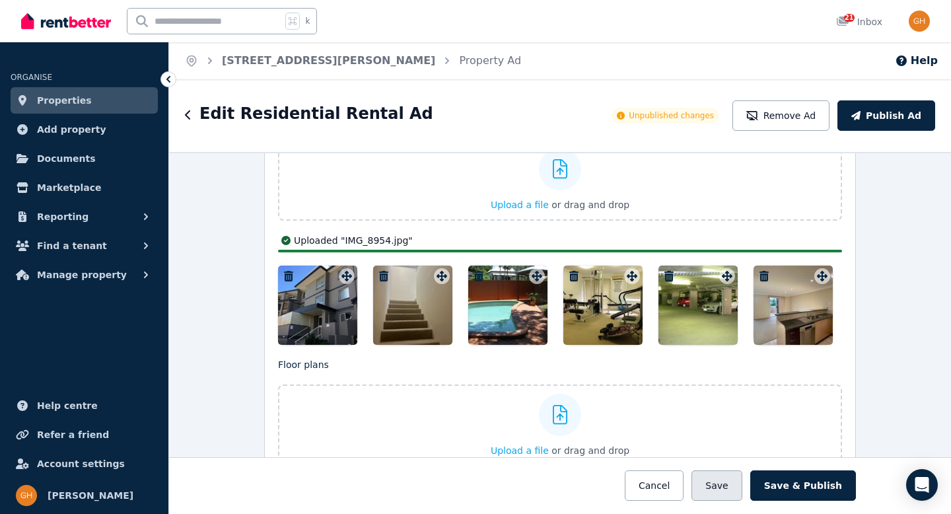
click at [724, 481] on button "Save" at bounding box center [717, 485] width 50 height 30
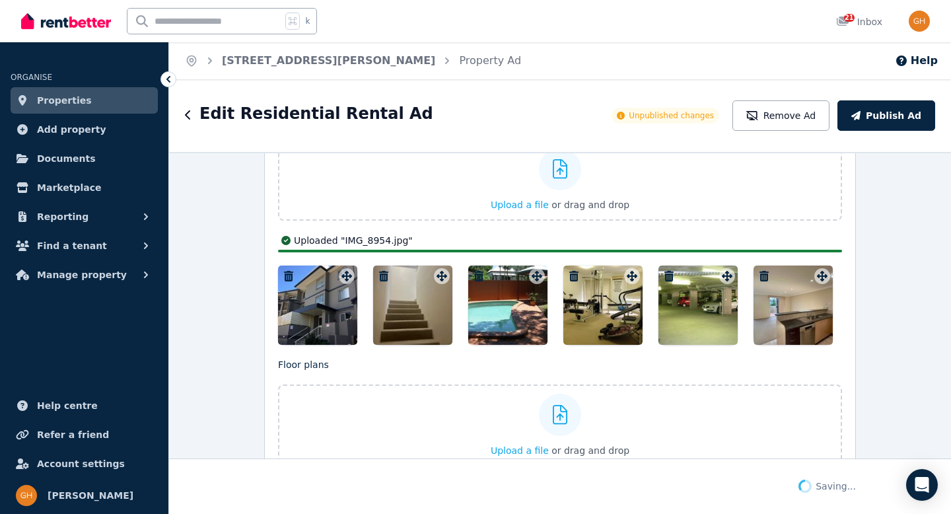
scroll to position [1830, 0]
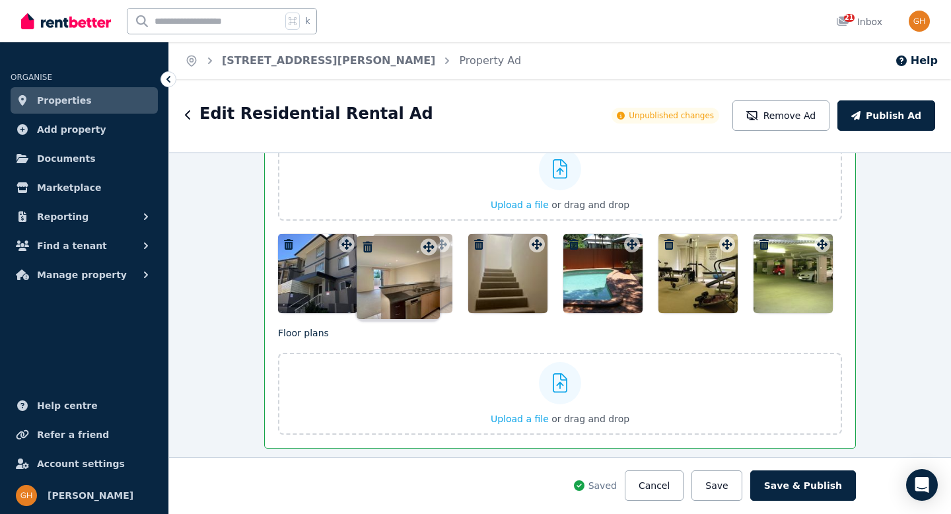
drag, startPoint x: 816, startPoint y: 246, endPoint x: 426, endPoint y: 238, distance: 390.6
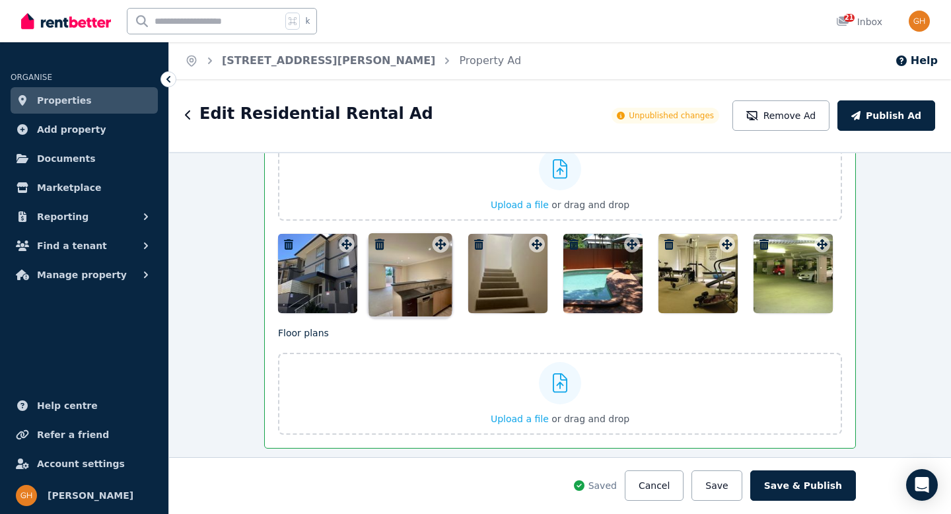
click at [426, 238] on div "Photos Upload a file or drag and drop Uploaded " IMG_8954.jpg " To pick up a dr…" at bounding box center [560, 212] width 564 height 201
click at [727, 479] on button "Save" at bounding box center [717, 485] width 50 height 30
click at [555, 165] on icon at bounding box center [560, 169] width 15 height 20
click at [0, 0] on input "Upload a file or drag and drop" at bounding box center [0, 0] width 0 height 0
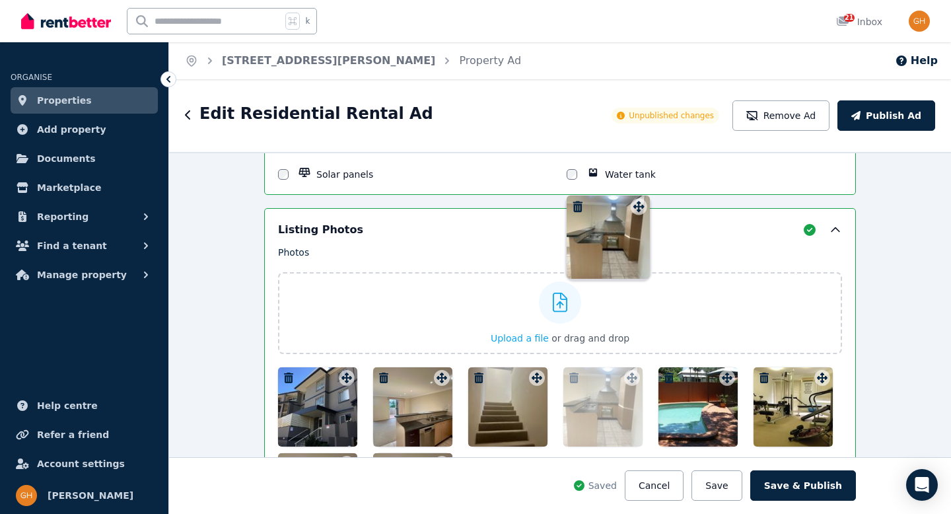
scroll to position [1696, 0]
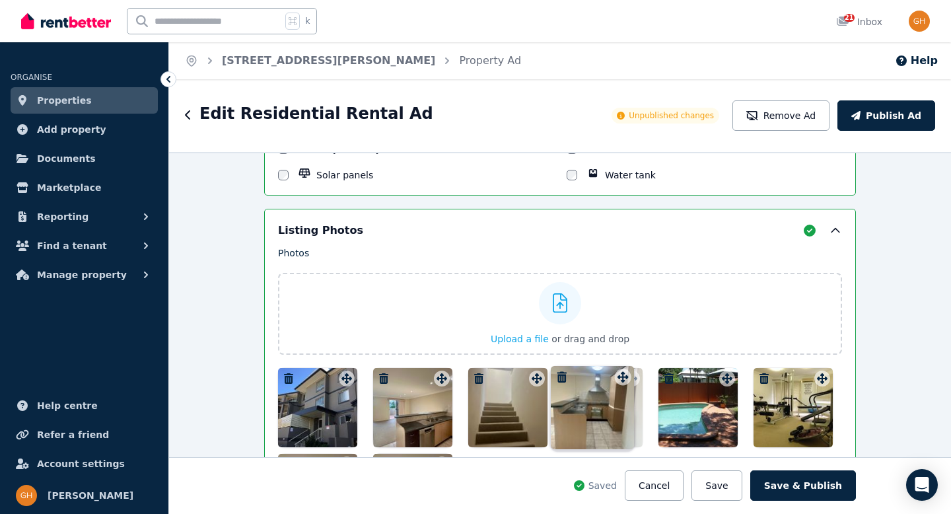
drag, startPoint x: 528, startPoint y: 276, endPoint x: 617, endPoint y: 368, distance: 128.0
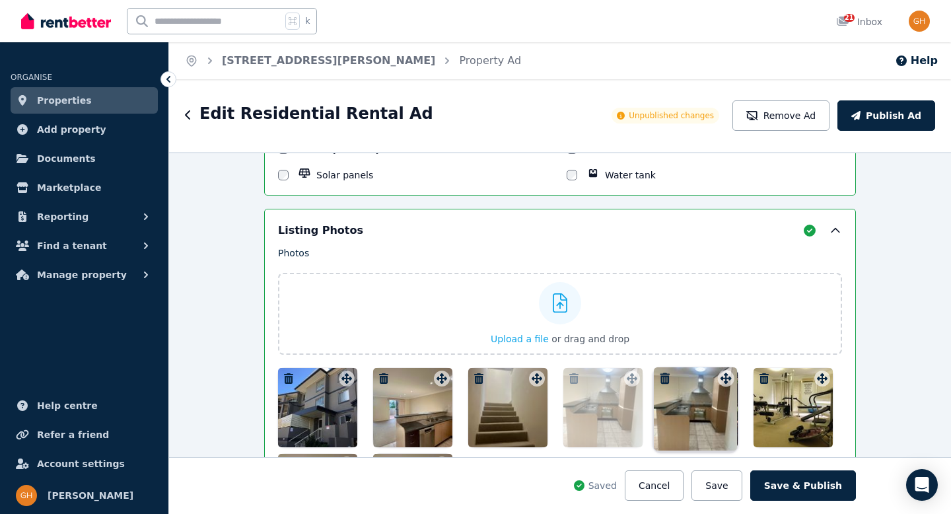
click at [617, 368] on div "Photos Upload a file or drag and drop Uploaded " IMG_8954.jpg " Uploaded " IMG_…" at bounding box center [560, 389] width 564 height 287
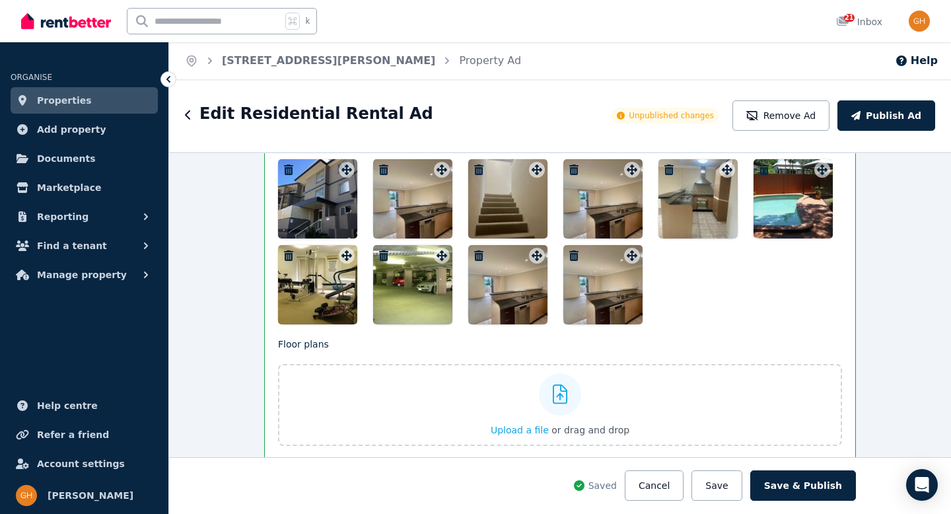
scroll to position [1904, 0]
click at [735, 487] on button "Save" at bounding box center [717, 485] width 50 height 30
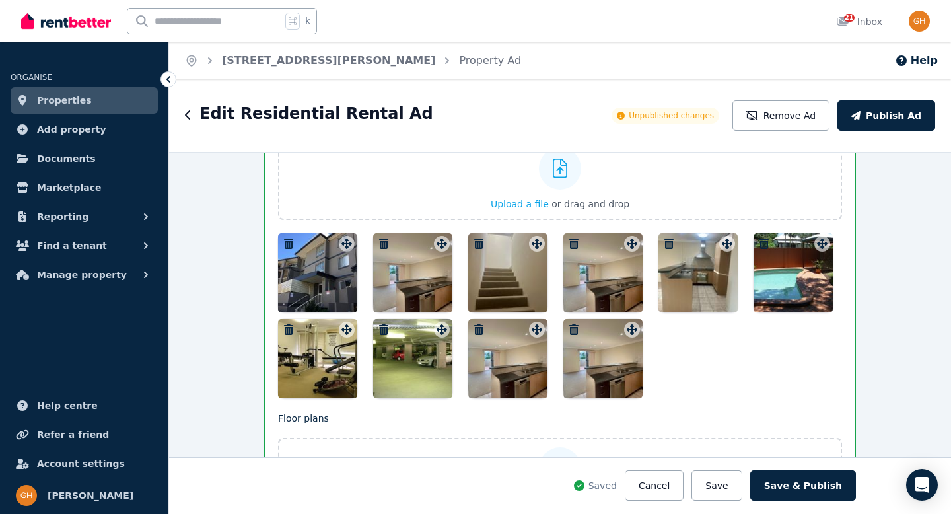
scroll to position [1831, 0]
click at [723, 486] on button "Save" at bounding box center [717, 485] width 50 height 30
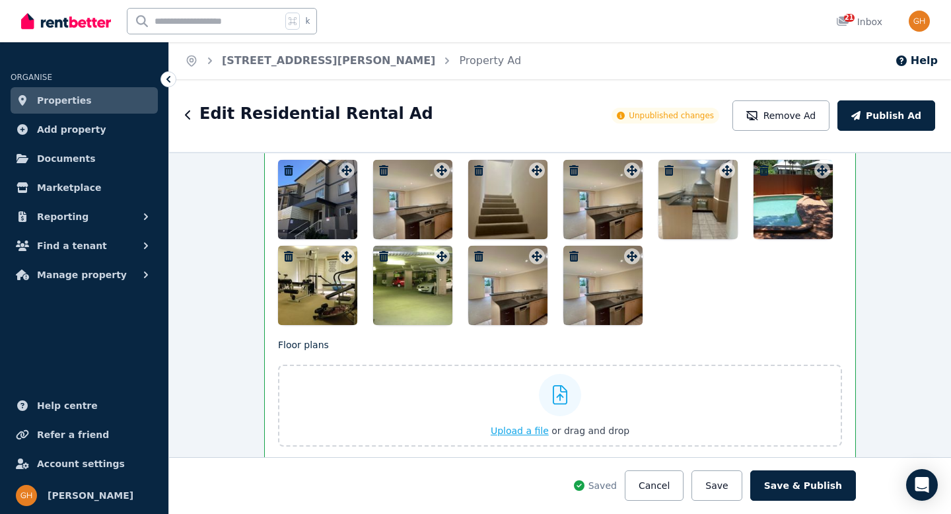
scroll to position [1866, 0]
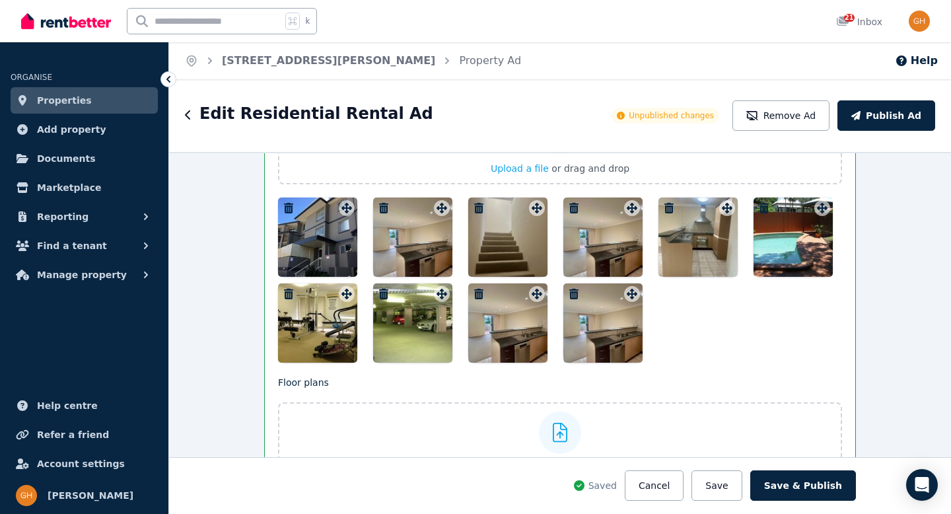
click at [474, 291] on icon "button" at bounding box center [478, 294] width 9 height 11
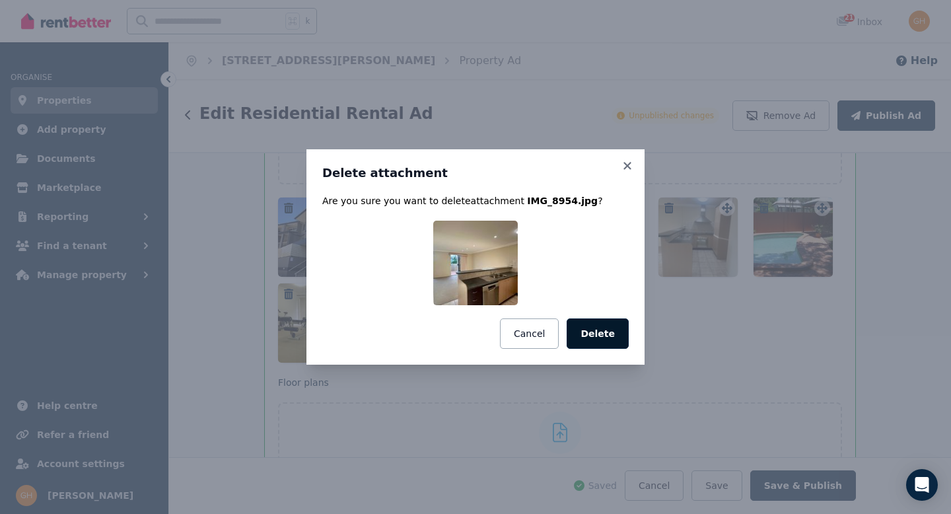
click at [604, 333] on button "Delete" at bounding box center [598, 333] width 62 height 30
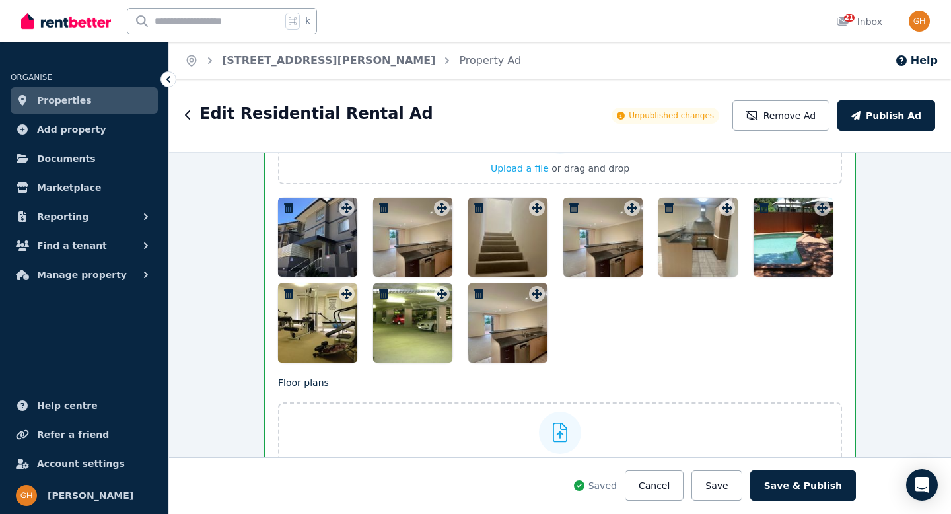
click at [719, 480] on button "Save" at bounding box center [717, 485] width 50 height 30
click at [474, 291] on icon "button" at bounding box center [478, 294] width 9 height 11
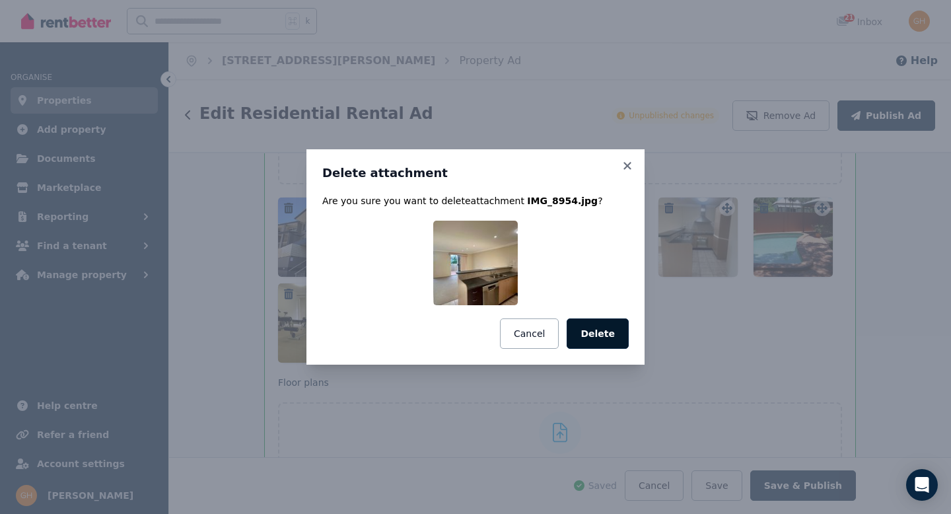
click at [593, 326] on button "Delete" at bounding box center [598, 333] width 62 height 30
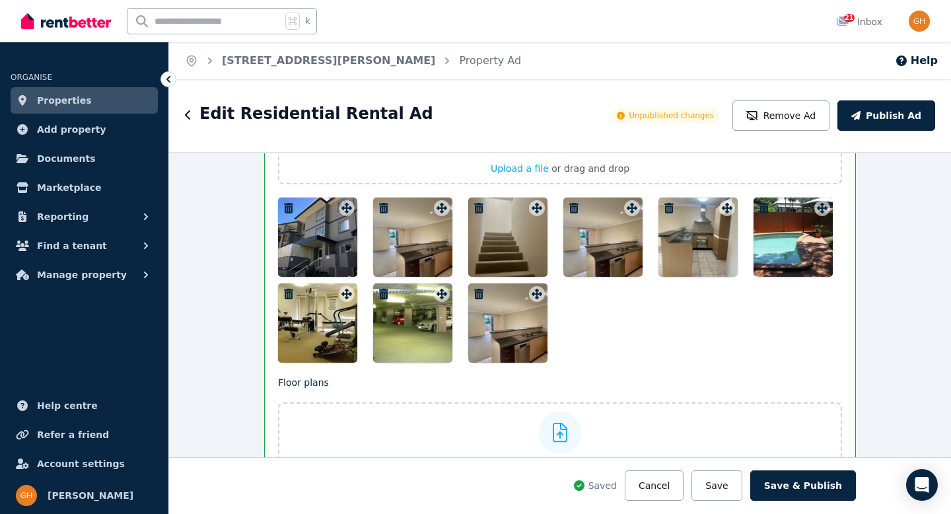
click at [572, 209] on icon "button" at bounding box center [574, 208] width 9 height 11
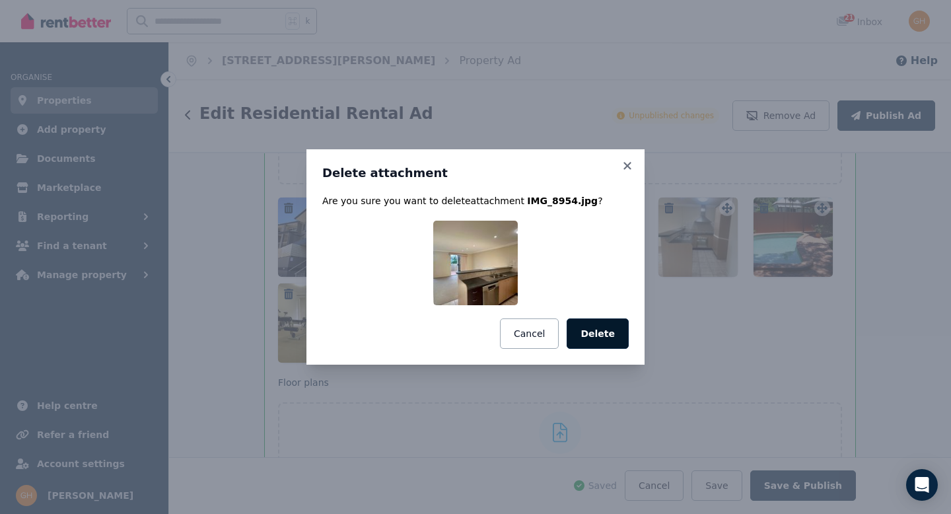
click at [600, 332] on button "Delete" at bounding box center [598, 333] width 62 height 30
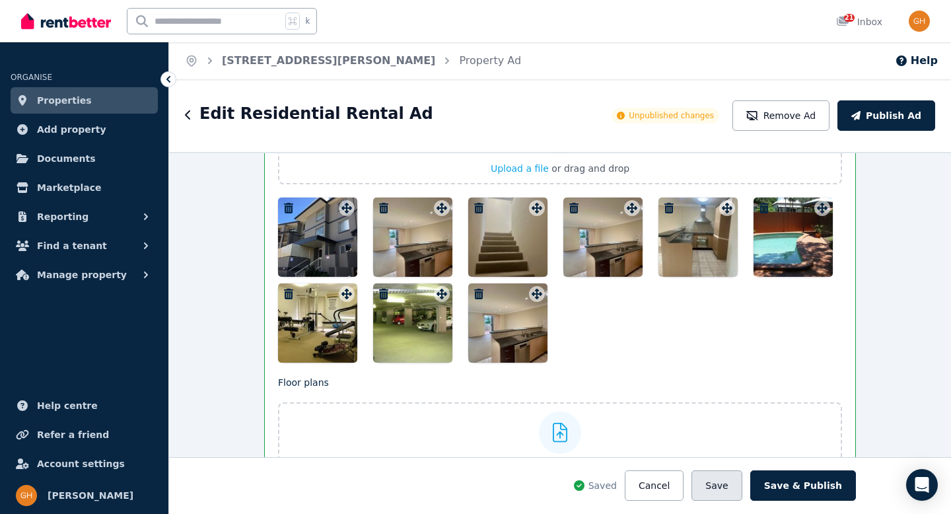
click at [727, 493] on button "Save" at bounding box center [717, 485] width 50 height 30
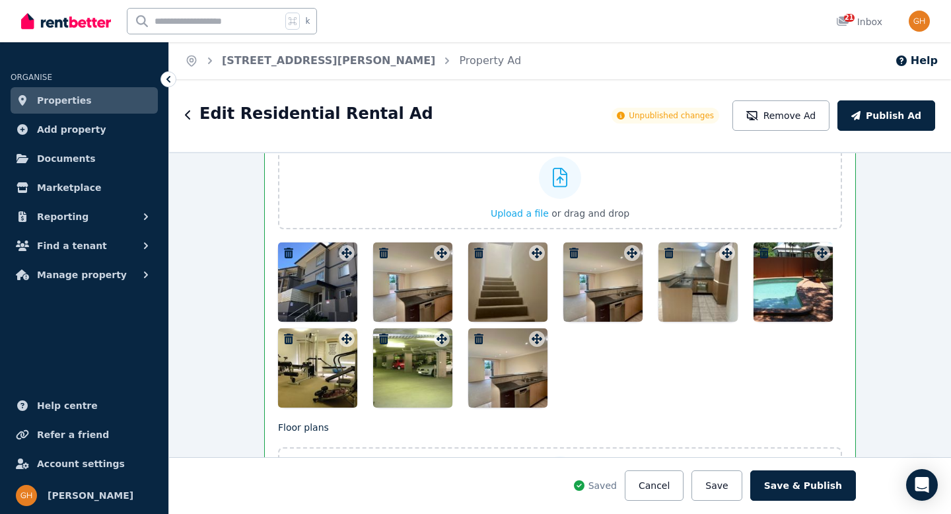
scroll to position [1822, 0]
click at [553, 178] on icon at bounding box center [560, 177] width 15 height 20
click at [0, 0] on input "Upload a file or drag and drop" at bounding box center [0, 0] width 0 height 0
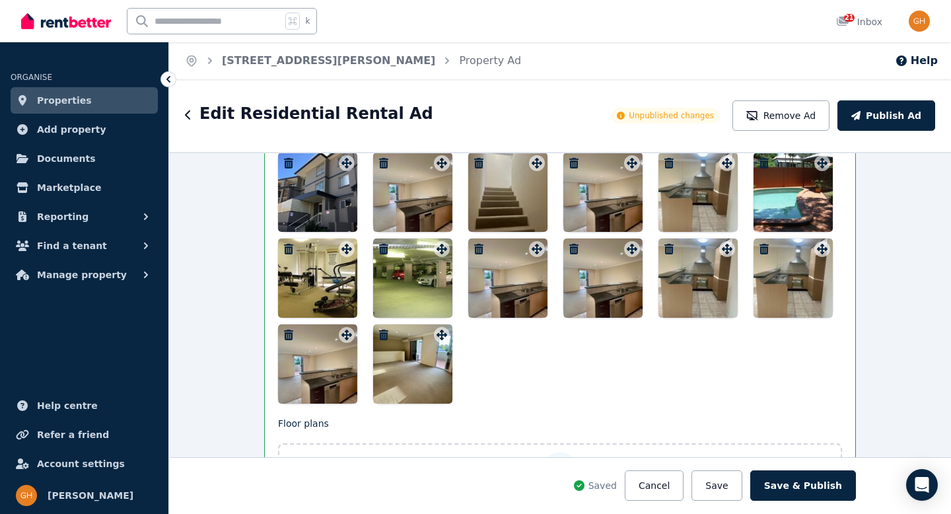
scroll to position [1879, 0]
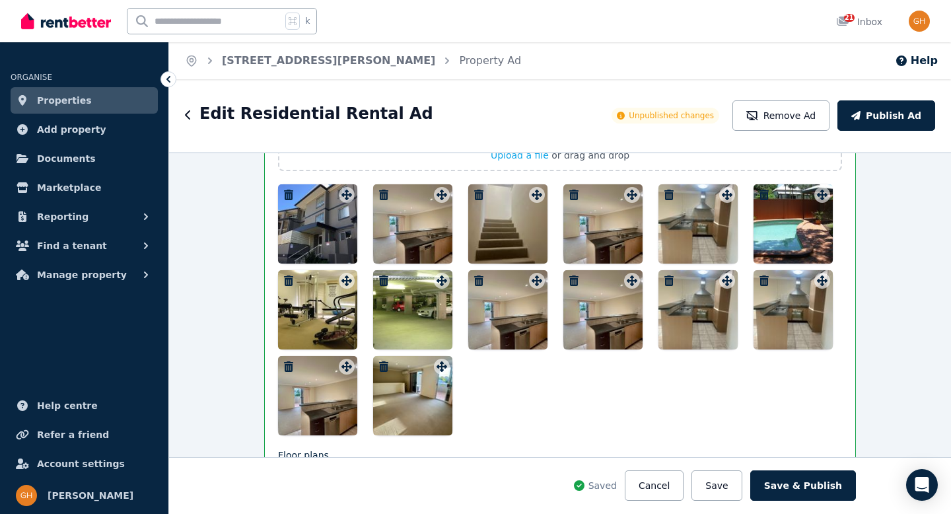
drag, startPoint x: 811, startPoint y: 364, endPoint x: 795, endPoint y: 279, distance: 86.7
click at [687, 309] on div at bounding box center [560, 309] width 564 height 251
click at [762, 276] on icon "button" at bounding box center [764, 281] width 13 height 11
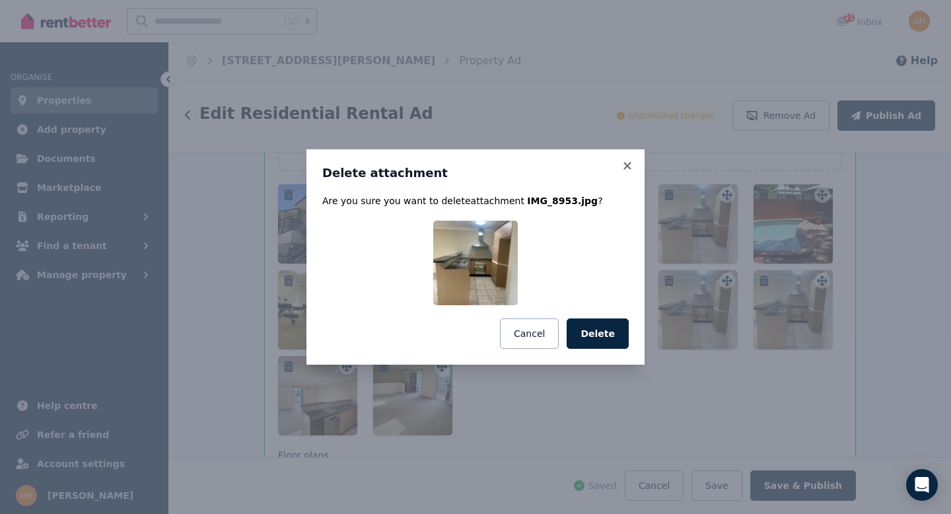
click at [614, 331] on button "Delete" at bounding box center [598, 333] width 62 height 30
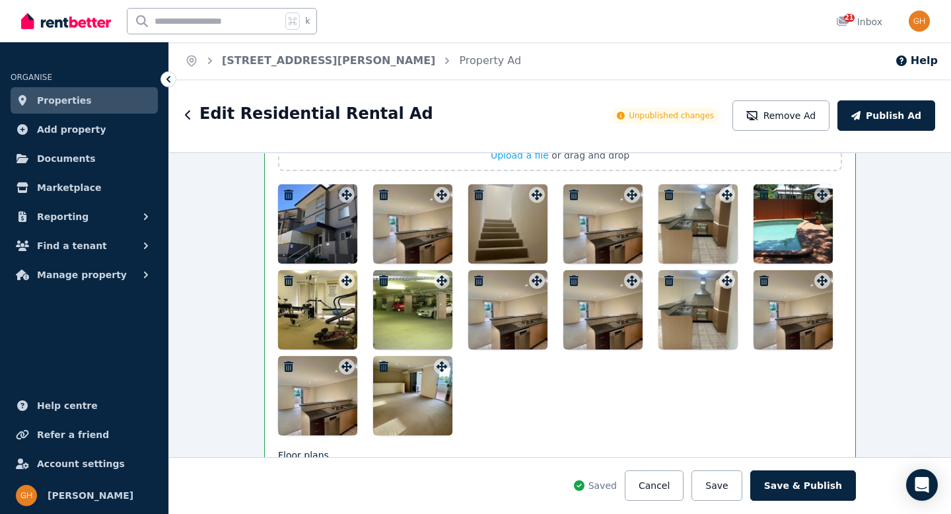
click at [667, 281] on icon "button" at bounding box center [669, 281] width 9 height 11
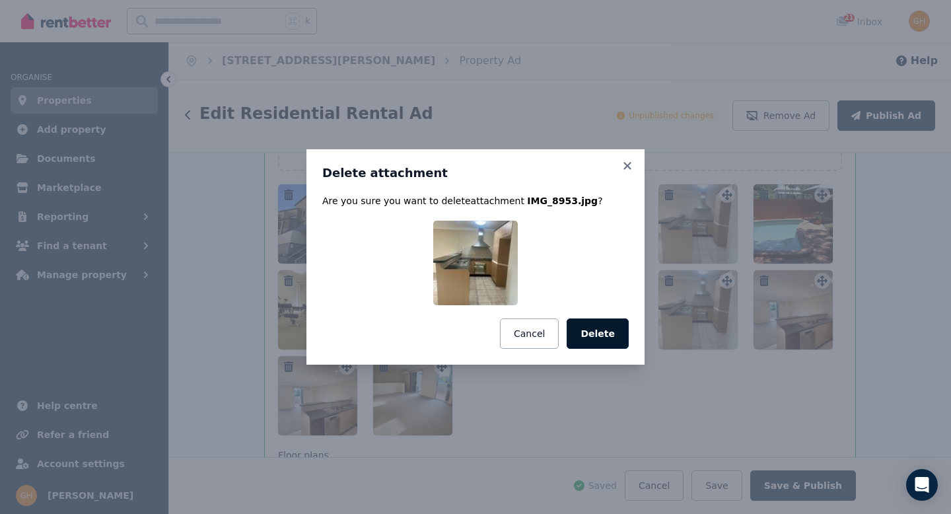
click at [609, 326] on button "Delete" at bounding box center [598, 333] width 62 height 30
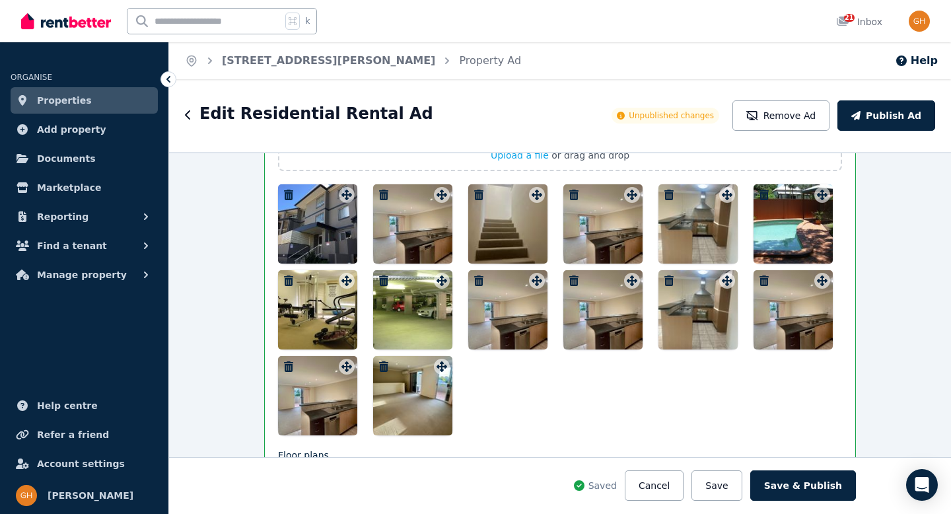
drag, startPoint x: 432, startPoint y: 373, endPoint x: 580, endPoint y: 355, distance: 149.2
click at [599, 350] on div at bounding box center [560, 309] width 564 height 251
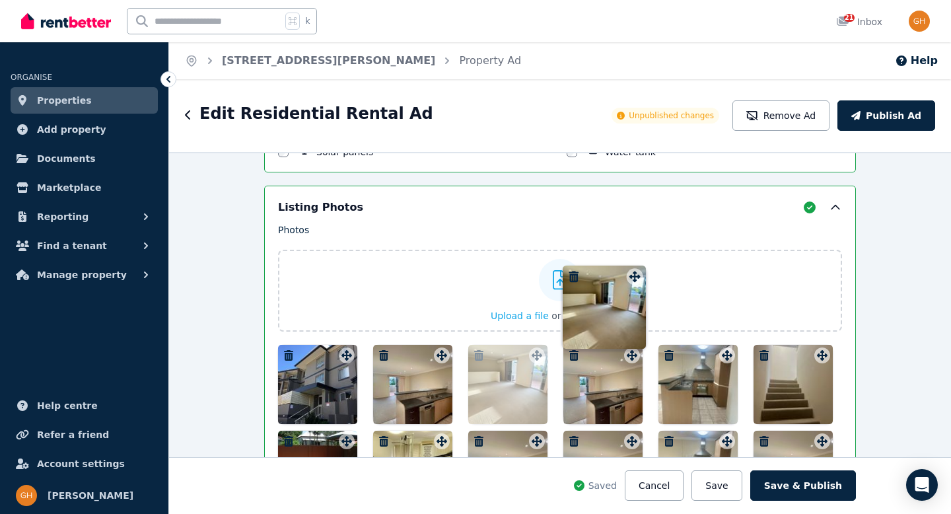
scroll to position [1709, 0]
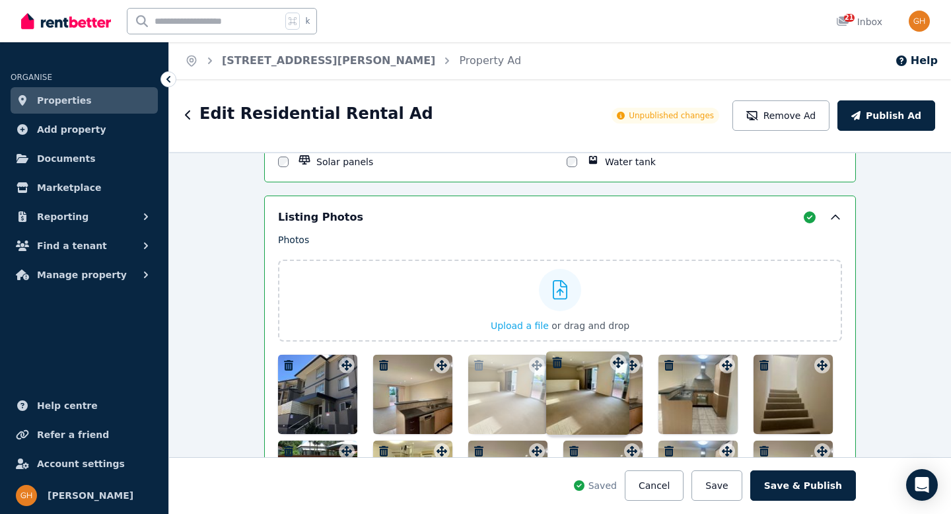
drag, startPoint x: 435, startPoint y: 371, endPoint x: 614, endPoint y: 357, distance: 179.6
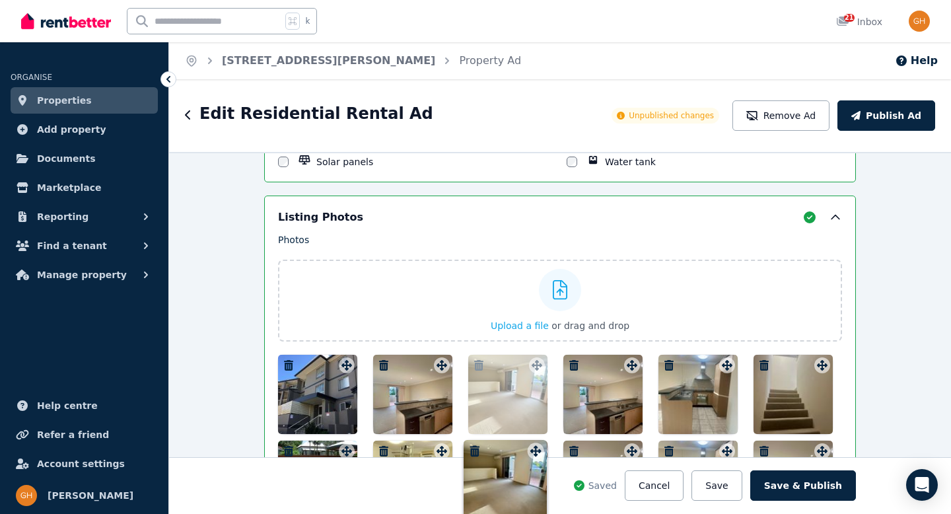
click at [614, 357] on div "Photos Upload a file or drag and drop Uploaded " IMG_8954.jpg " Uploaded " IMG_…" at bounding box center [560, 419] width 564 height 373
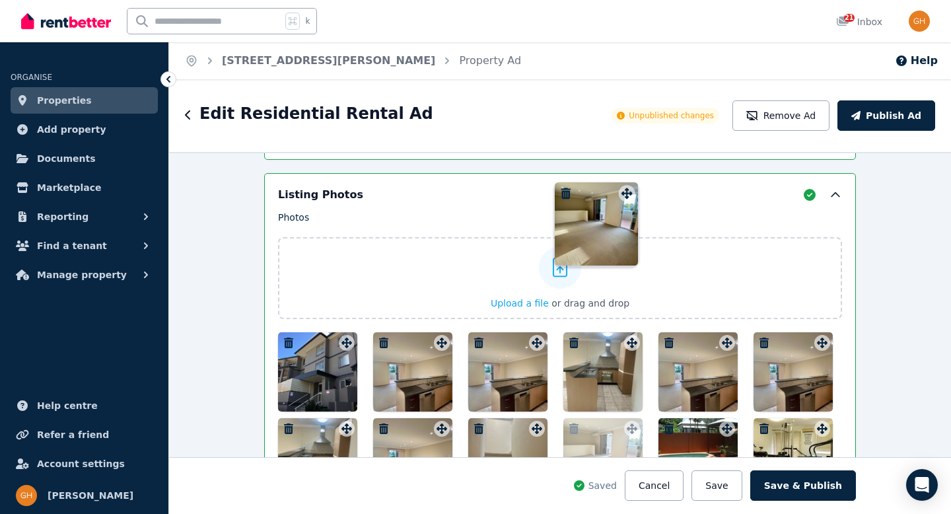
scroll to position [1721, 0]
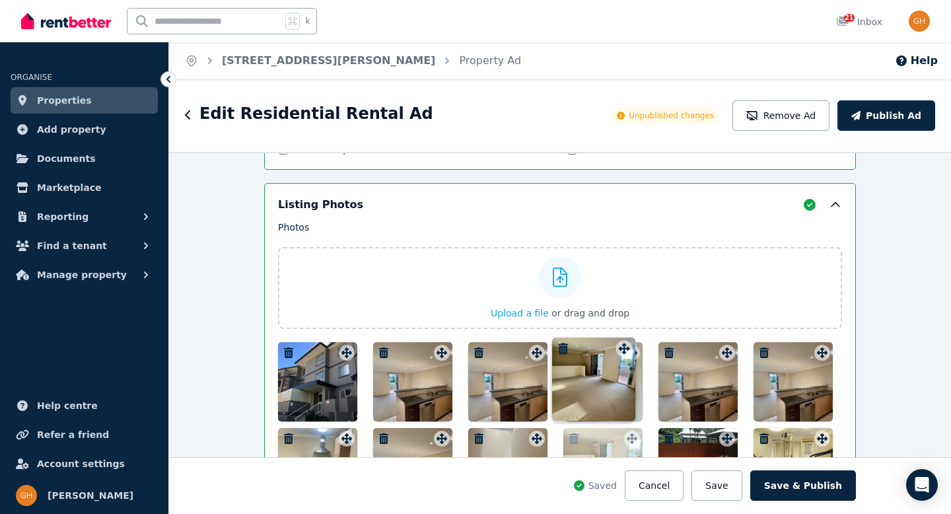
drag, startPoint x: 530, startPoint y: 281, endPoint x: 620, endPoint y: 341, distance: 108.3
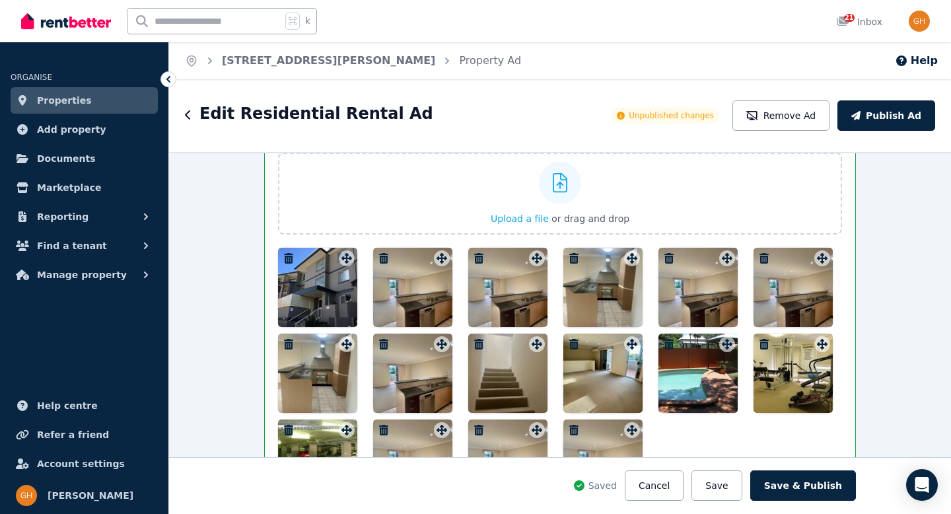
scroll to position [1875, 0]
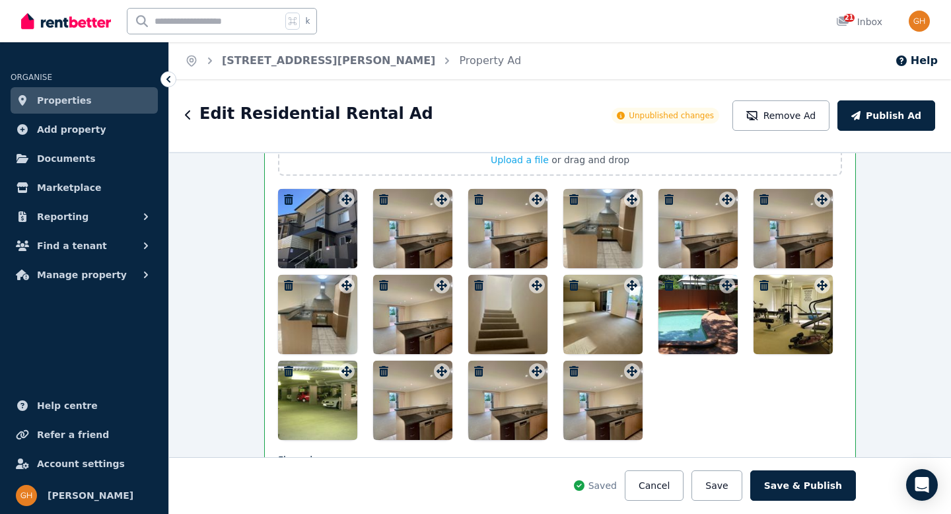
drag, startPoint x: 621, startPoint y: 291, endPoint x: 611, endPoint y: 227, distance: 65.6
click at [609, 221] on div at bounding box center [560, 314] width 564 height 251
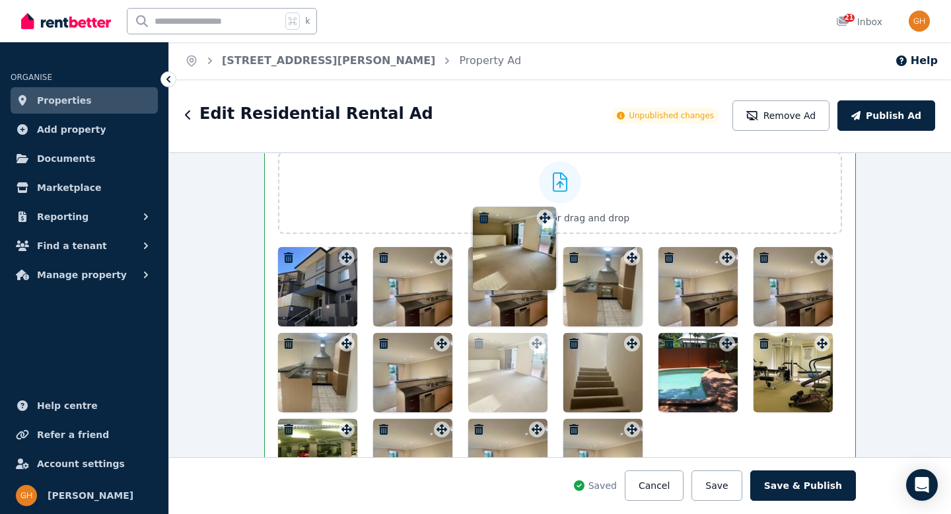
scroll to position [1799, 0]
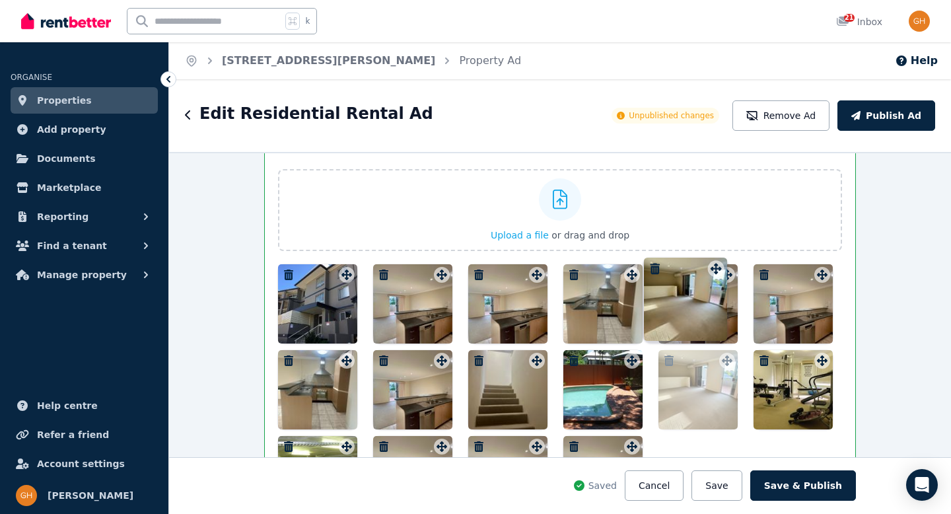
drag, startPoint x: 628, startPoint y: 287, endPoint x: 714, endPoint y: 260, distance: 90.9
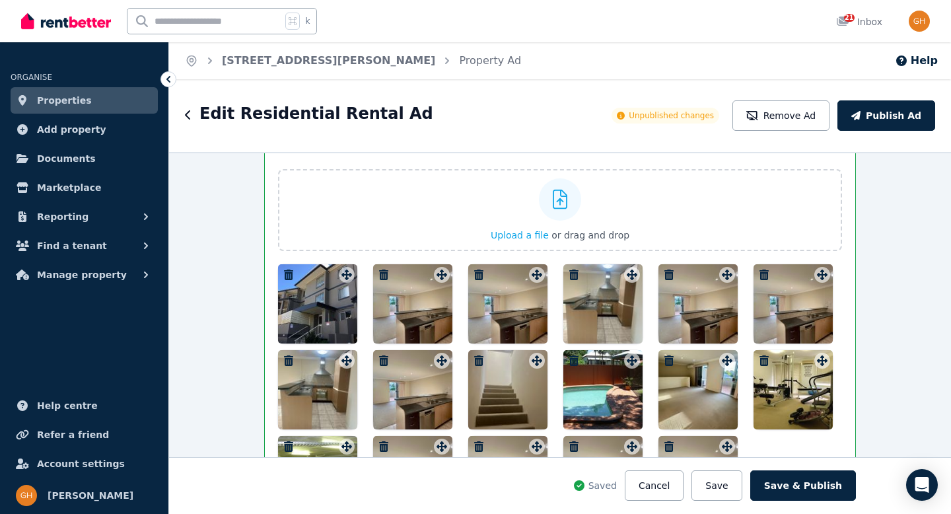
drag, startPoint x: 705, startPoint y: 389, endPoint x: 704, endPoint y: 351, distance: 38.3
click at [701, 339] on div at bounding box center [560, 389] width 564 height 251
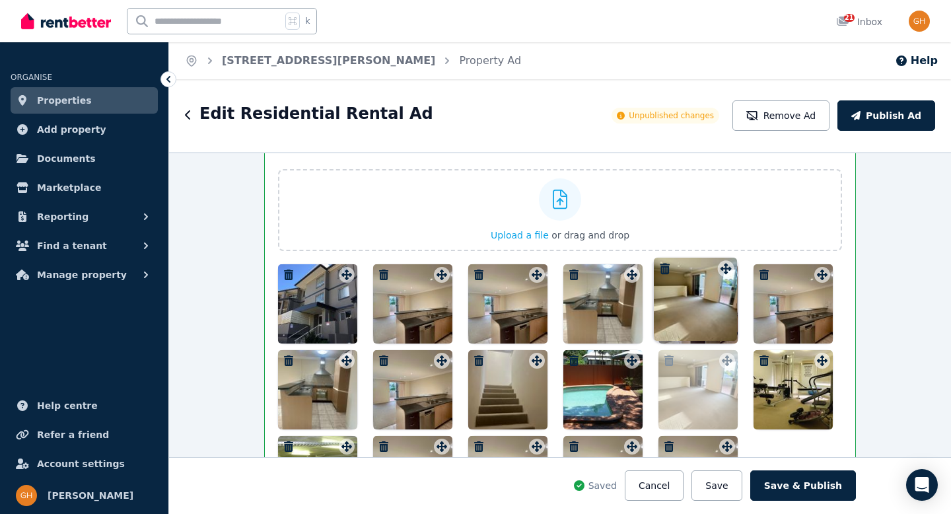
drag, startPoint x: 721, startPoint y: 361, endPoint x: 723, endPoint y: 258, distance: 103.1
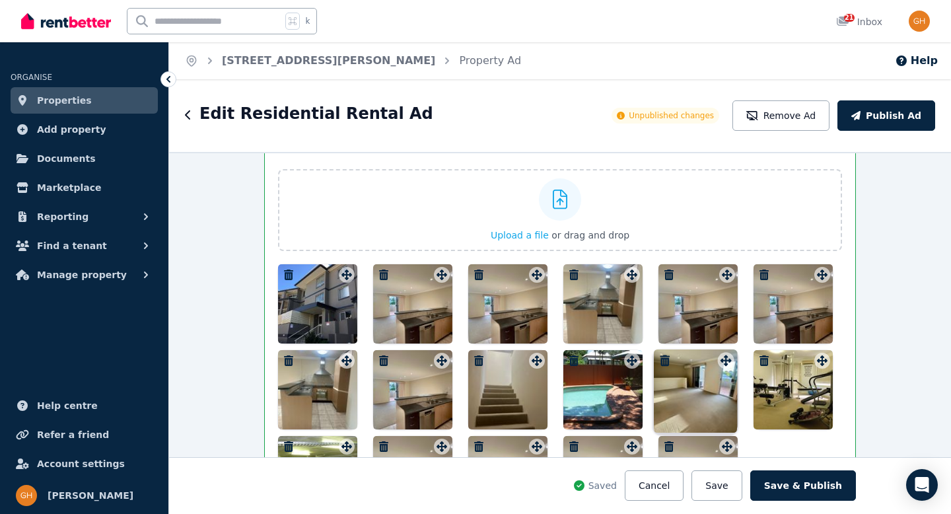
click at [723, 258] on div "Photos Upload a file or drag and drop Uploaded " IMG_8954.jpg " Uploaded " IMG_…" at bounding box center [560, 329] width 564 height 373
click at [718, 488] on button "Save" at bounding box center [717, 485] width 50 height 30
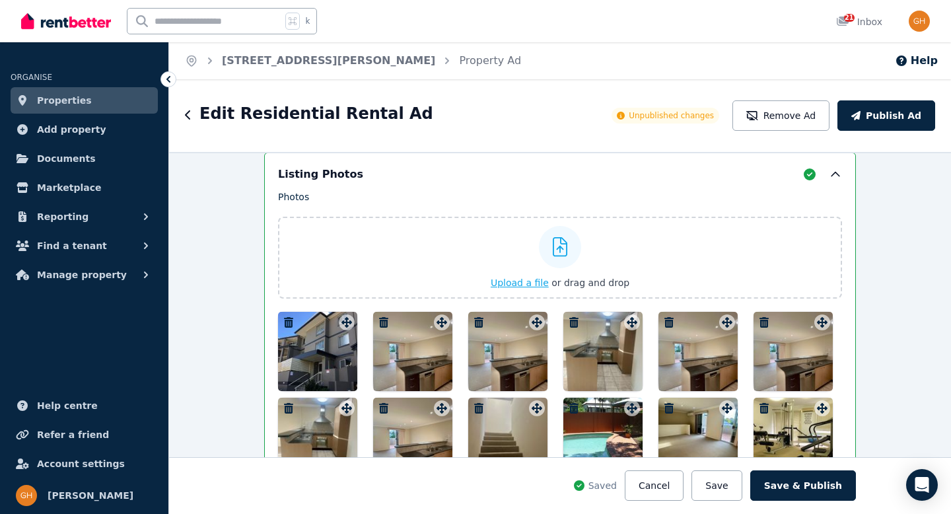
scroll to position [1751, 0]
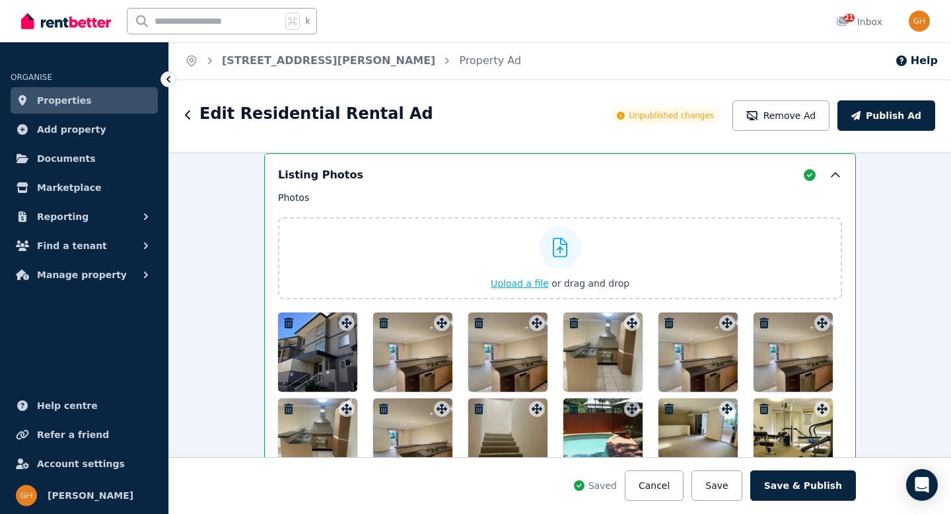
click at [554, 250] on icon at bounding box center [560, 248] width 15 height 20
click at [0, 0] on input "Upload a file or drag and drop" at bounding box center [0, 0] width 0 height 0
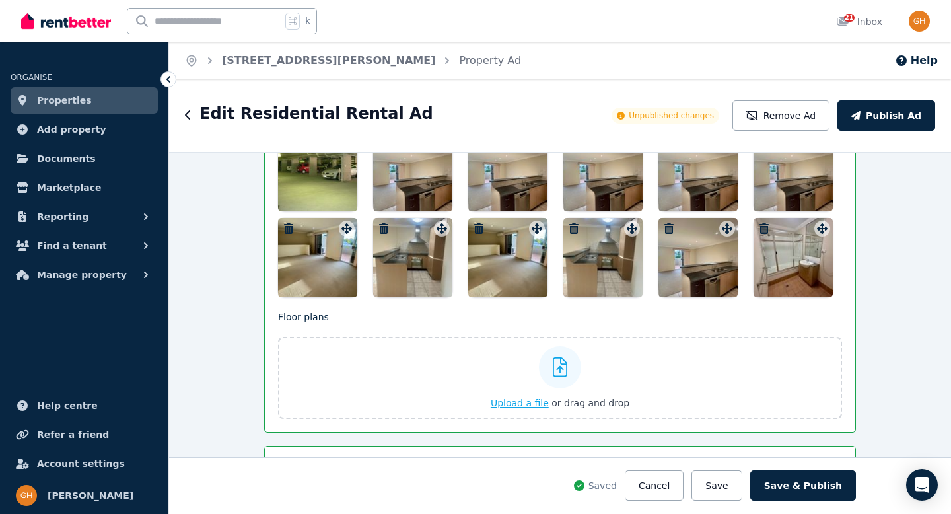
scroll to position [2071, 0]
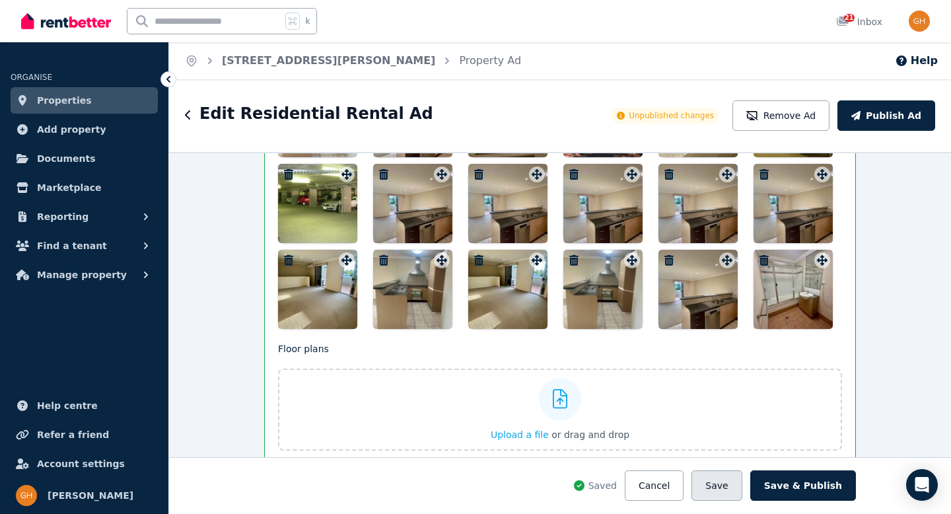
click at [735, 486] on button "Save" at bounding box center [717, 485] width 50 height 30
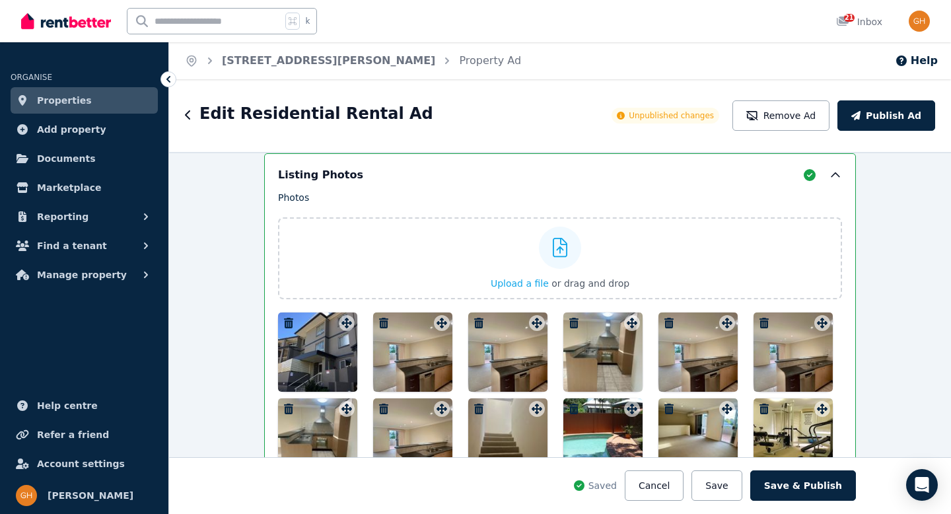
scroll to position [1724, 0]
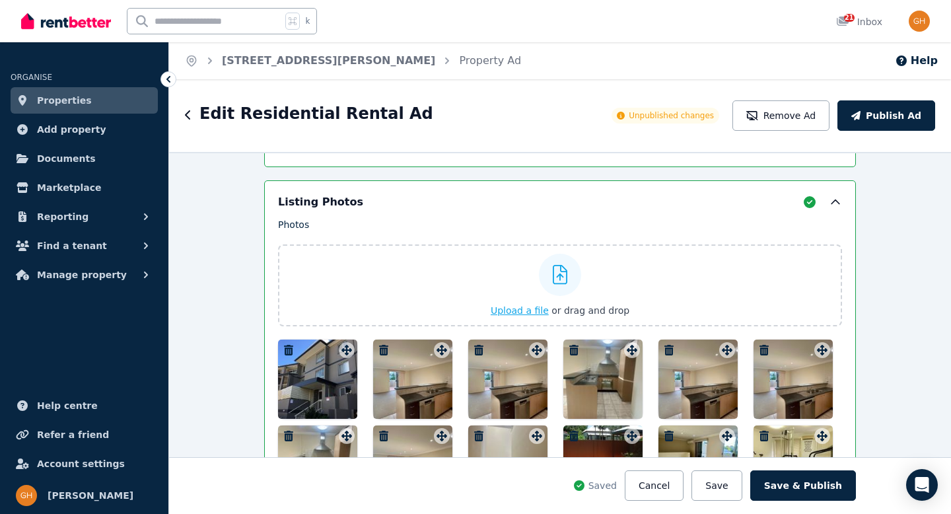
click at [558, 269] on icon at bounding box center [560, 275] width 15 height 20
click at [0, 0] on input "Upload a file or drag and drop" at bounding box center [0, 0] width 0 height 0
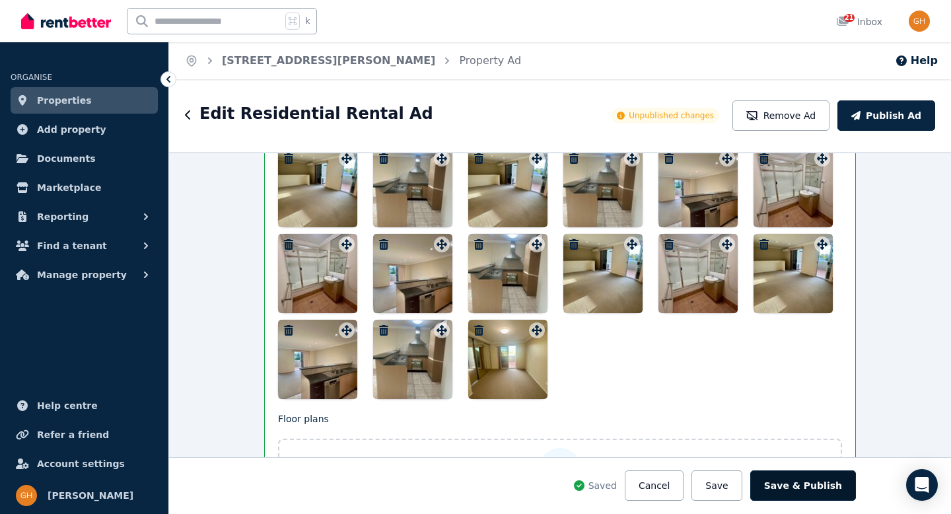
scroll to position [2205, 0]
click at [735, 482] on button "Save" at bounding box center [717, 485] width 50 height 30
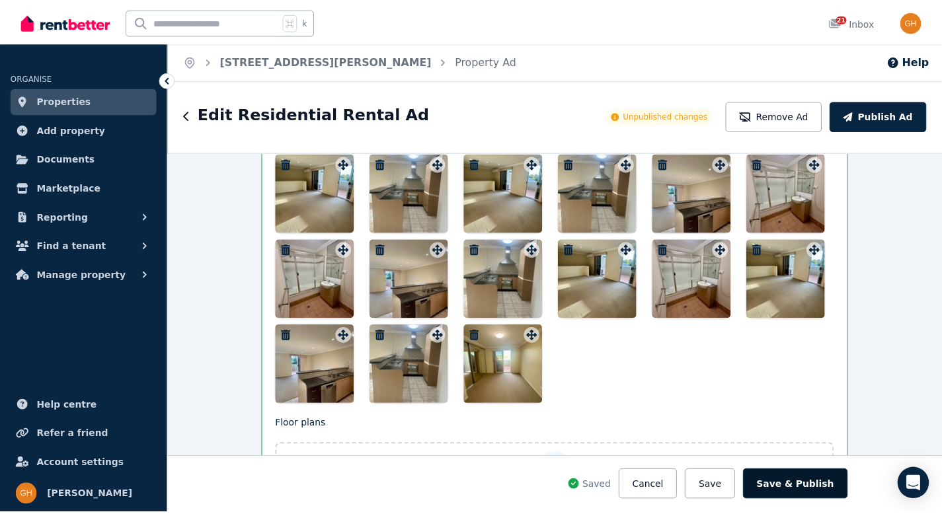
scroll to position [2168, 0]
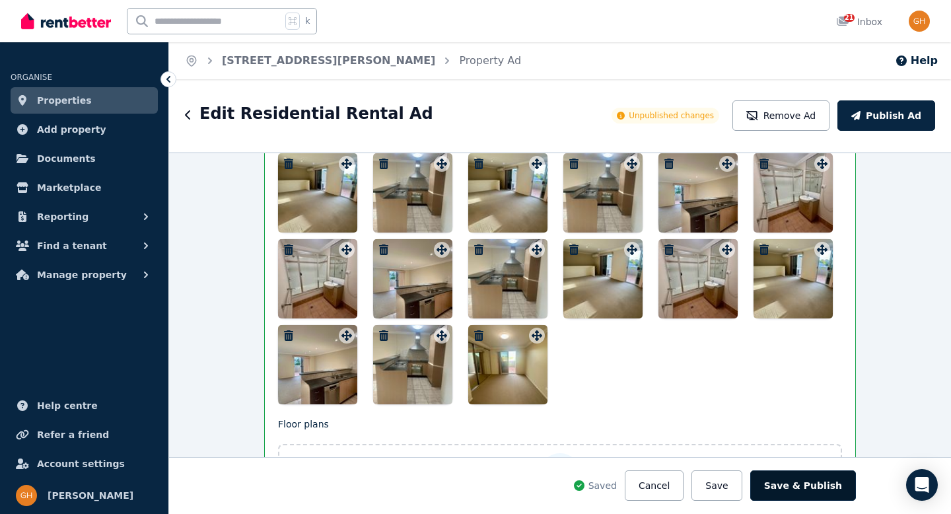
click at [802, 487] on button "Save & Publish" at bounding box center [804, 485] width 106 height 30
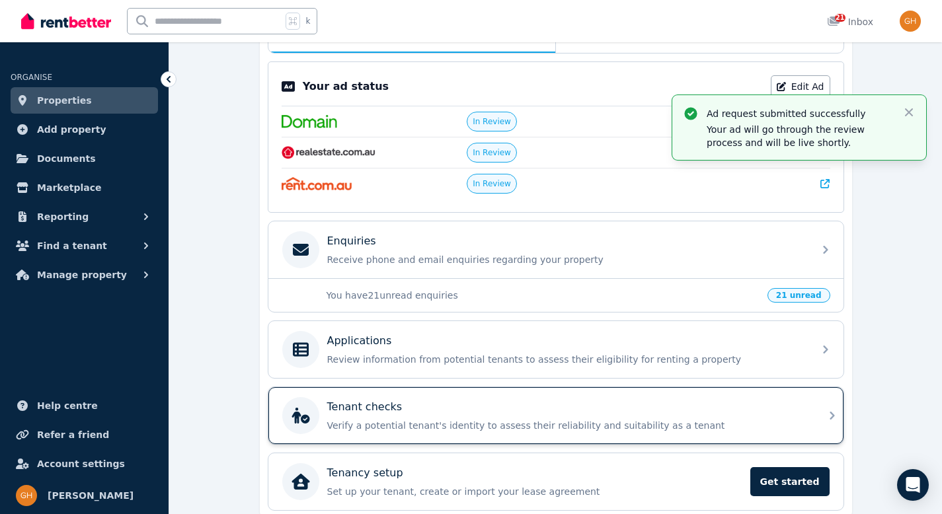
scroll to position [307, 0]
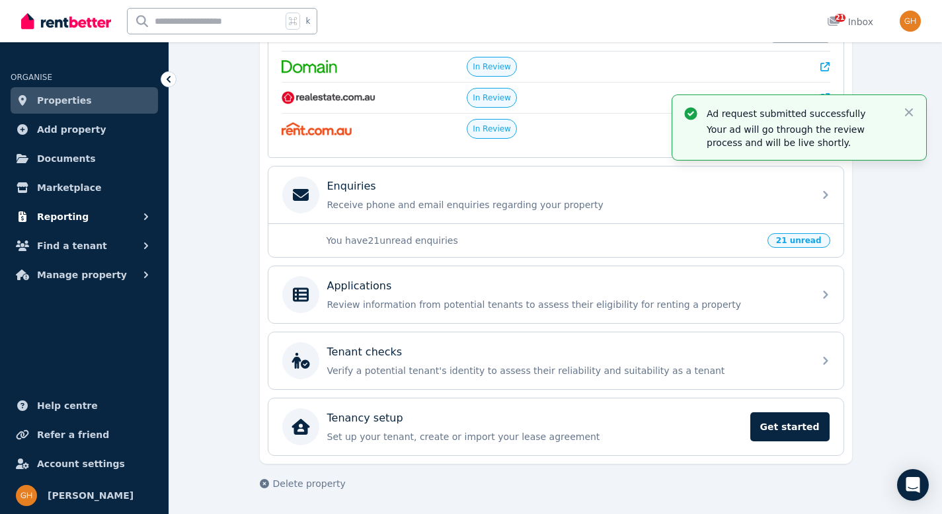
click at [77, 216] on span "Reporting" at bounding box center [63, 217] width 52 height 16
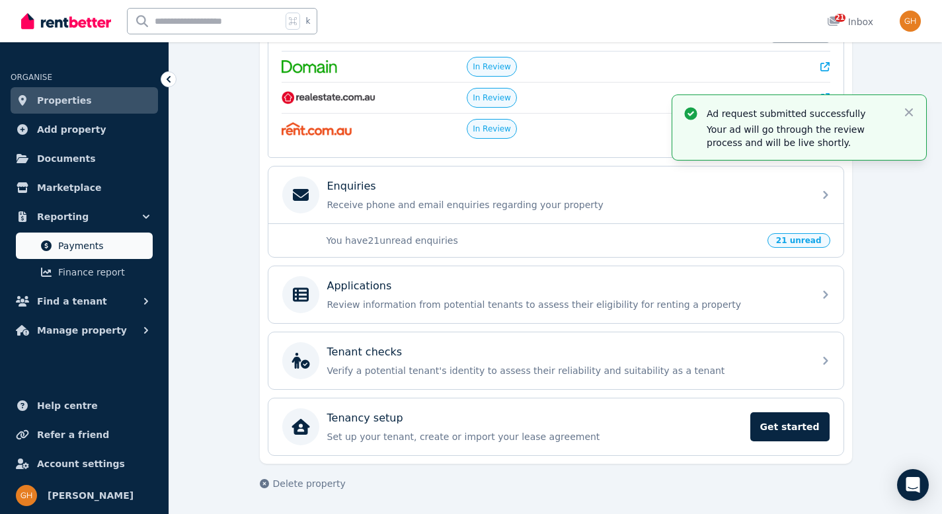
click at [117, 248] on span "Payments" at bounding box center [102, 246] width 89 height 16
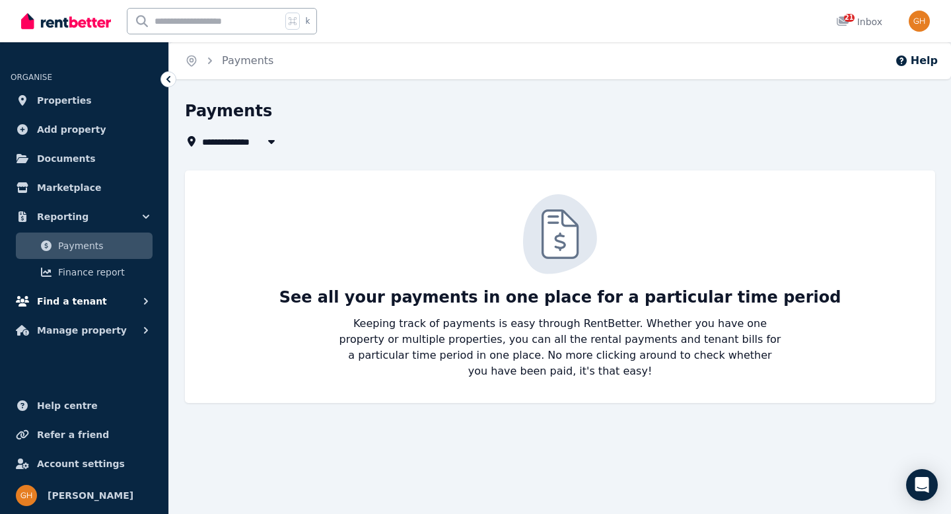
click at [93, 295] on span "Find a tenant" at bounding box center [72, 301] width 70 height 16
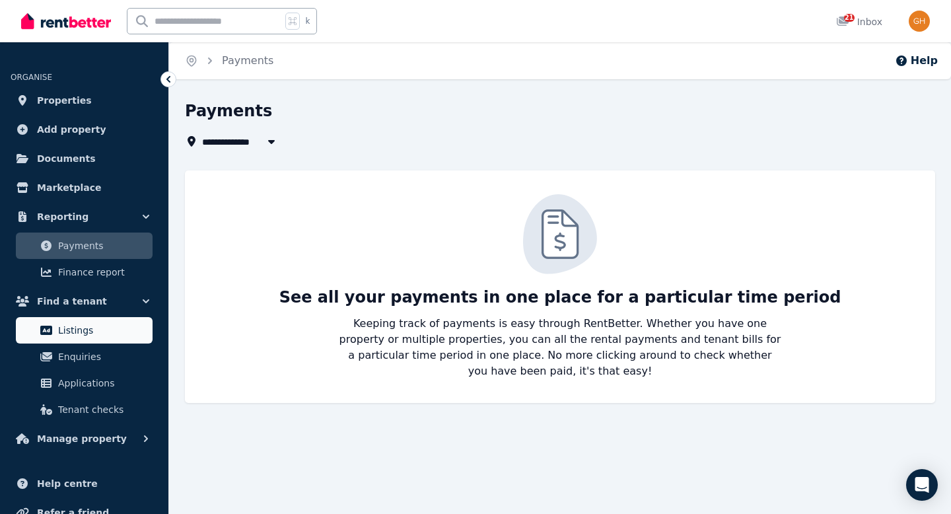
click at [101, 324] on span "Listings" at bounding box center [102, 330] width 89 height 16
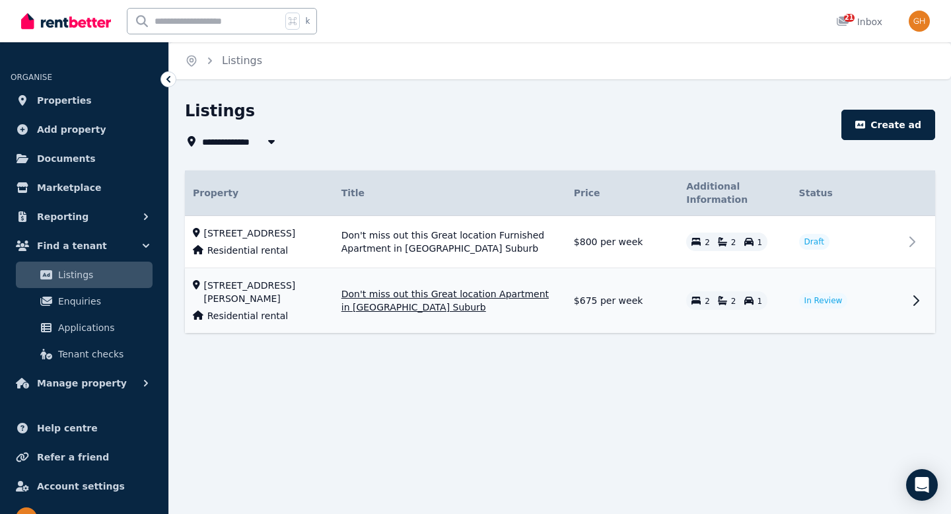
click at [832, 309] on span "In Review" at bounding box center [824, 301] width 49 height 16
select select "***"
select select "**********"
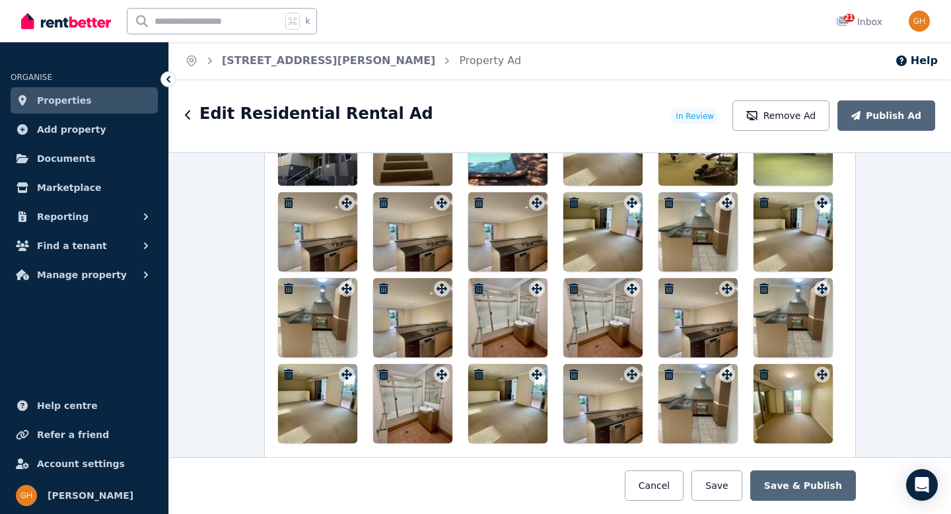
scroll to position [1840, 0]
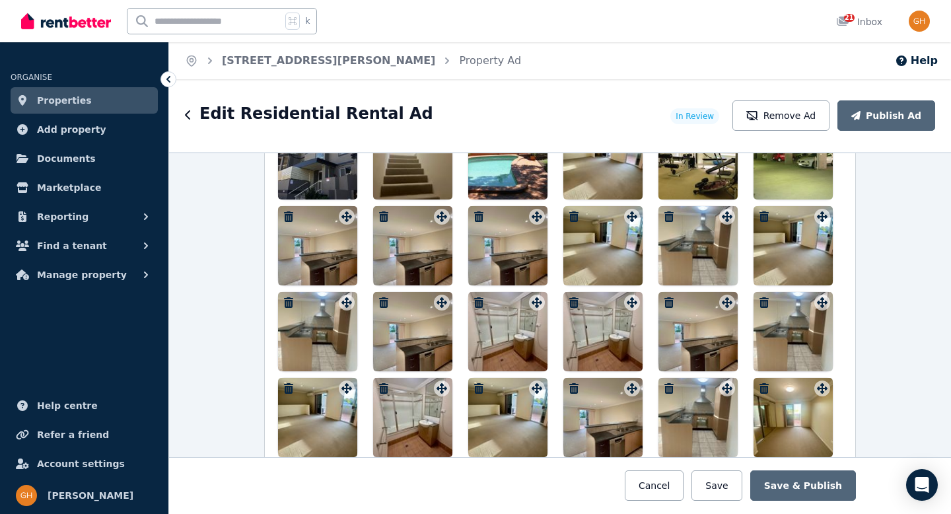
click at [665, 389] on icon "button" at bounding box center [669, 388] width 9 height 11
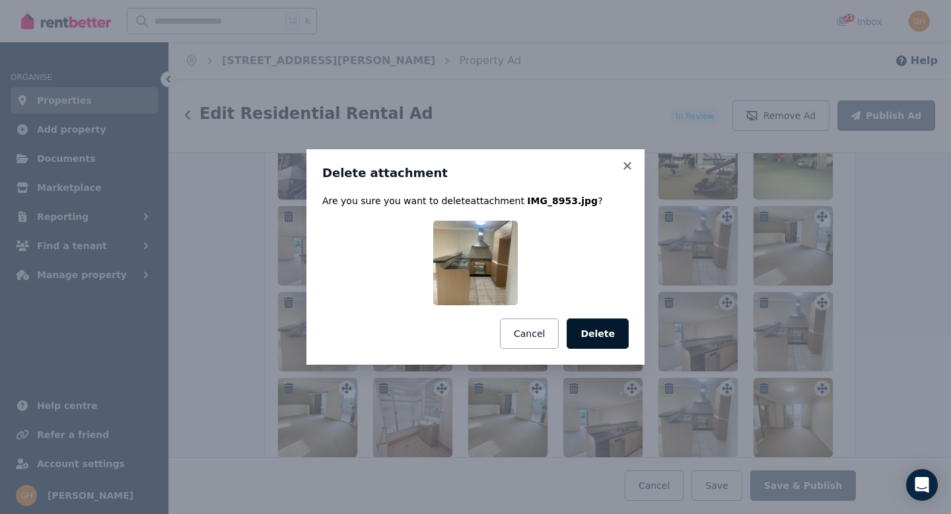
click at [607, 336] on button "Delete" at bounding box center [598, 333] width 62 height 30
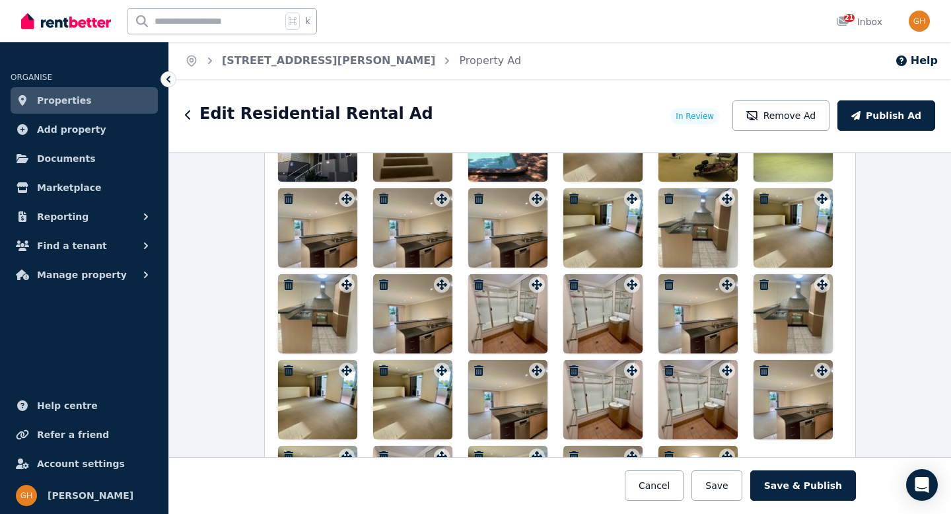
scroll to position [1861, 0]
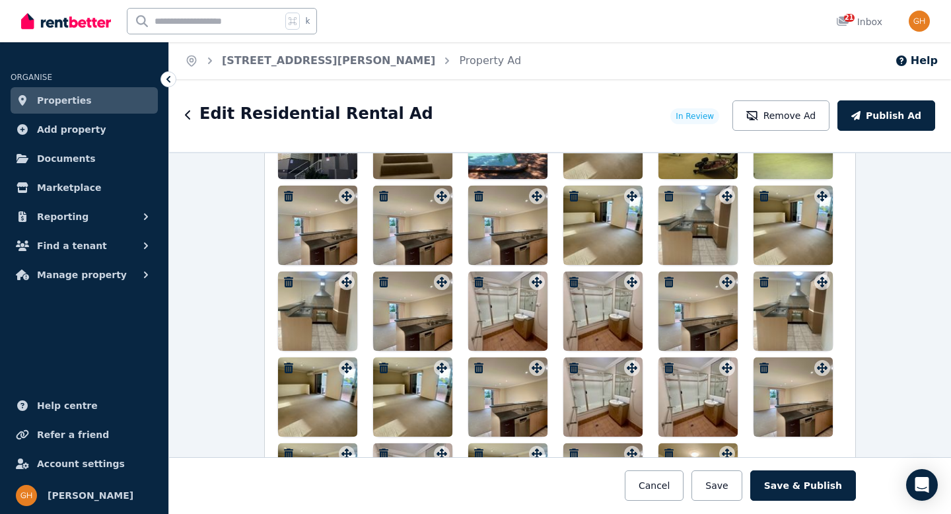
click at [572, 368] on icon "button" at bounding box center [574, 368] width 9 height 11
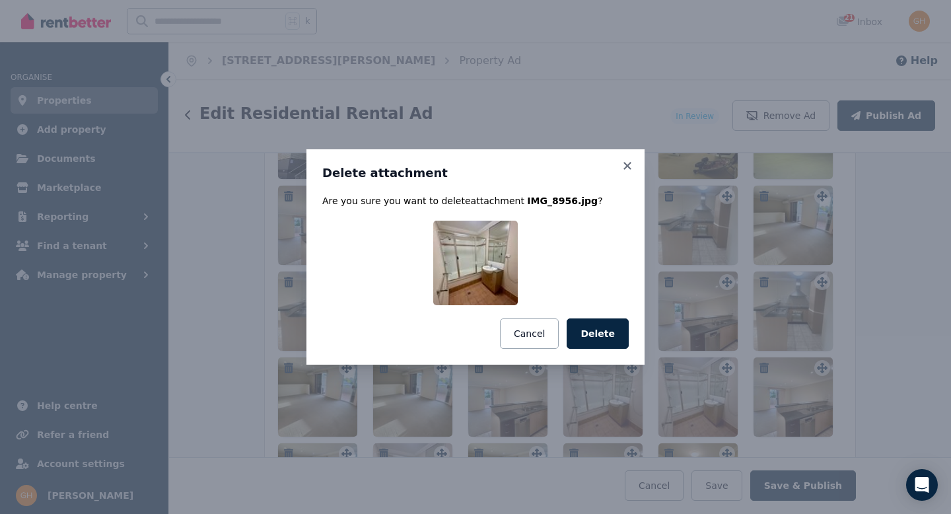
click at [613, 342] on button "Delete" at bounding box center [598, 333] width 62 height 30
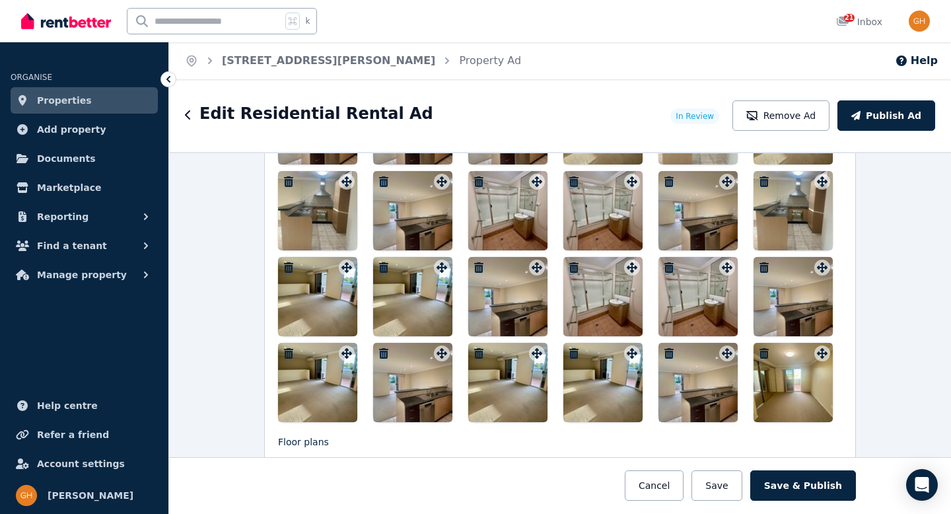
scroll to position [1964, 0]
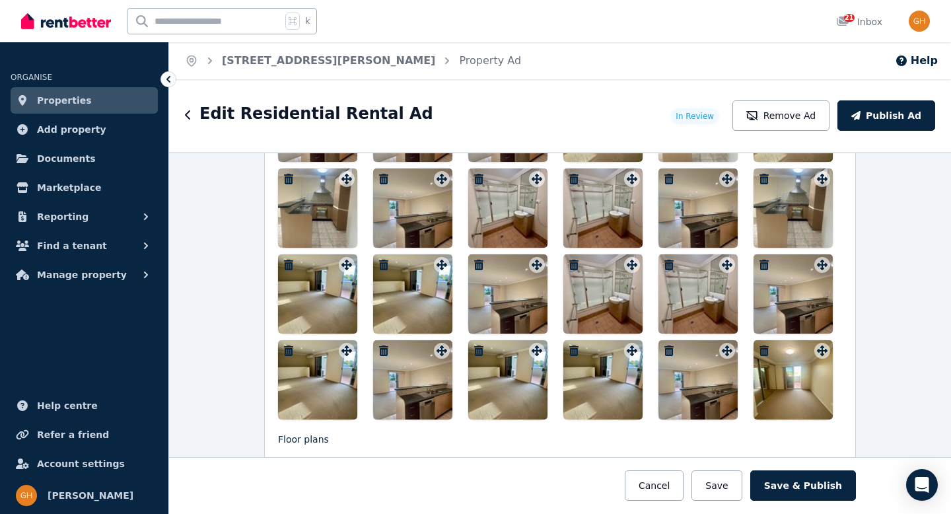
click at [478, 348] on icon "button" at bounding box center [478, 351] width 9 height 11
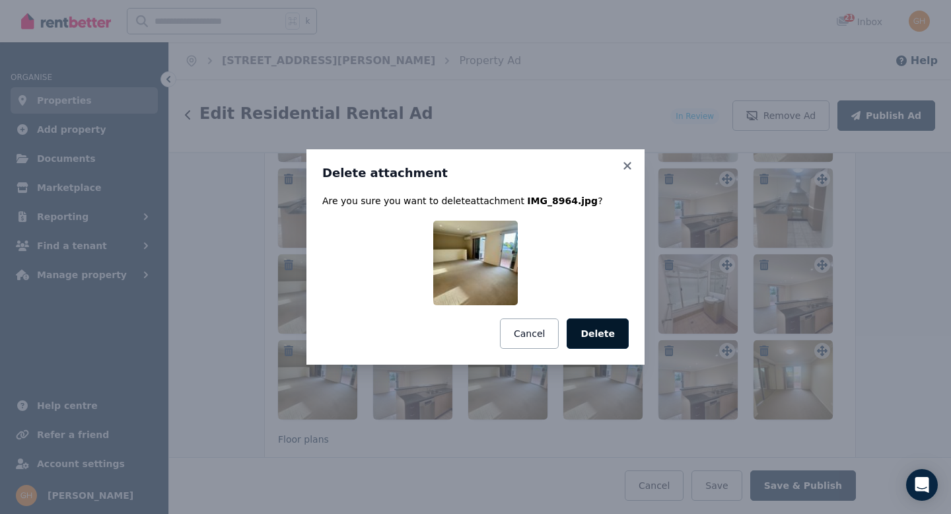
click at [583, 340] on button "Delete" at bounding box center [598, 333] width 62 height 30
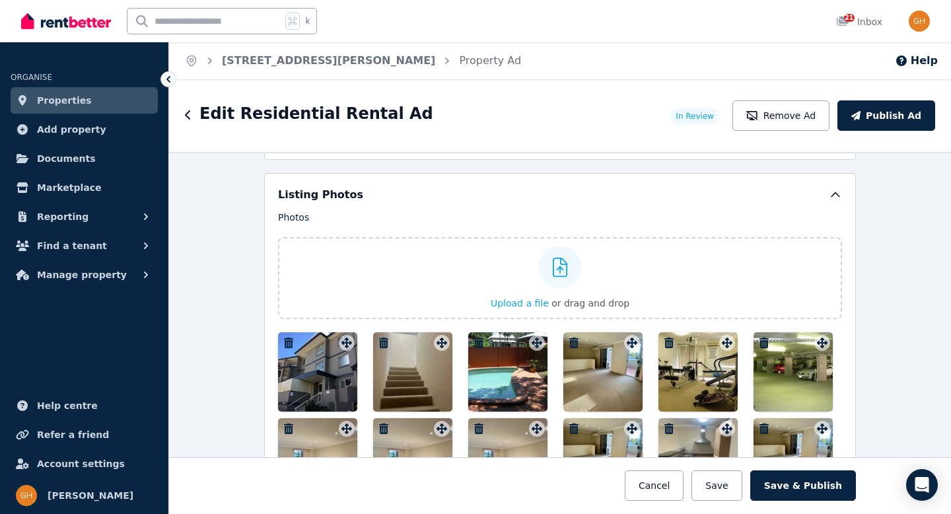
scroll to position [1628, 0]
click at [832, 195] on icon at bounding box center [836, 195] width 8 height 4
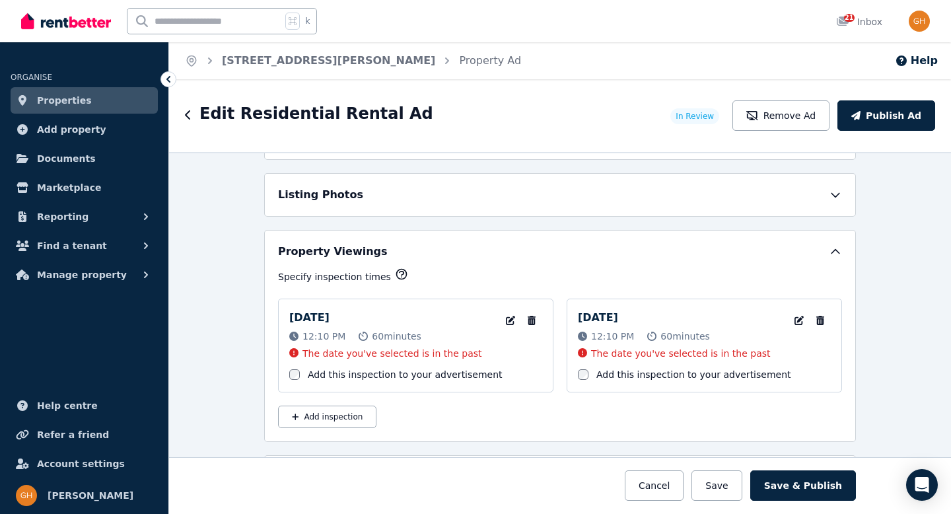
click at [832, 195] on icon at bounding box center [836, 196] width 8 height 4
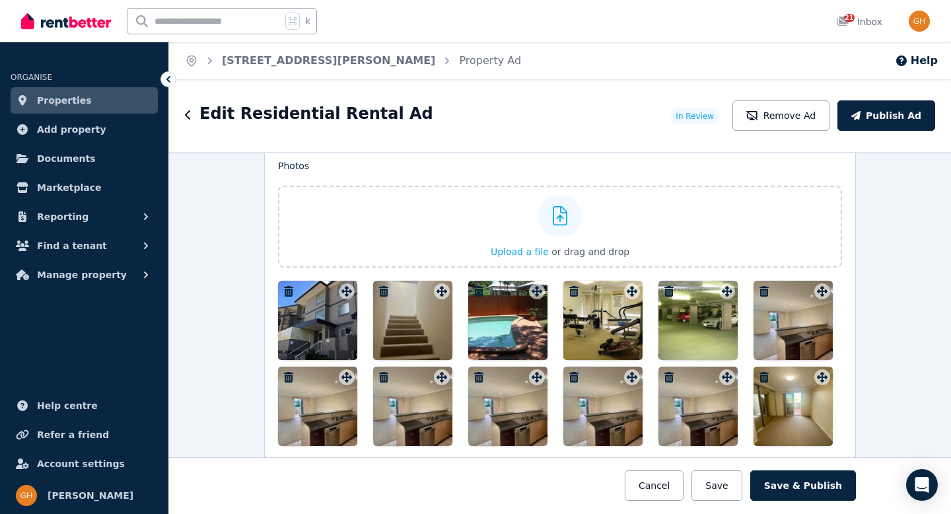
scroll to position [1683, 0]
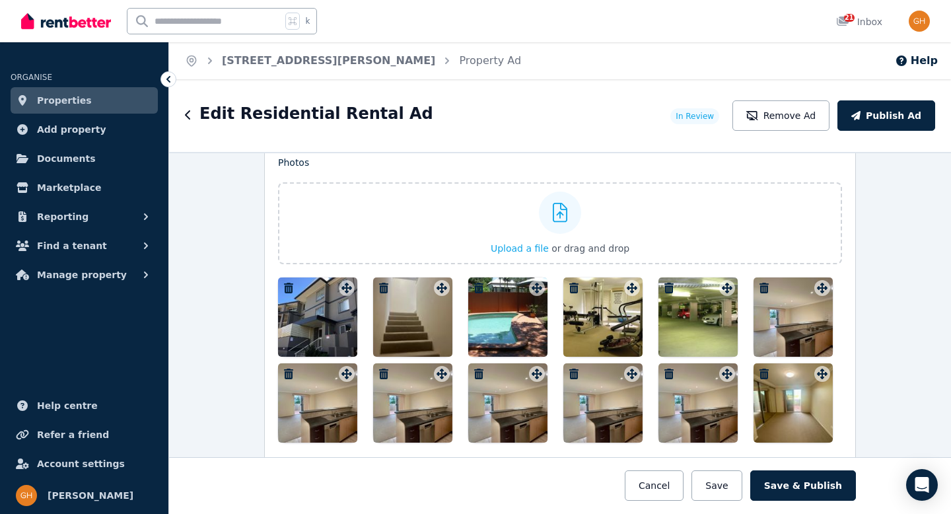
click at [475, 373] on icon "button" at bounding box center [478, 374] width 9 height 11
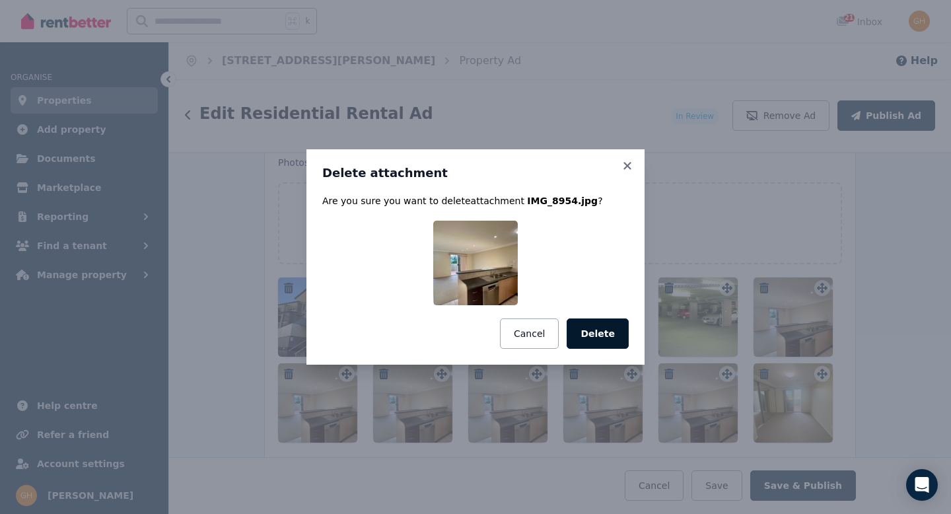
click at [595, 336] on button "Delete" at bounding box center [598, 333] width 62 height 30
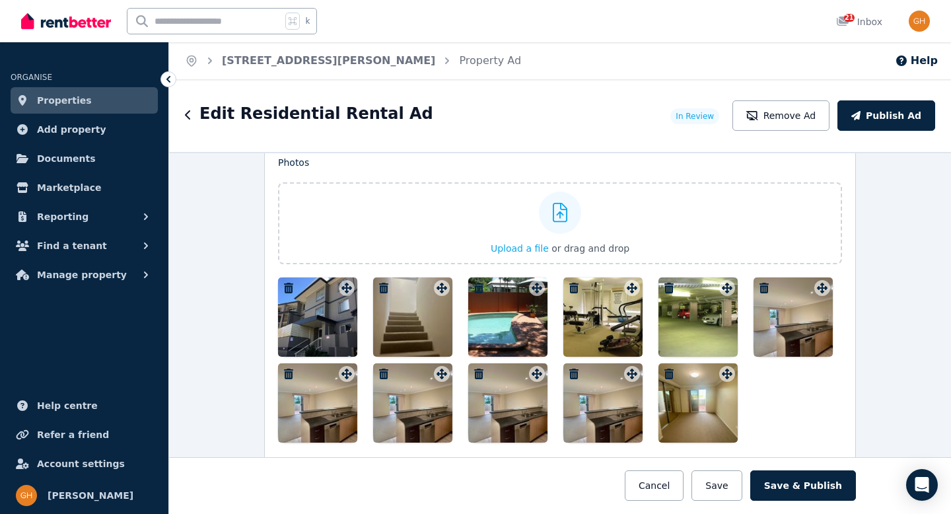
drag, startPoint x: 607, startPoint y: 375, endPoint x: 462, endPoint y: 313, distance: 157.5
click at [455, 311] on div at bounding box center [560, 360] width 564 height 165
drag, startPoint x: 628, startPoint y: 375, endPoint x: 587, endPoint y: 356, distance: 44.6
click at [579, 345] on div at bounding box center [560, 360] width 564 height 165
drag, startPoint x: 625, startPoint y: 375, endPoint x: 701, endPoint y: 484, distance: 133.4
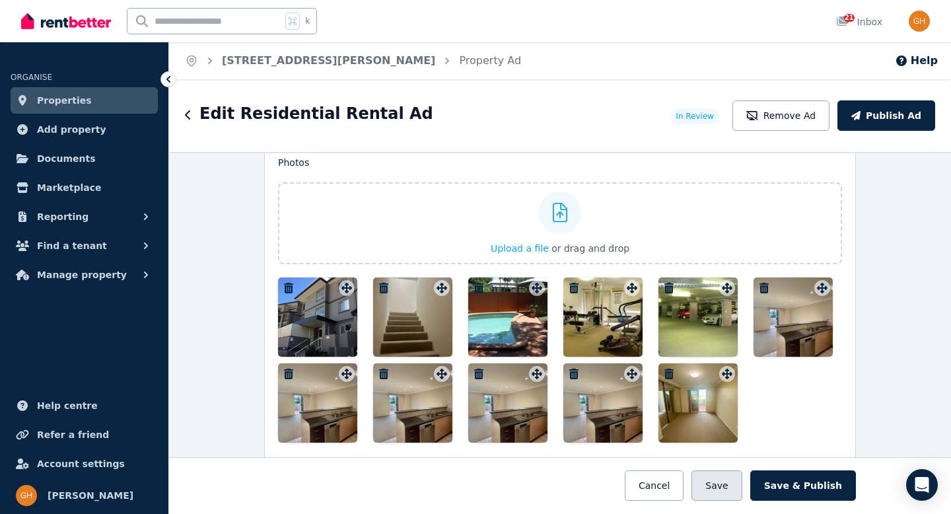
click at [541, 303] on div at bounding box center [560, 360] width 564 height 165
click at [718, 482] on button "Save" at bounding box center [717, 485] width 50 height 30
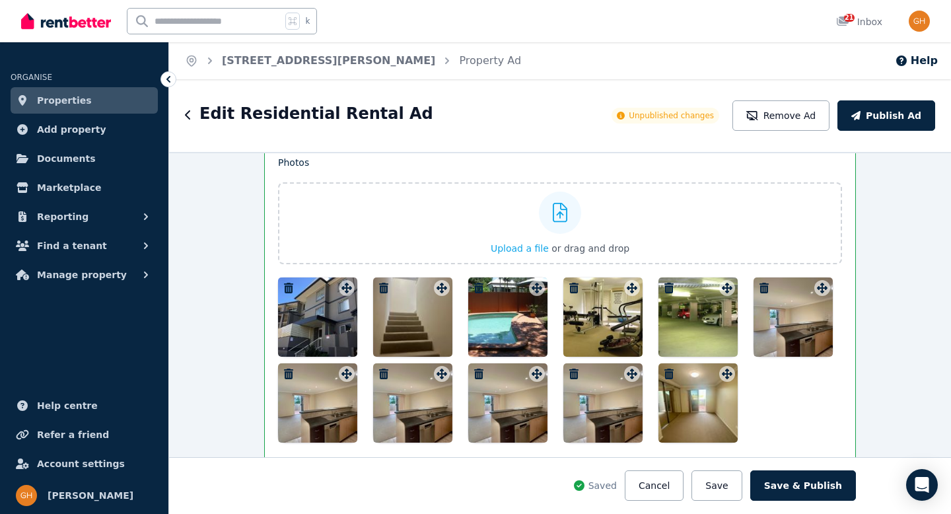
scroll to position [1940, 0]
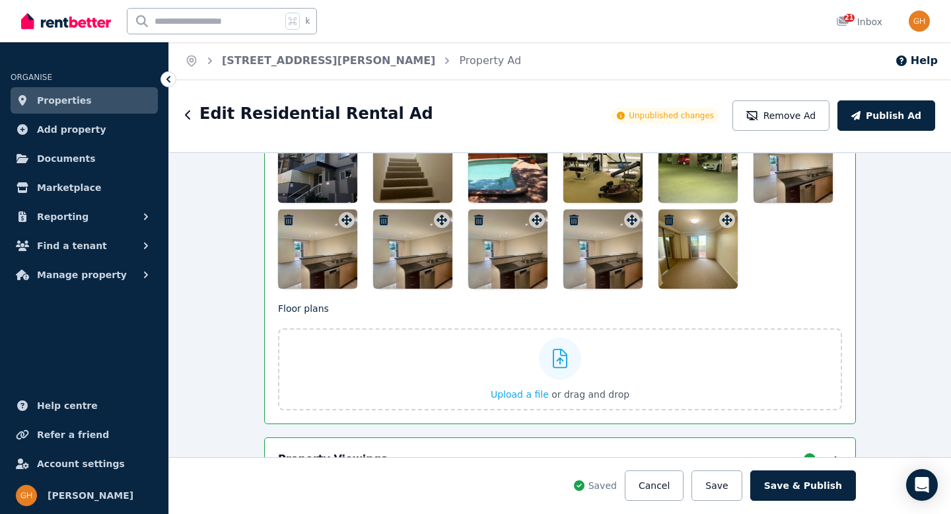
click at [728, 489] on button "Save" at bounding box center [717, 485] width 50 height 30
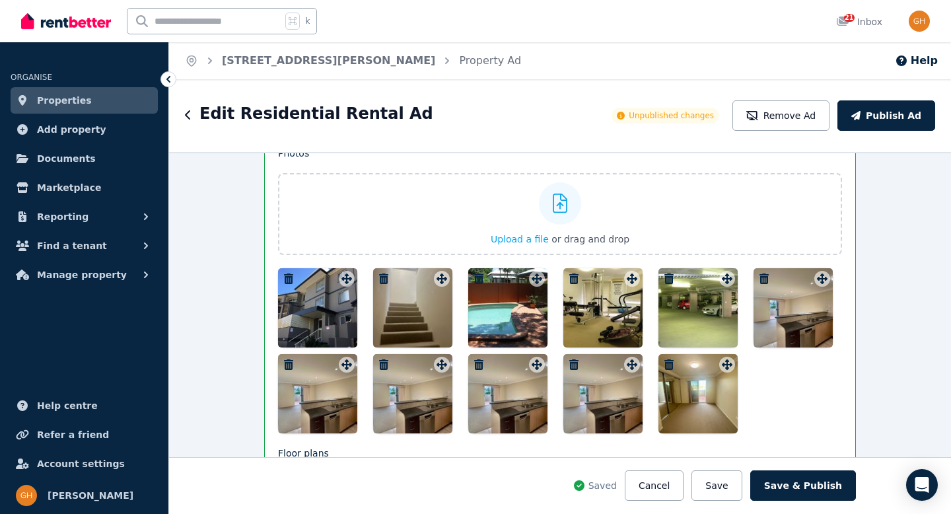
scroll to position [1784, 0]
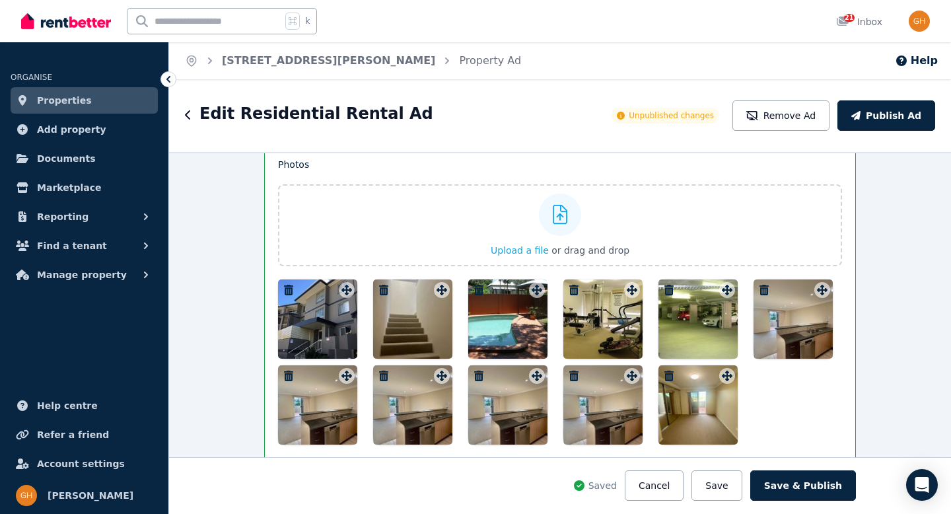
drag, startPoint x: 529, startPoint y: 378, endPoint x: 400, endPoint y: 297, distance: 152.3
click at [400, 297] on div at bounding box center [560, 362] width 564 height 165
drag, startPoint x: 529, startPoint y: 377, endPoint x: 494, endPoint y: 277, distance: 106.6
click at [494, 277] on div "Photos Upload a file or drag and drop To pick up a draggable item, press the sp…" at bounding box center [560, 301] width 564 height 287
drag, startPoint x: 434, startPoint y: 378, endPoint x: 486, endPoint y: 387, distance: 52.4
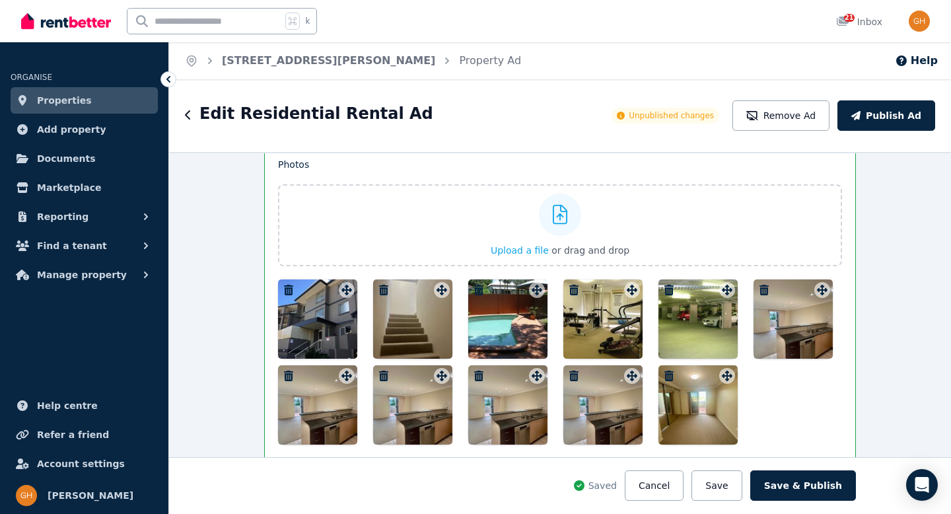
click at [484, 386] on div at bounding box center [560, 362] width 564 height 165
click at [730, 487] on button "Save" at bounding box center [717, 485] width 50 height 30
click at [585, 488] on icon at bounding box center [579, 485] width 11 height 11
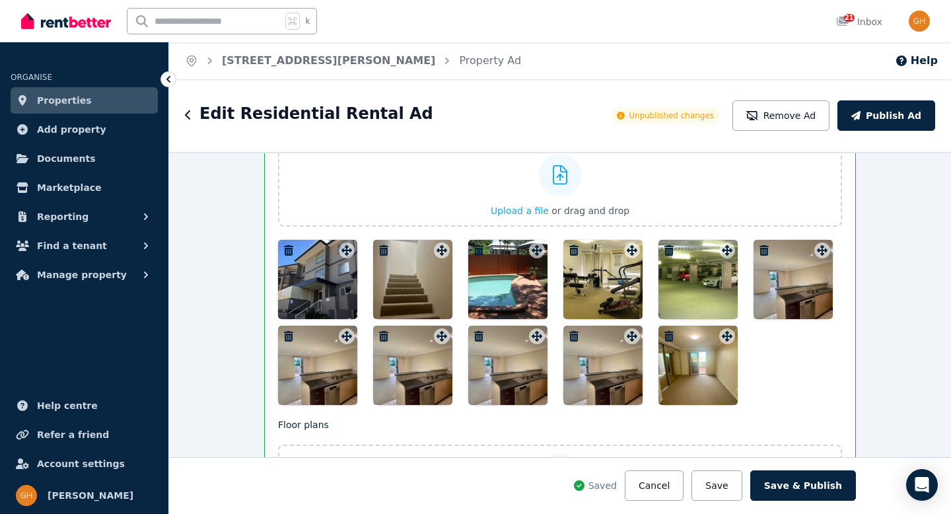
scroll to position [1824, 0]
click at [340, 337] on icon at bounding box center [346, 335] width 13 height 11
click at [379, 331] on icon "button" at bounding box center [383, 335] width 9 height 11
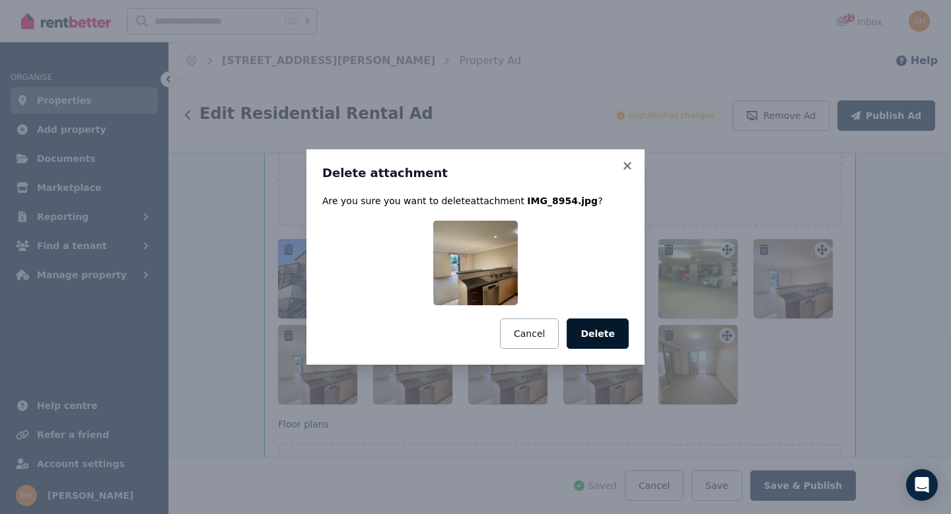
click at [597, 336] on button "Delete" at bounding box center [598, 333] width 62 height 30
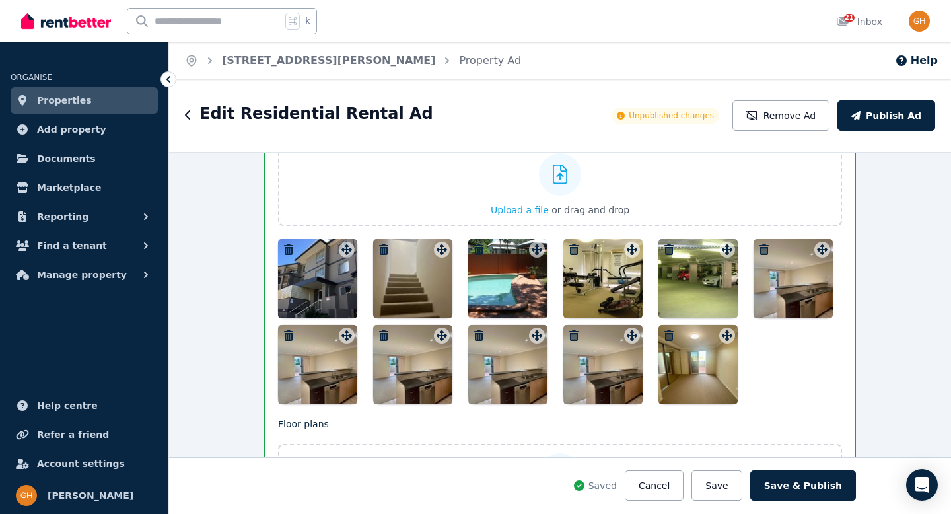
click at [381, 334] on icon "button" at bounding box center [383, 335] width 9 height 11
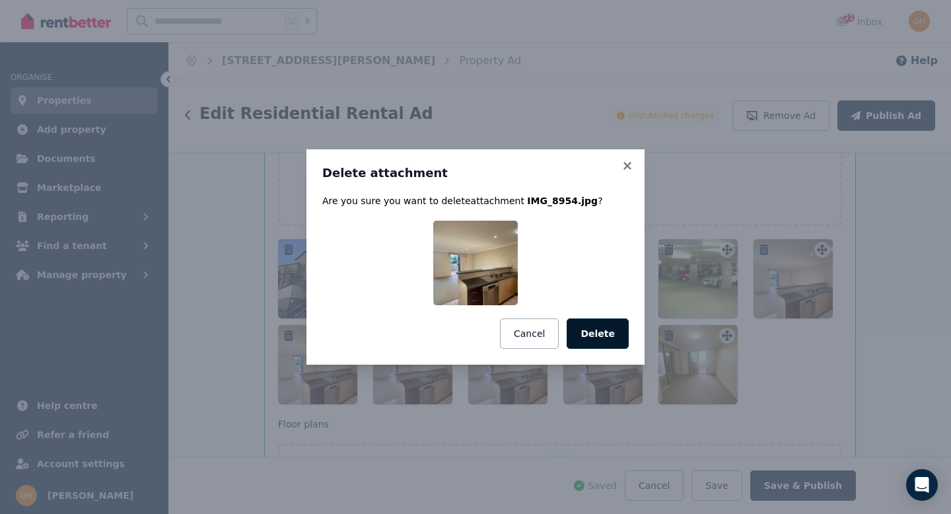
click at [587, 333] on button "Delete" at bounding box center [598, 333] width 62 height 30
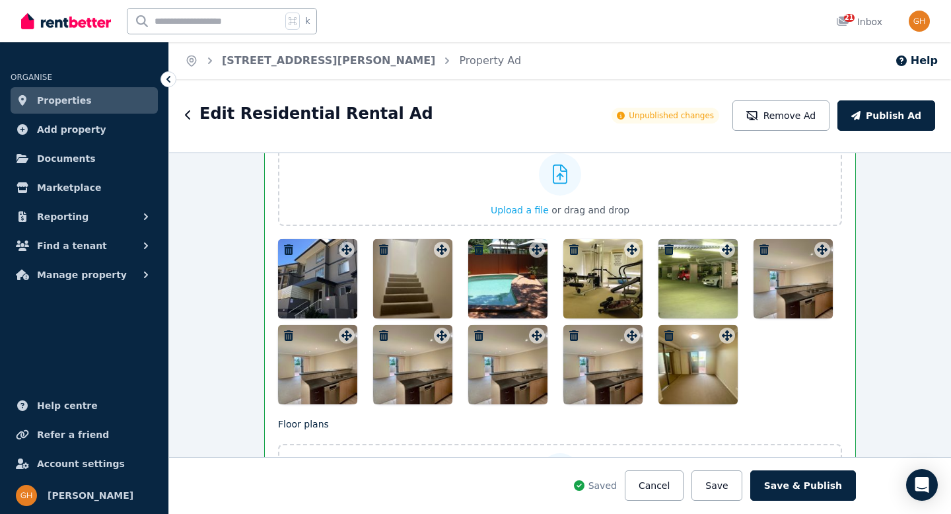
drag, startPoint x: 722, startPoint y: 487, endPoint x: 714, endPoint y: 482, distance: 9.2
click at [720, 486] on button "Save" at bounding box center [717, 485] width 50 height 30
click at [720, 482] on button "Save" at bounding box center [717, 485] width 50 height 30
click at [719, 490] on button "Save" at bounding box center [717, 485] width 50 height 30
click at [720, 488] on button "Save" at bounding box center [717, 485] width 50 height 30
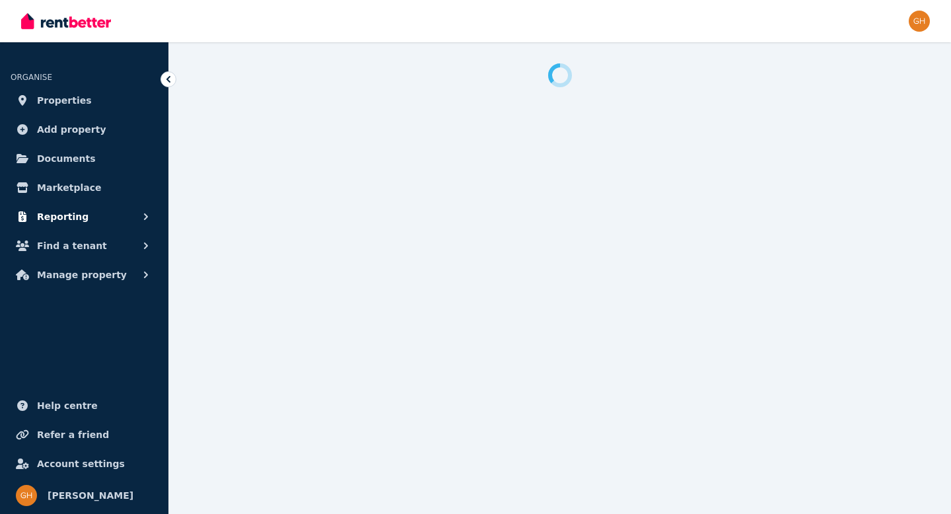
click at [97, 221] on button "Reporting" at bounding box center [84, 217] width 147 height 26
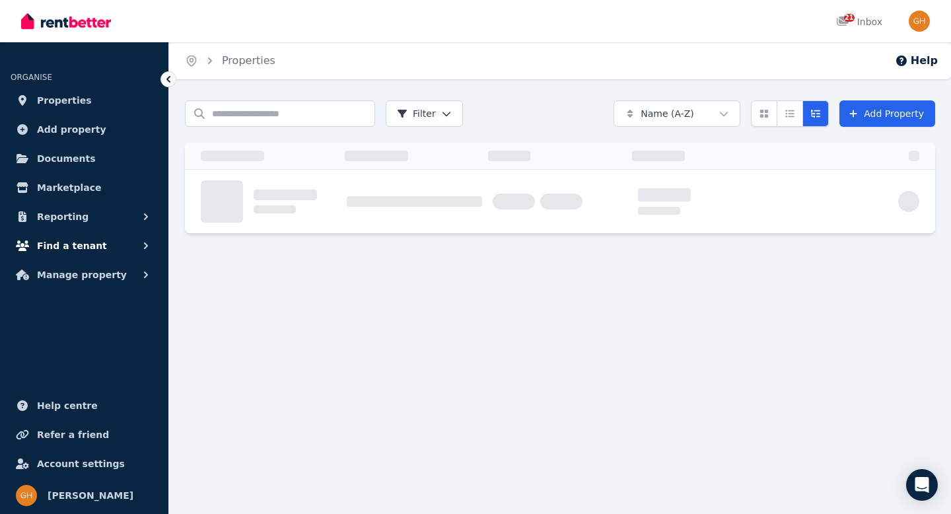
click at [100, 246] on button "Find a tenant" at bounding box center [84, 246] width 147 height 26
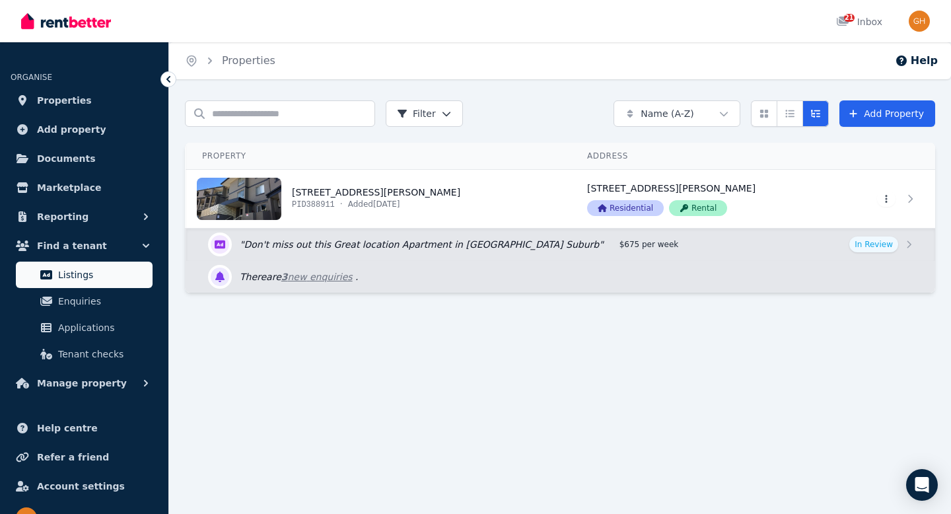
click at [122, 278] on span "Listings" at bounding box center [102, 275] width 89 height 16
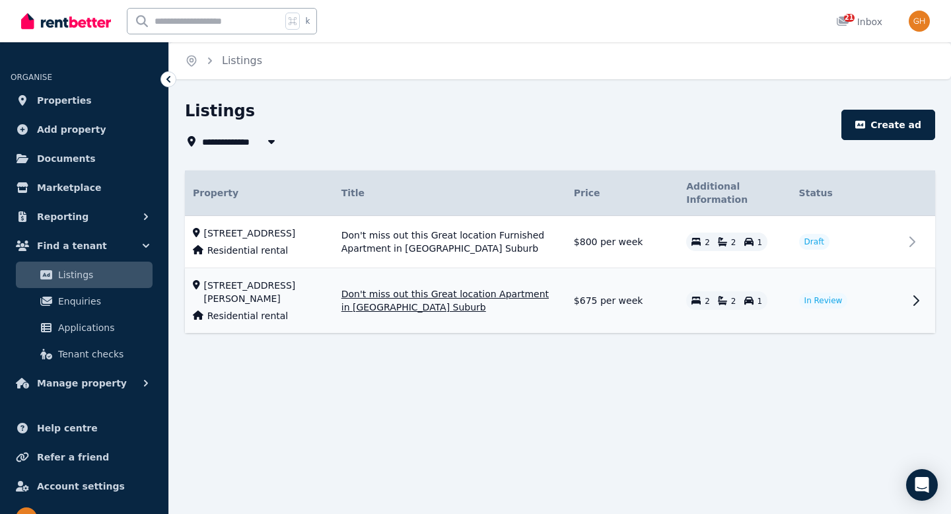
click at [827, 303] on td "In Review" at bounding box center [848, 300] width 112 height 65
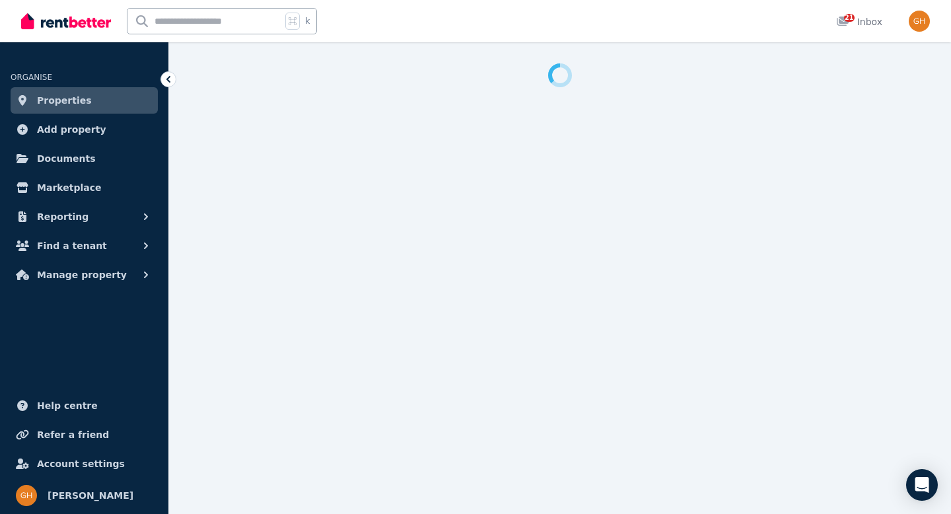
select select "***"
select select "**********"
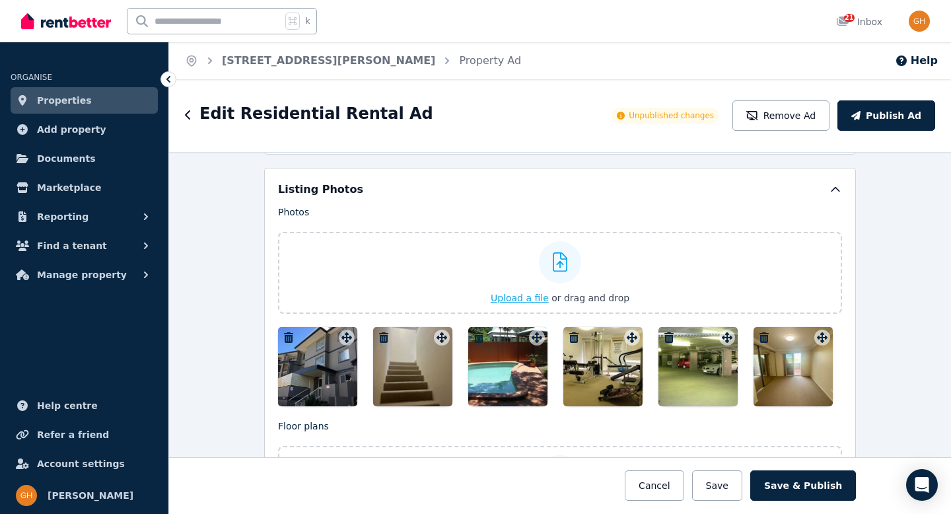
scroll to position [1725, 0]
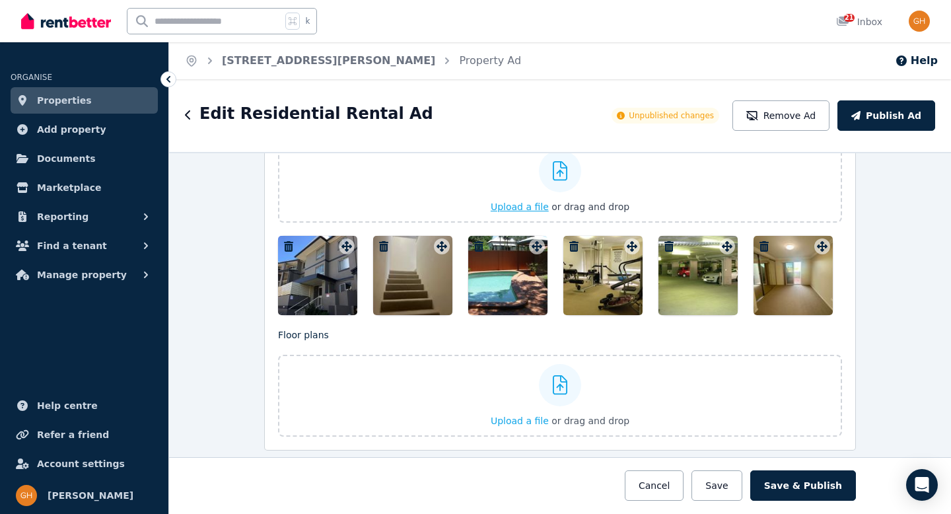
click at [518, 202] on span "Upload a file" at bounding box center [520, 207] width 58 height 11
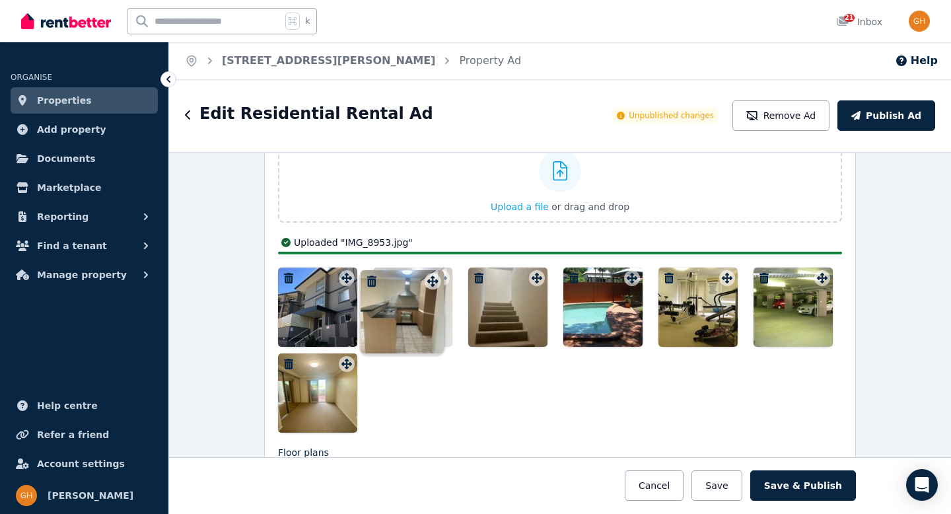
drag, startPoint x: 344, startPoint y: 366, endPoint x: 433, endPoint y: 272, distance: 129.5
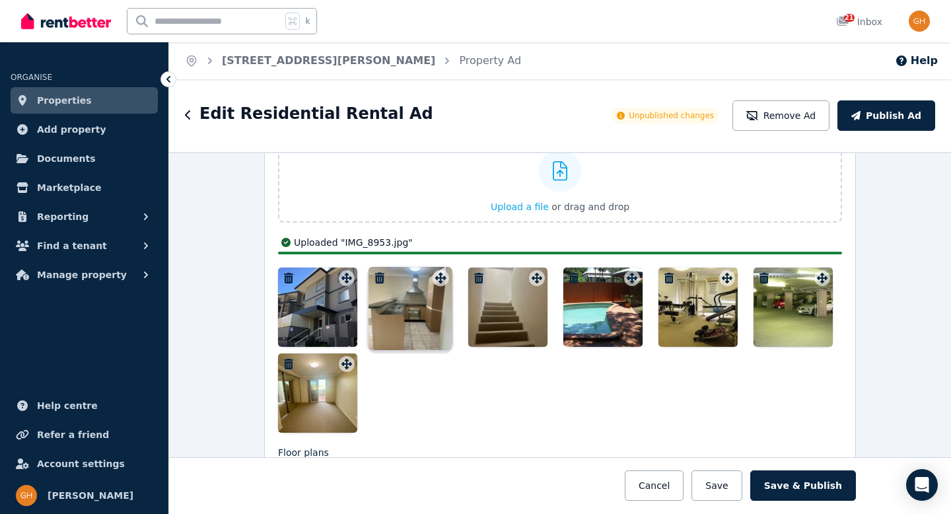
click at [433, 272] on div "Photos Upload a file or drag and drop Uploaded " IMG_8953.jpg " To pick up a dr…" at bounding box center [560, 273] width 564 height 318
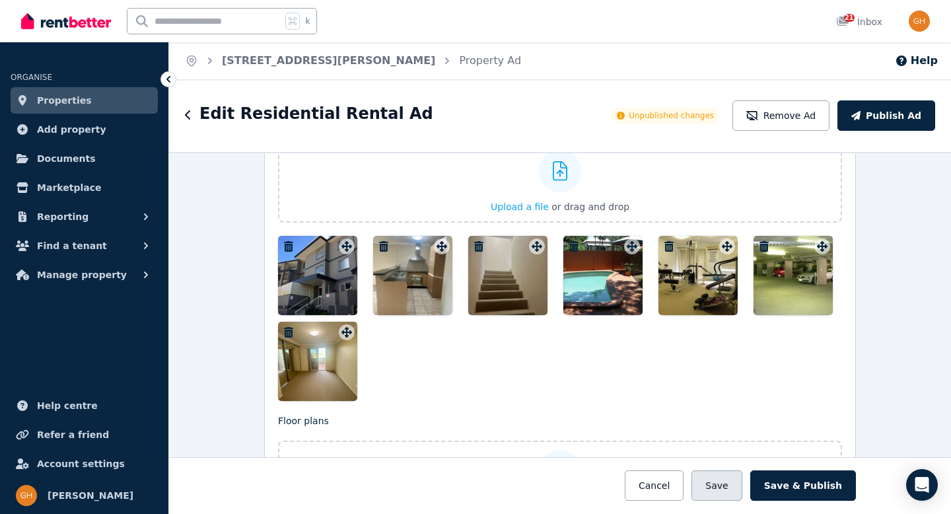
click at [729, 485] on button "Save" at bounding box center [717, 485] width 50 height 30
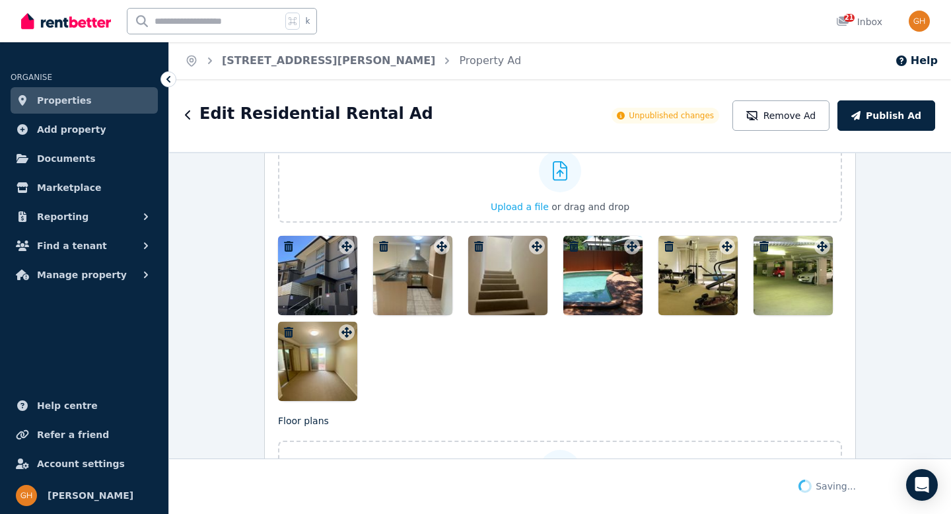
scroll to position [1828, 0]
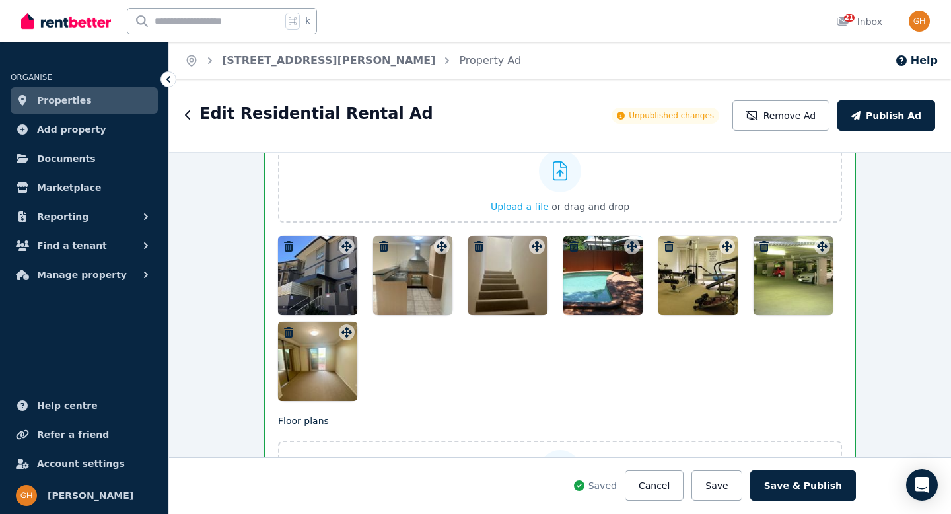
click at [509, 369] on div at bounding box center [560, 318] width 564 height 165
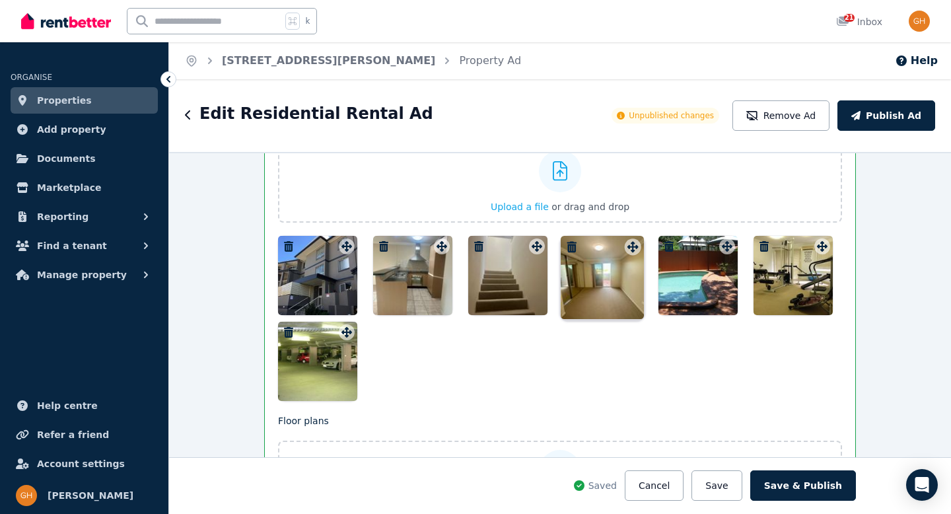
drag, startPoint x: 341, startPoint y: 331, endPoint x: 630, endPoint y: 235, distance: 305.1
click at [615, 379] on div at bounding box center [560, 318] width 564 height 165
click at [735, 486] on button "Save" at bounding box center [717, 485] width 50 height 30
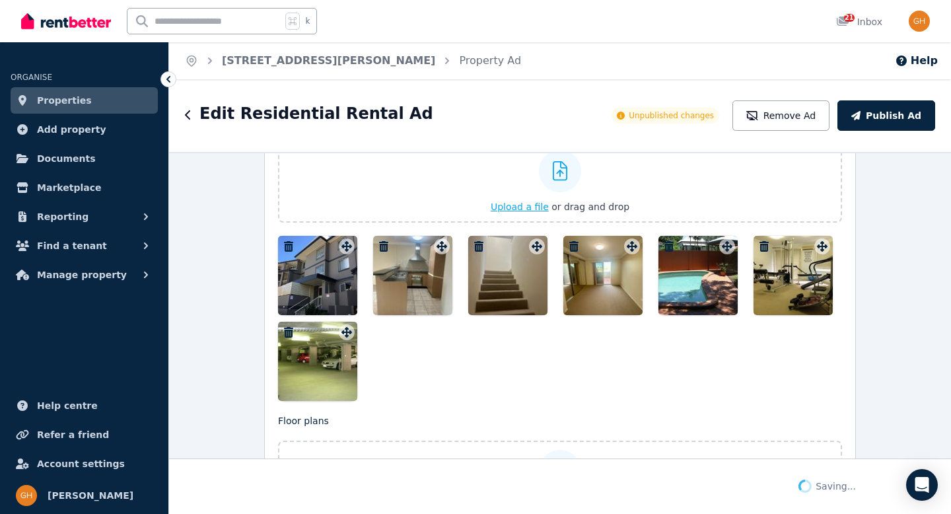
click at [554, 170] on icon at bounding box center [560, 171] width 15 height 20
click at [0, 0] on input "Upload a file or drag and drop" at bounding box center [0, 0] width 0 height 0
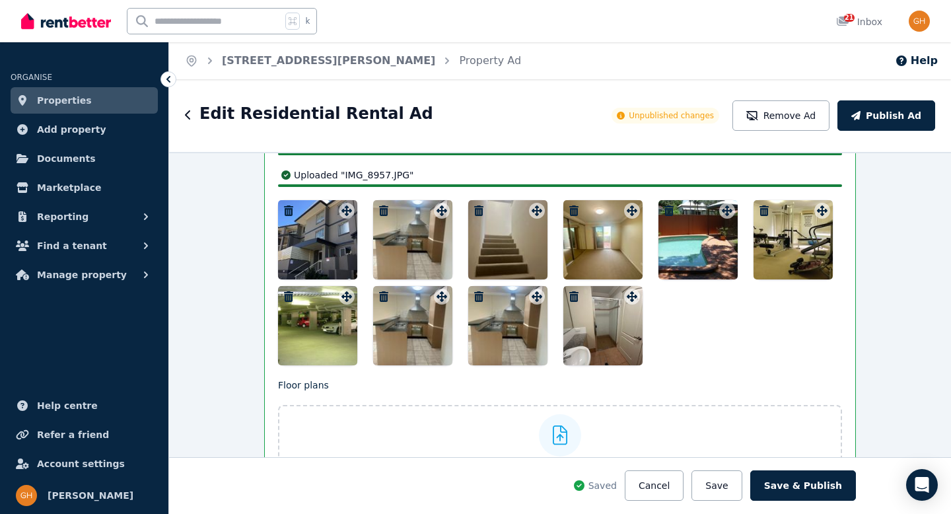
scroll to position [1888, 0]
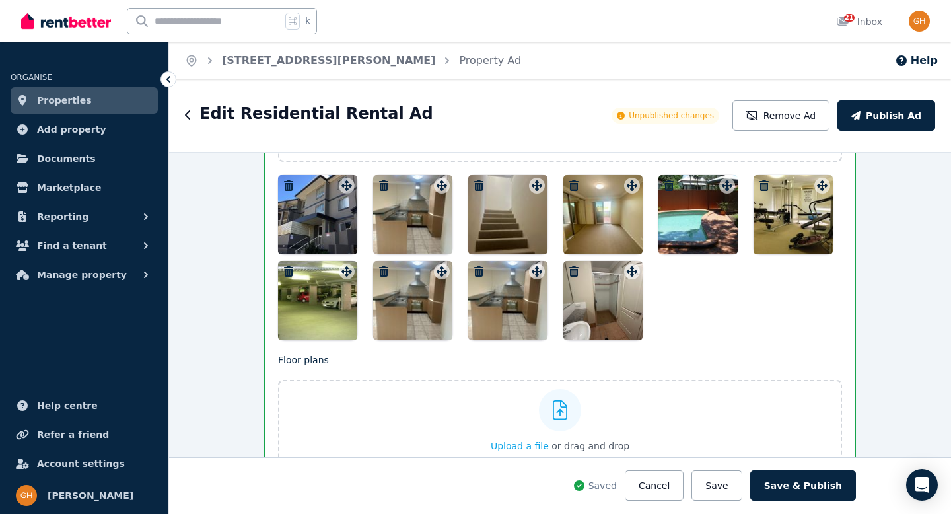
click at [622, 305] on div at bounding box center [603, 300] width 79 height 79
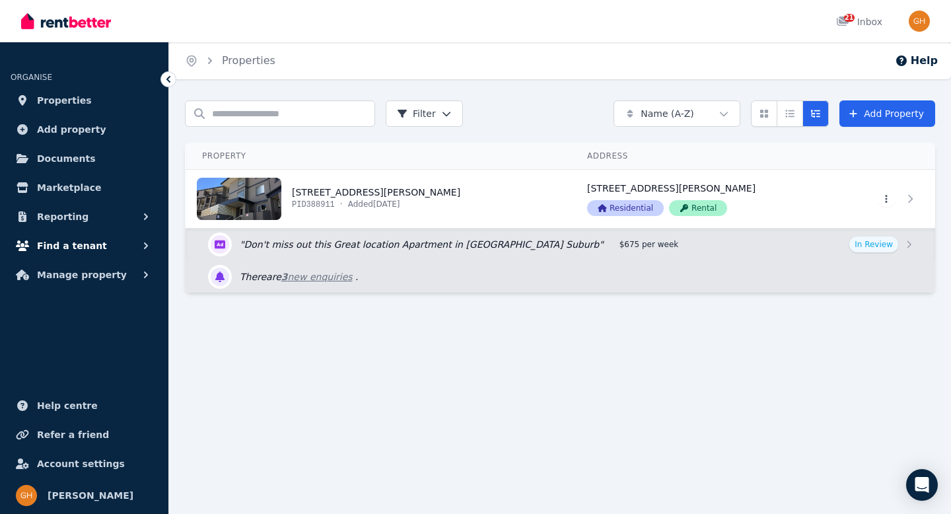
click at [102, 244] on button "Find a tenant" at bounding box center [84, 246] width 147 height 26
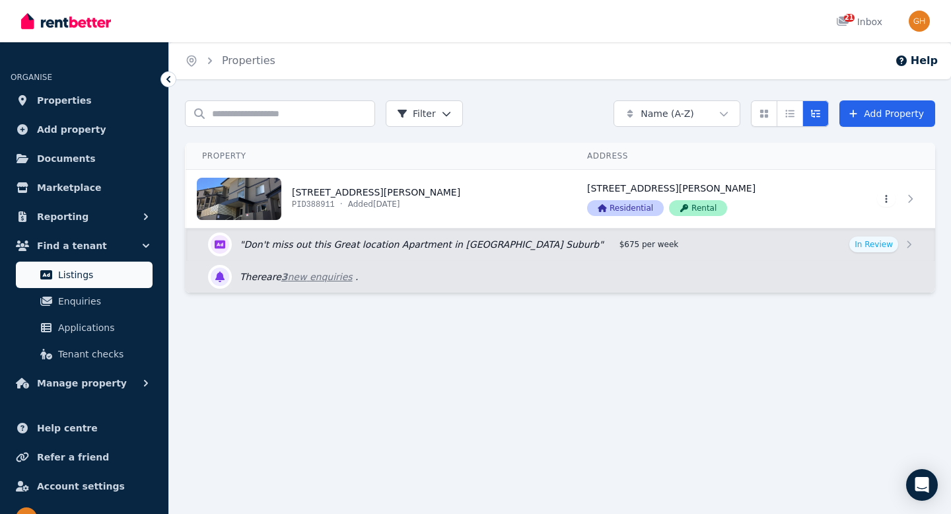
click at [116, 271] on span "Listings" at bounding box center [102, 275] width 89 height 16
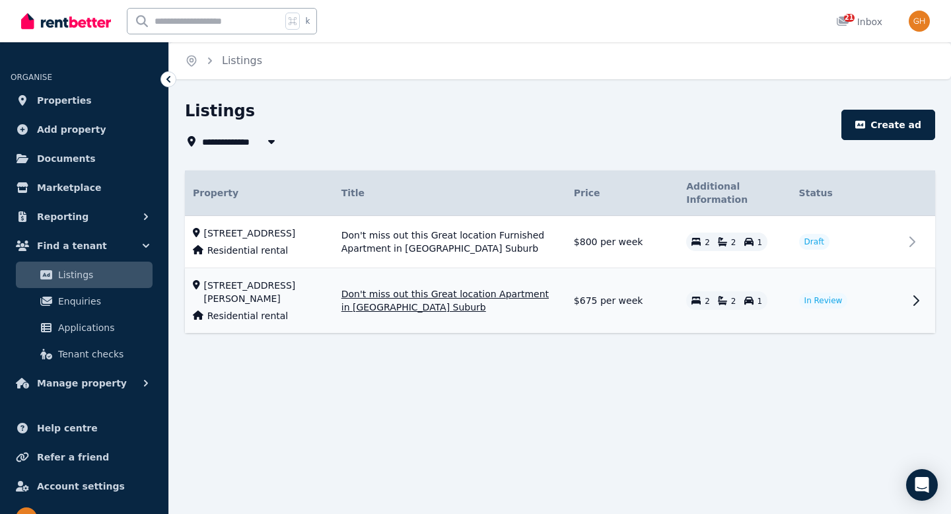
click at [618, 300] on td "$675 per week" at bounding box center [622, 300] width 112 height 65
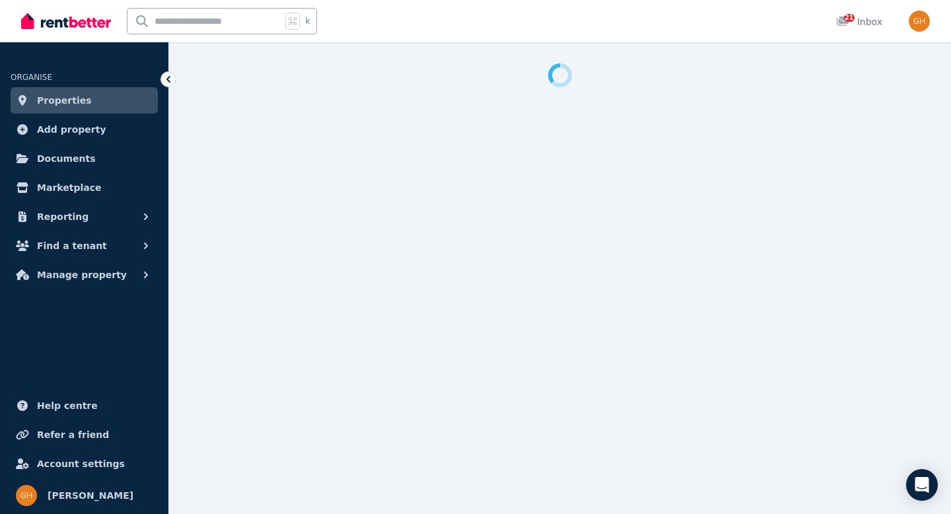
select select "***"
select select "**********"
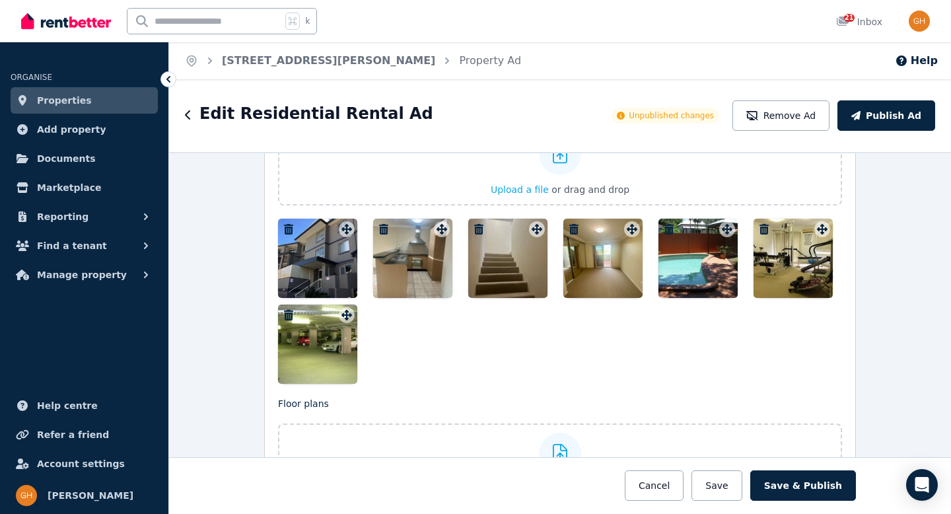
scroll to position [1763, 0]
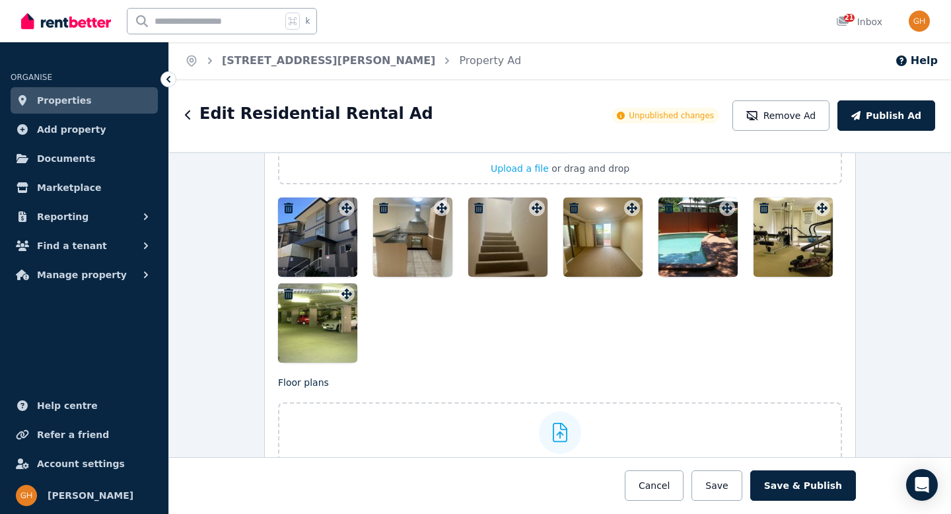
drag, startPoint x: 724, startPoint y: 487, endPoint x: 655, endPoint y: 420, distance: 95.8
click at [724, 487] on button "Save" at bounding box center [717, 485] width 50 height 30
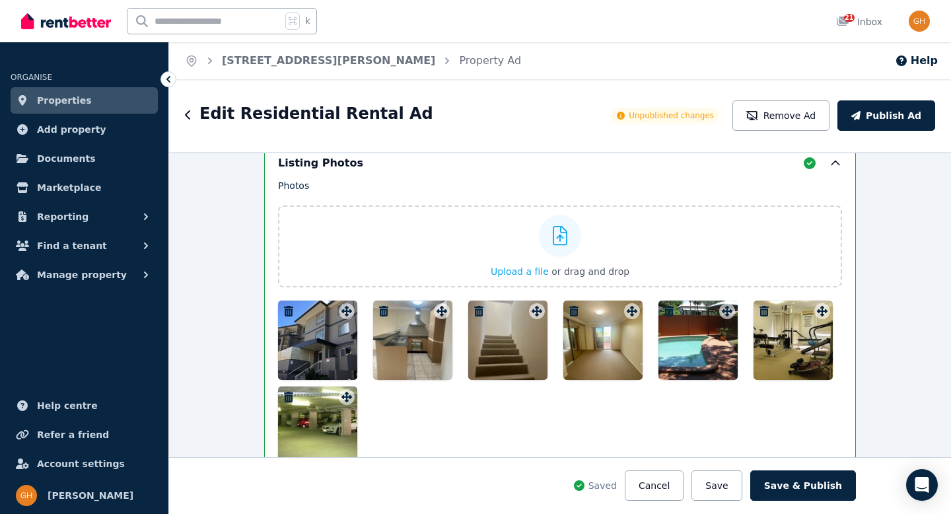
scroll to position [1866, 0]
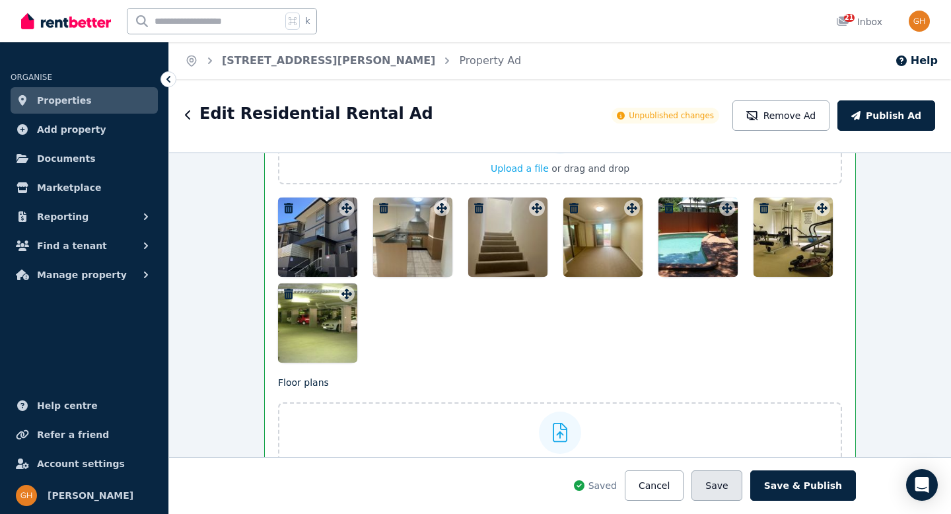
click at [728, 486] on button "Save" at bounding box center [717, 485] width 50 height 30
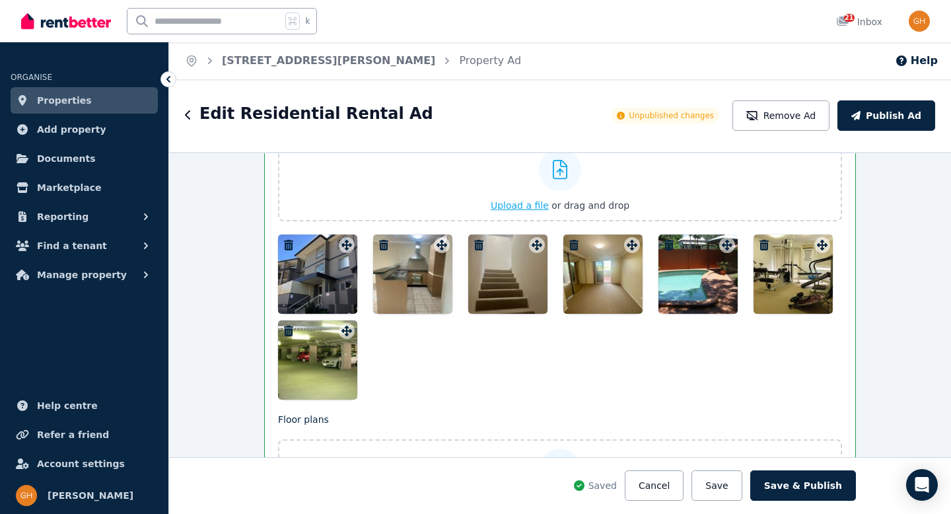
scroll to position [1826, 0]
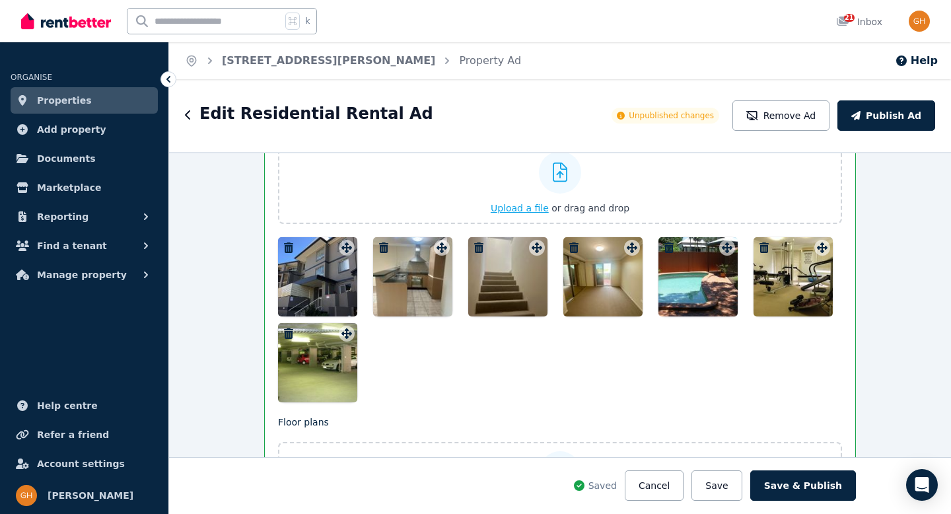
click at [553, 170] on icon at bounding box center [560, 173] width 15 height 20
click at [0, 0] on input "Upload a file or drag and drop" at bounding box center [0, 0] width 0 height 0
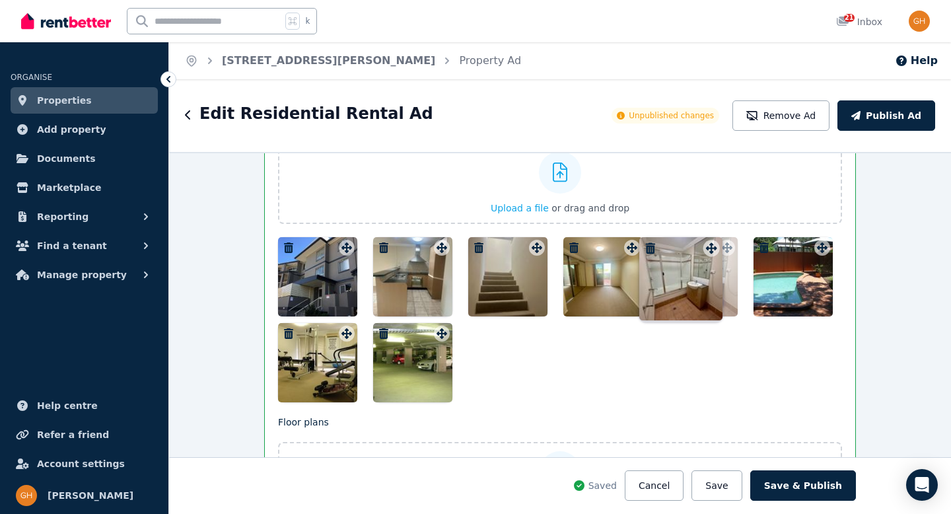
drag, startPoint x: 437, startPoint y: 365, endPoint x: 710, endPoint y: 237, distance: 301.5
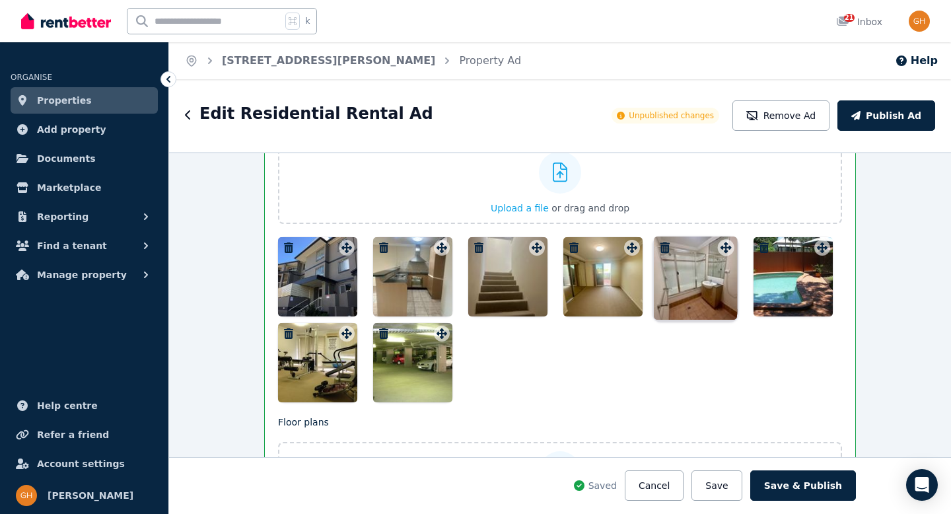
click at [710, 237] on div "Photos Upload a file or drag and drop Uploaded " IMG_8956.jpg " To pick up a dr…" at bounding box center [560, 259] width 564 height 287
click at [739, 488] on button "Save" at bounding box center [717, 485] width 50 height 30
click at [525, 203] on span "Upload a file" at bounding box center [520, 208] width 58 height 11
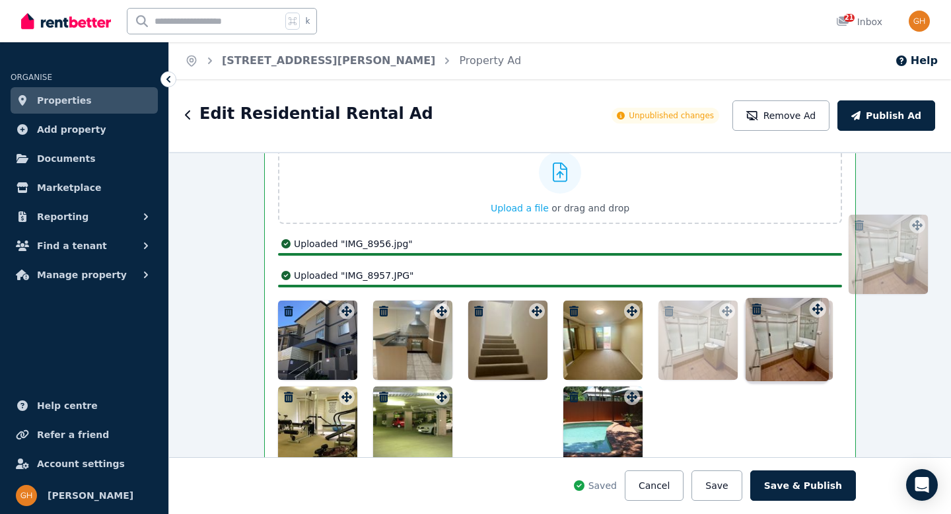
drag, startPoint x: 531, startPoint y: 405, endPoint x: 720, endPoint y: 298, distance: 217.2
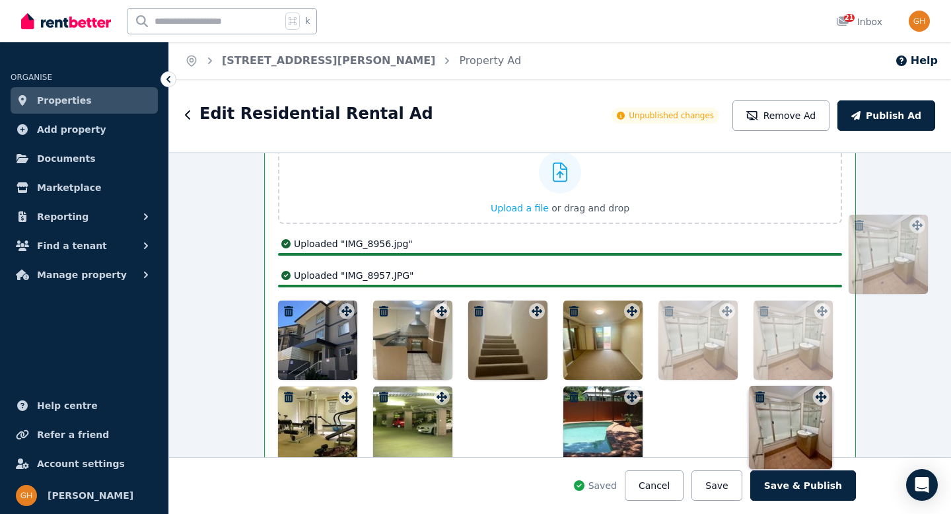
click at [720, 298] on div "Photos Upload a file or drag and drop Uploaded " IMG_8956.jpg " Uploaded " IMG_…" at bounding box center [560, 291] width 564 height 350
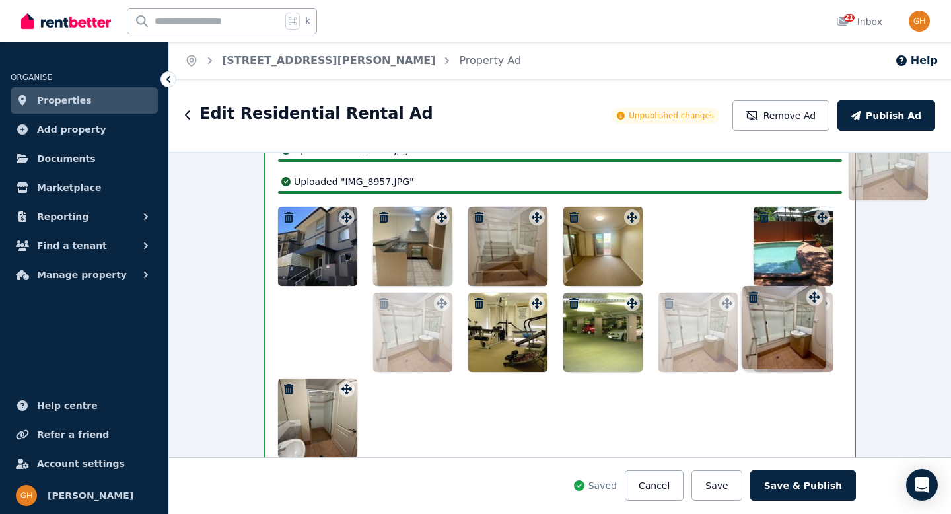
scroll to position [1888, 0]
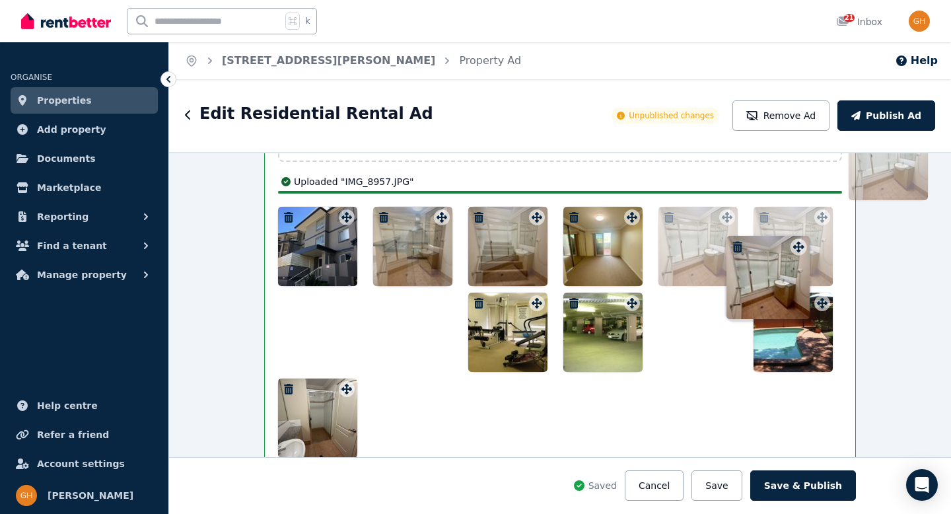
drag, startPoint x: 721, startPoint y: 308, endPoint x: 700, endPoint y: 241, distance: 70.4
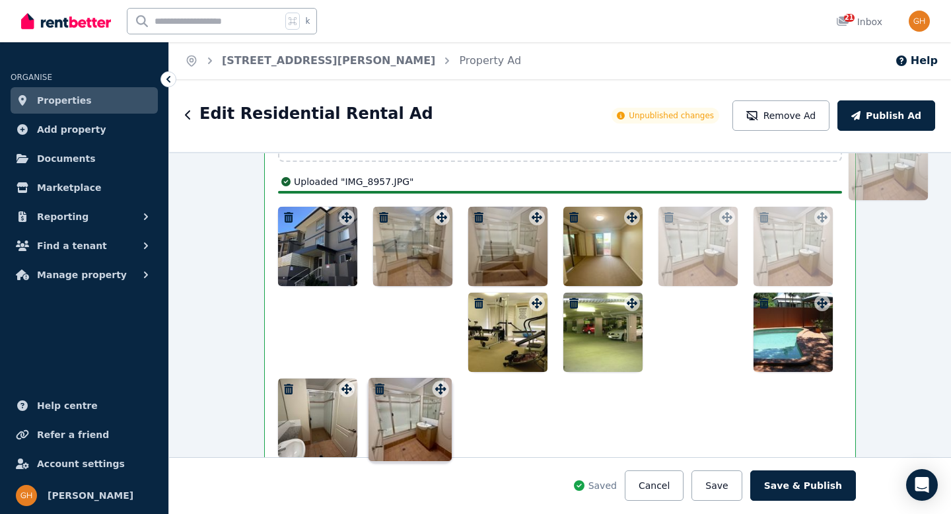
click at [700, 241] on div at bounding box center [698, 246] width 79 height 79
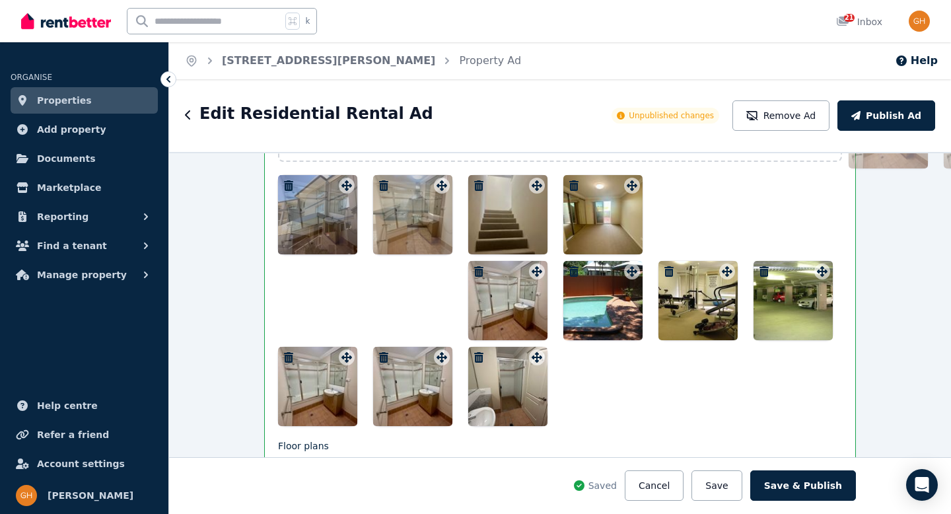
click at [628, 402] on div at bounding box center [560, 300] width 564 height 251
click at [726, 485] on button "Save" at bounding box center [717, 485] width 50 height 30
click at [742, 483] on button "Save" at bounding box center [717, 485] width 50 height 30
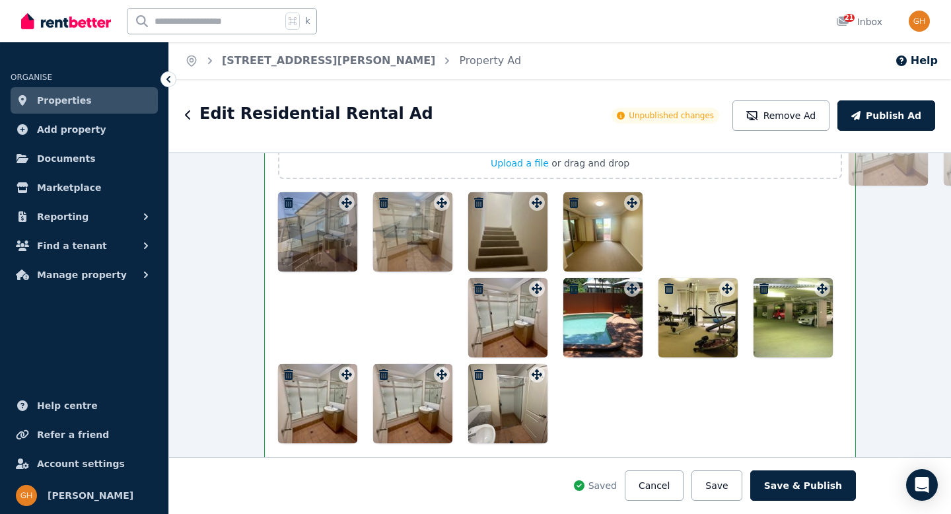
scroll to position [1872, 0]
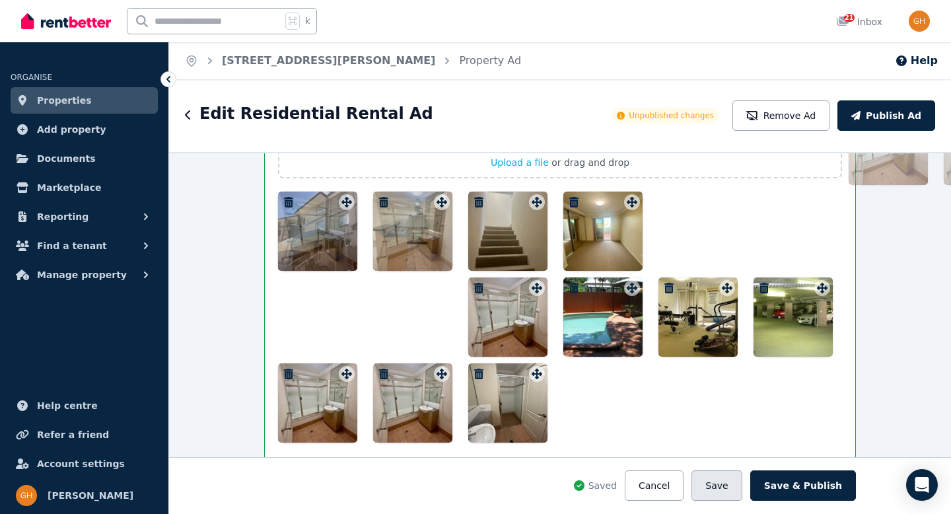
click at [727, 483] on button "Save" at bounding box center [717, 485] width 50 height 30
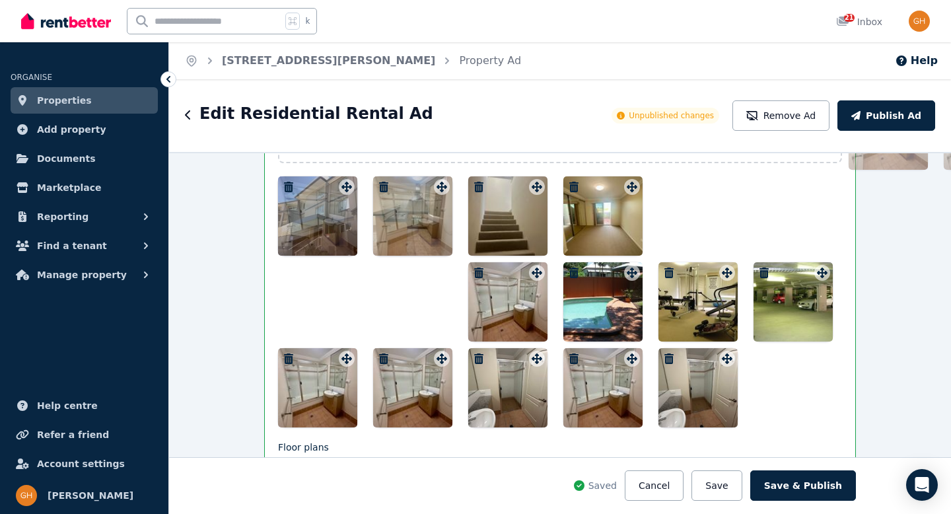
scroll to position [1886, 0]
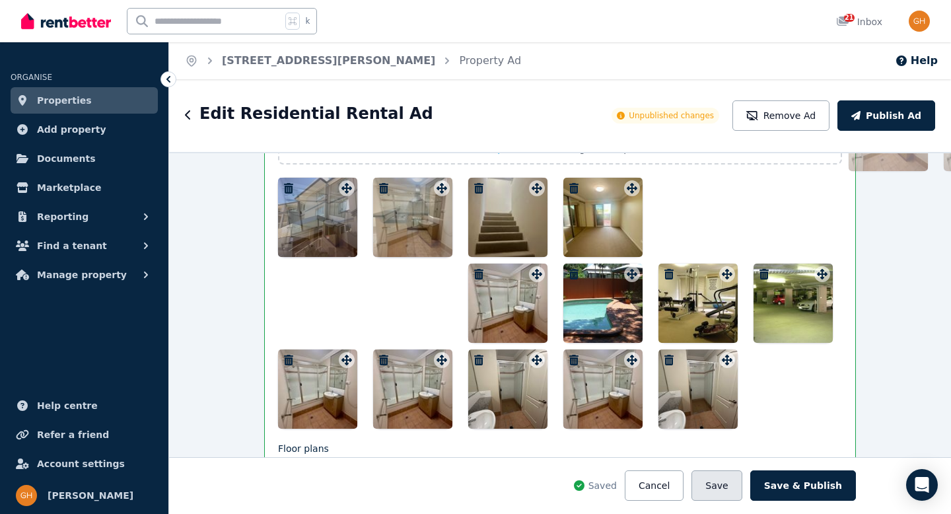
click at [717, 480] on button "Save" at bounding box center [717, 485] width 50 height 30
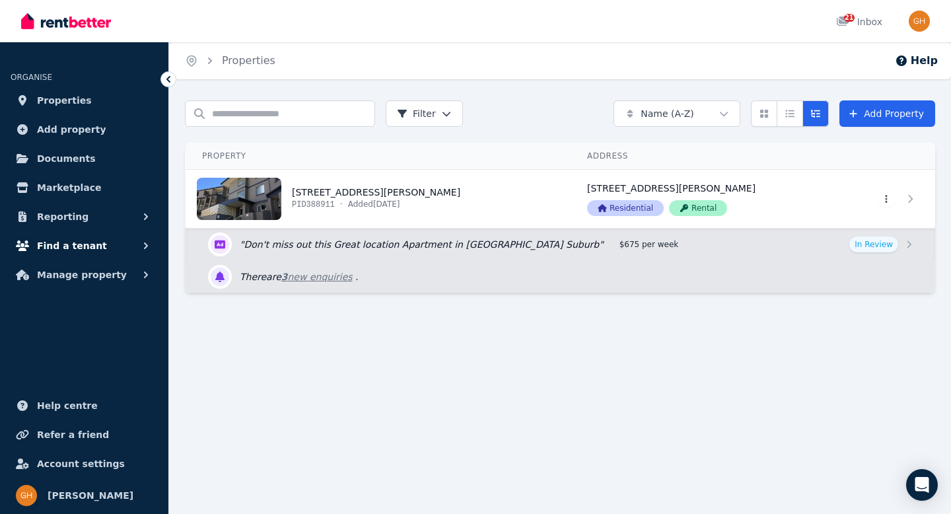
click at [135, 248] on button "Find a tenant" at bounding box center [84, 246] width 147 height 26
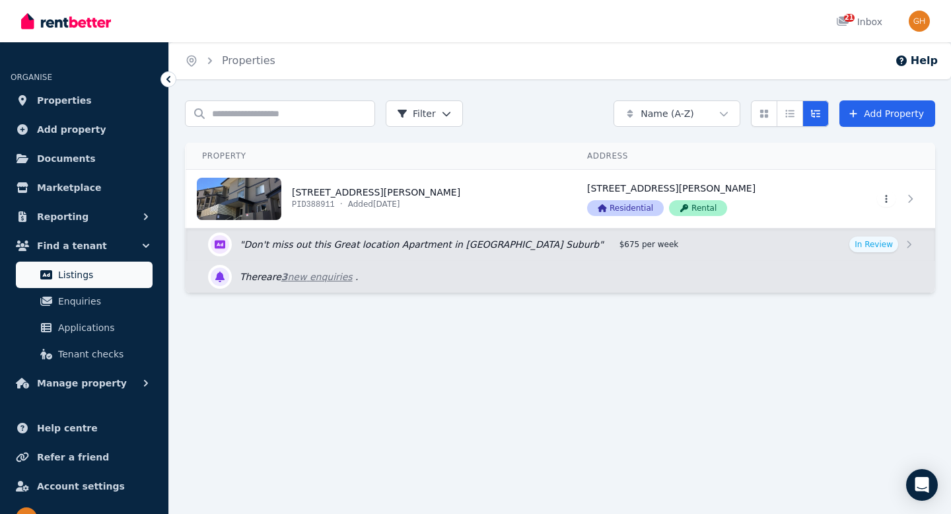
click at [117, 273] on span "Listings" at bounding box center [102, 275] width 89 height 16
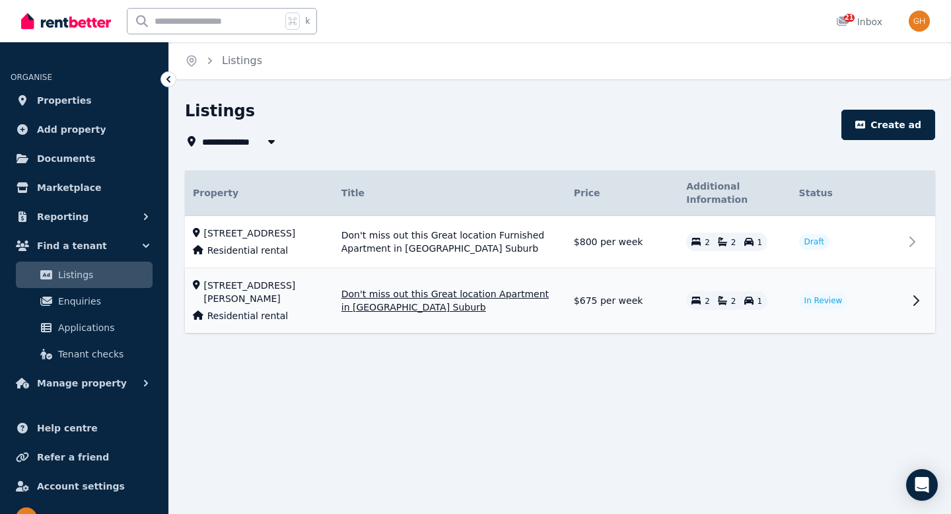
click at [492, 303] on span "Don't miss out this Great location Apartment in [GEOGRAPHIC_DATA] Suburb" at bounding box center [450, 300] width 217 height 26
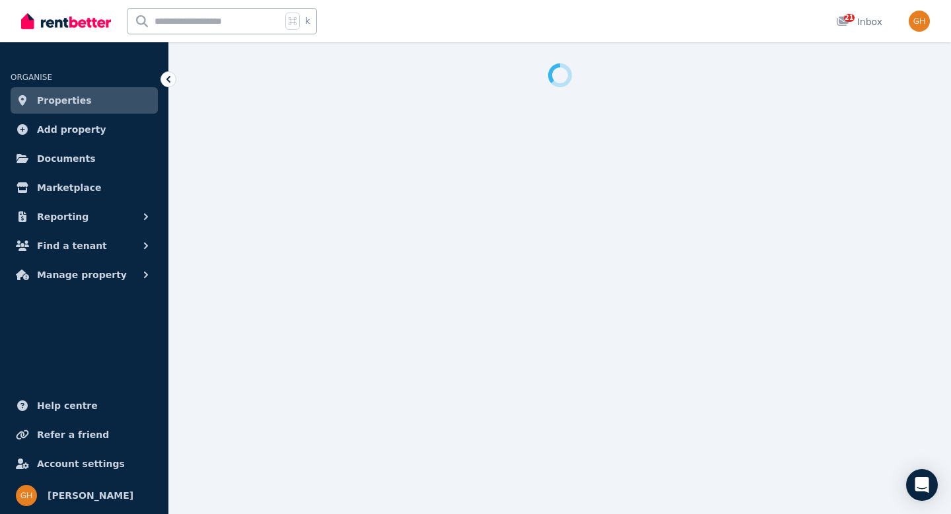
select select "***"
select select "**********"
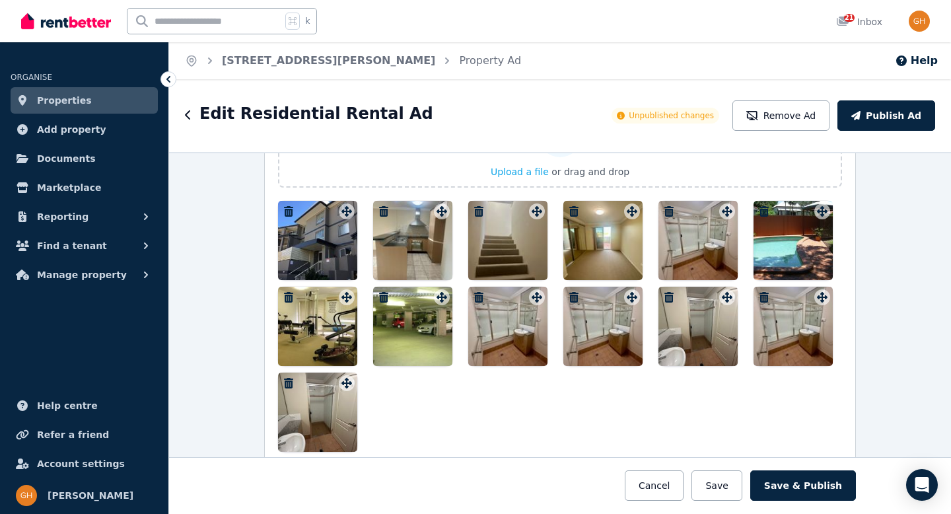
scroll to position [1760, 0]
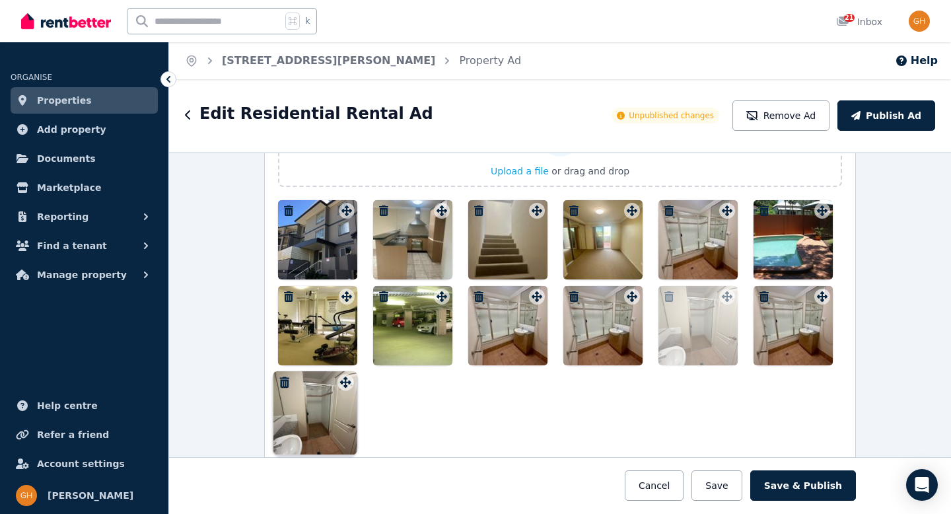
click at [339, 383] on div "Photos Upload a file or drag and drop To pick up a draggable item, press the sp…" at bounding box center [560, 265] width 564 height 373
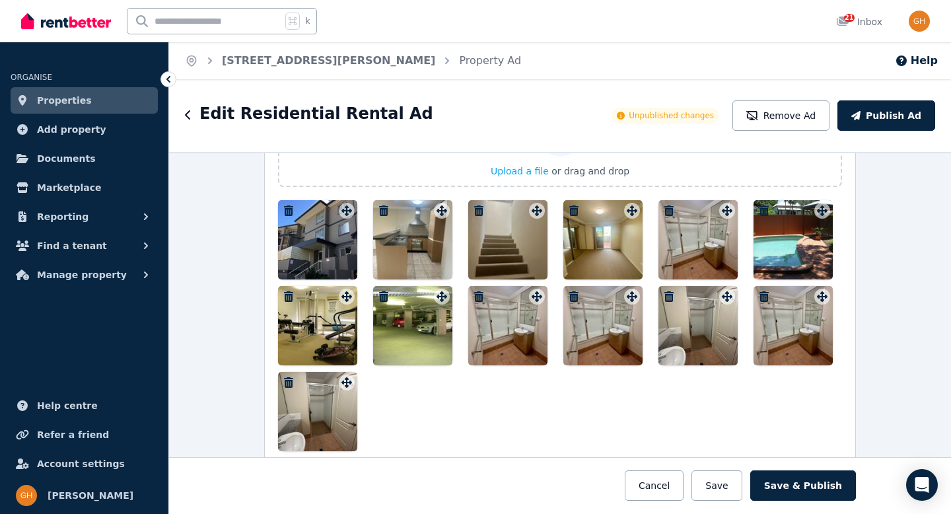
click at [282, 379] on icon "button" at bounding box center [288, 382] width 13 height 11
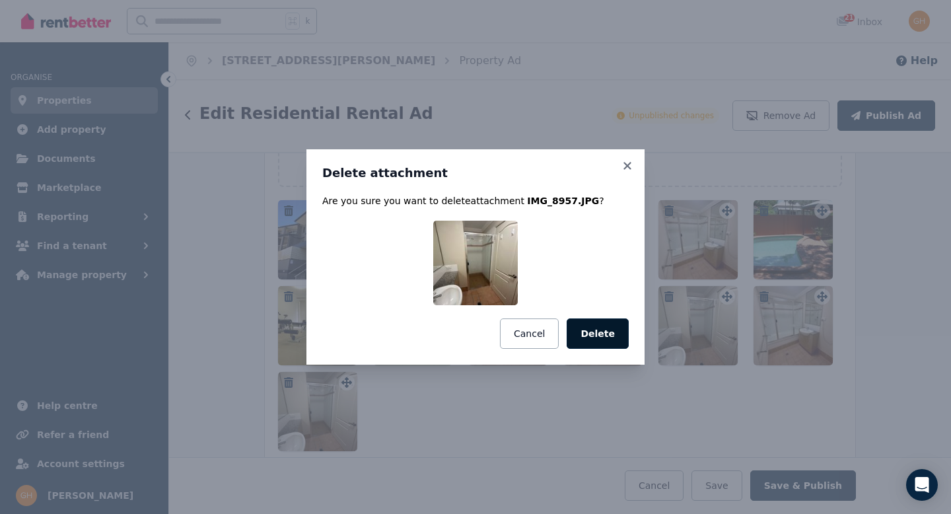
click at [597, 338] on button "Delete" at bounding box center [598, 333] width 62 height 30
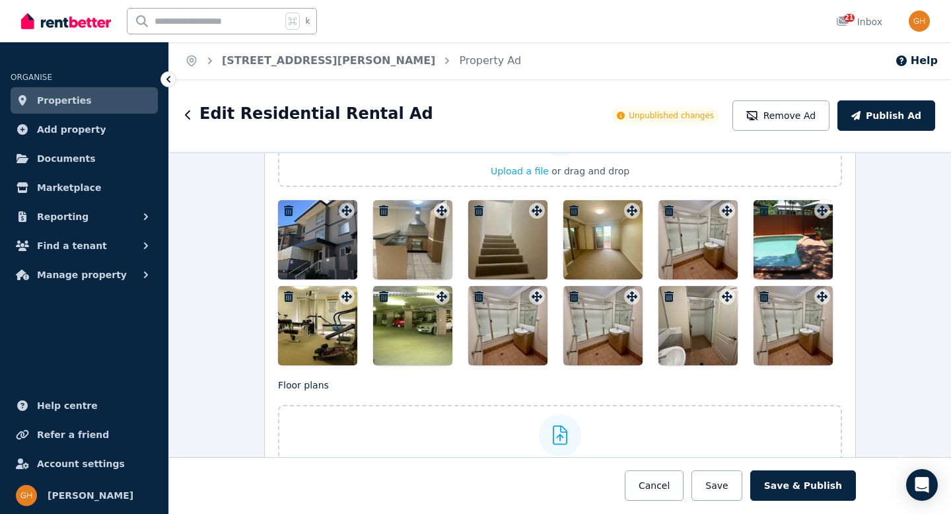
click at [570, 294] on icon "button" at bounding box center [574, 296] width 9 height 11
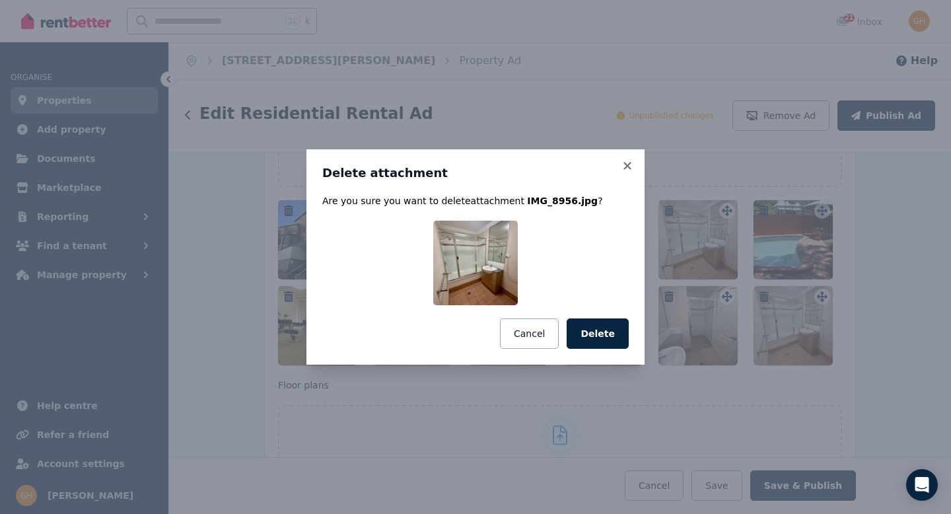
click at [616, 340] on button "Delete" at bounding box center [598, 333] width 62 height 30
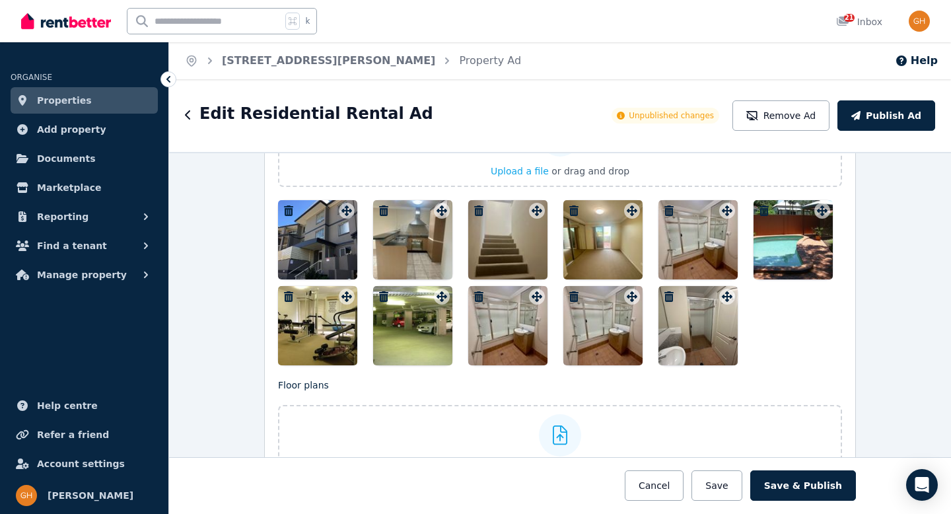
click at [476, 295] on icon "button" at bounding box center [478, 296] width 13 height 11
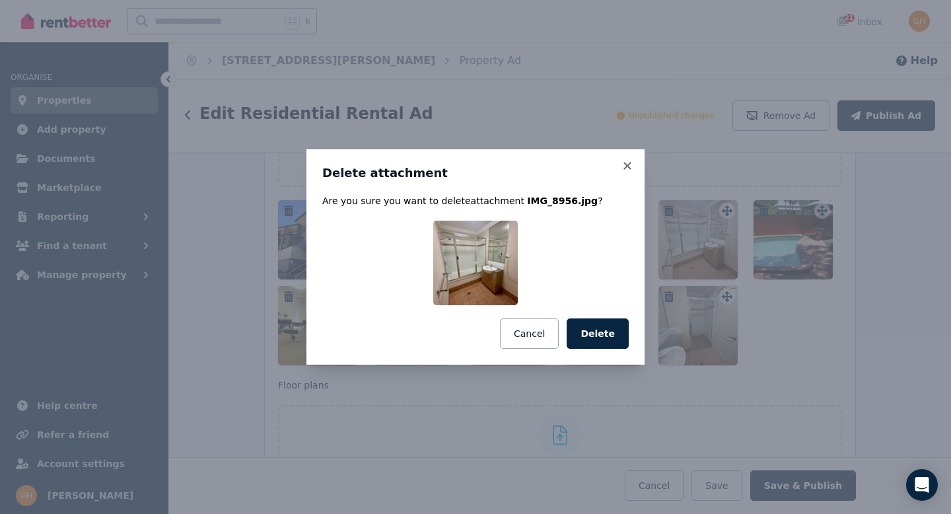
click at [617, 337] on button "Delete" at bounding box center [598, 333] width 62 height 30
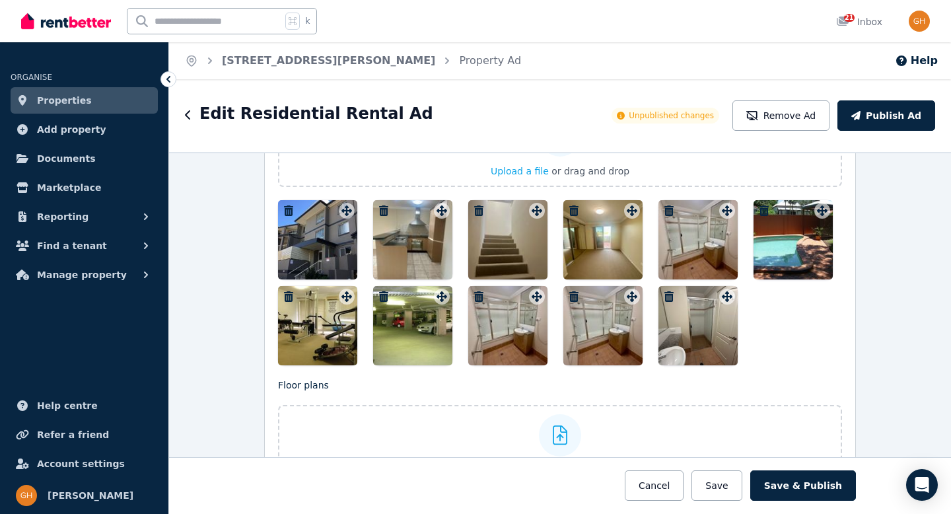
click at [569, 295] on icon "button" at bounding box center [574, 296] width 13 height 11
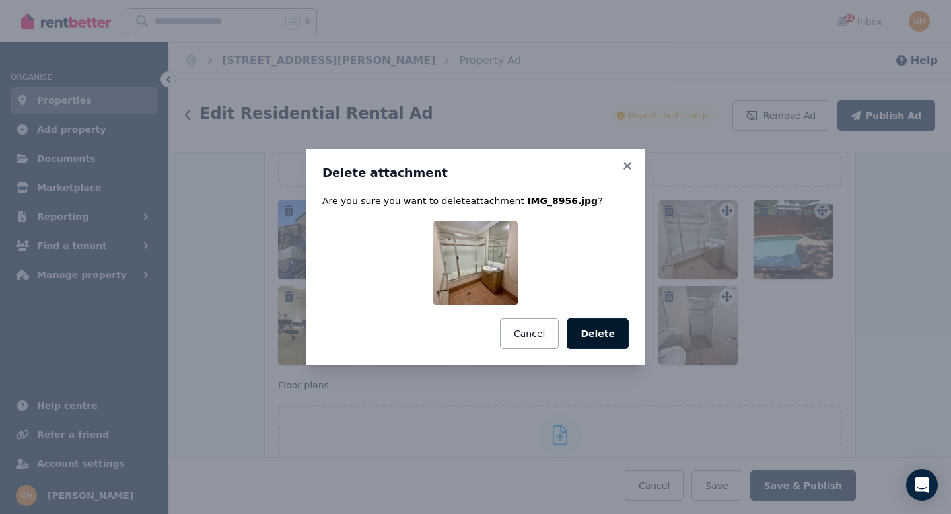
click at [606, 330] on button "Delete" at bounding box center [598, 333] width 62 height 30
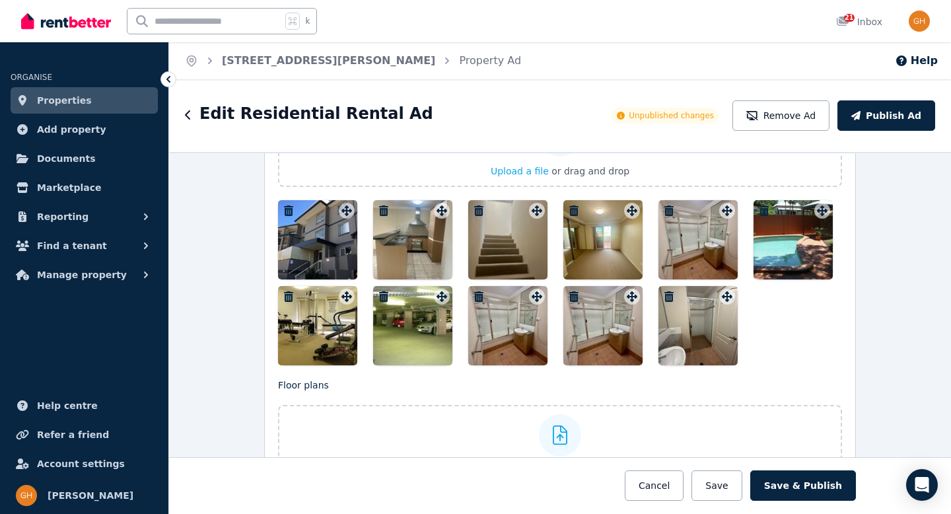
drag, startPoint x: 724, startPoint y: 297, endPoint x: 772, endPoint y: 250, distance: 67.8
click at [785, 232] on div at bounding box center [560, 282] width 564 height 165
drag, startPoint x: 722, startPoint y: 299, endPoint x: 790, endPoint y: 229, distance: 97.7
click at [794, 223] on div at bounding box center [560, 282] width 564 height 165
click at [732, 488] on button "Save" at bounding box center [717, 485] width 50 height 30
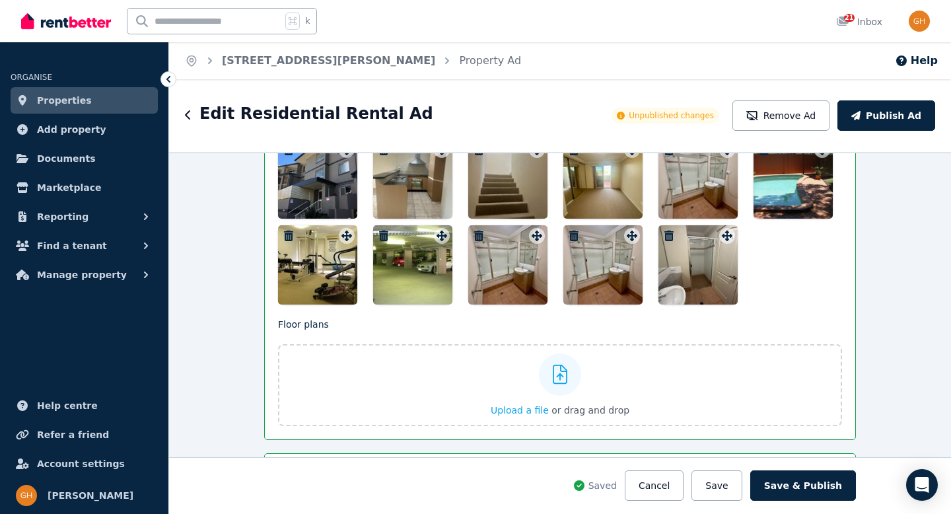
scroll to position [1847, 0]
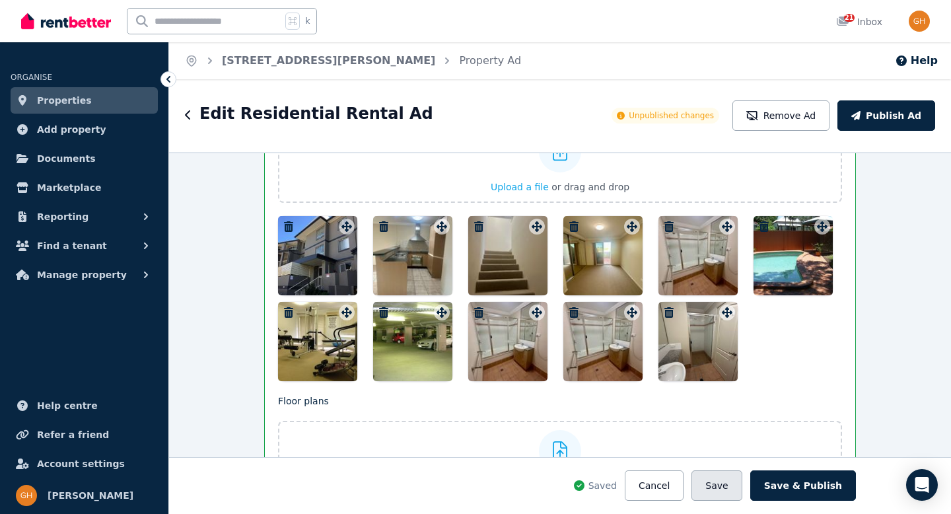
click at [712, 485] on button "Save" at bounding box center [717, 485] width 50 height 30
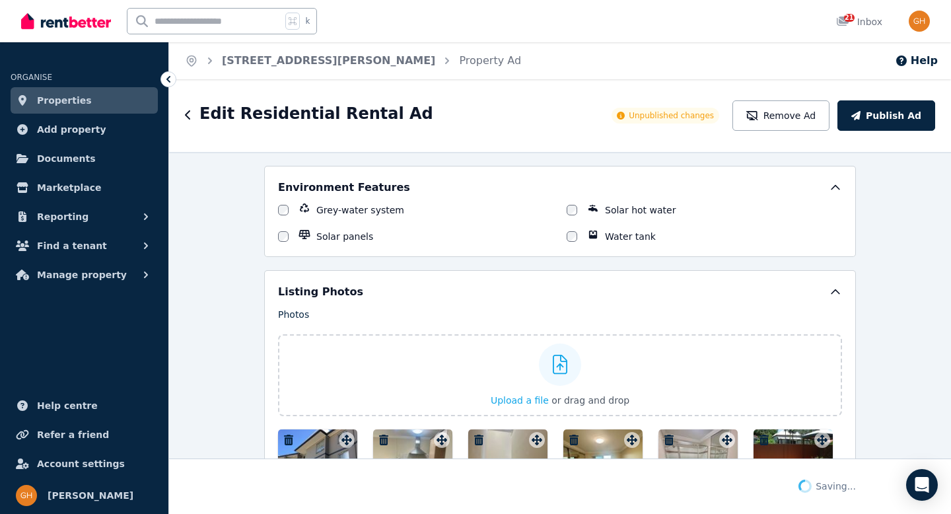
scroll to position [1575, 0]
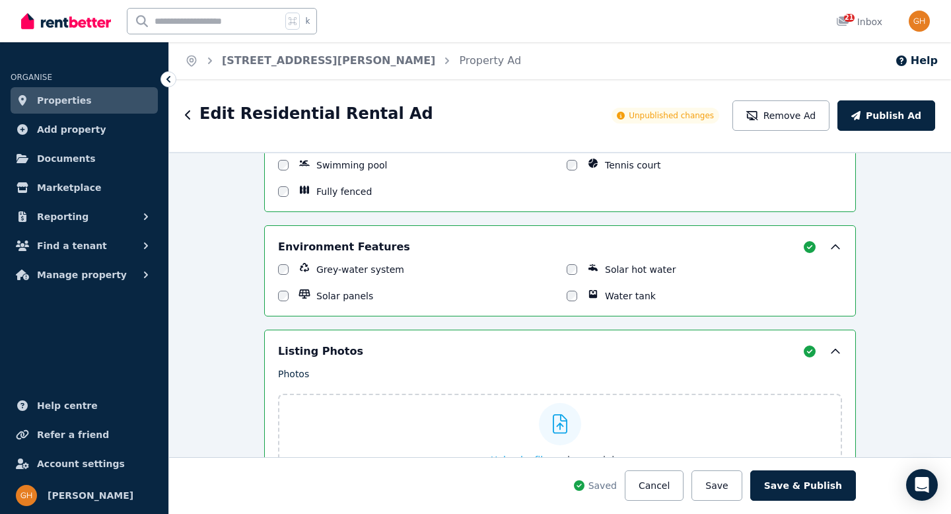
click at [546, 425] on div at bounding box center [560, 424] width 42 height 42
click at [0, 0] on input "Upload a file or drag and drop" at bounding box center [0, 0] width 0 height 0
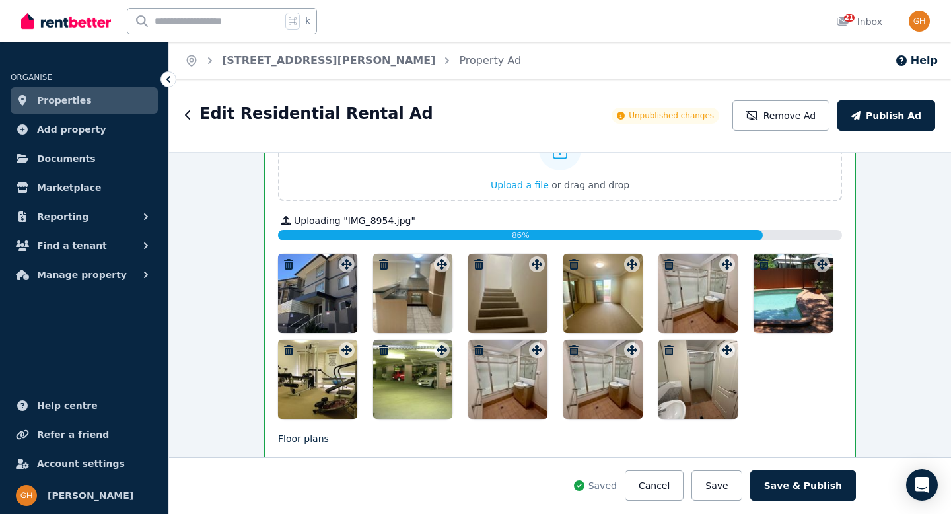
scroll to position [1860, 0]
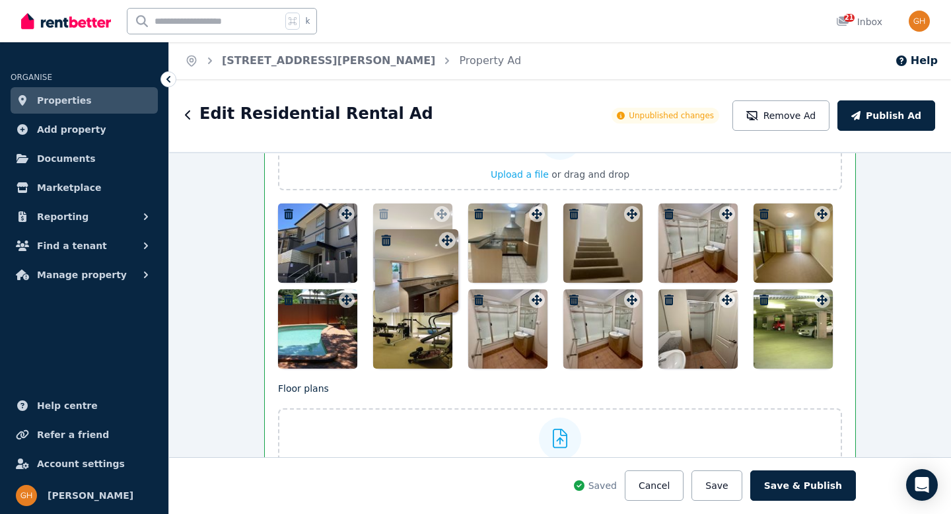
drag, startPoint x: 813, startPoint y: 333, endPoint x: 441, endPoint y: 231, distance: 385.7
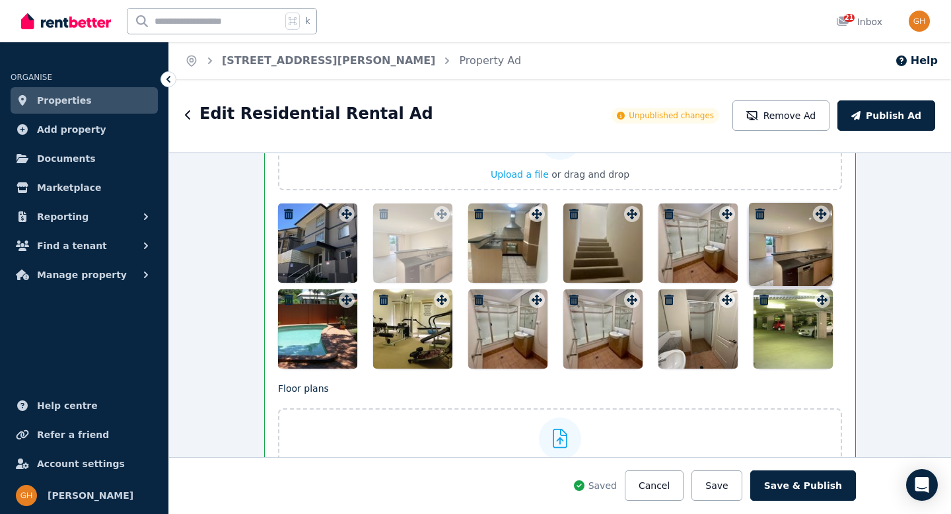
click at [441, 231] on div "Photos Upload a file or drag and drop Uploaded " IMG_8954.jpg " To pick up a dr…" at bounding box center [560, 225] width 564 height 287
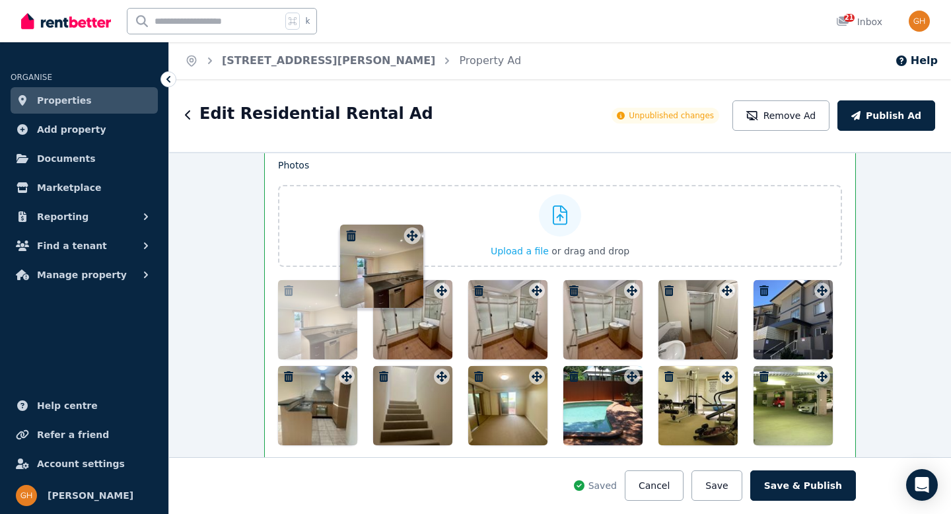
scroll to position [1777, 0]
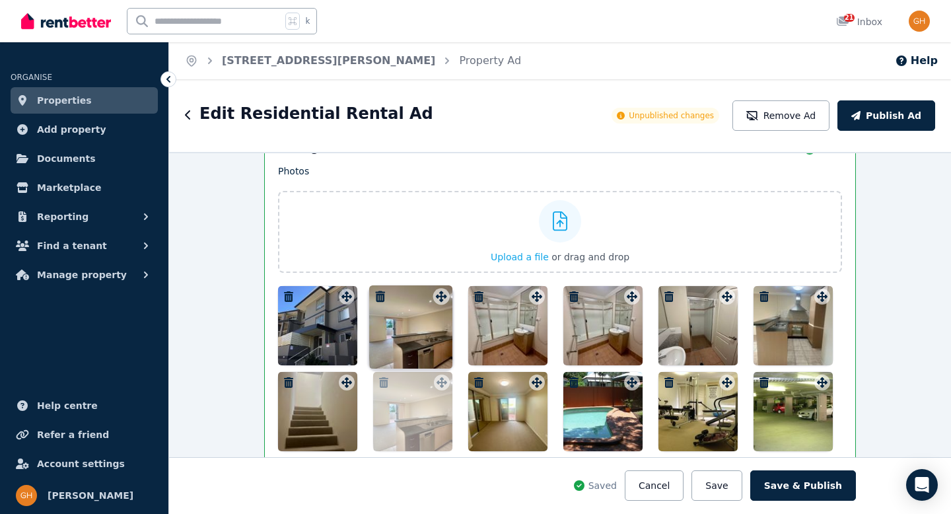
drag, startPoint x: 819, startPoint y: 215, endPoint x: 441, endPoint y: 287, distance: 384.6
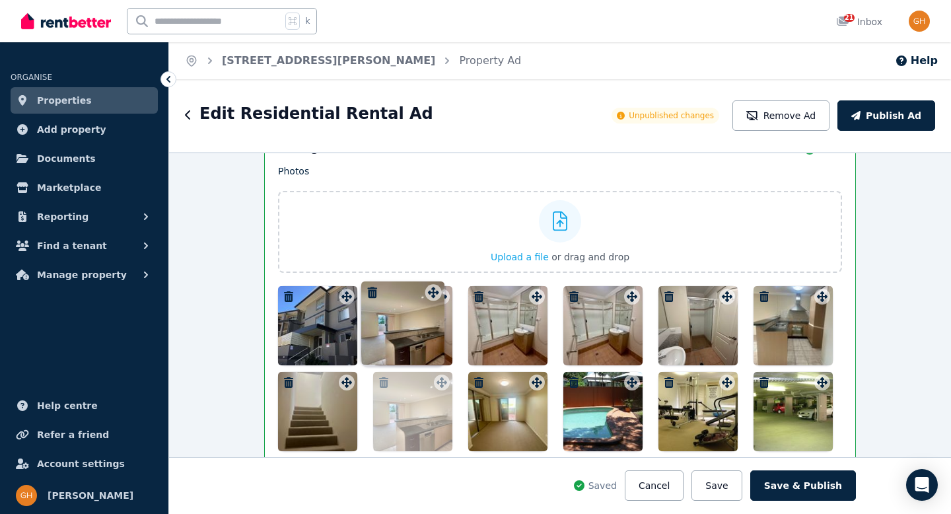
drag, startPoint x: 437, startPoint y: 383, endPoint x: 431, endPoint y: 281, distance: 101.2
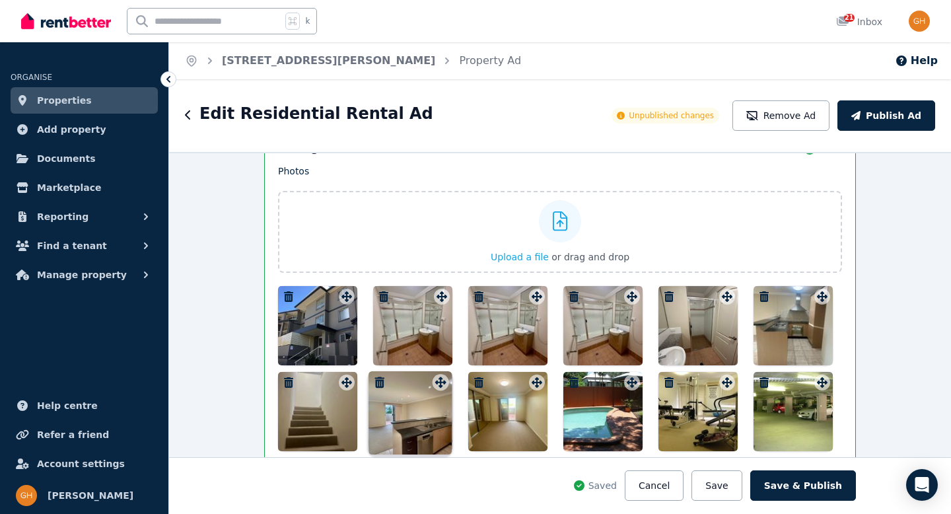
click at [431, 281] on div "Photos Upload a file or drag and drop Uploaded " IMG_8954.jpg " To pick up a dr…" at bounding box center [560, 308] width 564 height 287
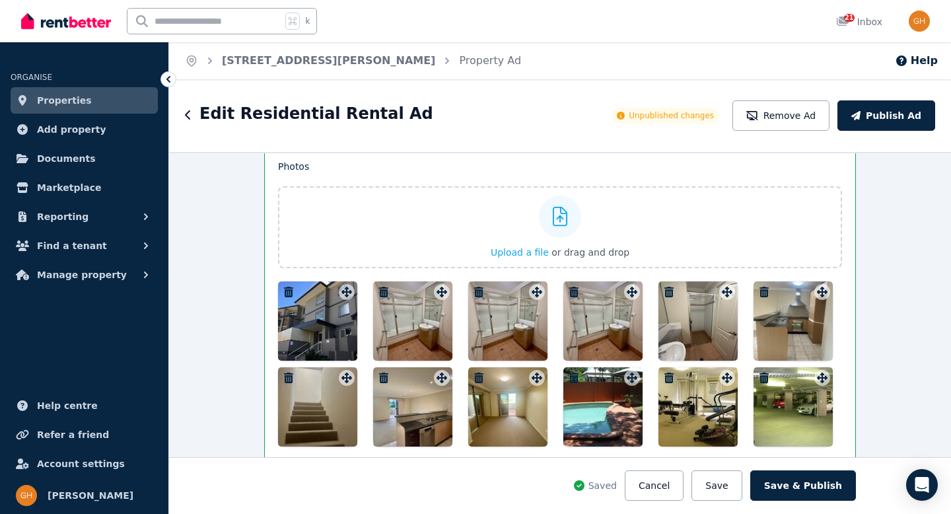
scroll to position [1835, 0]
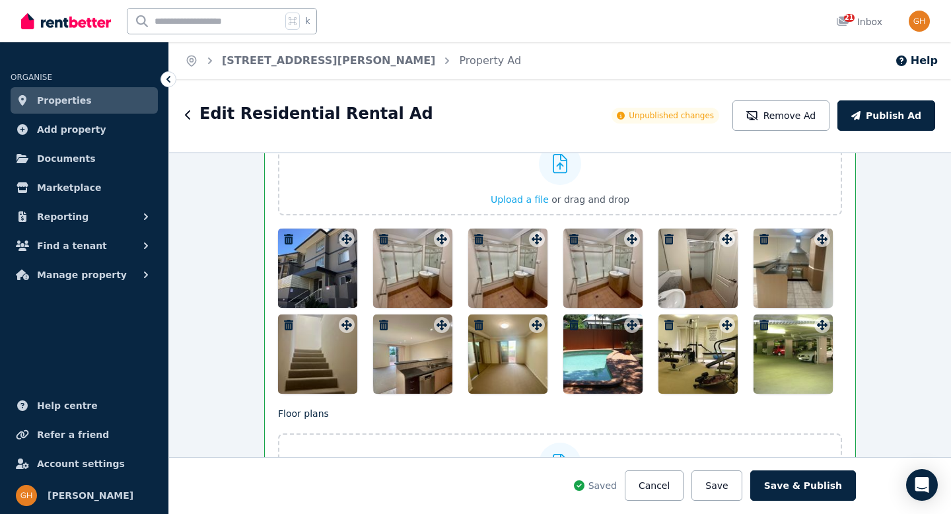
click at [377, 232] on button "button" at bounding box center [384, 239] width 16 height 16
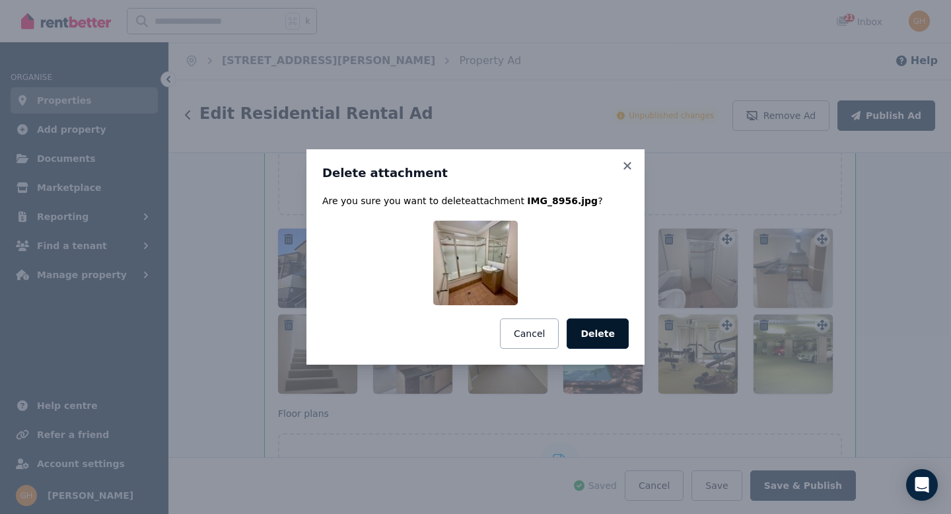
click at [595, 326] on button "Delete" at bounding box center [598, 333] width 62 height 30
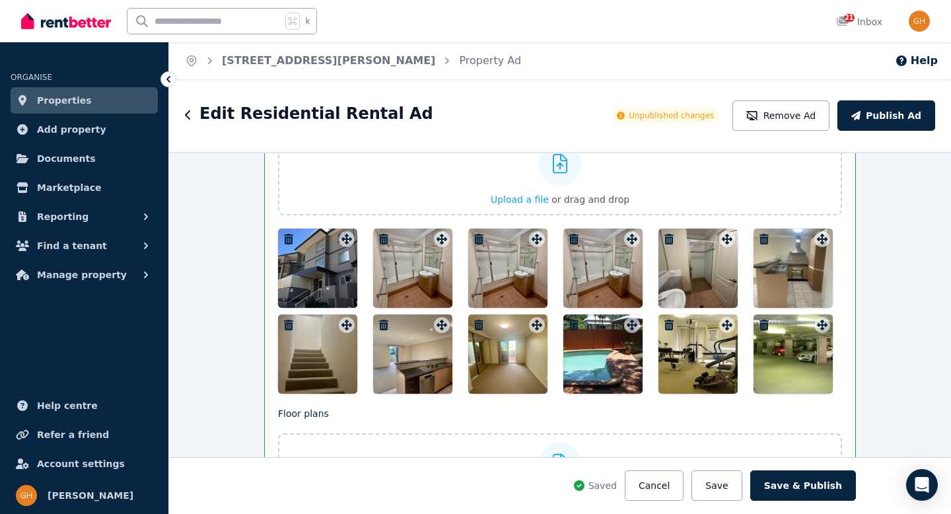
click at [476, 235] on icon "button" at bounding box center [478, 239] width 9 height 11
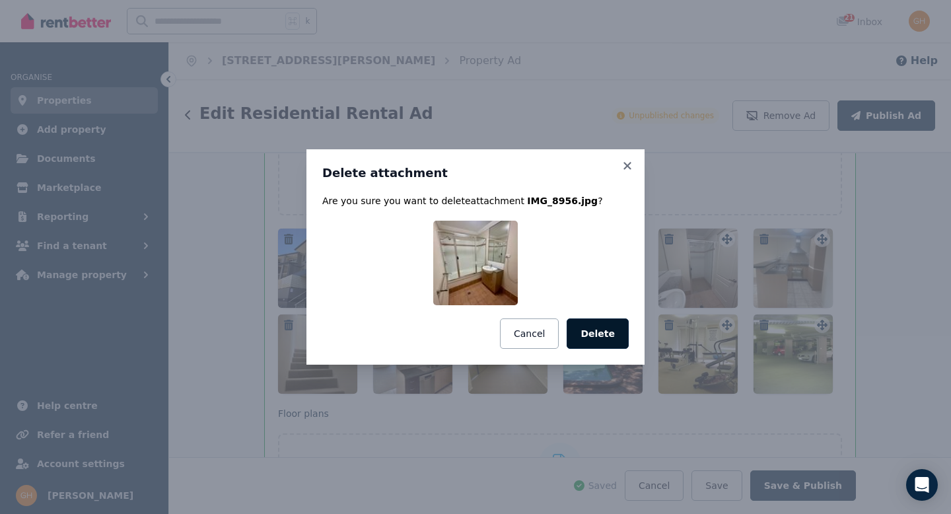
click at [597, 326] on button "Delete" at bounding box center [598, 333] width 62 height 30
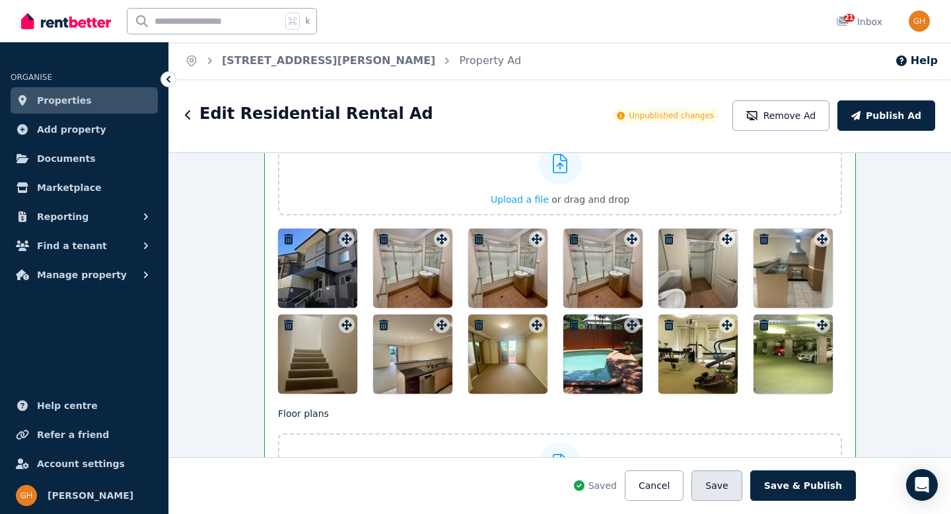
click at [722, 482] on button "Save" at bounding box center [717, 485] width 50 height 30
click at [730, 488] on button "Save" at bounding box center [717, 485] width 50 height 30
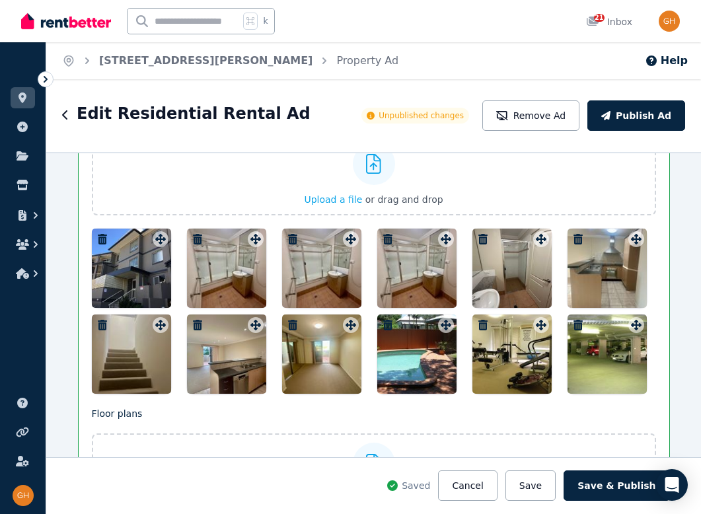
click at [493, 426] on div "Floor plans Upload a file or drag and drop" at bounding box center [374, 461] width 564 height 108
click at [533, 489] on button "Save" at bounding box center [530, 485] width 50 height 30
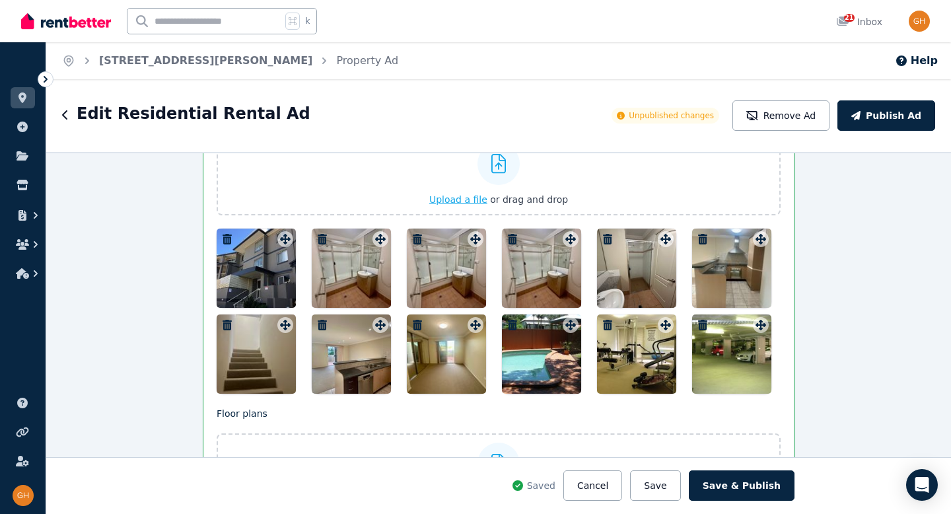
click at [494, 165] on icon at bounding box center [499, 164] width 15 height 20
click at [0, 0] on input "Upload a file or drag and drop" at bounding box center [0, 0] width 0 height 0
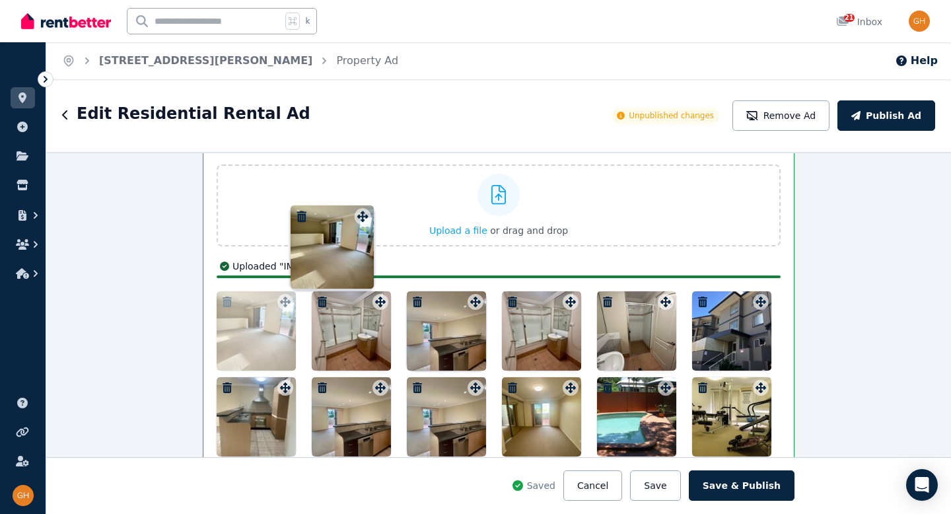
scroll to position [1799, 0]
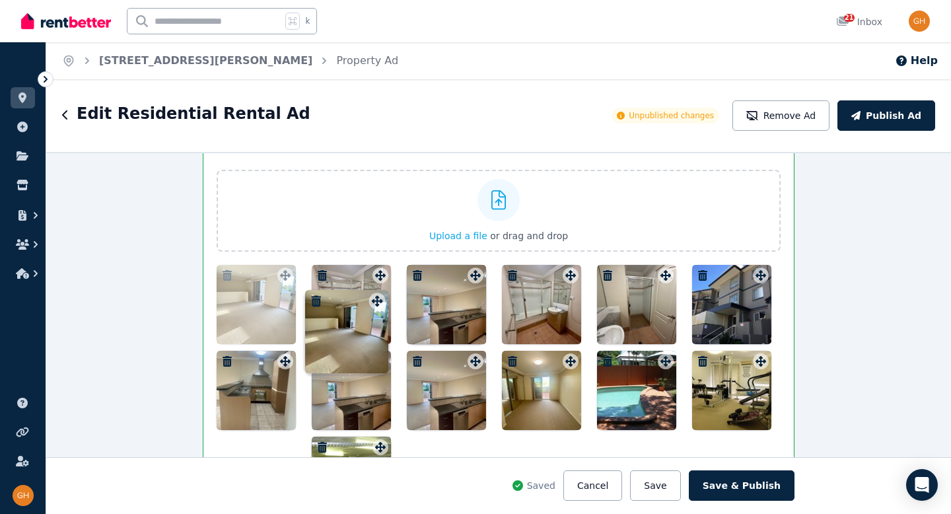
drag, startPoint x: 471, startPoint y: 377, endPoint x: 376, endPoint y: 292, distance: 127.7
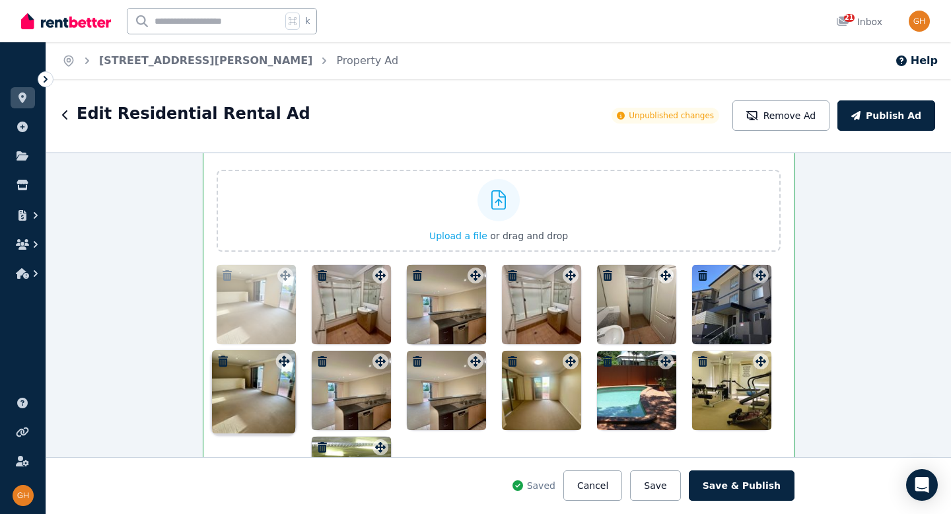
click at [376, 292] on div "Photos Upload a file or drag and drop Uploaded " IMG_8954.jpg " Uploaded " IMG_…" at bounding box center [499, 329] width 564 height 373
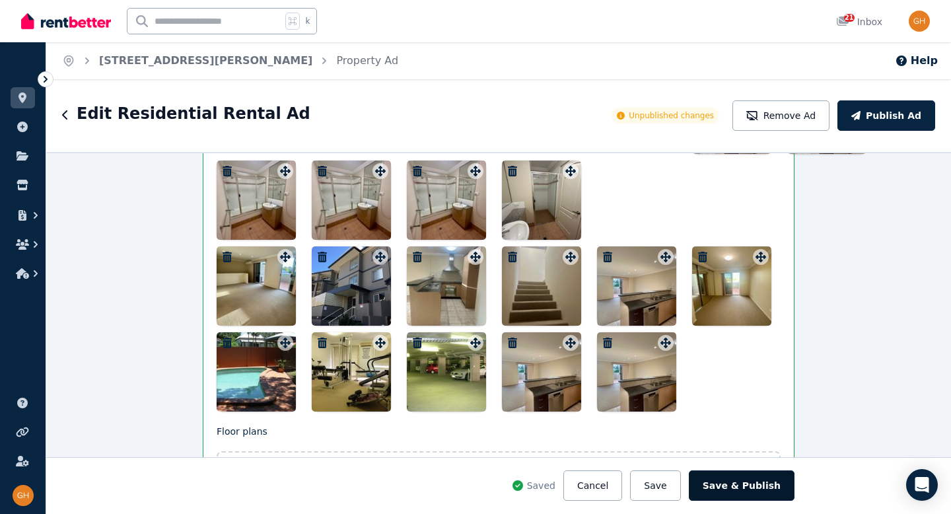
scroll to position [1909, 0]
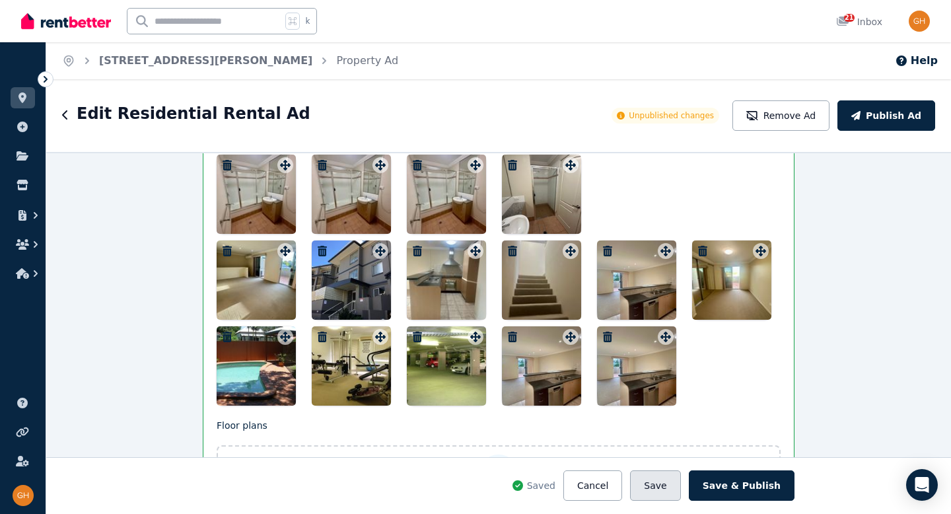
click at [661, 492] on button "Save" at bounding box center [655, 485] width 50 height 30
drag, startPoint x: 672, startPoint y: 488, endPoint x: 590, endPoint y: 407, distance: 115.4
click at [671, 488] on button "Save" at bounding box center [655, 485] width 50 height 30
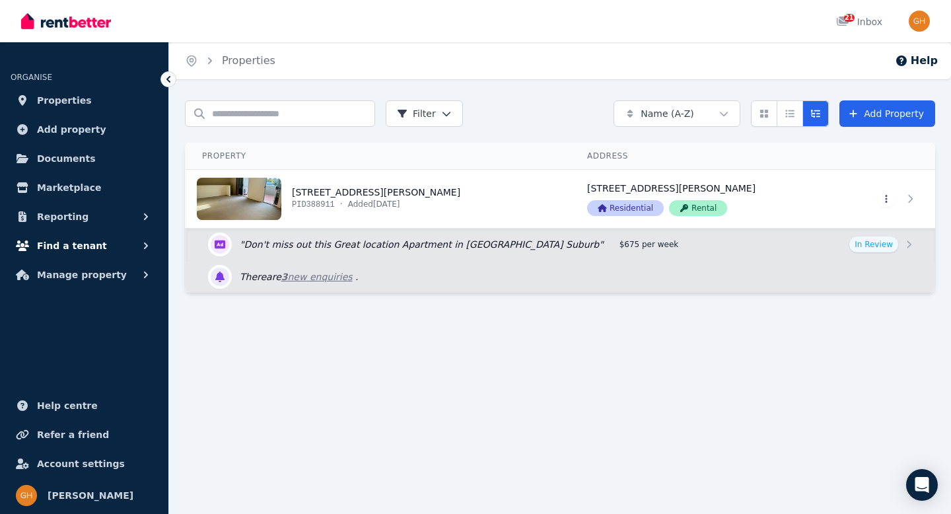
click at [135, 241] on button "Find a tenant" at bounding box center [84, 246] width 147 height 26
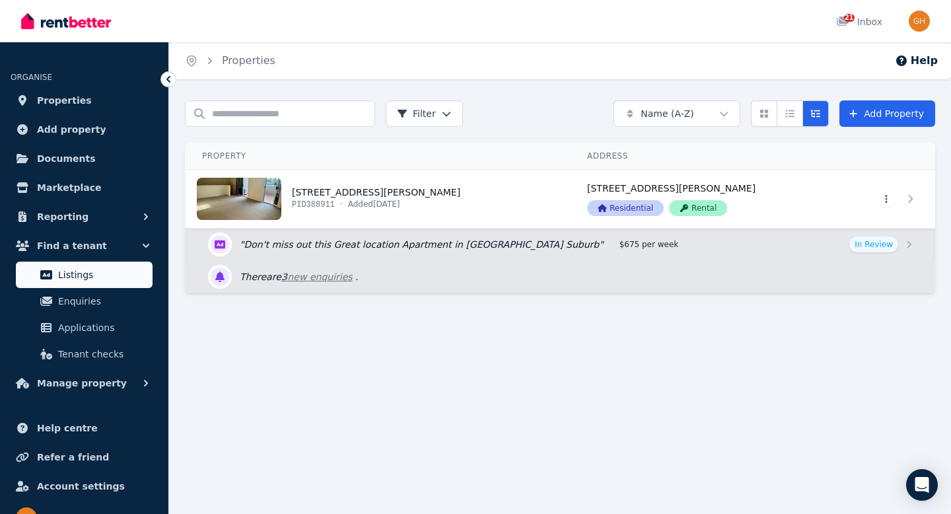
click at [103, 270] on span "Listings" at bounding box center [102, 275] width 89 height 16
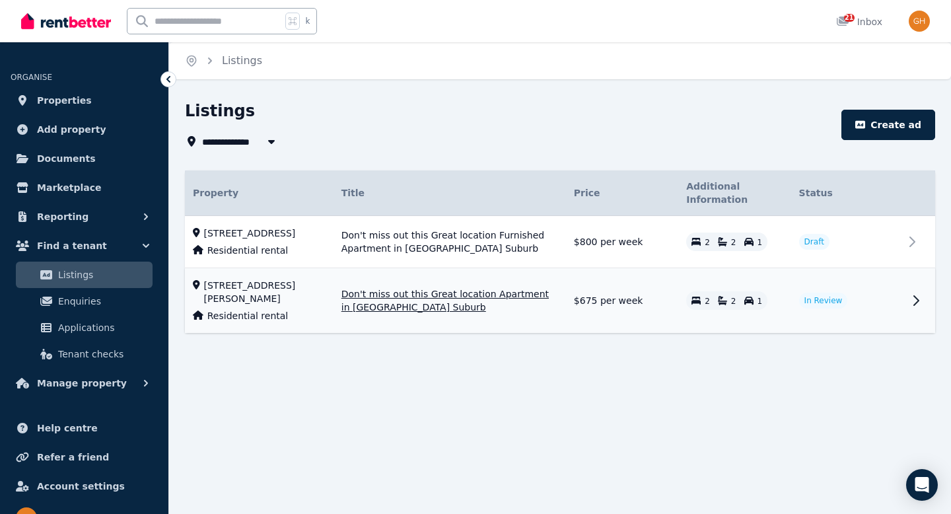
click at [643, 313] on td "$675 per week" at bounding box center [622, 300] width 112 height 65
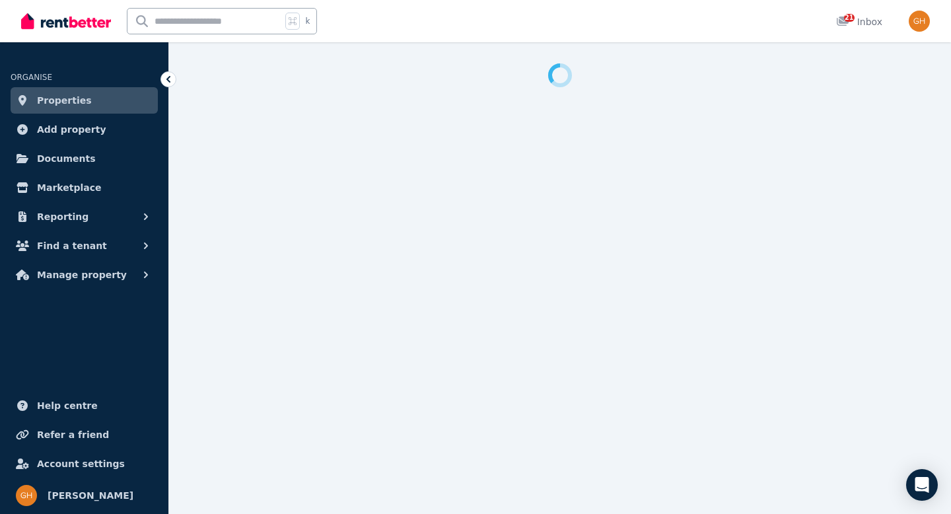
select select "***"
select select "**********"
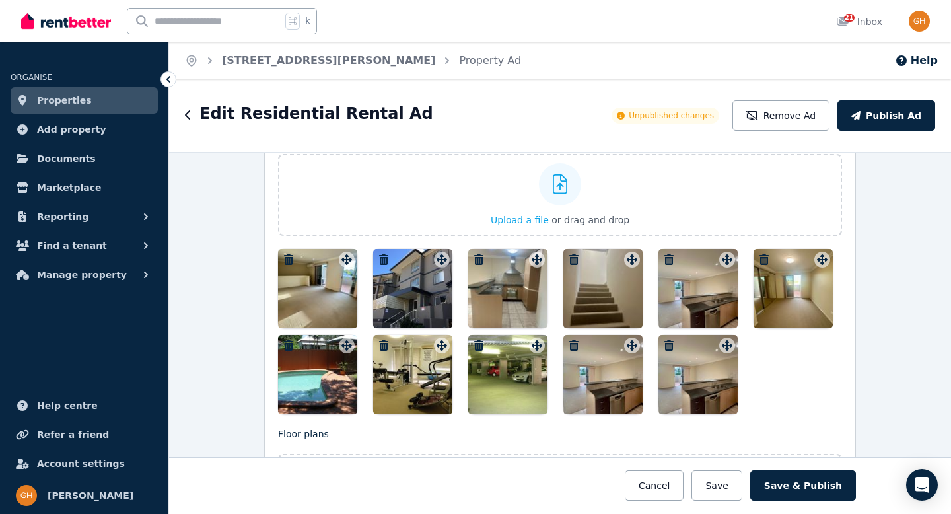
scroll to position [1714, 0]
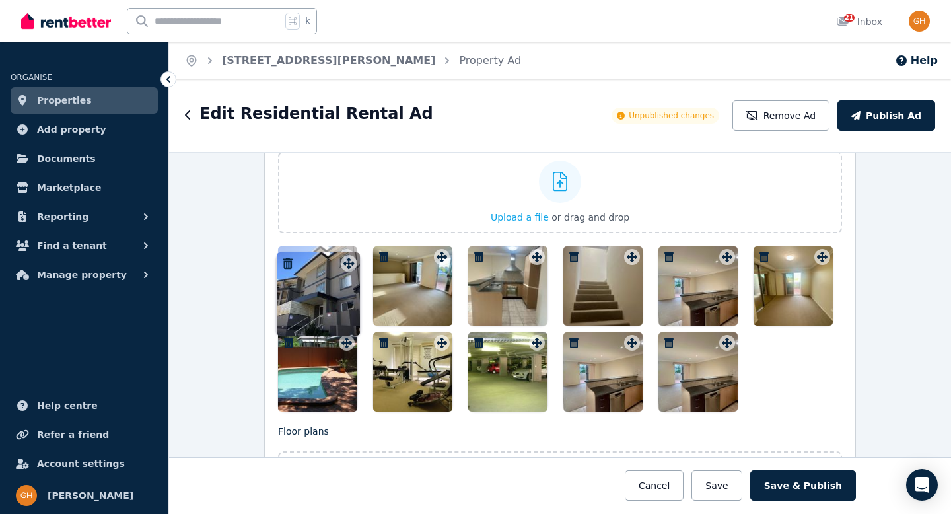
drag, startPoint x: 434, startPoint y: 261, endPoint x: 342, endPoint y: 252, distance: 92.9
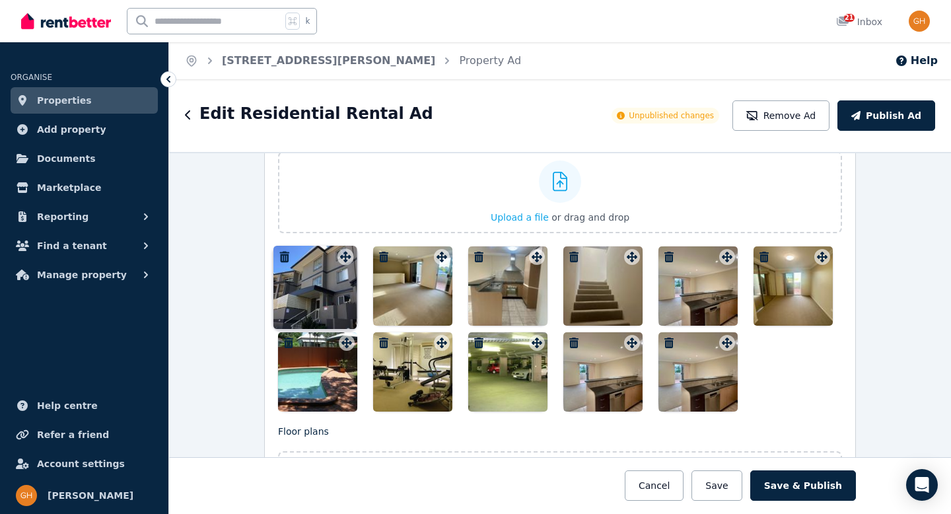
click at [342, 252] on div "Photos Upload a file or drag and drop To pick up a draggable item, press the sp…" at bounding box center [560, 268] width 564 height 287
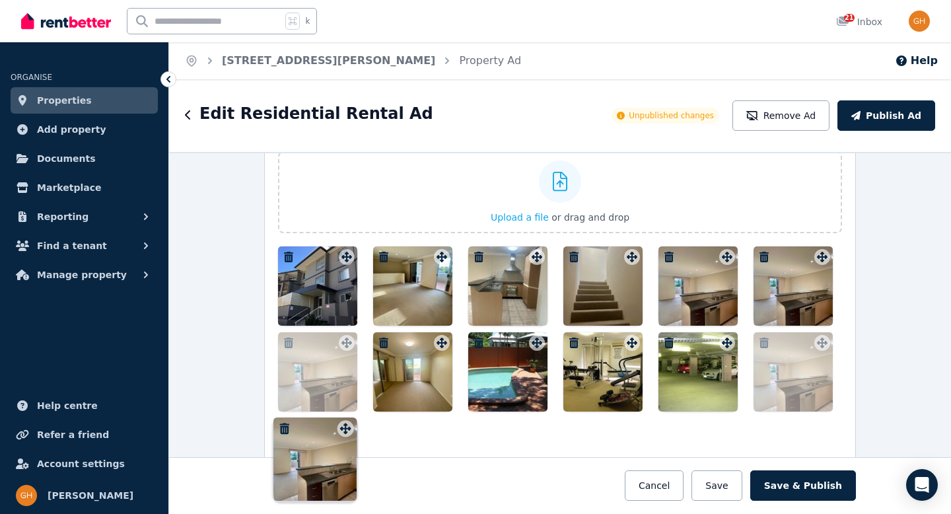
click at [721, 261] on icon at bounding box center [727, 257] width 13 height 11
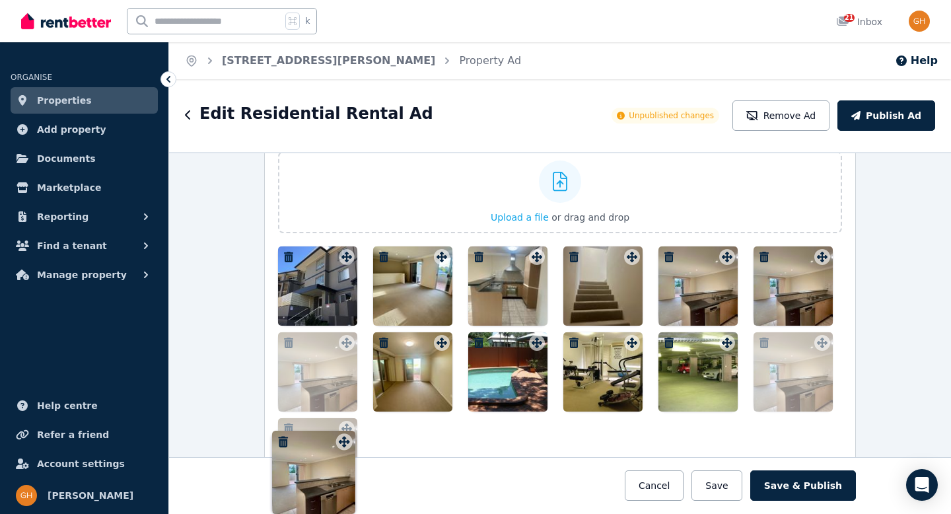
drag, startPoint x: 718, startPoint y: 269, endPoint x: 724, endPoint y: 260, distance: 10.4
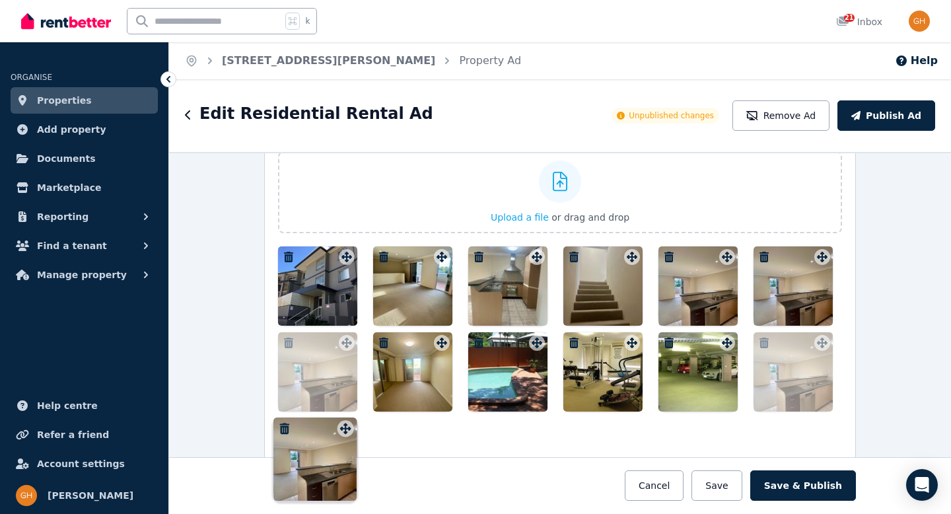
click at [724, 260] on icon at bounding box center [727, 257] width 13 height 11
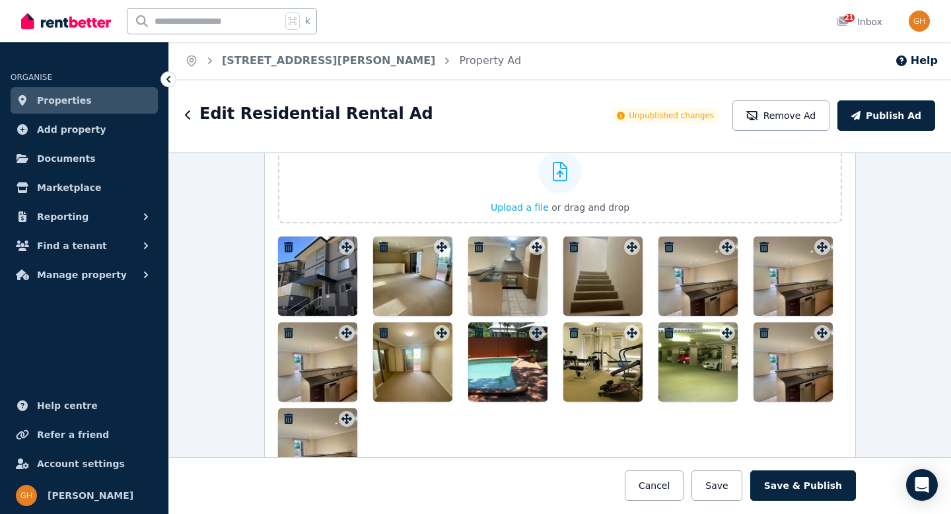
scroll to position [1726, 0]
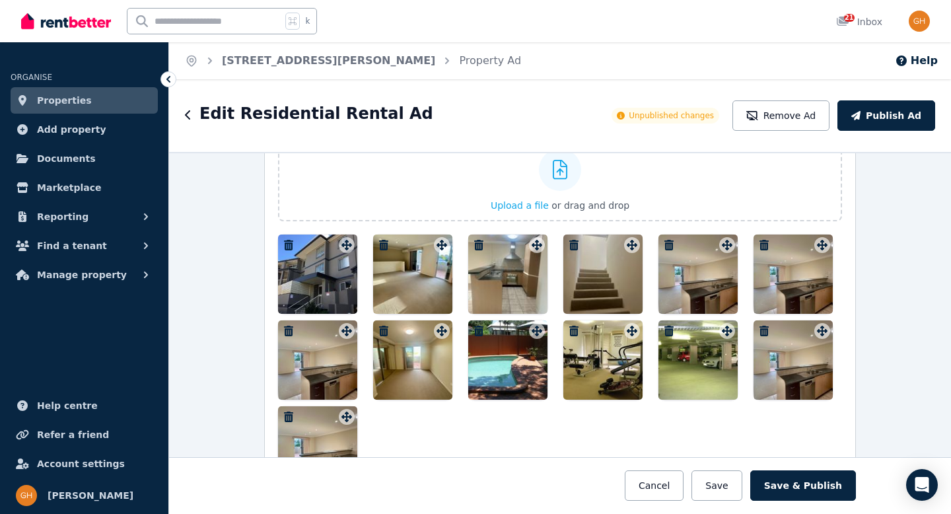
click at [760, 242] on icon "button" at bounding box center [764, 245] width 9 height 11
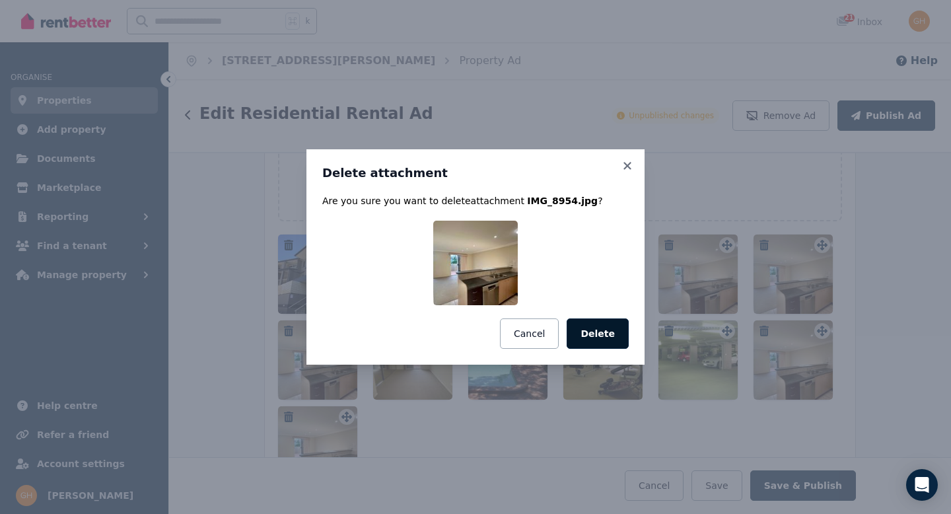
click at [601, 330] on button "Delete" at bounding box center [598, 333] width 62 height 30
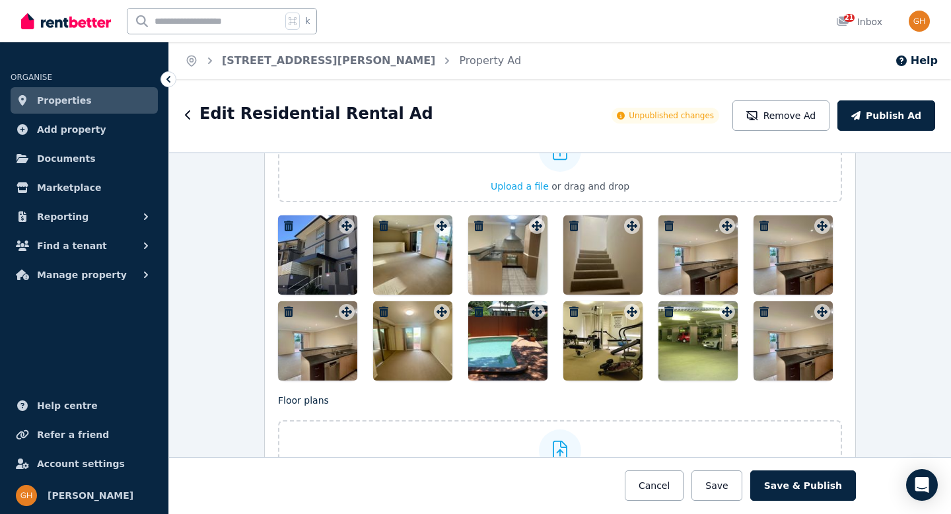
scroll to position [1746, 0]
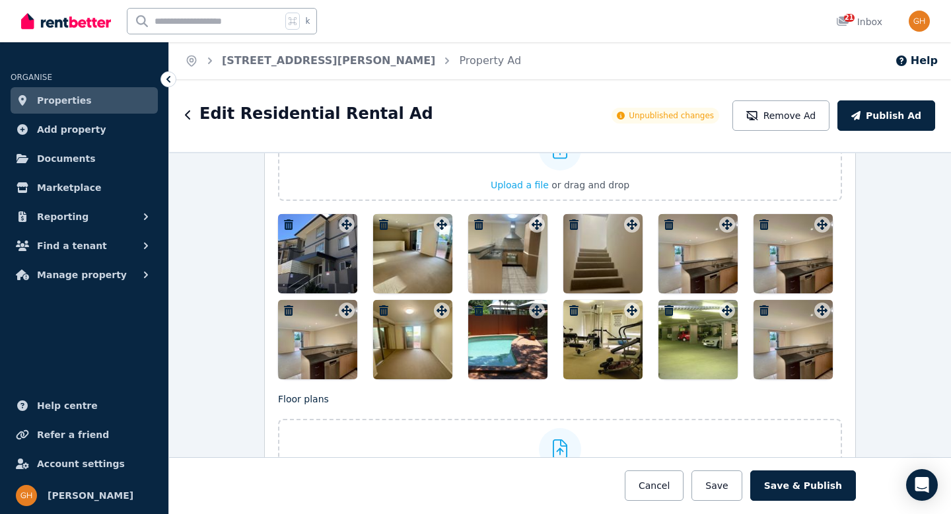
click at [763, 308] on icon "button" at bounding box center [764, 310] width 9 height 11
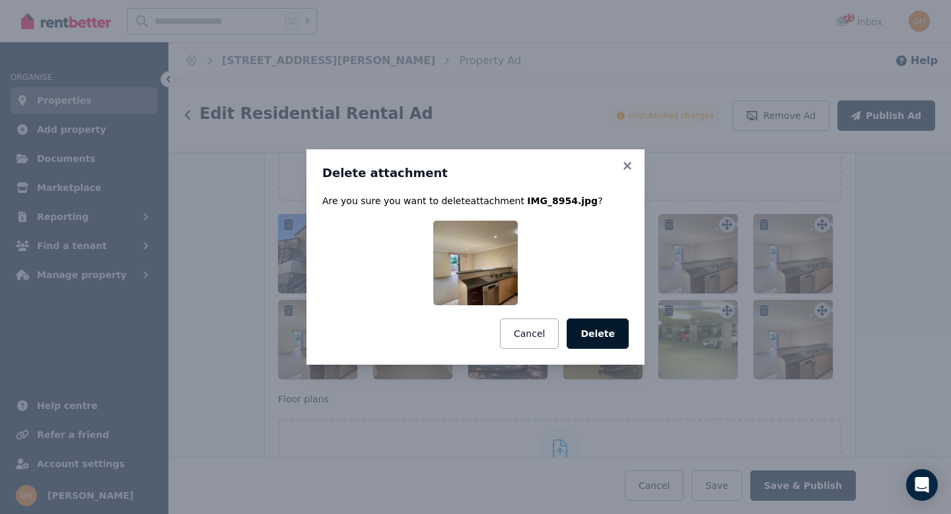
click at [604, 333] on button "Delete" at bounding box center [598, 333] width 62 height 30
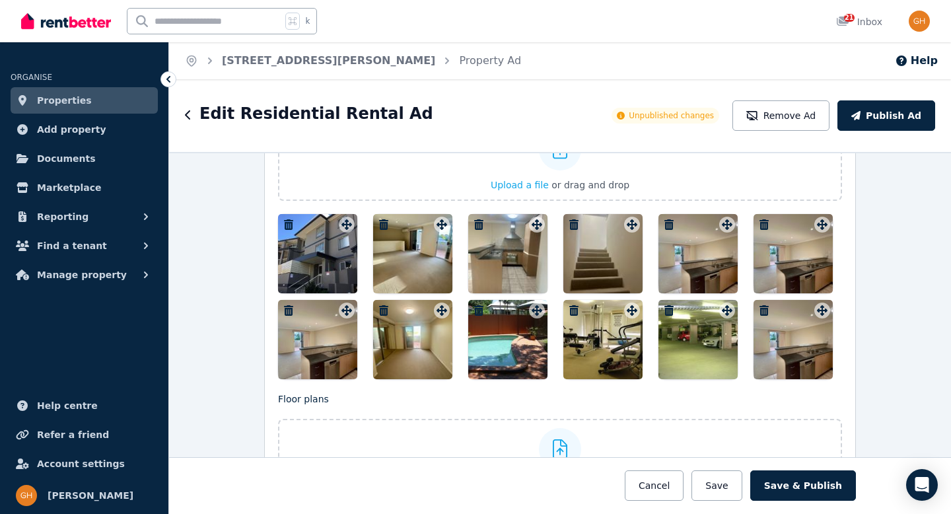
click at [282, 309] on icon "button" at bounding box center [288, 310] width 13 height 11
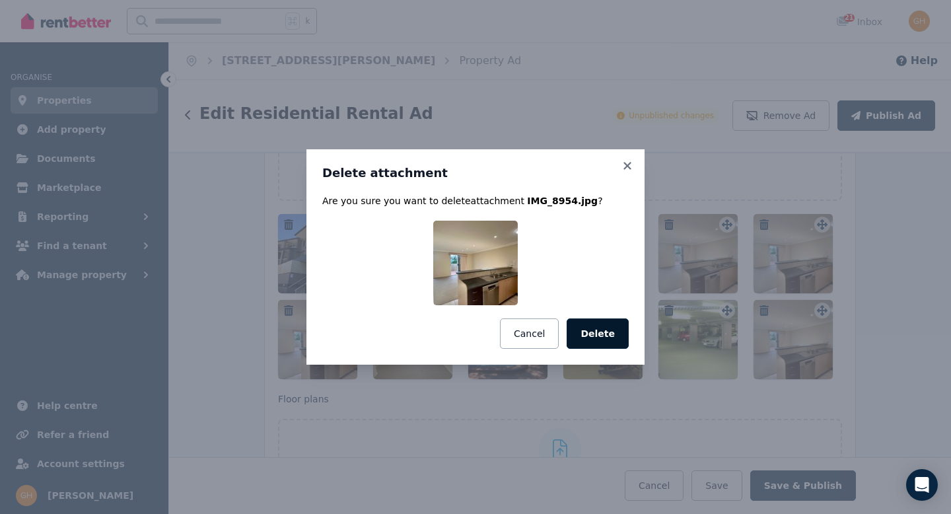
click at [608, 337] on button "Delete" at bounding box center [598, 333] width 62 height 30
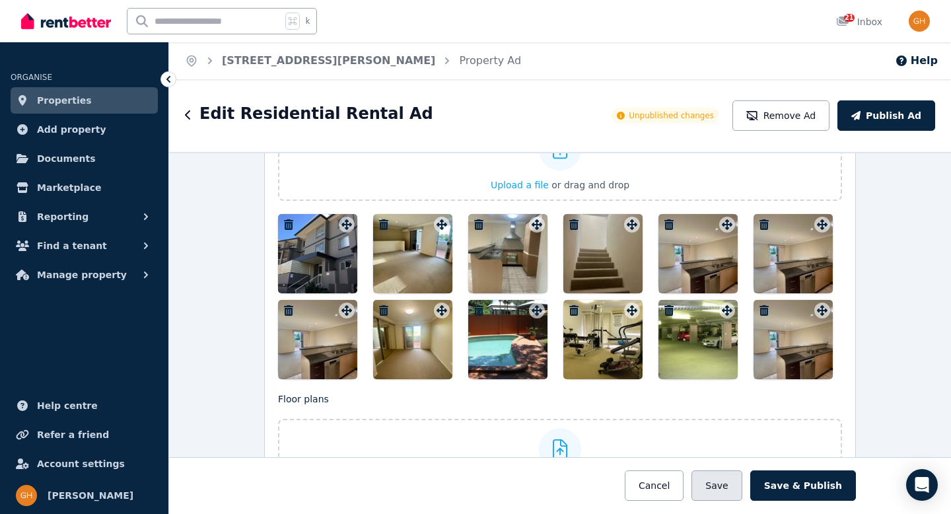
drag, startPoint x: 731, startPoint y: 484, endPoint x: 726, endPoint y: 470, distance: 14.8
click at [731, 484] on button "Save" at bounding box center [717, 485] width 50 height 30
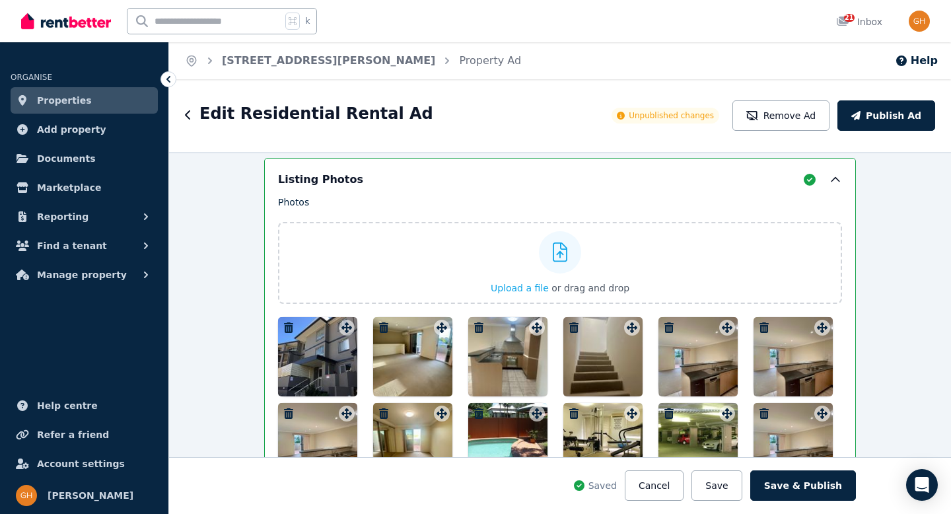
scroll to position [1849, 0]
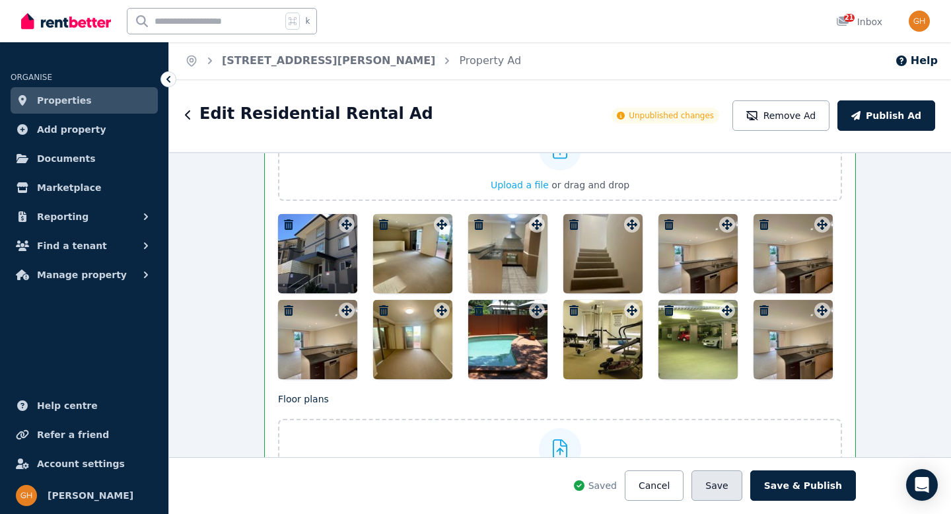
click at [719, 491] on button "Save" at bounding box center [717, 485] width 50 height 30
click at [760, 308] on icon "button" at bounding box center [764, 310] width 9 height 11
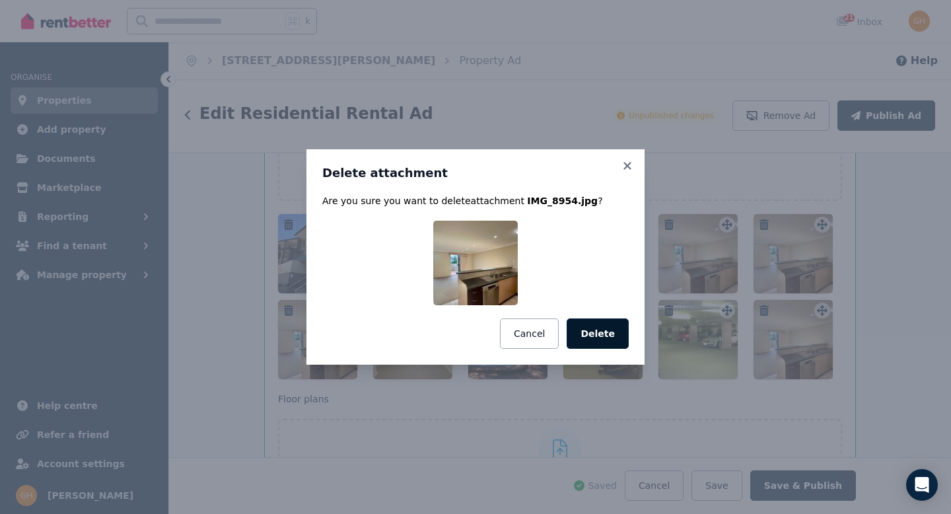
click at [584, 334] on button "Delete" at bounding box center [598, 333] width 62 height 30
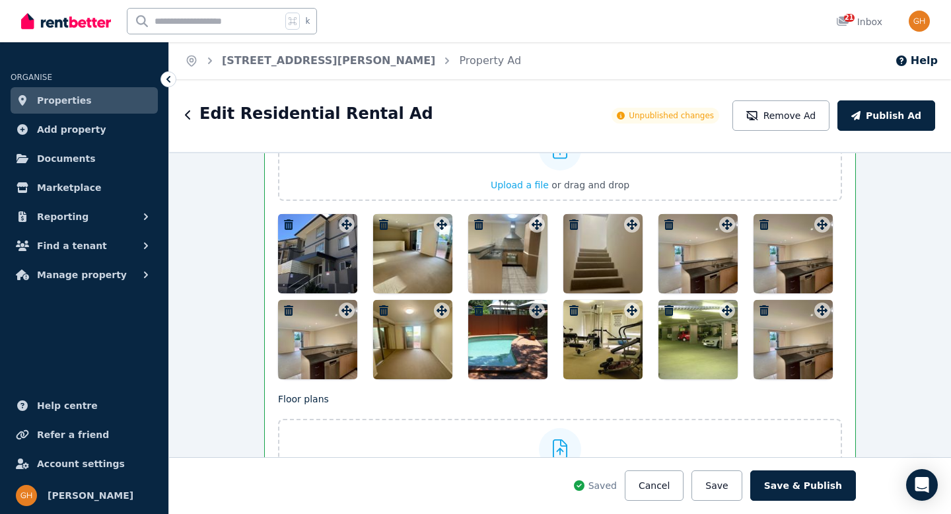
click at [284, 307] on icon "button" at bounding box center [288, 310] width 9 height 11
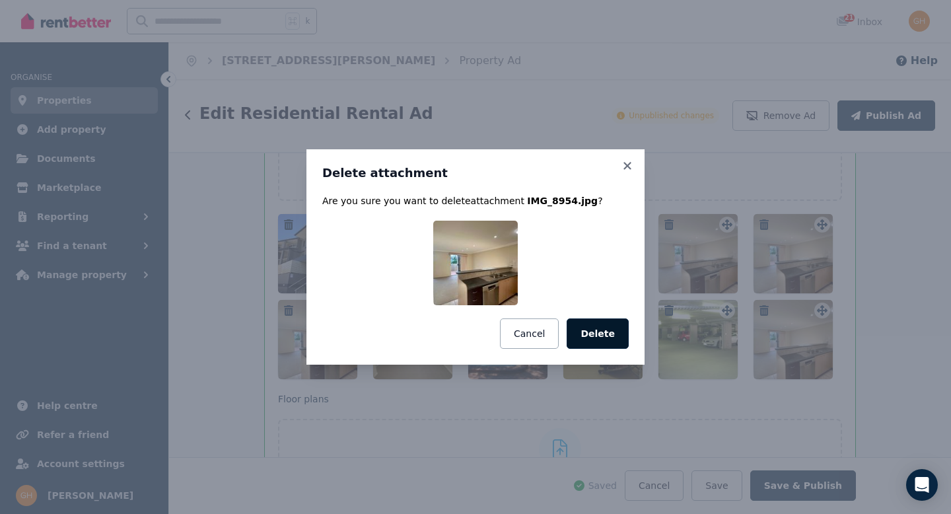
click at [605, 329] on button "Delete" at bounding box center [598, 333] width 62 height 30
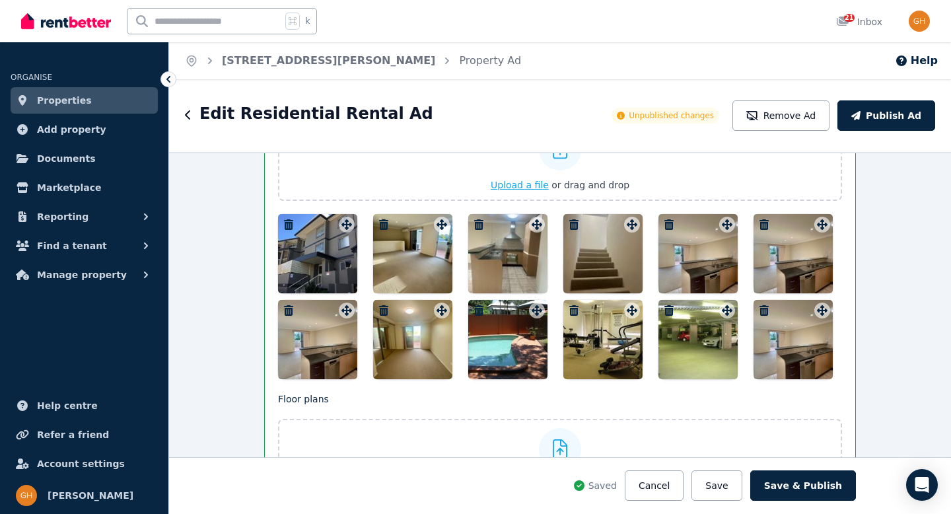
drag, startPoint x: 724, startPoint y: 479, endPoint x: 491, endPoint y: 166, distance: 390.1
click at [724, 478] on button "Save" at bounding box center [717, 485] width 50 height 30
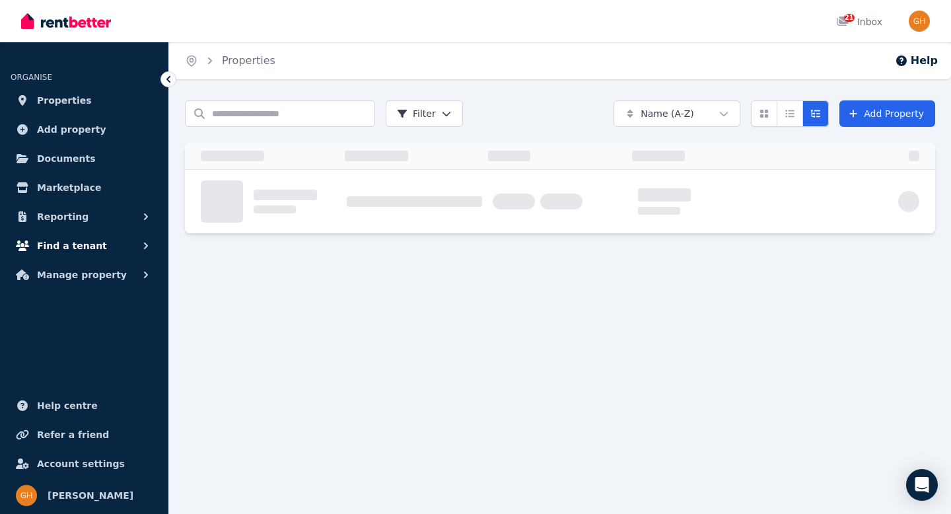
click at [127, 252] on button "Find a tenant" at bounding box center [84, 246] width 147 height 26
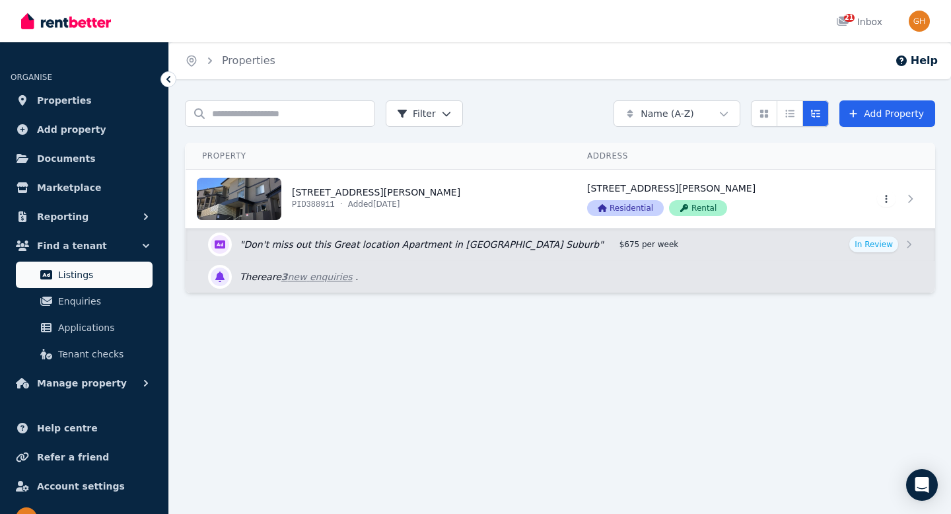
click at [109, 274] on span "Listings" at bounding box center [102, 275] width 89 height 16
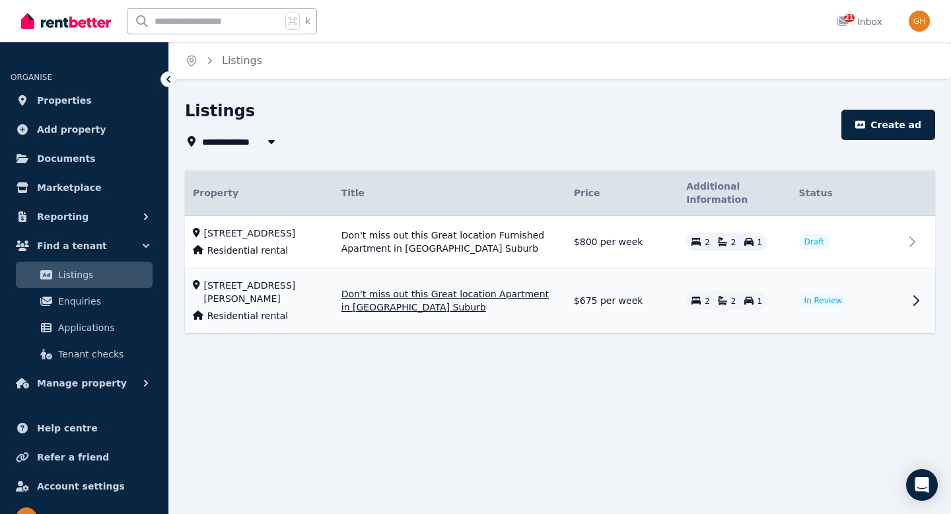
click at [807, 306] on span "In Review" at bounding box center [824, 300] width 38 height 11
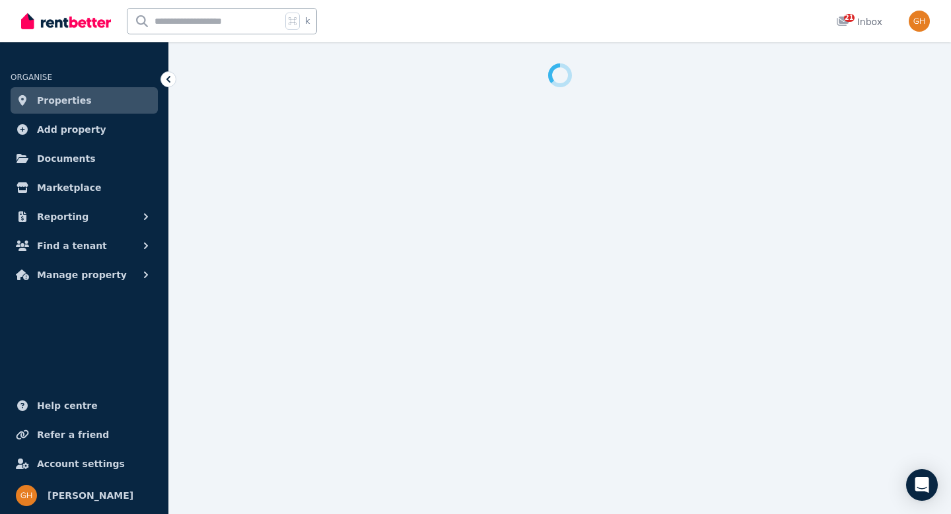
select select "***"
select select "**********"
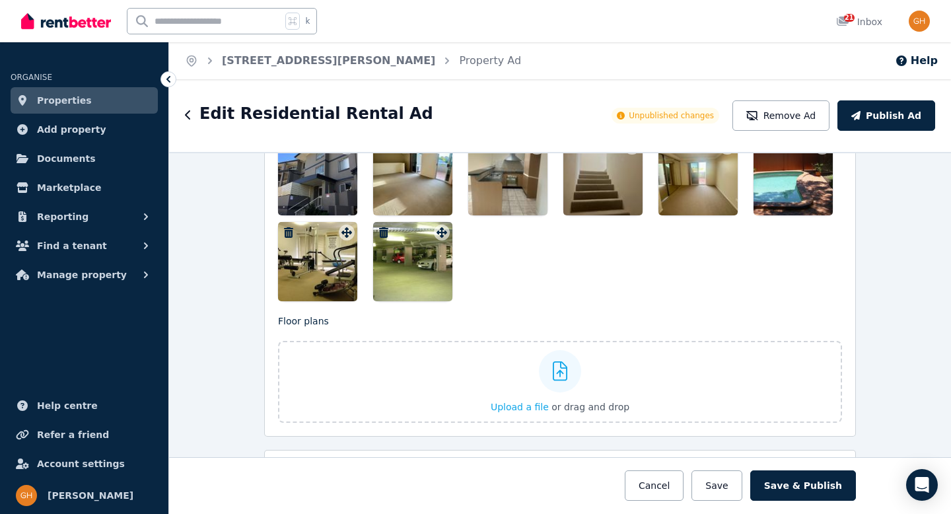
scroll to position [1733, 0]
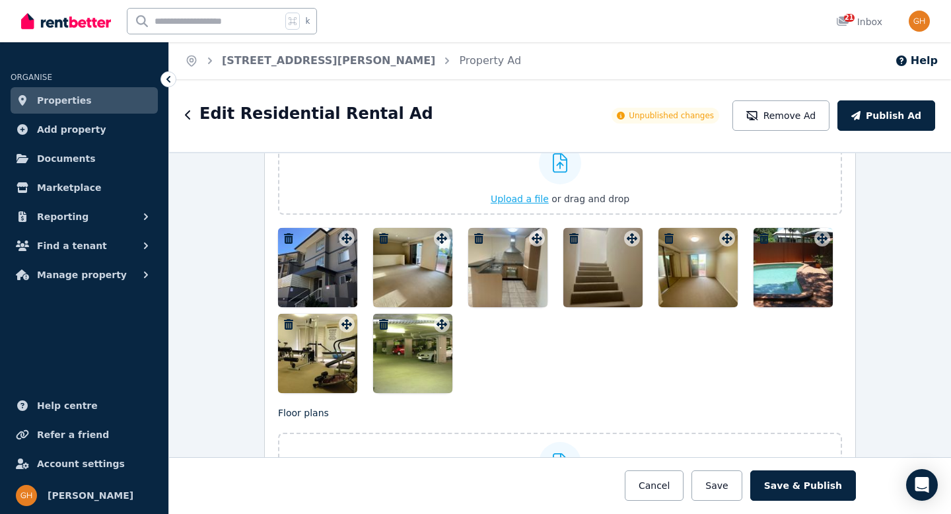
click at [553, 170] on icon at bounding box center [560, 163] width 15 height 20
click at [0, 0] on input "Upload a file or drag and drop" at bounding box center [0, 0] width 0 height 0
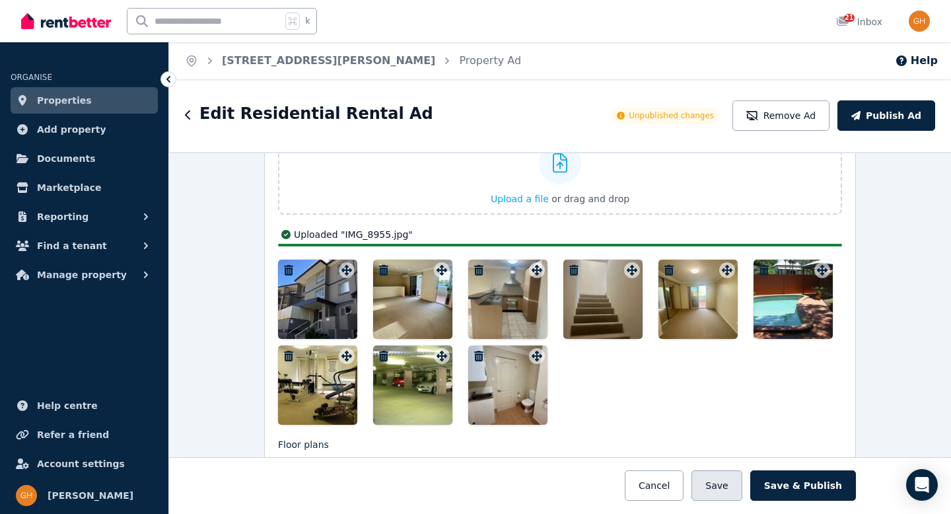
drag, startPoint x: 729, startPoint y: 487, endPoint x: 718, endPoint y: 475, distance: 15.9
click at [729, 487] on button "Save" at bounding box center [717, 485] width 50 height 30
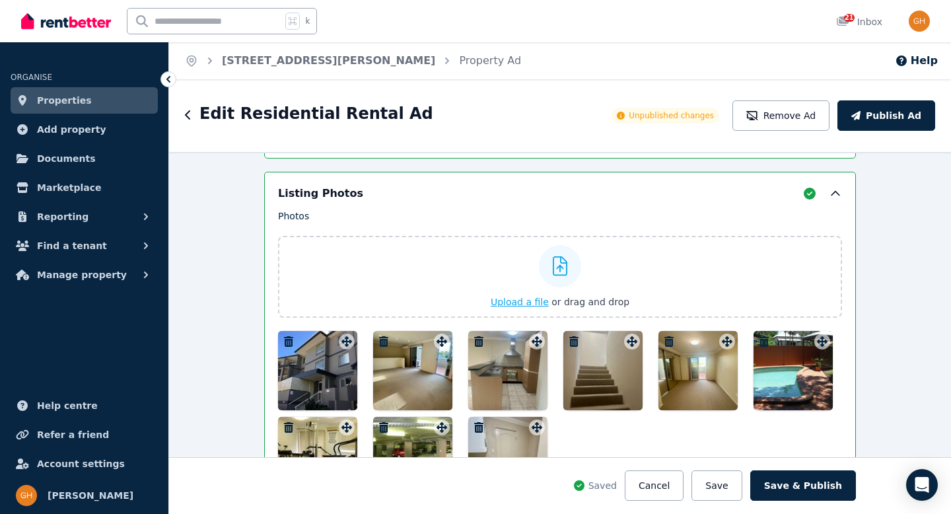
scroll to position [1836, 0]
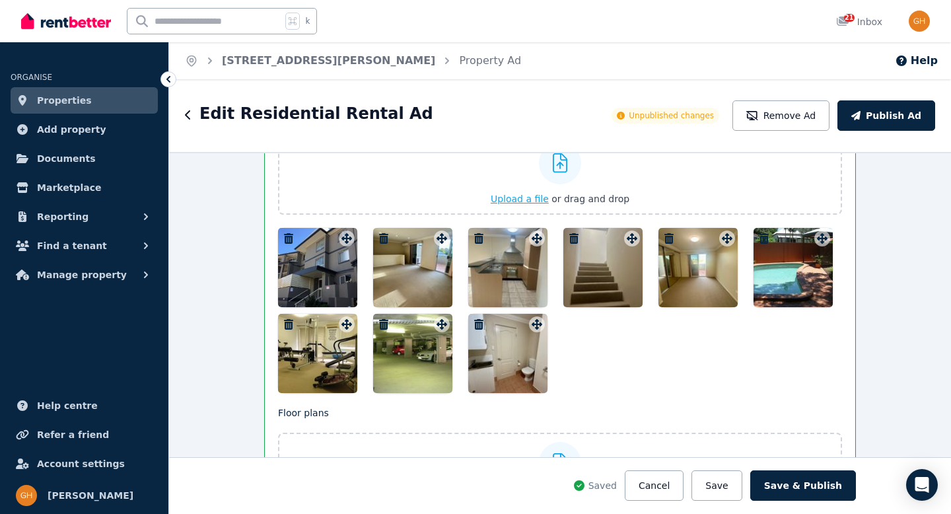
click at [536, 196] on span "Upload a file" at bounding box center [520, 199] width 58 height 11
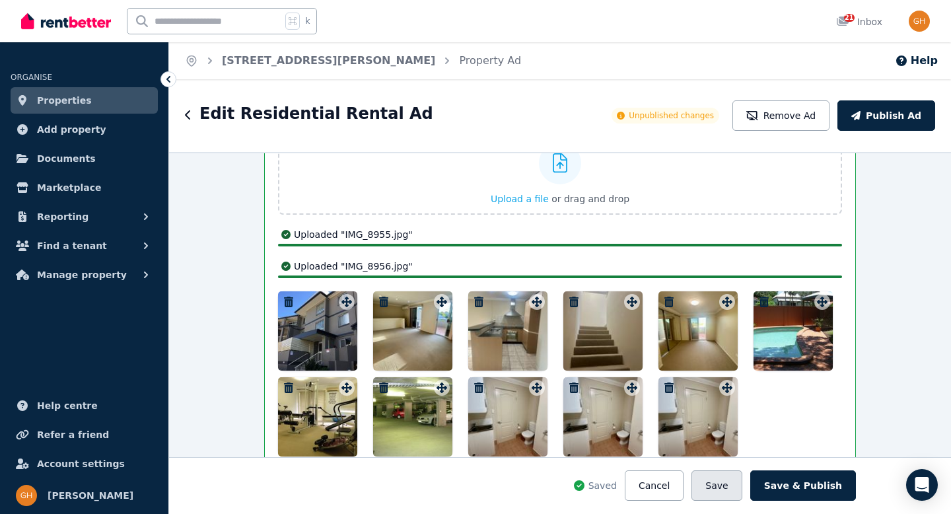
click at [726, 484] on button "Save" at bounding box center [717, 485] width 50 height 30
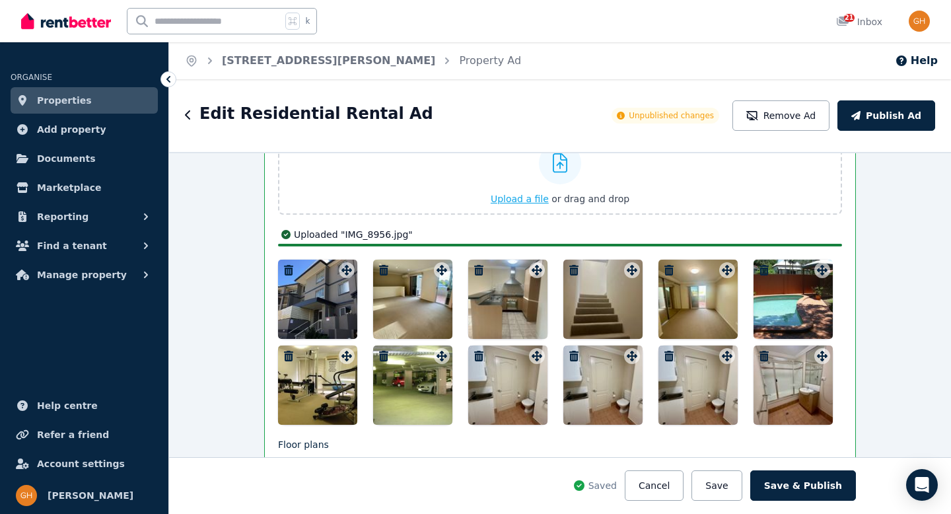
click at [553, 162] on icon at bounding box center [560, 163] width 15 height 20
click at [0, 0] on input "Upload a file or drag and drop" at bounding box center [0, 0] width 0 height 0
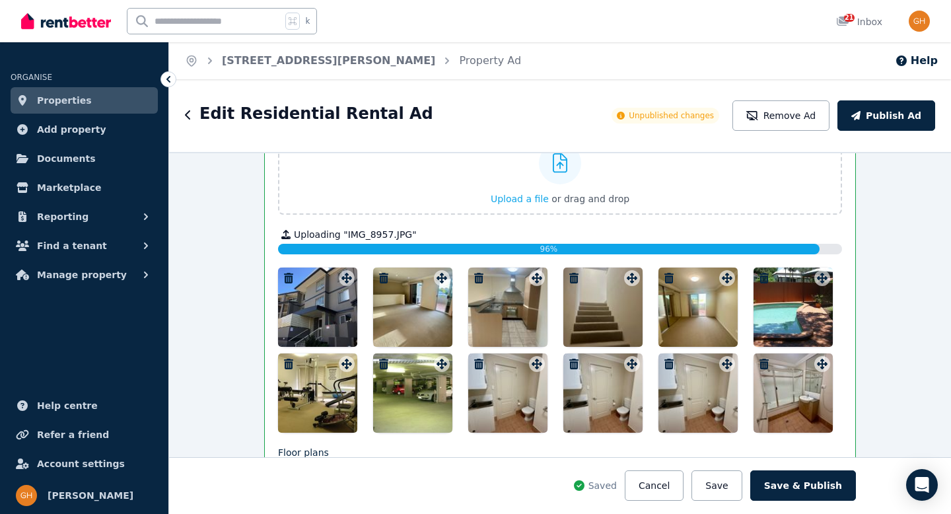
drag, startPoint x: 726, startPoint y: 486, endPoint x: 724, endPoint y: 474, distance: 12.7
click at [726, 486] on button "Save" at bounding box center [717, 485] width 50 height 30
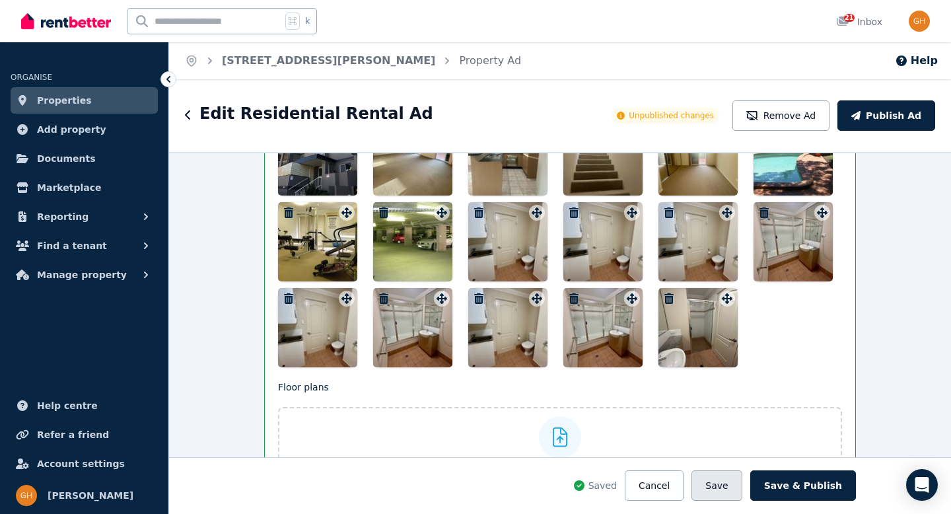
scroll to position [1947, 0]
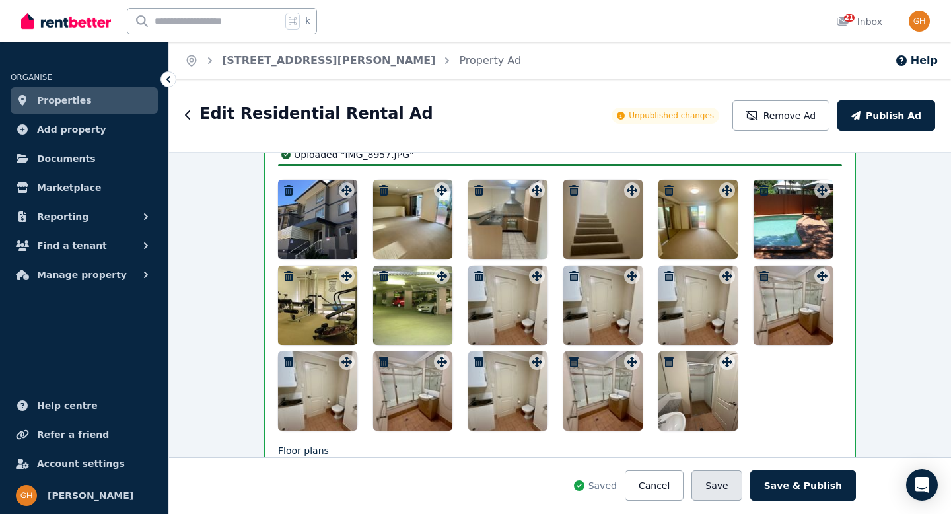
click at [733, 492] on button "Save" at bounding box center [717, 485] width 50 height 30
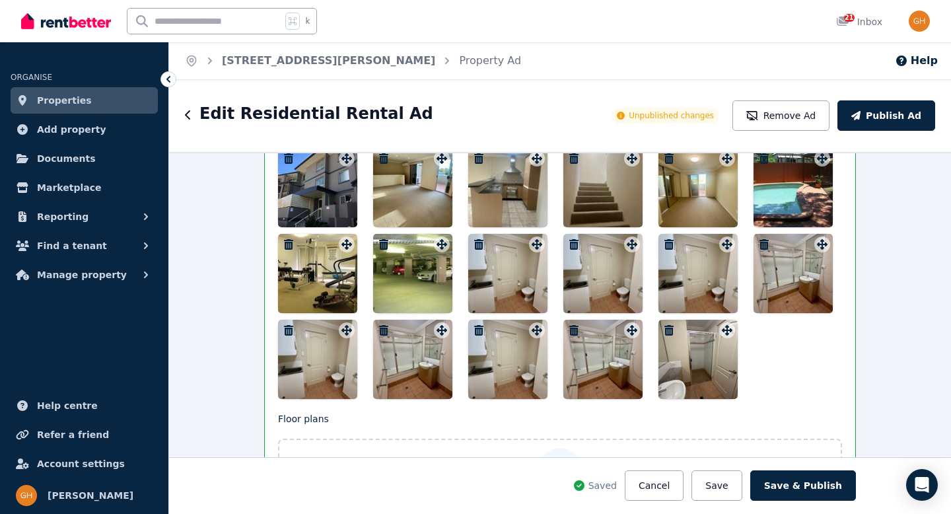
scroll to position [1916, 0]
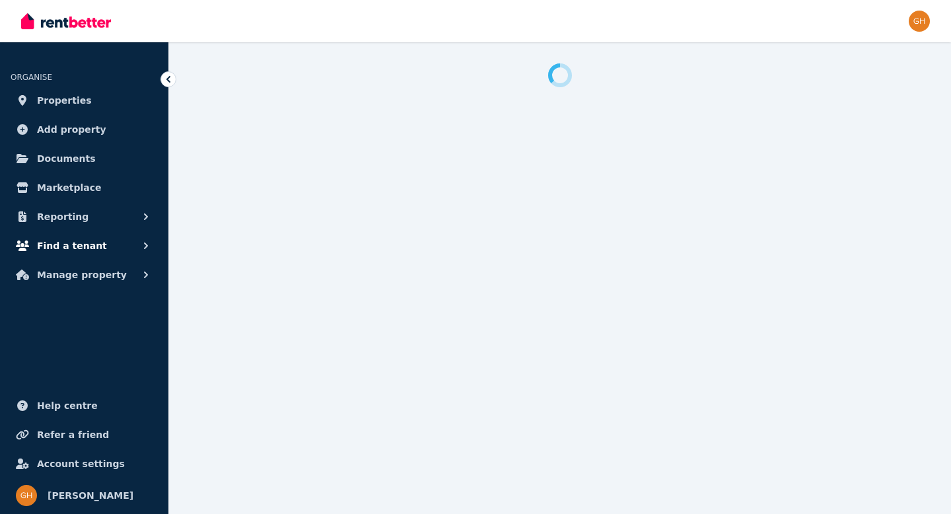
click at [102, 237] on button "Find a tenant" at bounding box center [84, 246] width 147 height 26
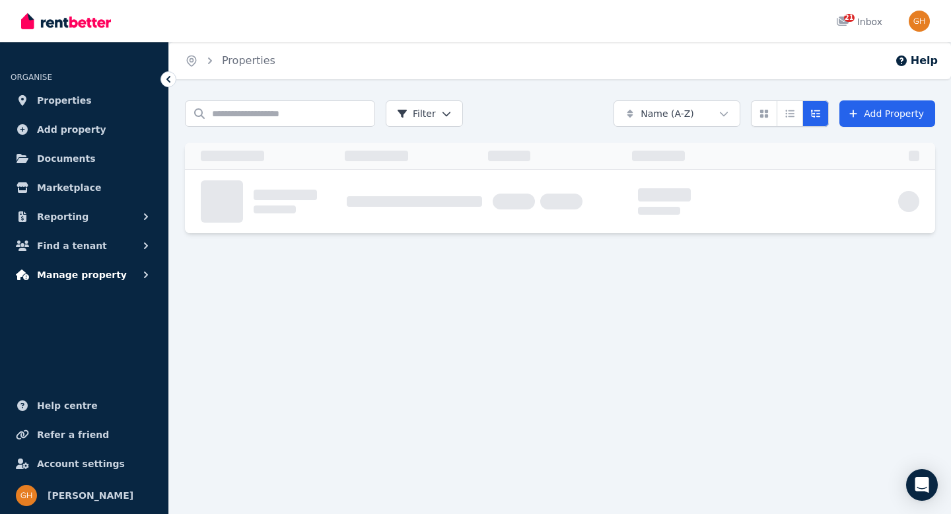
drag, startPoint x: 131, startPoint y: 271, endPoint x: 112, endPoint y: 280, distance: 21.9
click at [112, 281] on span "Manage property" at bounding box center [82, 275] width 90 height 16
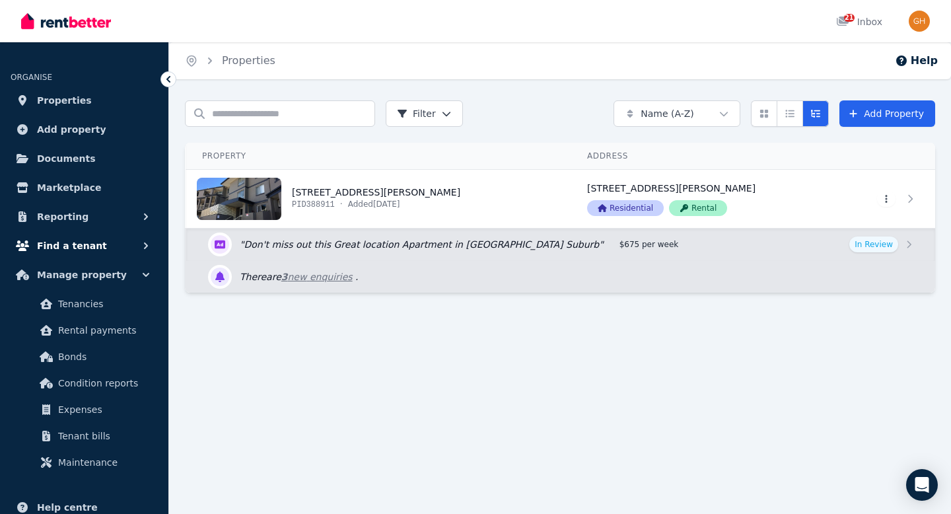
click at [96, 238] on button "Find a tenant" at bounding box center [84, 246] width 147 height 26
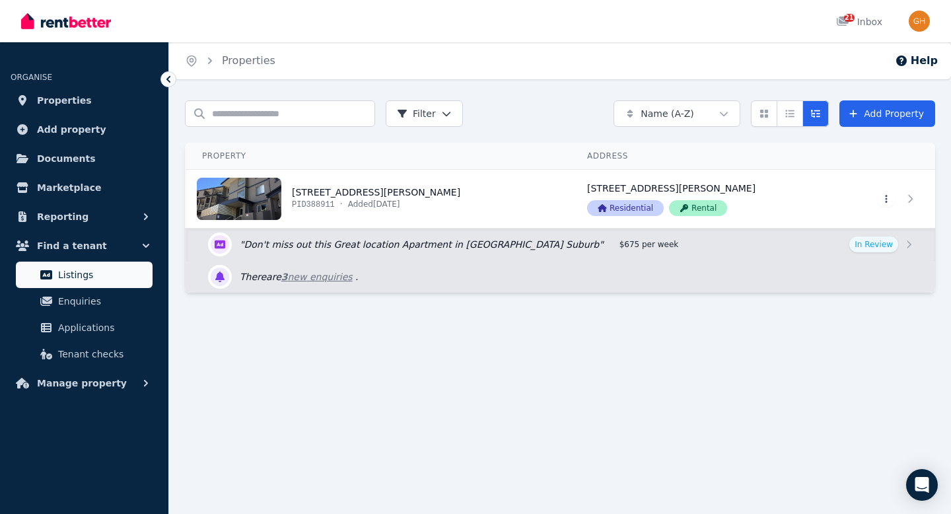
click at [100, 272] on span "Listings" at bounding box center [102, 275] width 89 height 16
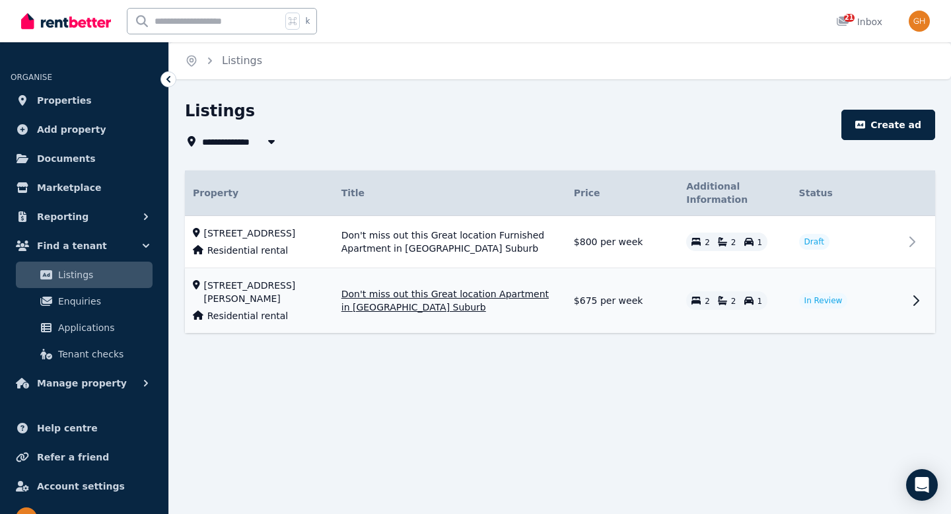
click at [466, 314] on span "Don't miss out this Great location Apartment in Inner-City Suburb" at bounding box center [450, 300] width 217 height 26
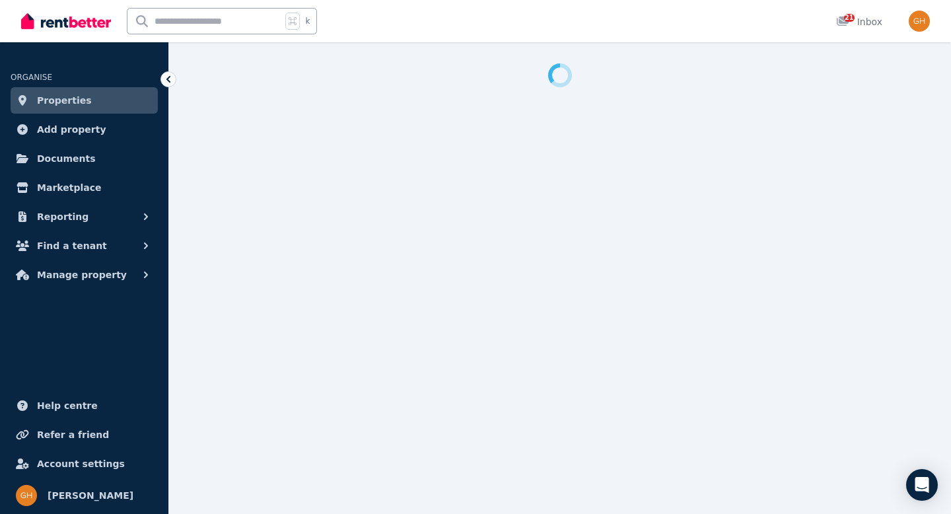
select select "***"
select select "**********"
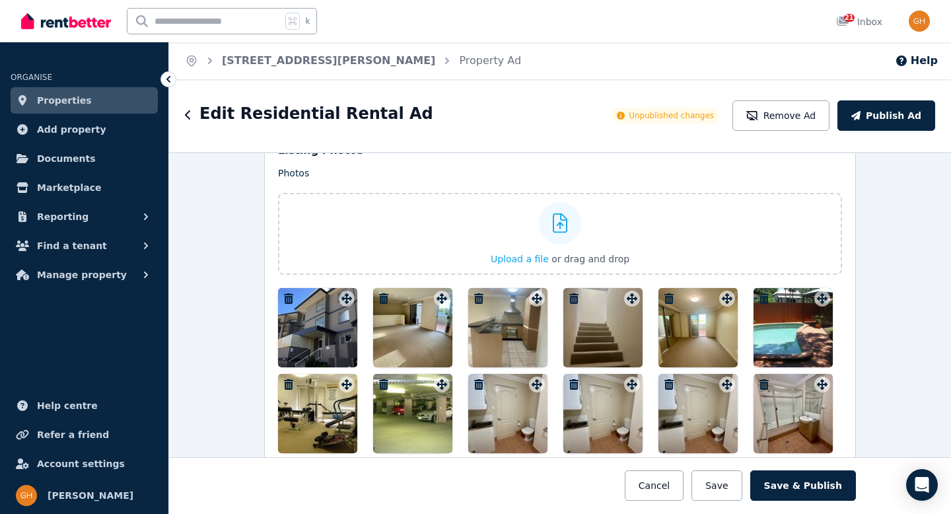
scroll to position [1633, 0]
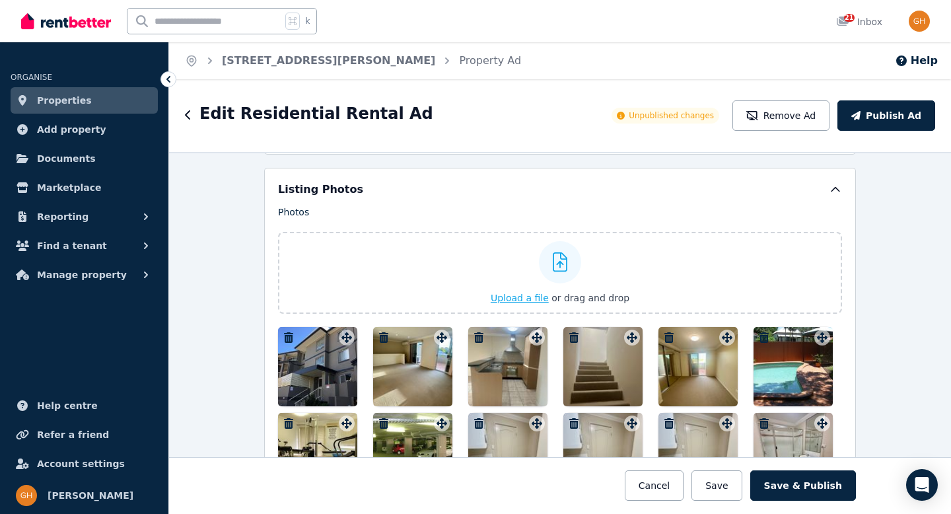
click at [553, 256] on icon at bounding box center [560, 262] width 15 height 20
click at [0, 0] on input "Upload a file or drag and drop" at bounding box center [0, 0] width 0 height 0
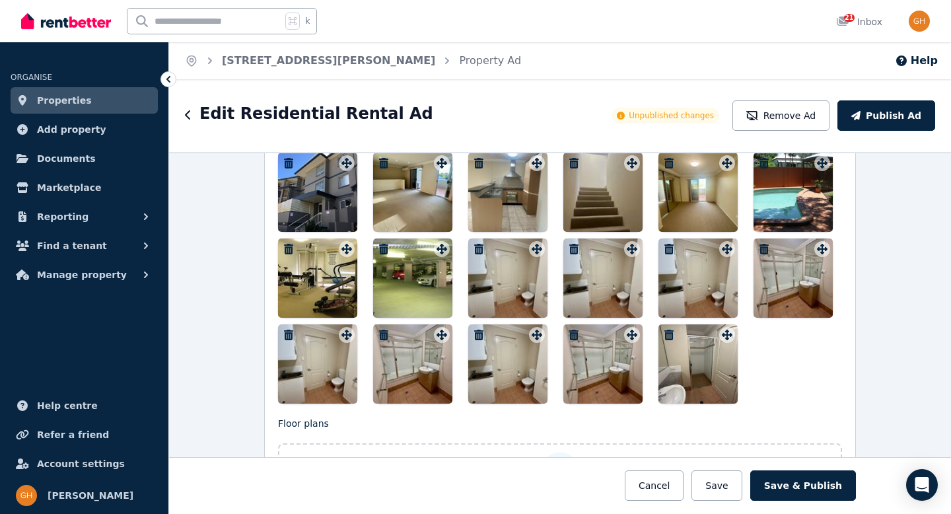
scroll to position [1834, 0]
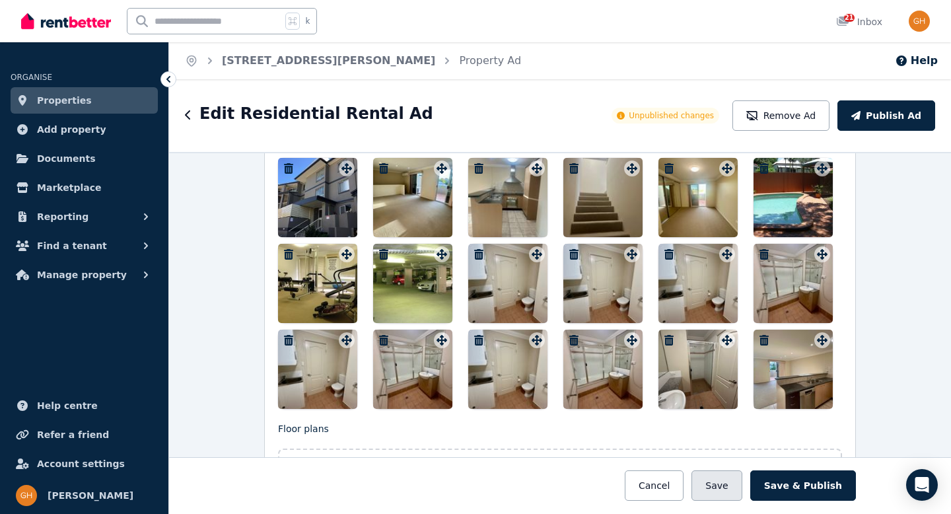
click at [721, 487] on button "Save" at bounding box center [717, 485] width 50 height 30
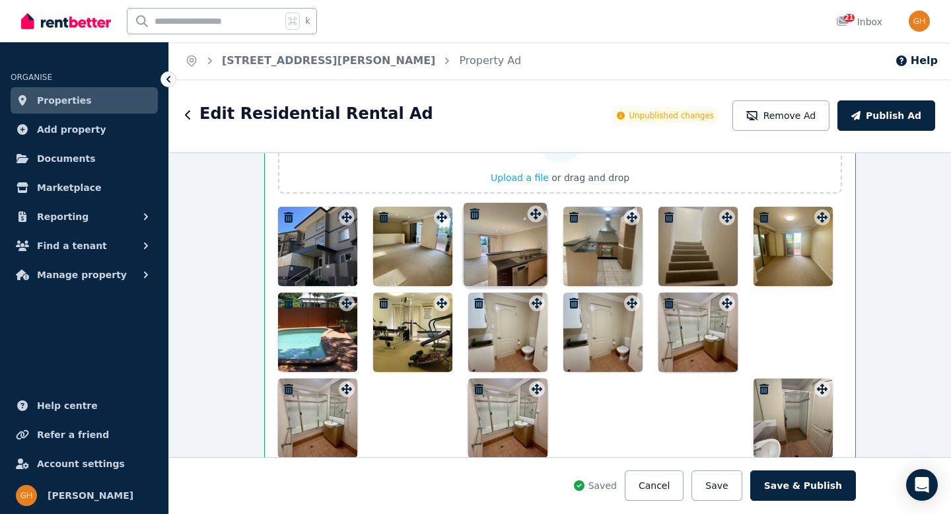
scroll to position [1816, 0]
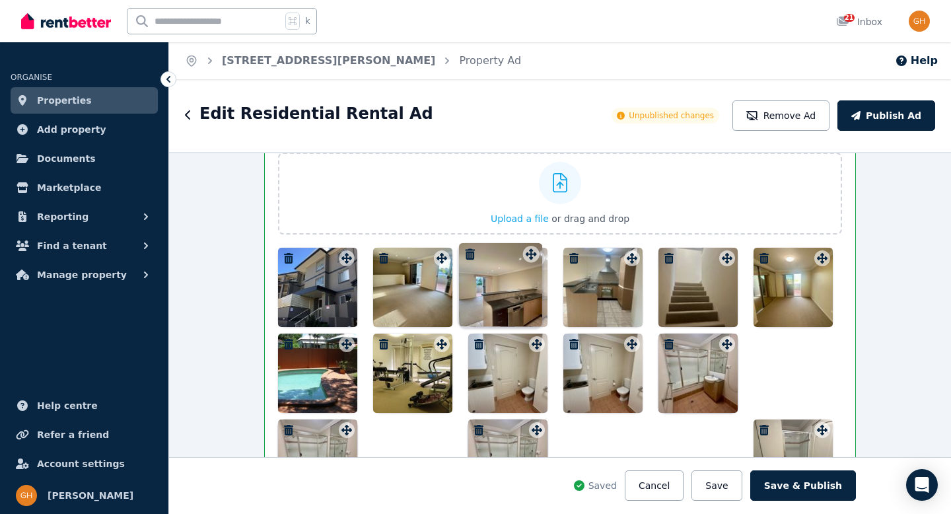
drag, startPoint x: 816, startPoint y: 342, endPoint x: 528, endPoint y: 244, distance: 304.0
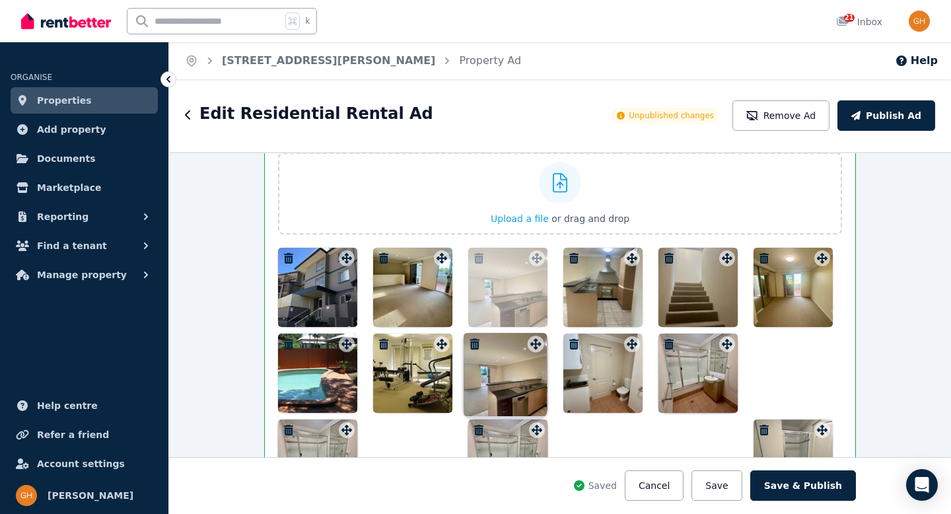
click at [528, 244] on div "Photos Upload a file or drag and drop Uploaded " IMG_8954.jpg " To pick up a dr…" at bounding box center [560, 312] width 564 height 373
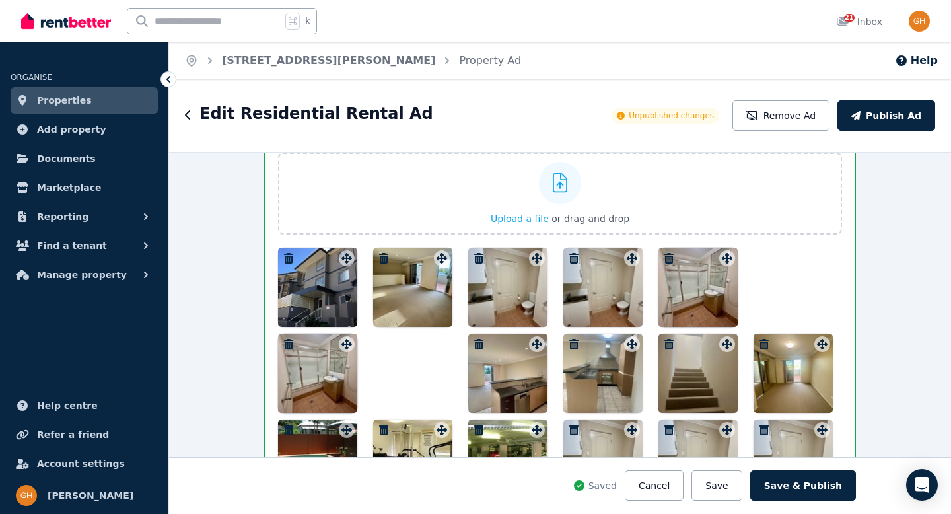
drag, startPoint x: 513, startPoint y: 355, endPoint x: 514, endPoint y: 325, distance: 29.8
click at [506, 285] on div at bounding box center [560, 416] width 564 height 337
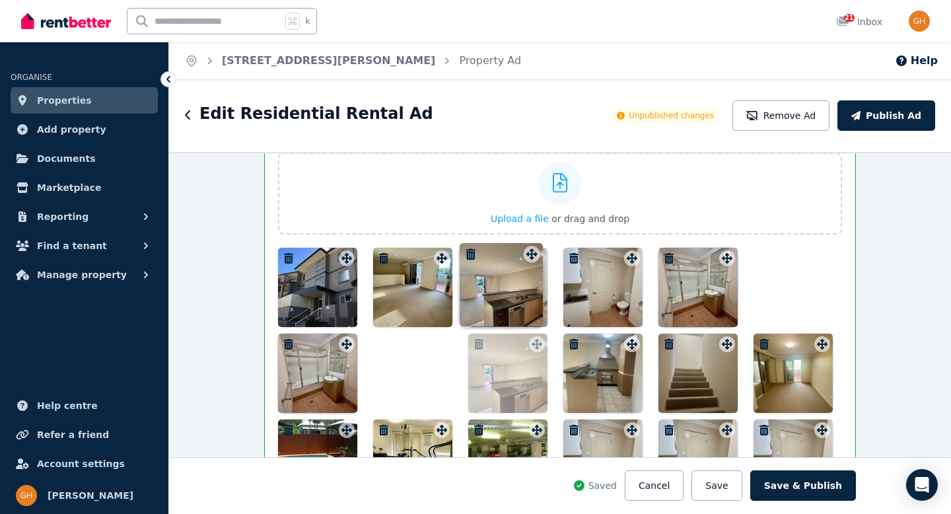
drag, startPoint x: 528, startPoint y: 342, endPoint x: 526, endPoint y: 241, distance: 101.1
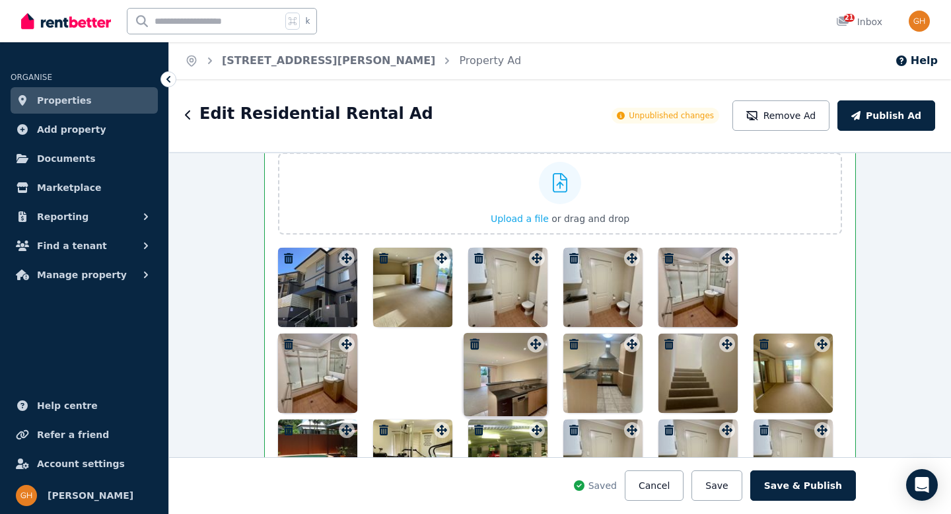
click at [526, 241] on div "Photos Upload a file or drag and drop Uploaded " IMG_8954.jpg " To pick up a dr…" at bounding box center [560, 355] width 564 height 459
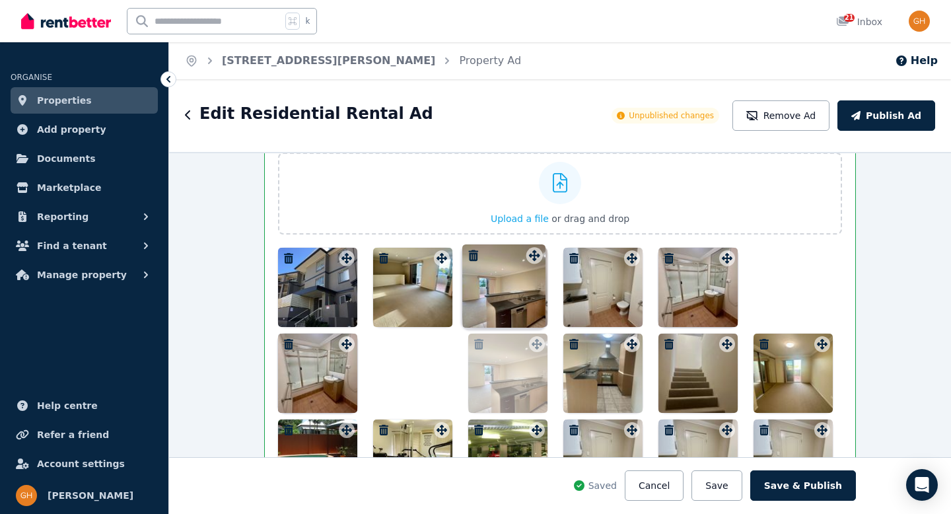
drag, startPoint x: 533, startPoint y: 346, endPoint x: 533, endPoint y: 246, distance: 99.8
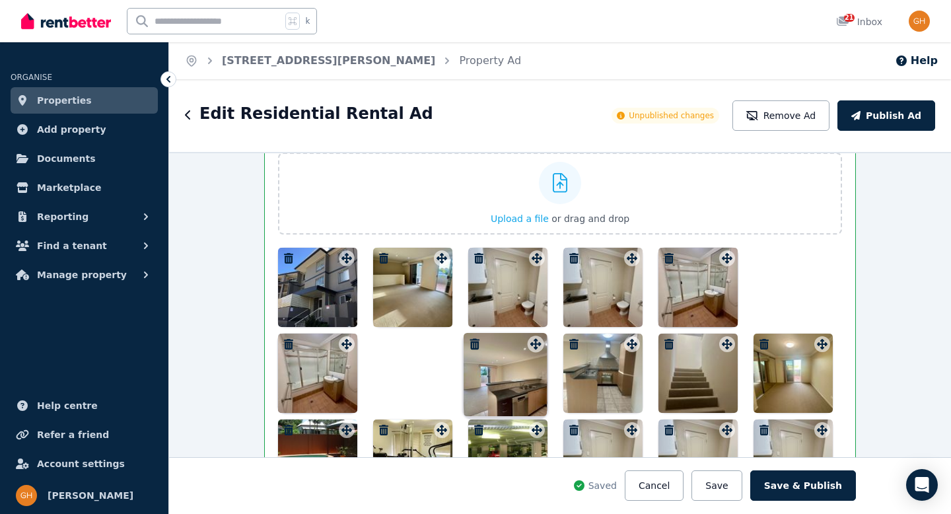
click at [533, 246] on div "Photos Upload a file or drag and drop Uploaded " IMG_8954.jpg " To pick up a dr…" at bounding box center [560, 355] width 564 height 459
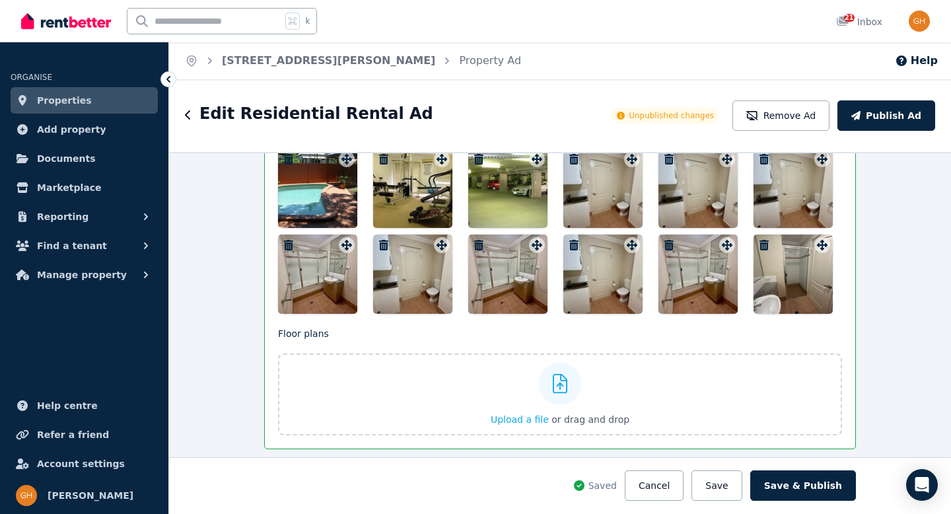
scroll to position [2073, 0]
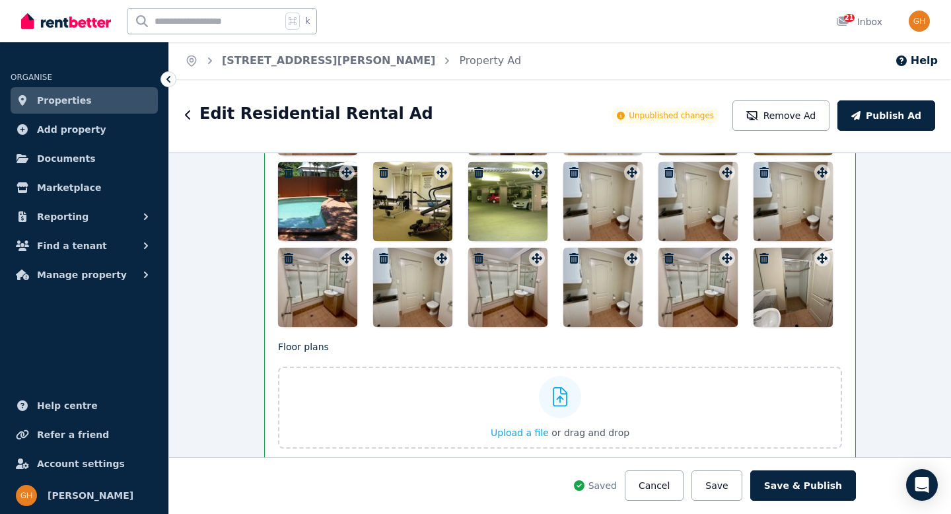
click at [570, 256] on icon "button" at bounding box center [574, 258] width 9 height 11
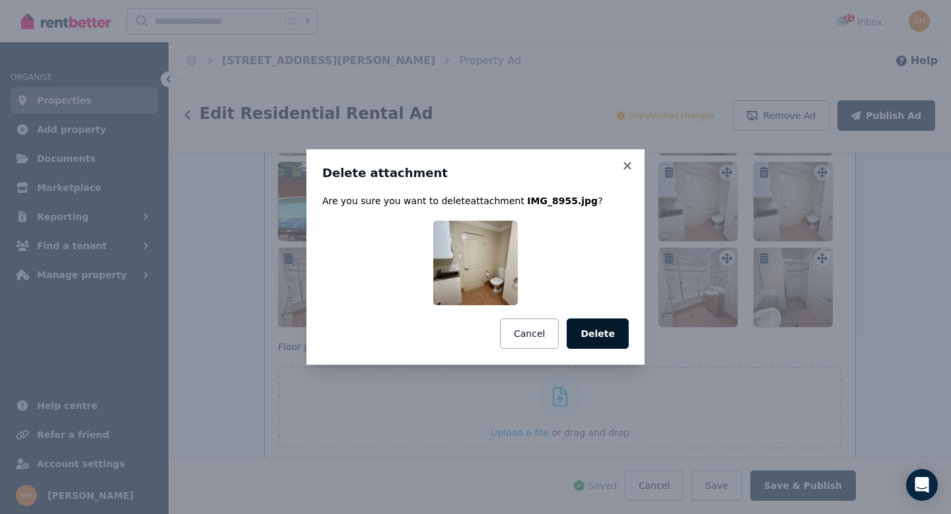
click at [595, 335] on button "Delete" at bounding box center [598, 333] width 62 height 30
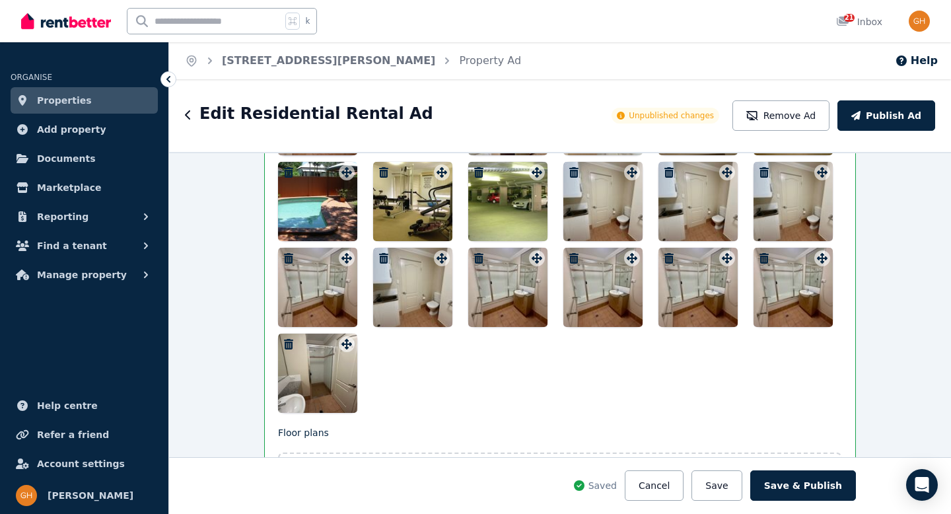
click at [665, 257] on icon "button" at bounding box center [669, 258] width 9 height 11
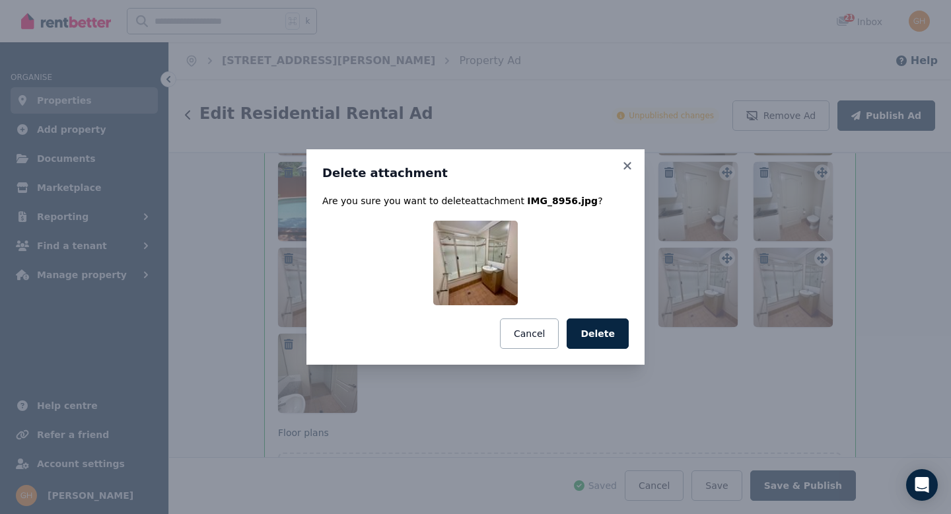
click at [621, 335] on button "Delete" at bounding box center [598, 333] width 62 height 30
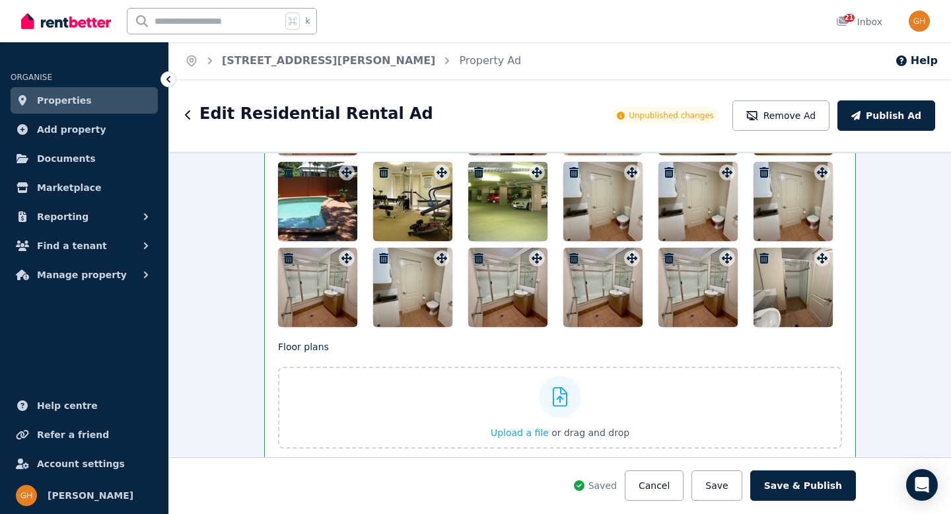
click at [570, 254] on icon "button" at bounding box center [574, 258] width 13 height 11
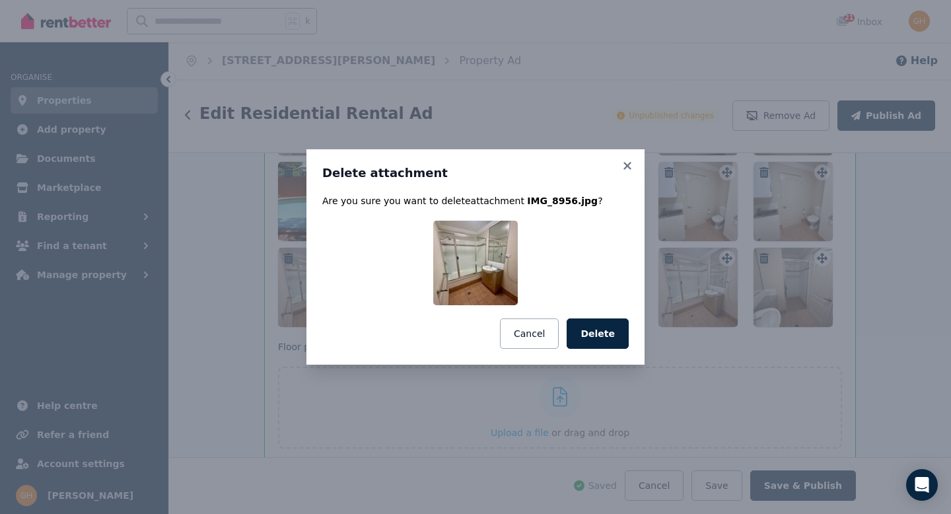
click at [597, 327] on button "Delete" at bounding box center [598, 333] width 62 height 30
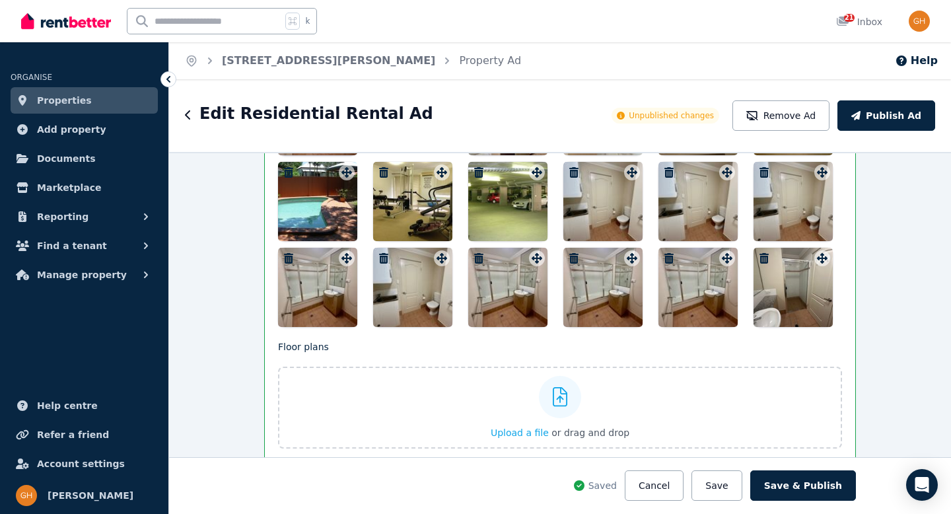
click at [474, 255] on icon "button" at bounding box center [478, 258] width 9 height 11
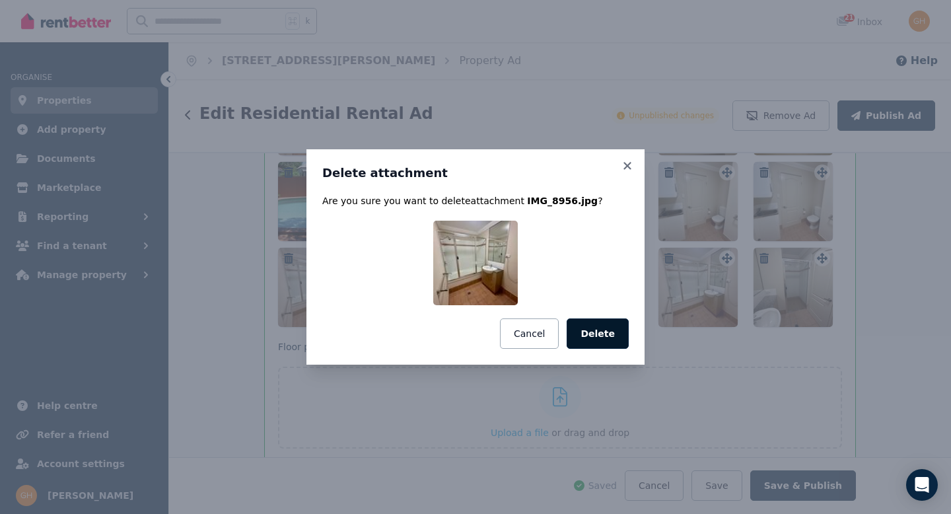
click at [609, 334] on button "Delete" at bounding box center [598, 333] width 62 height 30
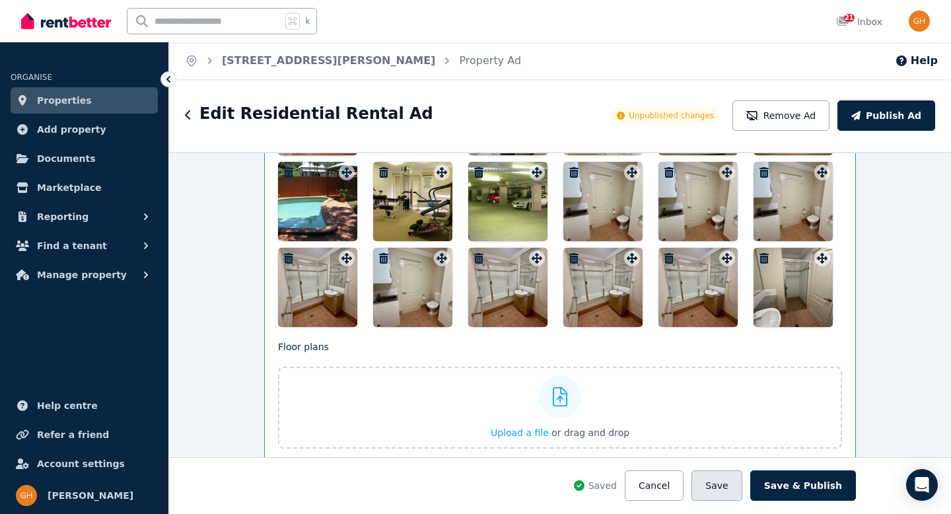
click at [725, 478] on button "Save" at bounding box center [717, 485] width 50 height 30
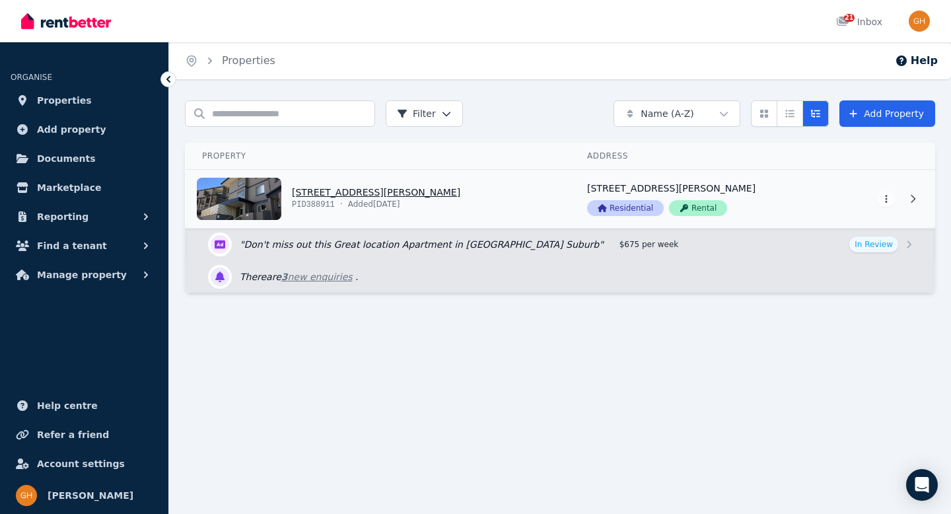
click at [754, 198] on link "View property details" at bounding box center [705, 199] width 266 height 58
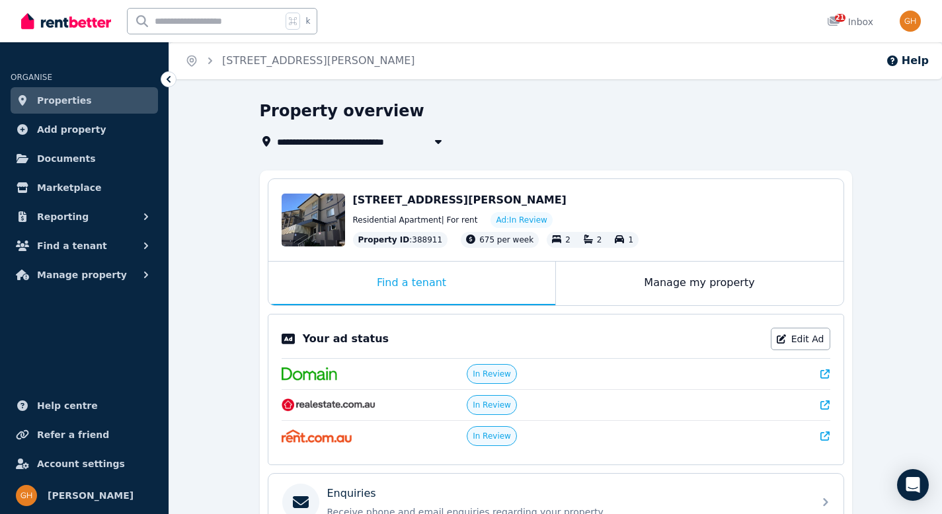
click at [668, 222] on div "Residential Apartment | For rent Ad: In Review" at bounding box center [591, 220] width 477 height 16
click at [128, 249] on button "Find a tenant" at bounding box center [84, 246] width 147 height 26
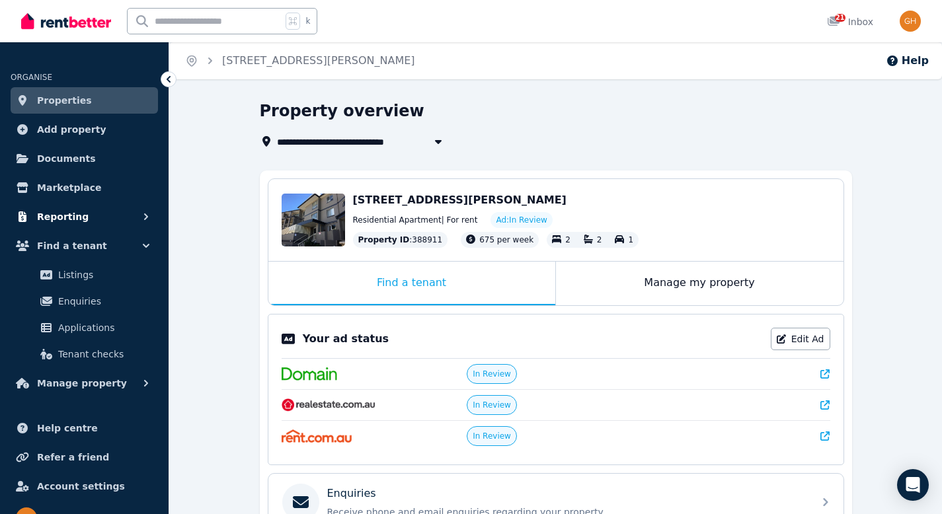
click at [126, 217] on button "Reporting" at bounding box center [84, 217] width 147 height 26
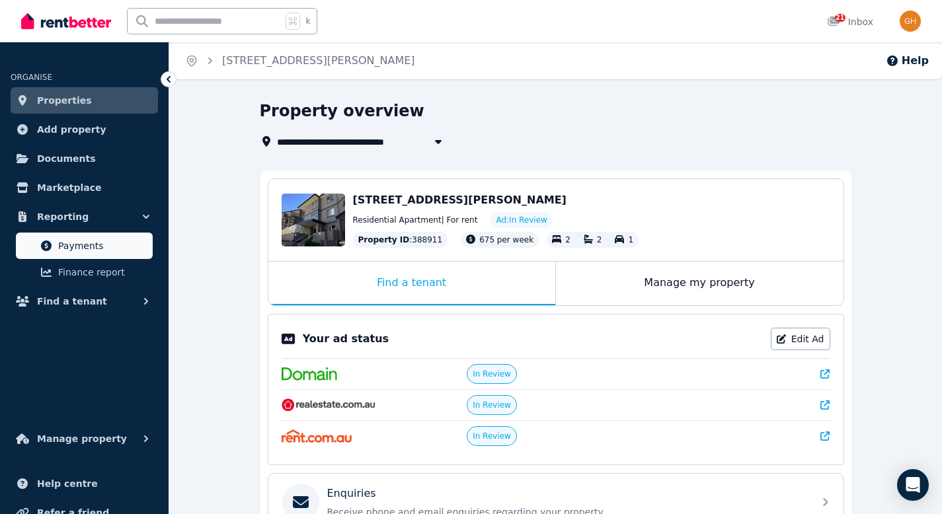
click at [120, 250] on span "Payments" at bounding box center [102, 246] width 89 height 16
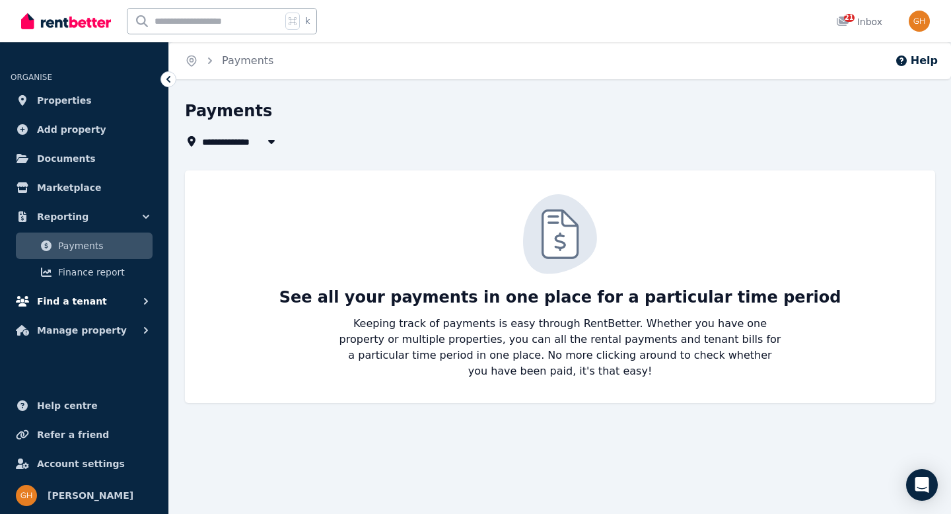
click at [101, 301] on button "Find a tenant" at bounding box center [84, 301] width 147 height 26
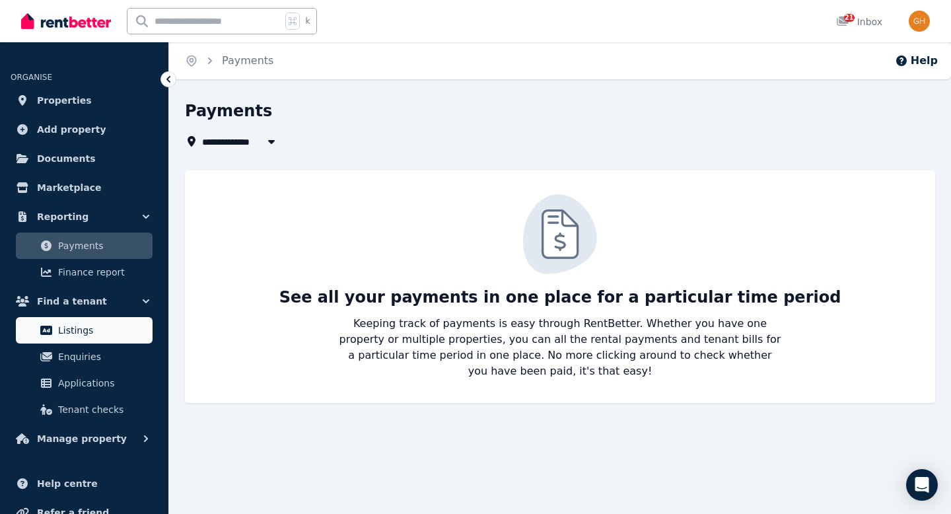
click at [100, 324] on span "Listings" at bounding box center [102, 330] width 89 height 16
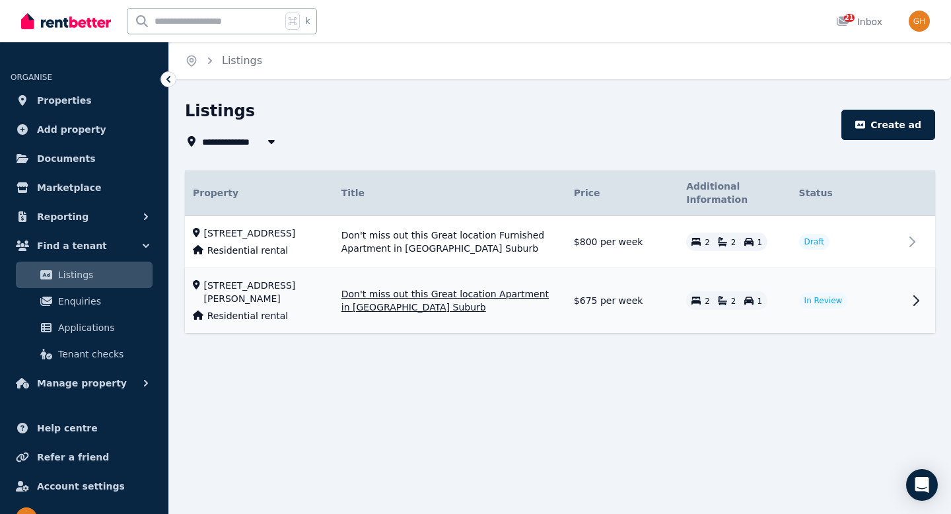
click at [376, 311] on span "Don't miss out this Great location Apartment in [GEOGRAPHIC_DATA] Suburb" at bounding box center [450, 300] width 217 height 26
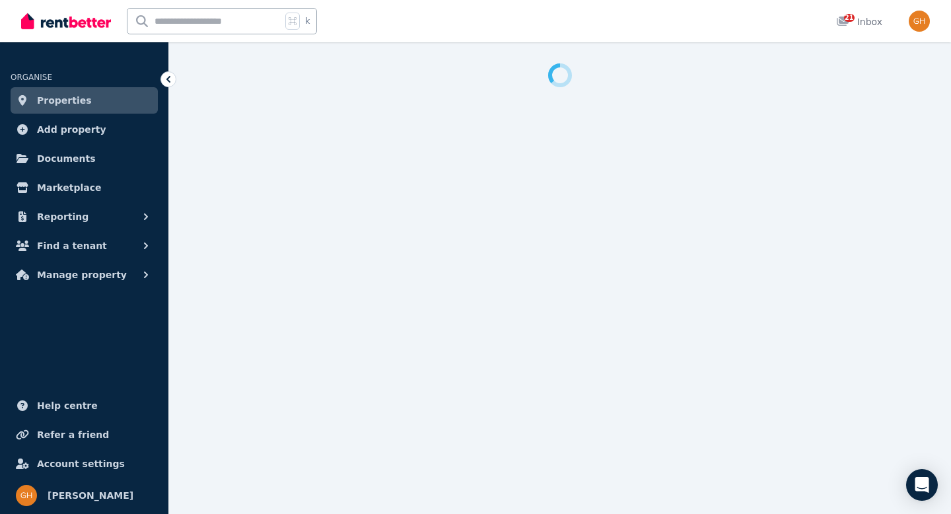
select select "***"
select select "**********"
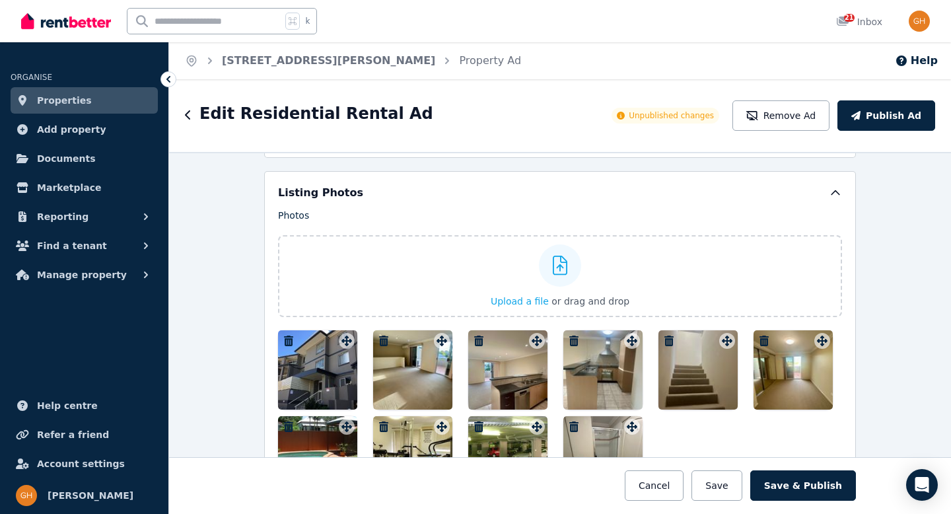
scroll to position [1763, 0]
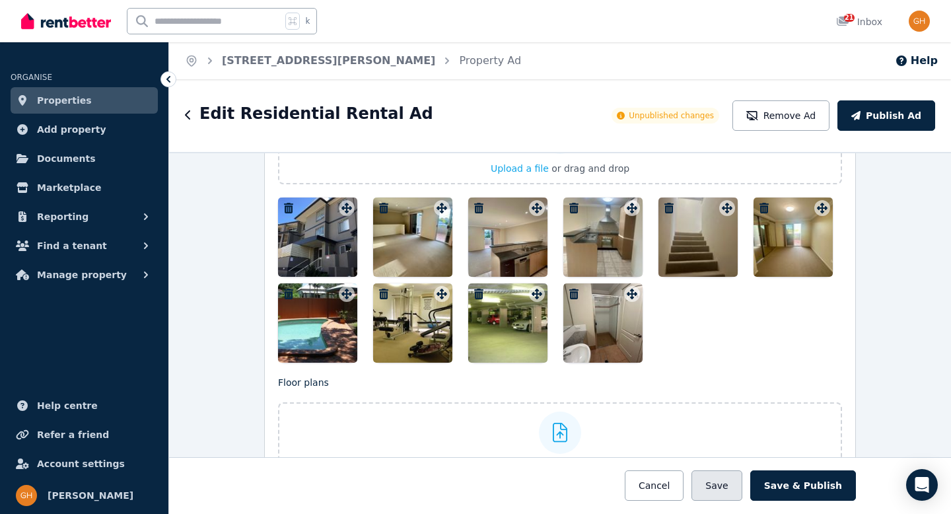
click at [726, 482] on button "Save" at bounding box center [717, 485] width 50 height 30
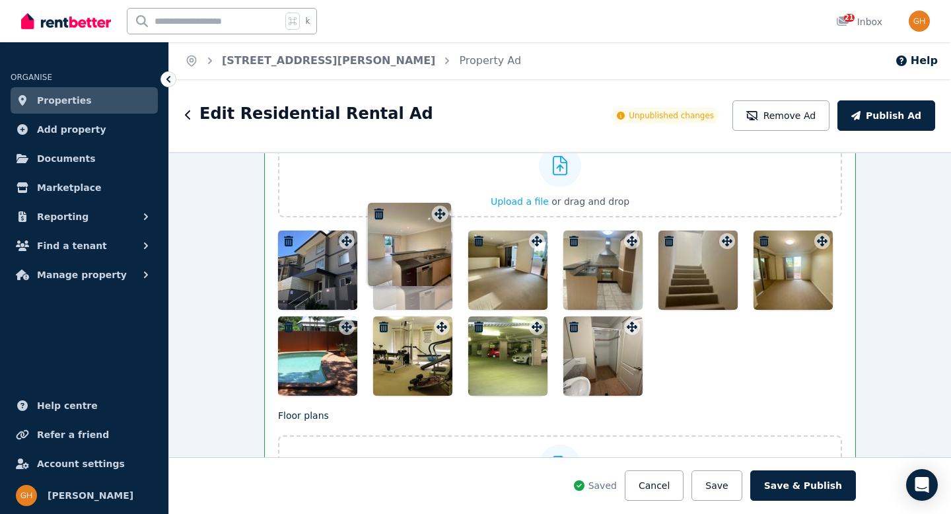
scroll to position [1776, 0]
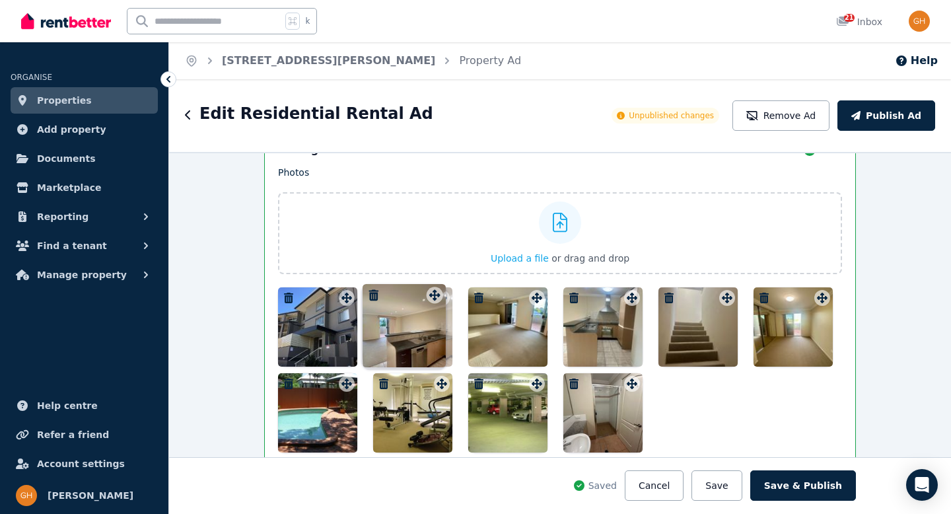
drag, startPoint x: 533, startPoint y: 212, endPoint x: 433, endPoint y: 288, distance: 124.9
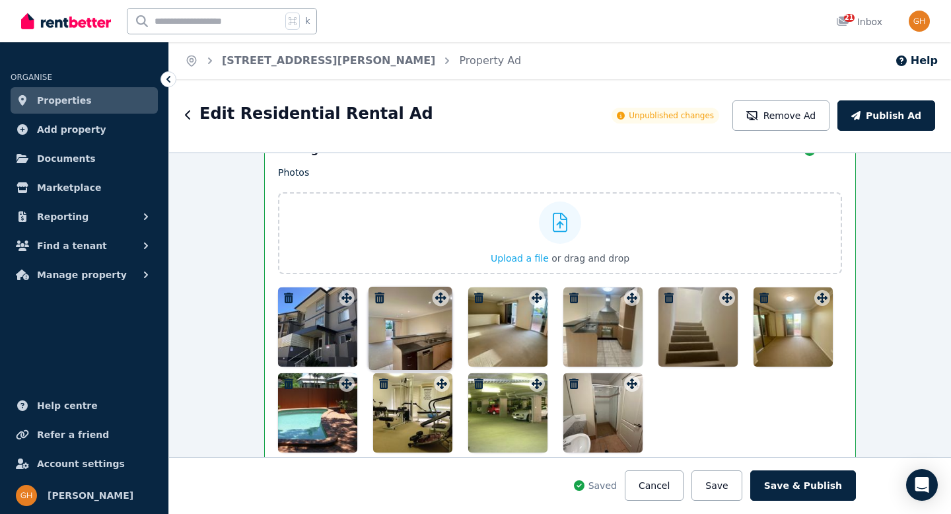
click at [433, 288] on div "Photos Upload a file or drag and drop To pick up a draggable item, press the sp…" at bounding box center [560, 309] width 564 height 287
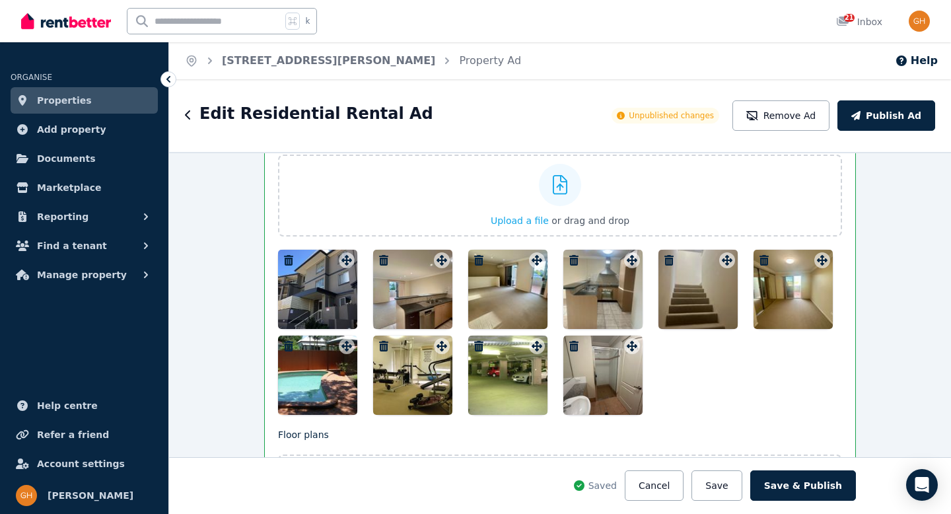
scroll to position [1815, 0]
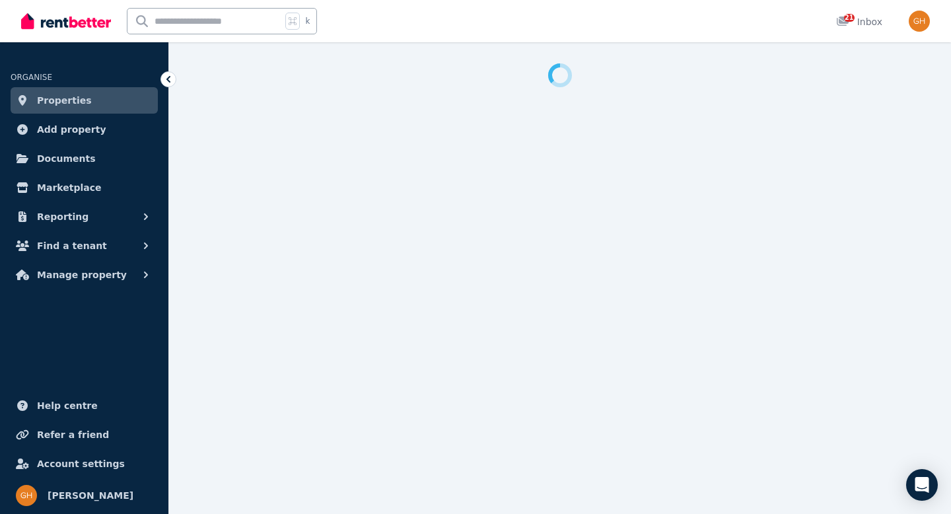
select select "***"
select select "**********"
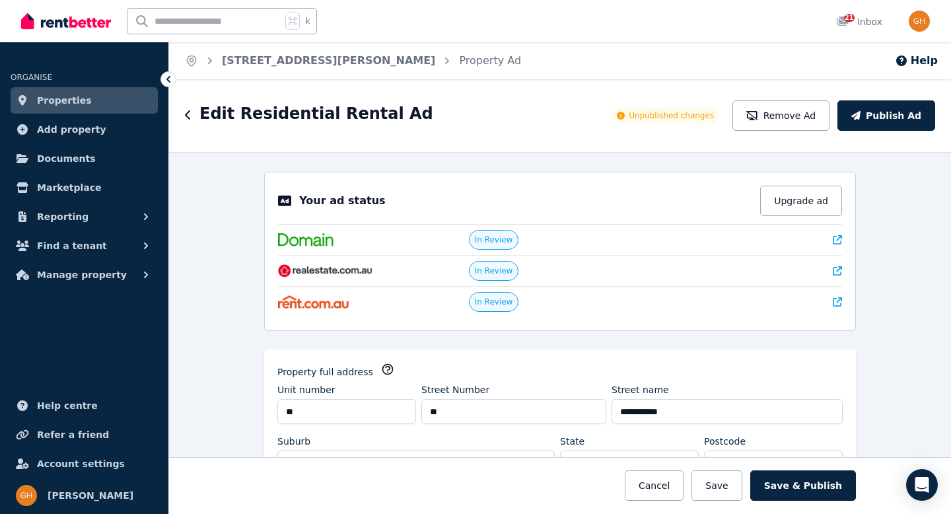
click at [539, 142] on div "Edit Residential Rental Ad Unpublished changes Remove Ad Publish Ad" at bounding box center [560, 115] width 782 height 73
drag, startPoint x: 225, startPoint y: 175, endPoint x: 225, endPoint y: 141, distance: 33.7
click at [228, 167] on div "**********" at bounding box center [560, 333] width 782 height 362
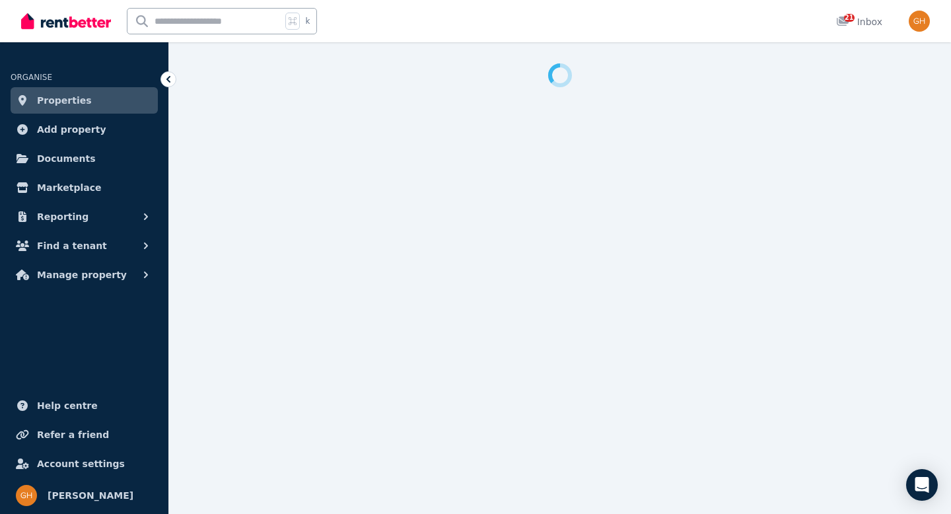
select select "***"
select select "**********"
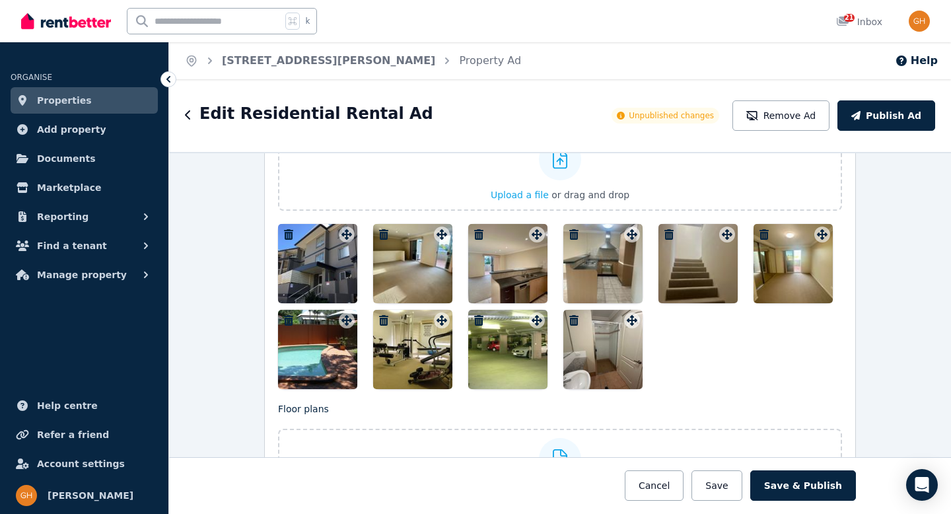
scroll to position [1735, 0]
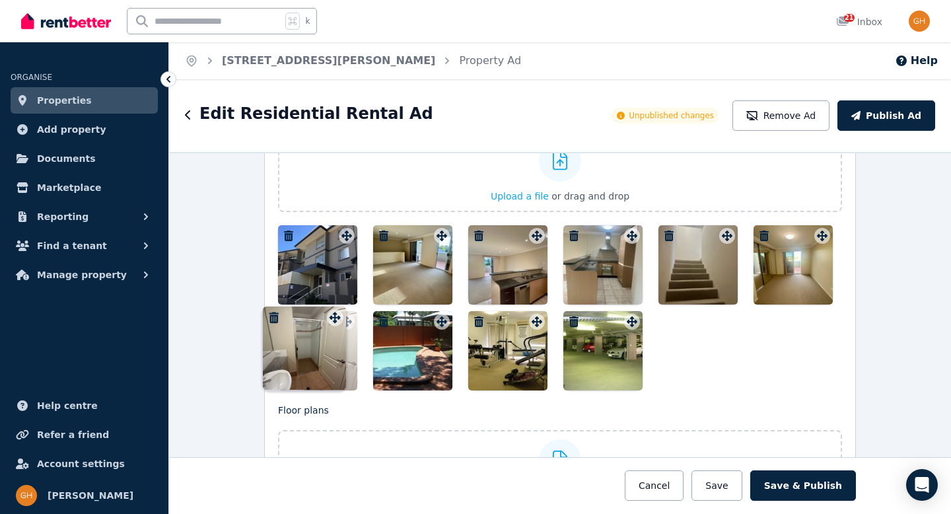
drag, startPoint x: 622, startPoint y: 324, endPoint x: 329, endPoint y: 310, distance: 293.7
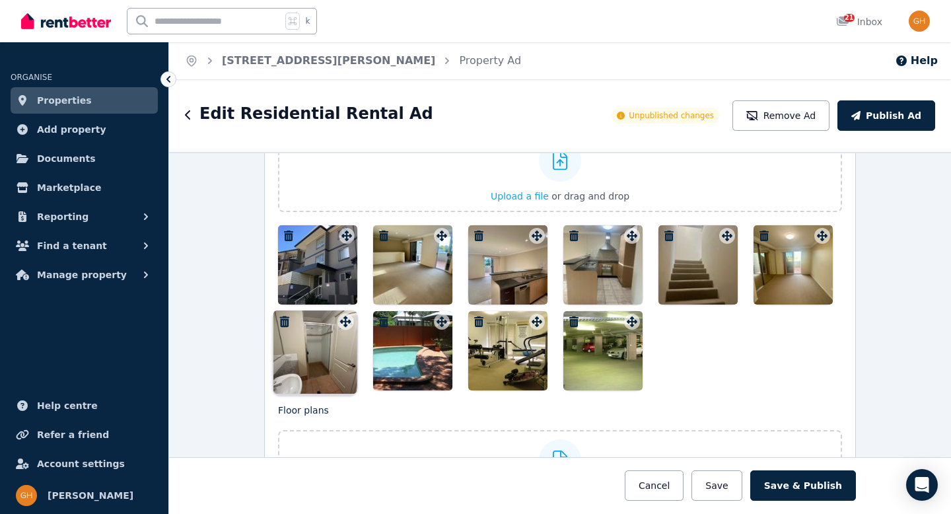
click at [329, 310] on div "Photos Upload a file or drag and drop To pick up a draggable item, press the sp…" at bounding box center [560, 247] width 564 height 287
click at [735, 484] on button "Save" at bounding box center [717, 485] width 50 height 30
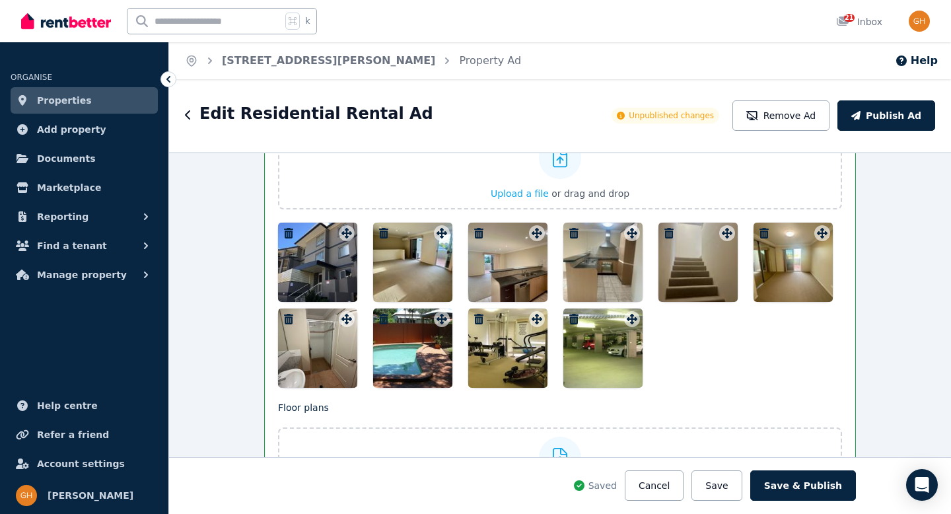
scroll to position [1841, 0]
click at [718, 484] on button "Save" at bounding box center [717, 485] width 50 height 30
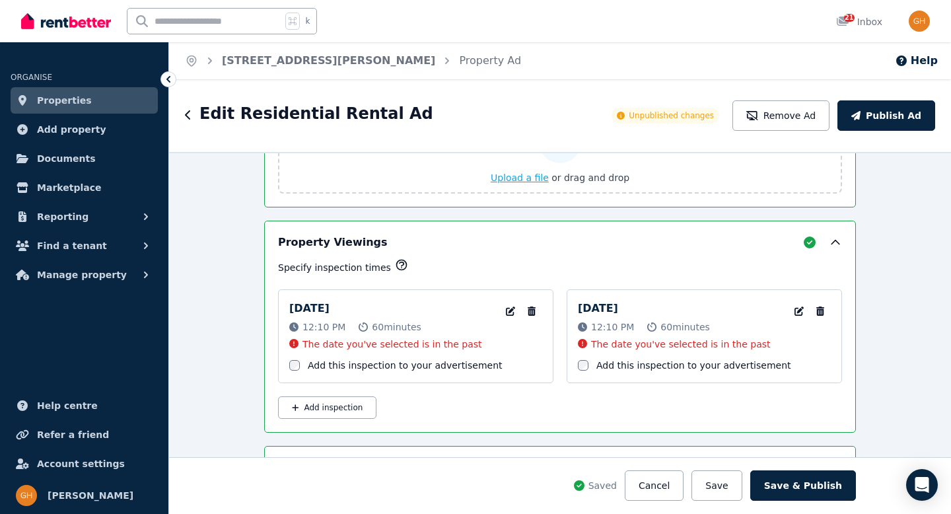
scroll to position [2246, 0]
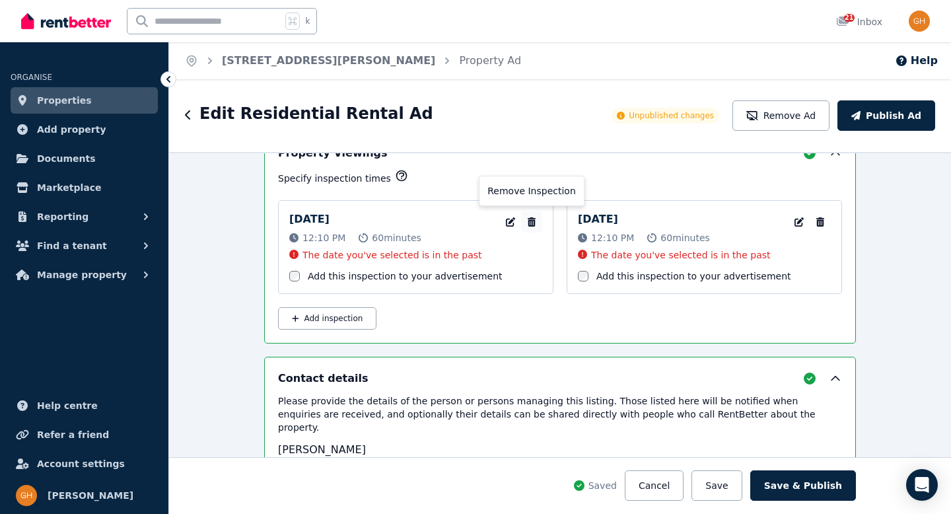
click at [528, 218] on icon "button" at bounding box center [532, 221] width 8 height 9
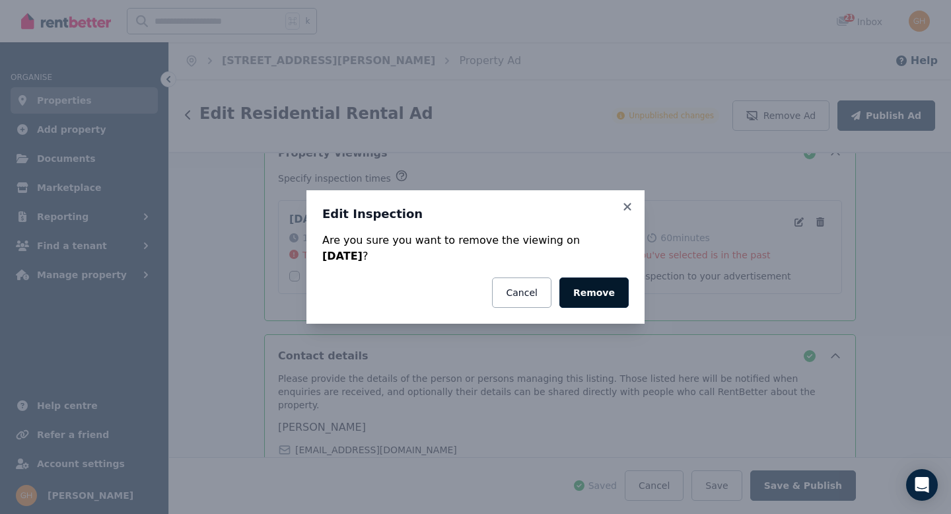
click at [605, 287] on button "Remove" at bounding box center [594, 293] width 69 height 30
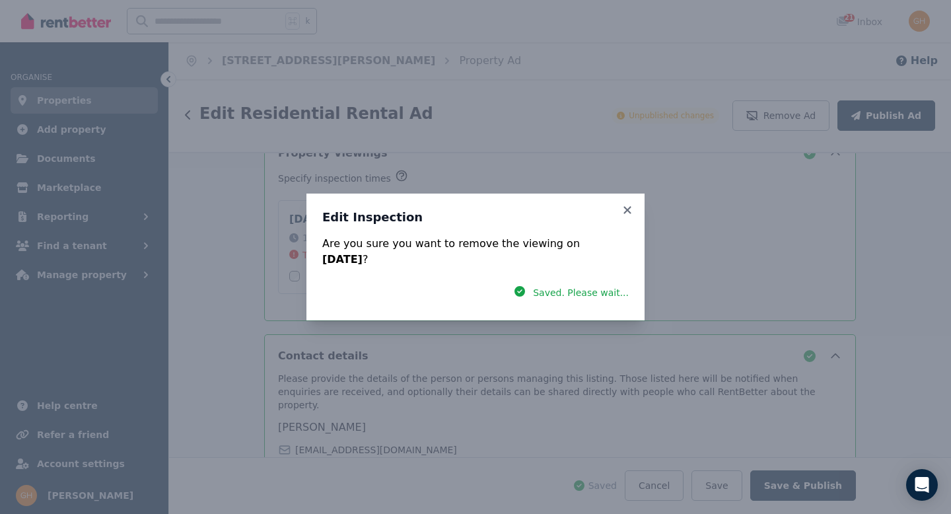
click at [815, 221] on div "Edit Inspection Are you sure you want to remove the viewing on Wednesday 27 Aug…" at bounding box center [475, 257] width 951 height 514
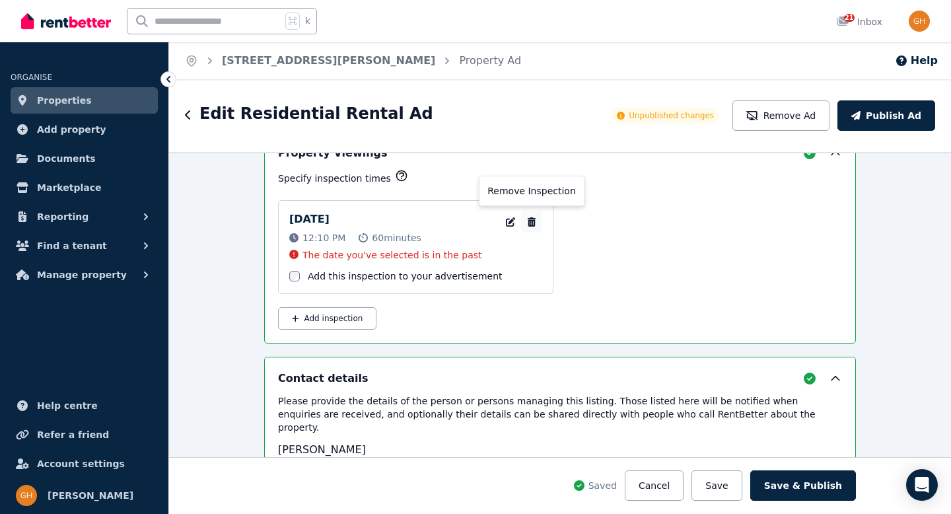
click at [524, 225] on button "button" at bounding box center [531, 221] width 21 height 21
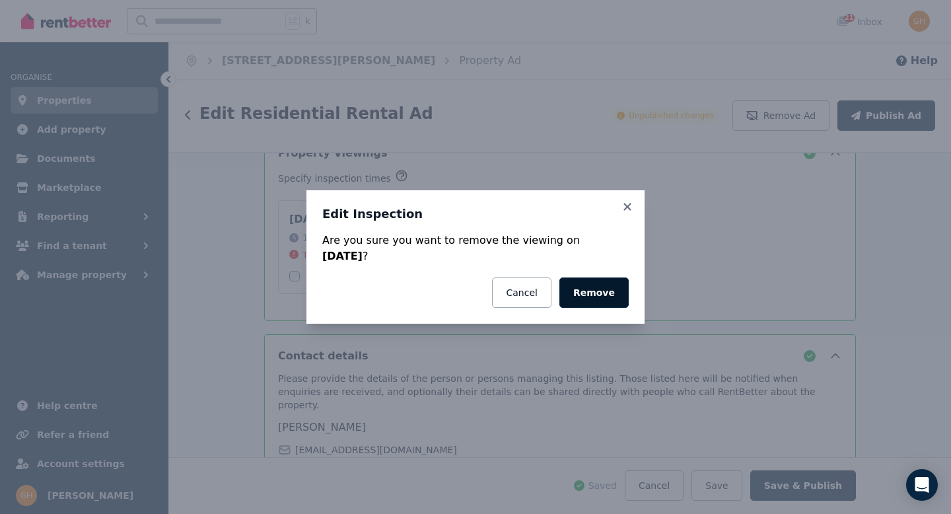
click at [598, 291] on button "Remove" at bounding box center [594, 293] width 69 height 30
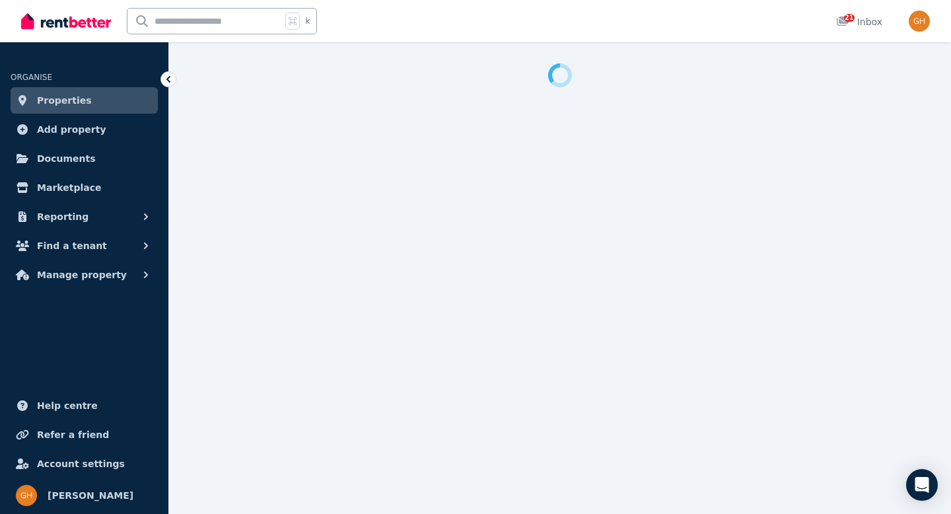
select select "***"
select select "**********"
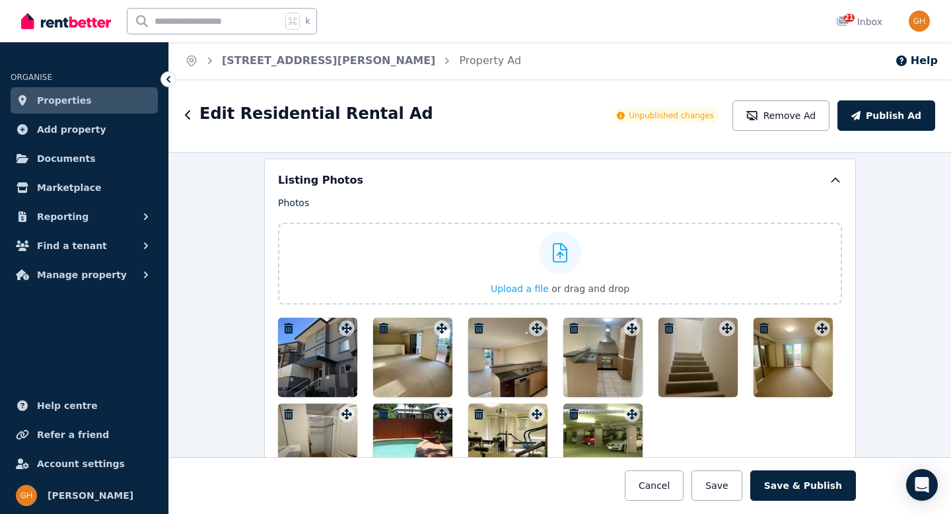
scroll to position [1783, 0]
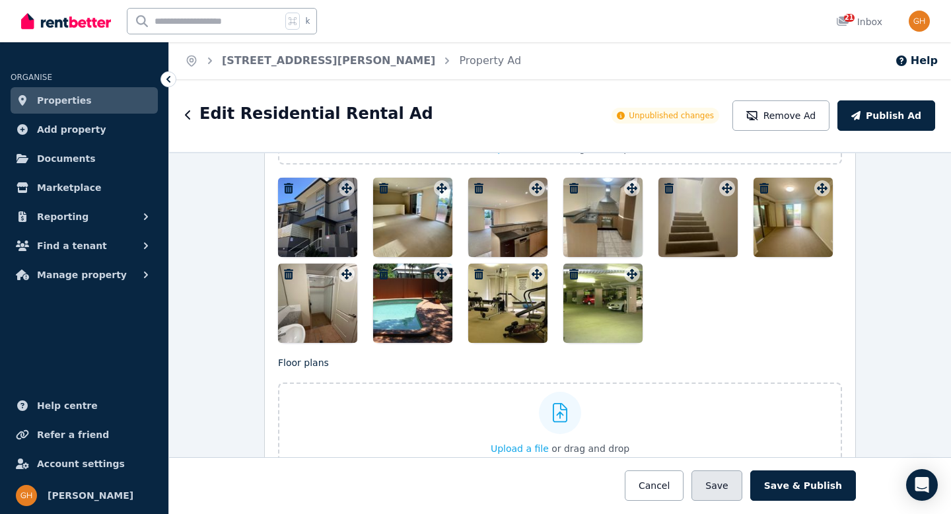
click at [733, 486] on button "Save" at bounding box center [717, 485] width 50 height 30
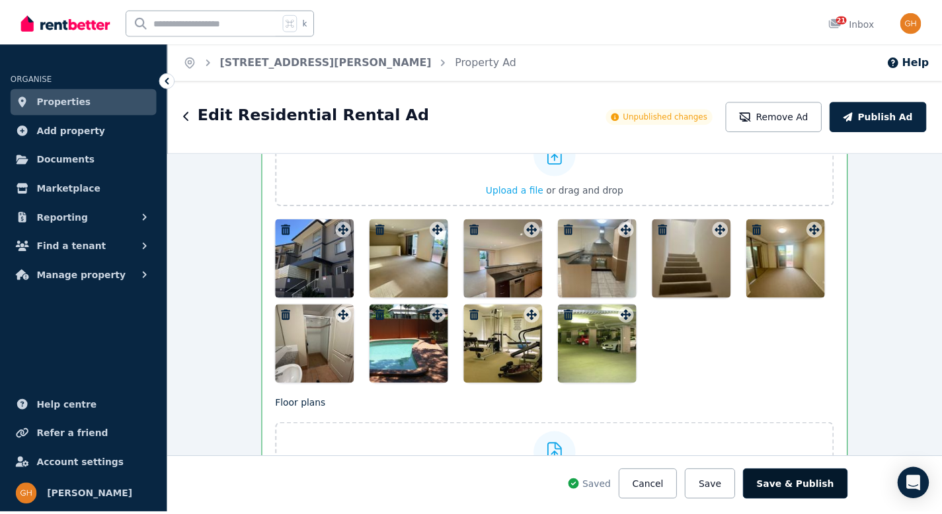
scroll to position [1857, 0]
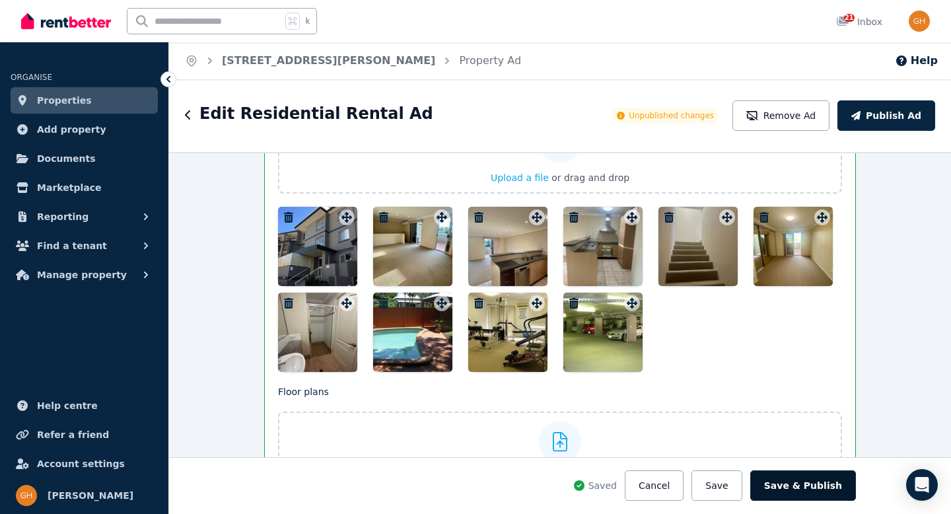
click at [811, 479] on button "Save & Publish" at bounding box center [804, 485] width 106 height 30
